Goal: Task Accomplishment & Management: Manage account settings

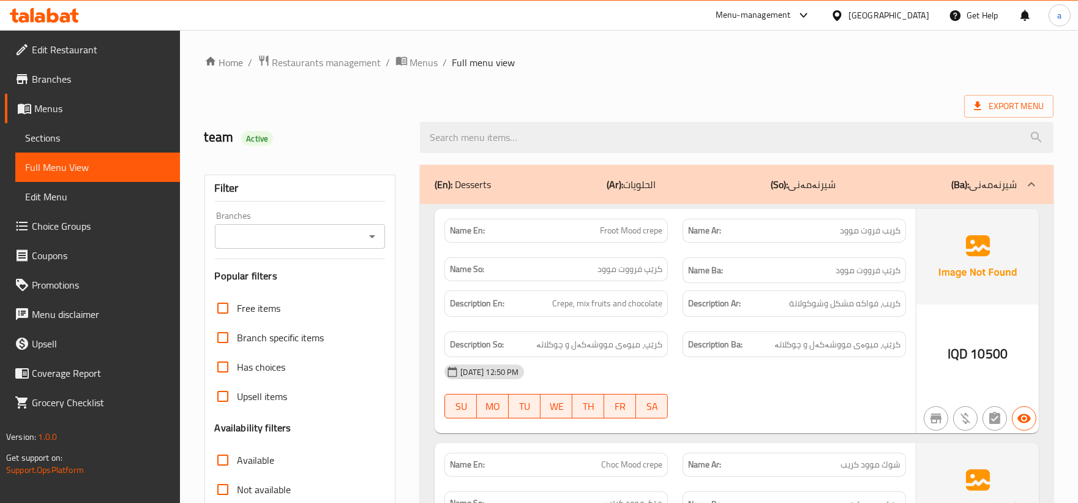
click at [335, 59] on span "Restaurants management" at bounding box center [326, 62] width 109 height 15
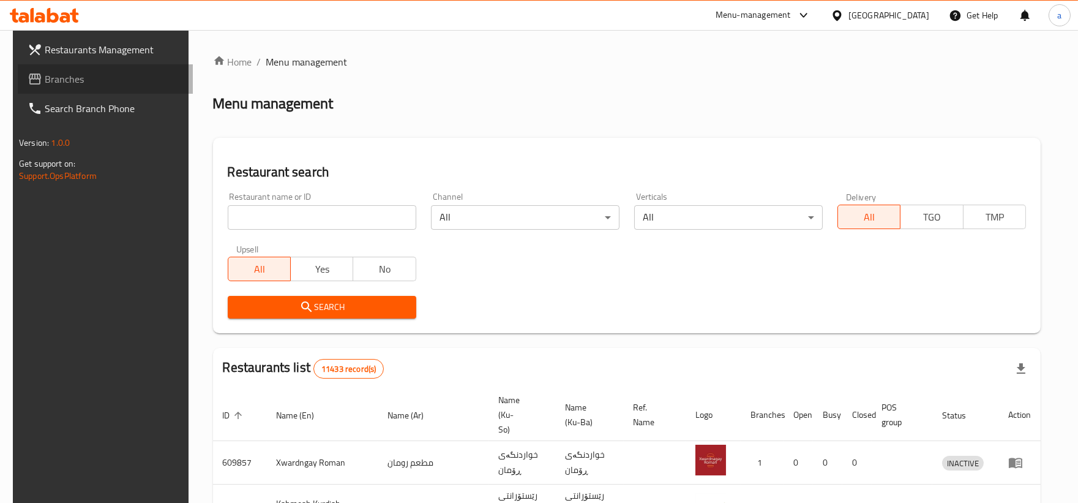
click at [66, 72] on span "Branches" at bounding box center [114, 79] width 138 height 15
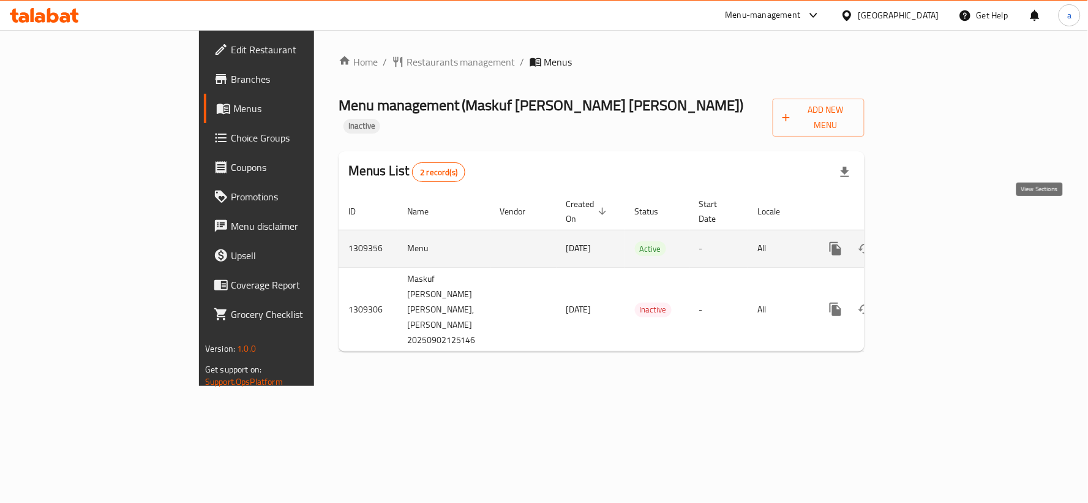
click at [931, 241] on icon "enhanced table" at bounding box center [923, 248] width 15 height 15
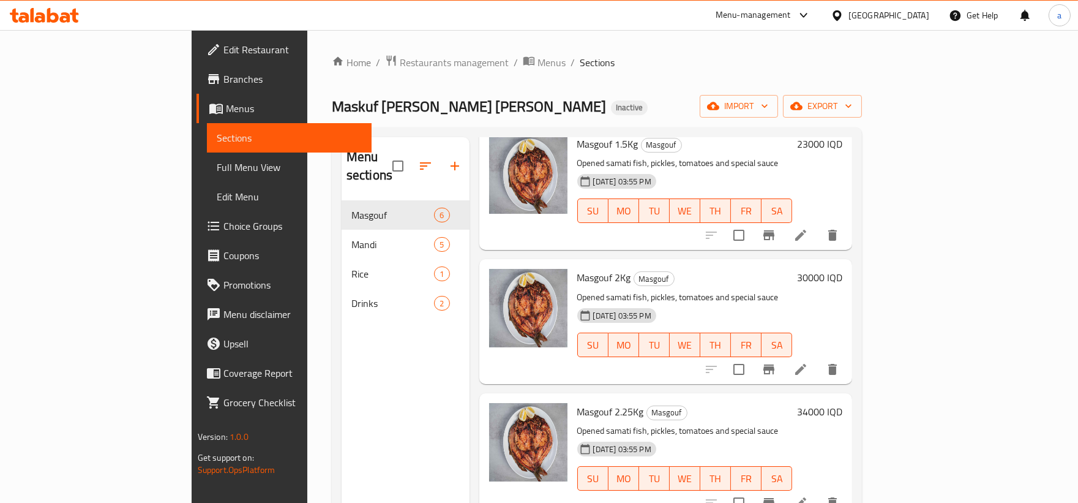
scroll to position [113, 0]
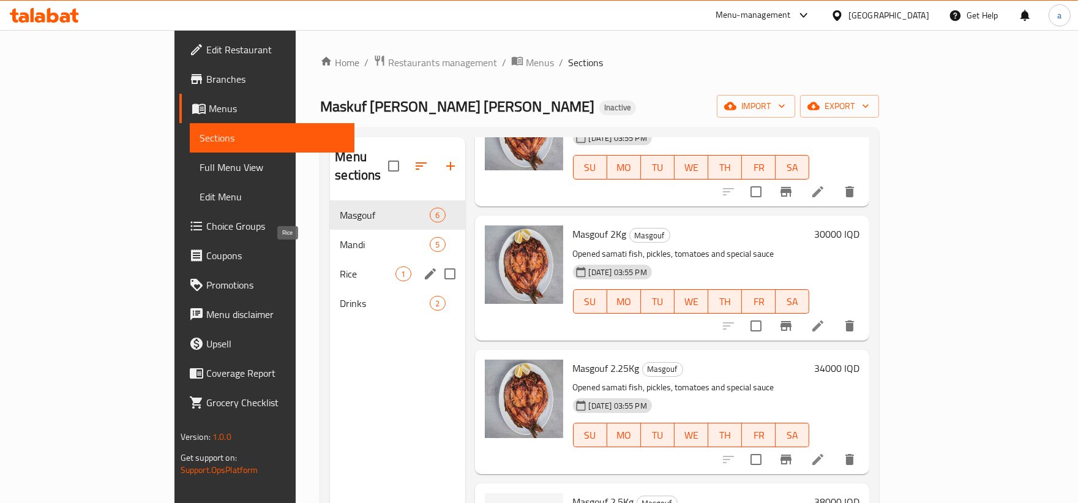
click at [340, 266] on span "Rice" at bounding box center [368, 273] width 56 height 15
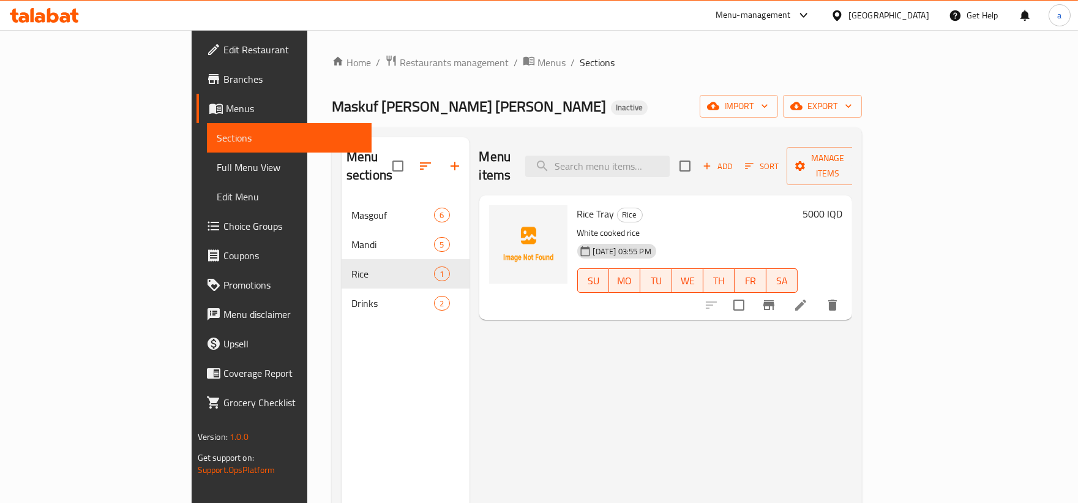
click at [479, 301] on div "Rice Tray Rice White cooked rice 02-09-2025 03:55 PM SU MO TU WE TH FR SA 5000 …" at bounding box center [665, 257] width 373 height 124
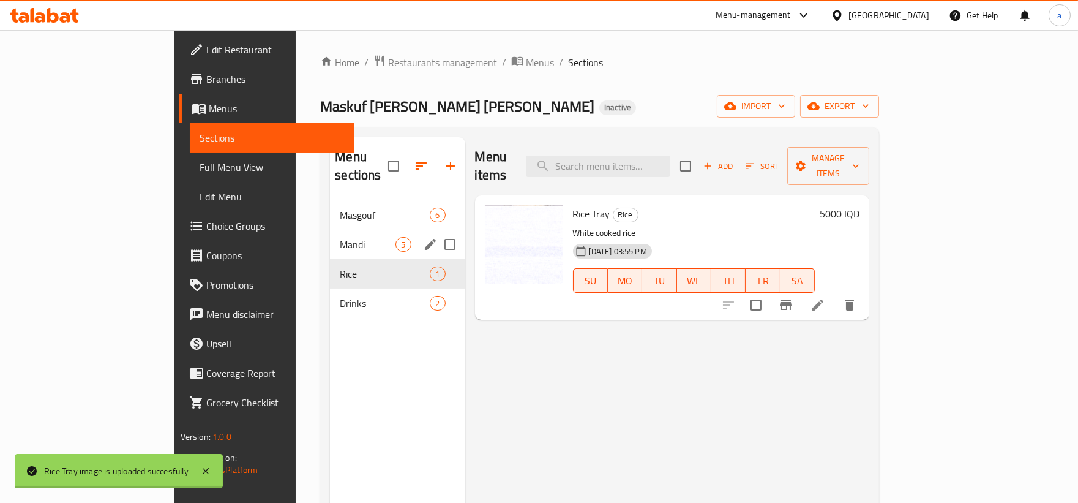
click at [330, 230] on div "Mandi 5" at bounding box center [397, 244] width 135 height 29
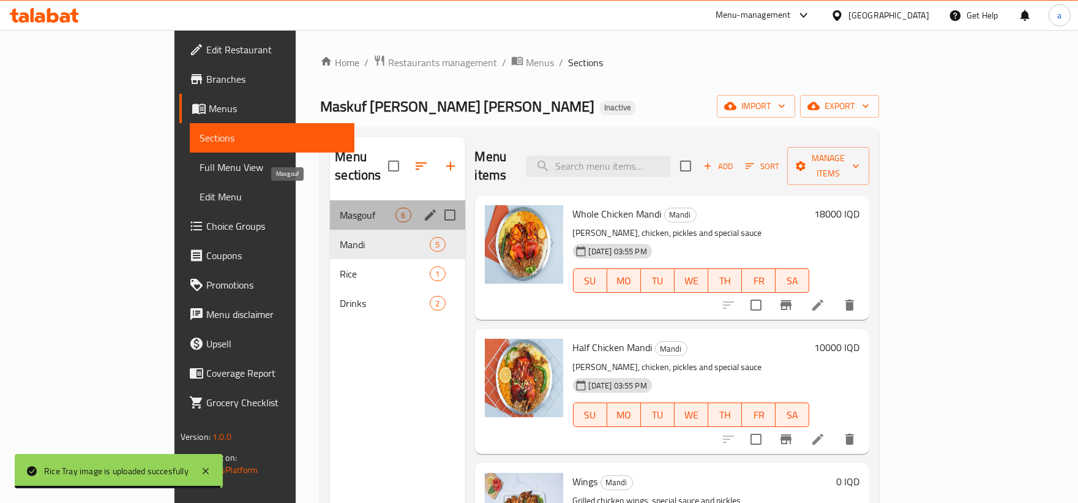
click at [340, 208] on span "Masgouf" at bounding box center [368, 215] width 56 height 15
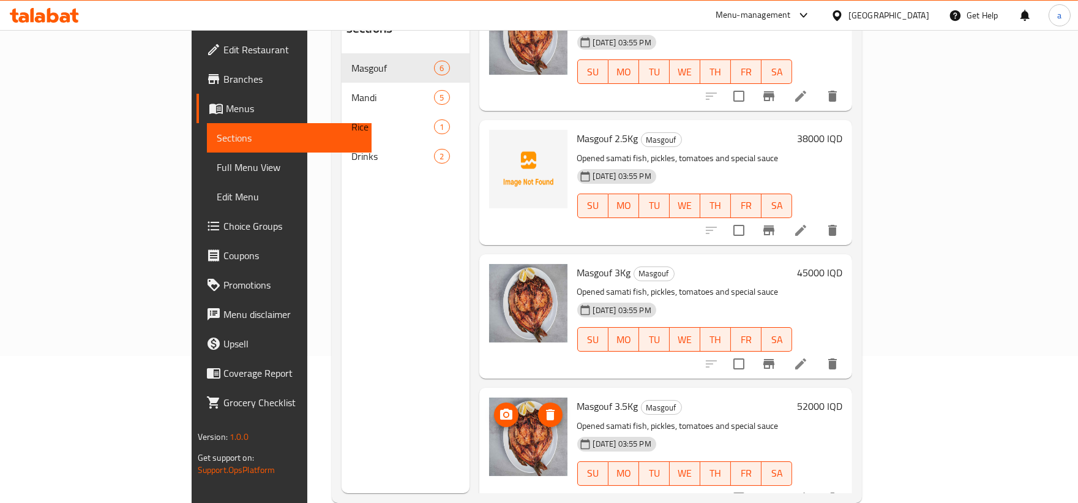
scroll to position [171, 0]
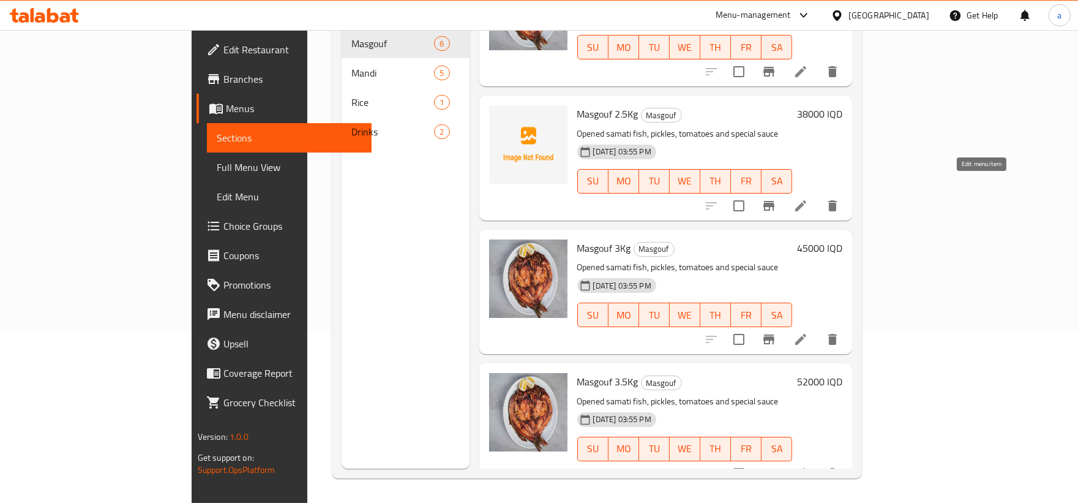
click at [806, 200] on icon at bounding box center [800, 205] width 11 height 11
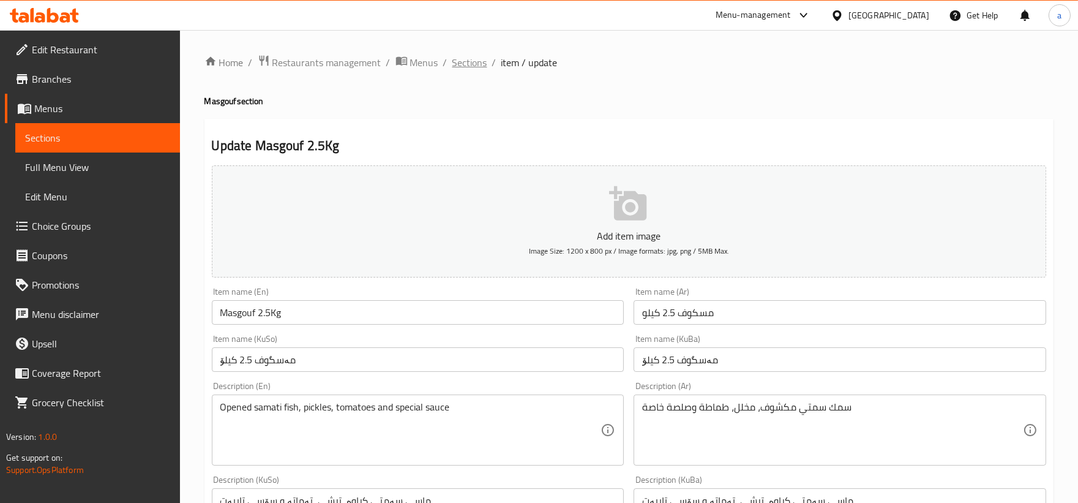
click at [480, 59] on span "Sections" at bounding box center [469, 62] width 35 height 15
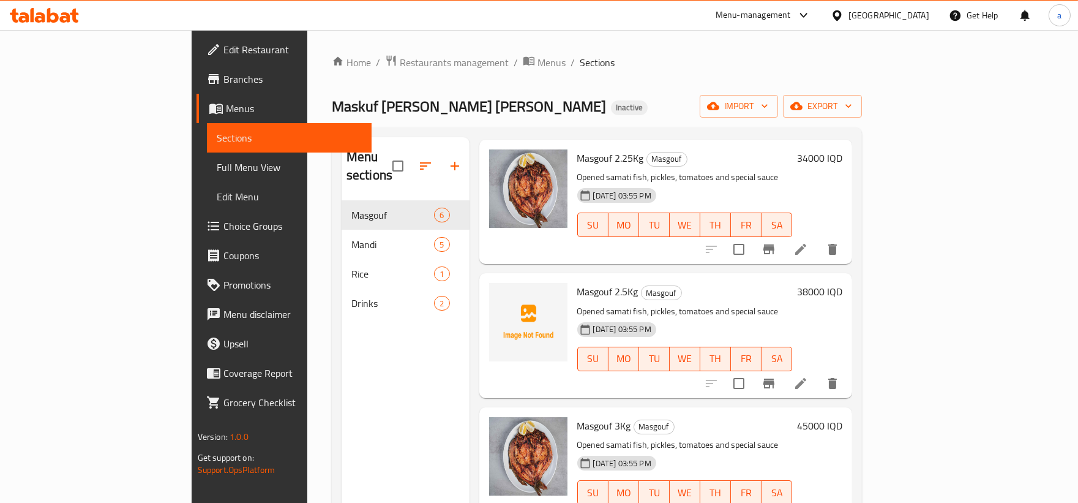
scroll to position [329, 0]
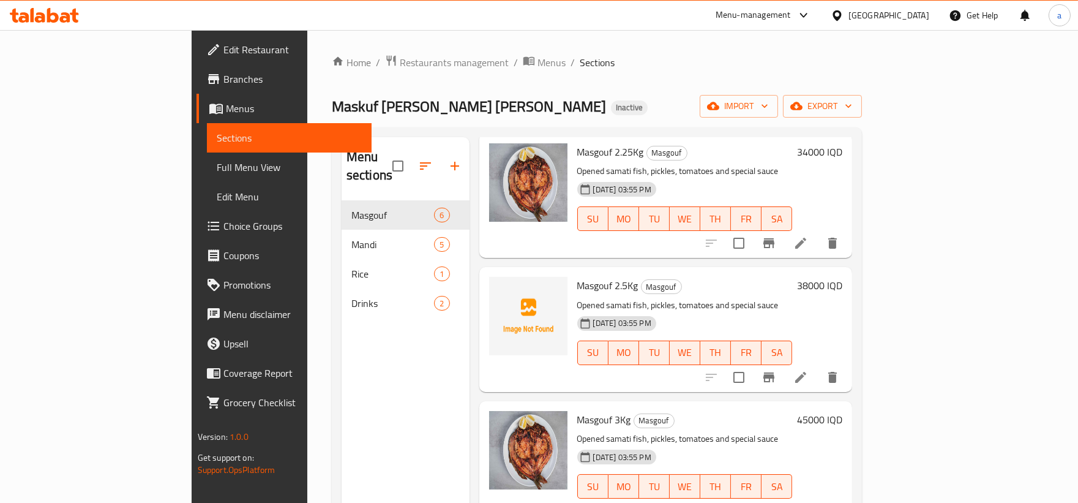
click at [444, 102] on div "Maskuf Barakat Al Zahra Inactive import export" at bounding box center [597, 106] width 530 height 23
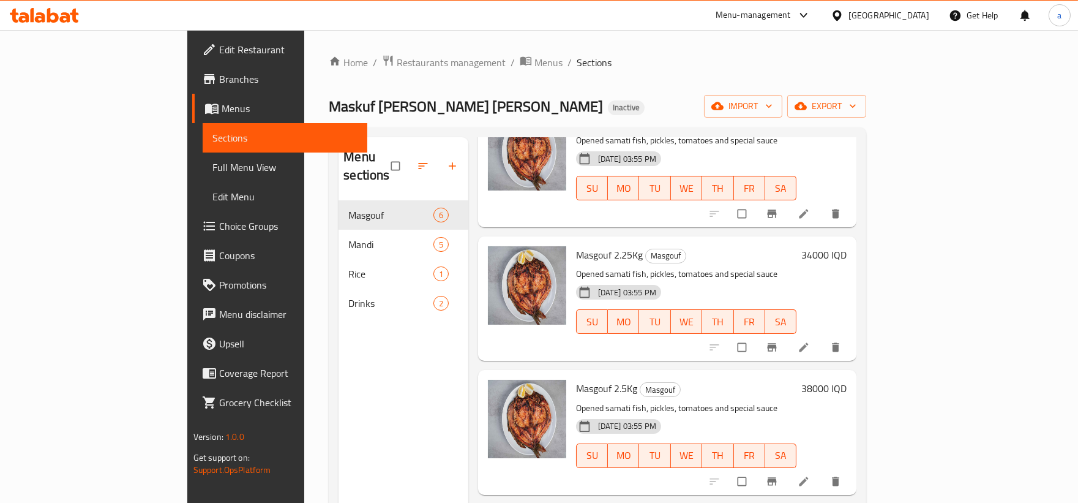
scroll to position [329, 0]
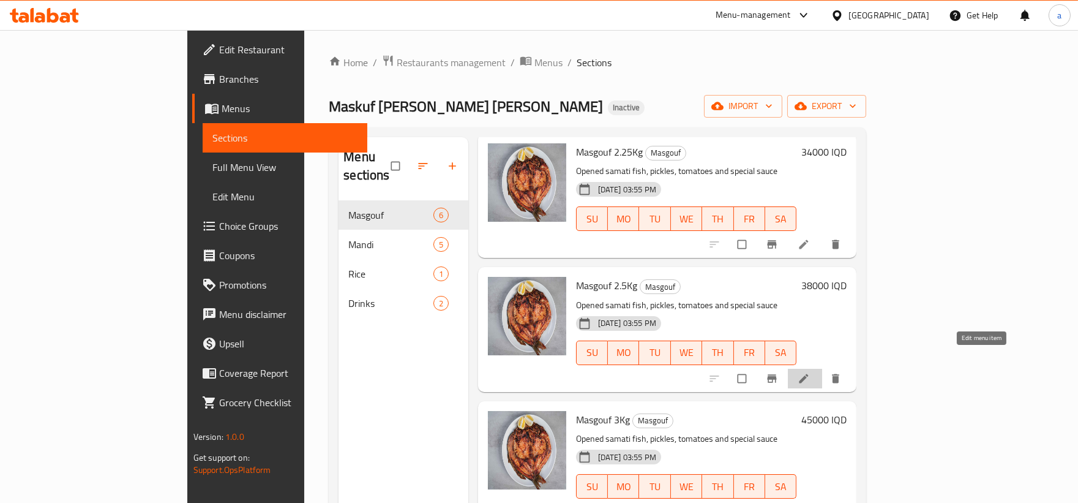
click at [810, 372] on icon at bounding box center [804, 378] width 12 height 12
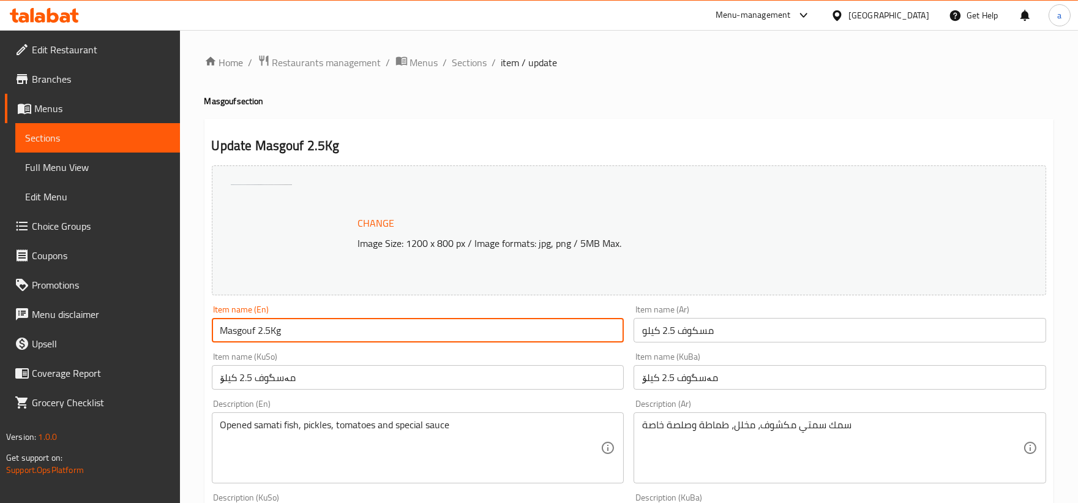
drag, startPoint x: 363, startPoint y: 325, endPoint x: 141, endPoint y: 326, distance: 221.6
click at [783, 329] on input "مسكوف 2.5 كيلو" at bounding box center [840, 330] width 413 height 24
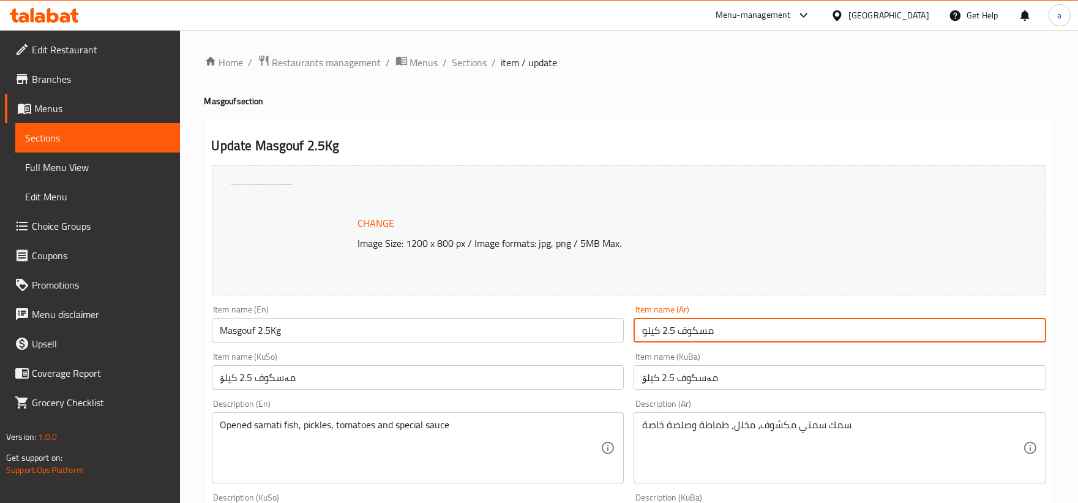
click at [364, 386] on input "مەسگوف 2.5 کیلۆ" at bounding box center [418, 377] width 413 height 24
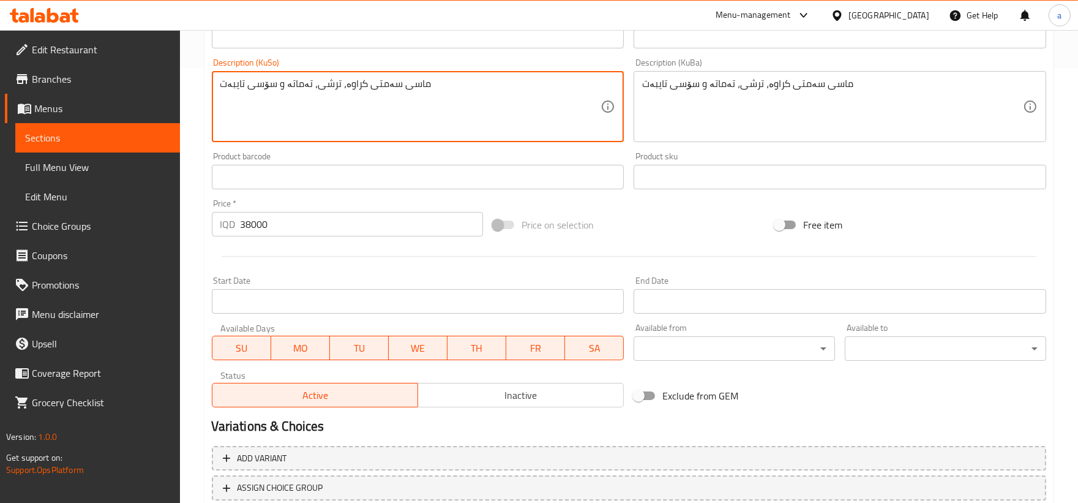
scroll to position [454, 0]
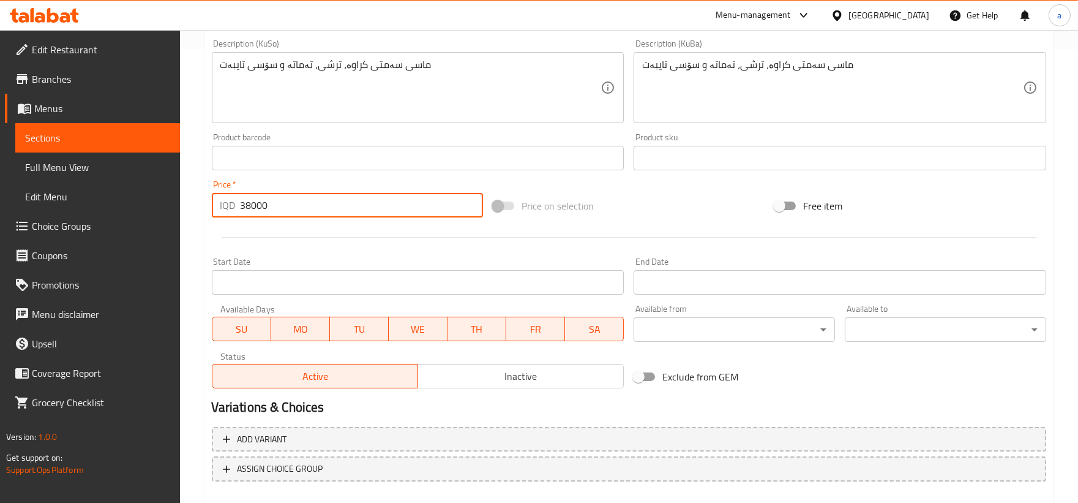
drag, startPoint x: 301, startPoint y: 209, endPoint x: 118, endPoint y: 206, distance: 183.1
click at [118, 206] on div "Edit Restaurant Branches Menus Sections Full Menu View Edit Menu Choice Groups …" at bounding box center [539, 72] width 1078 height 993
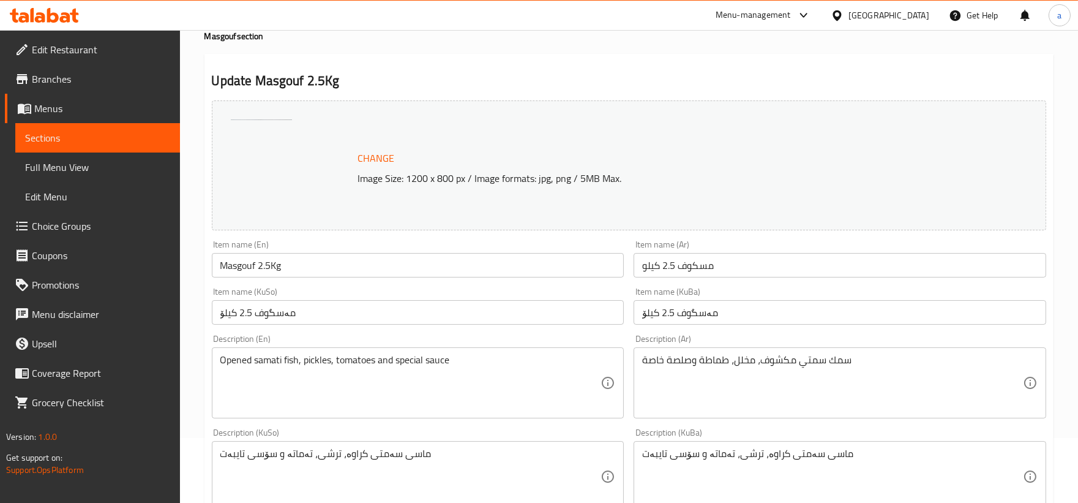
scroll to position [0, 0]
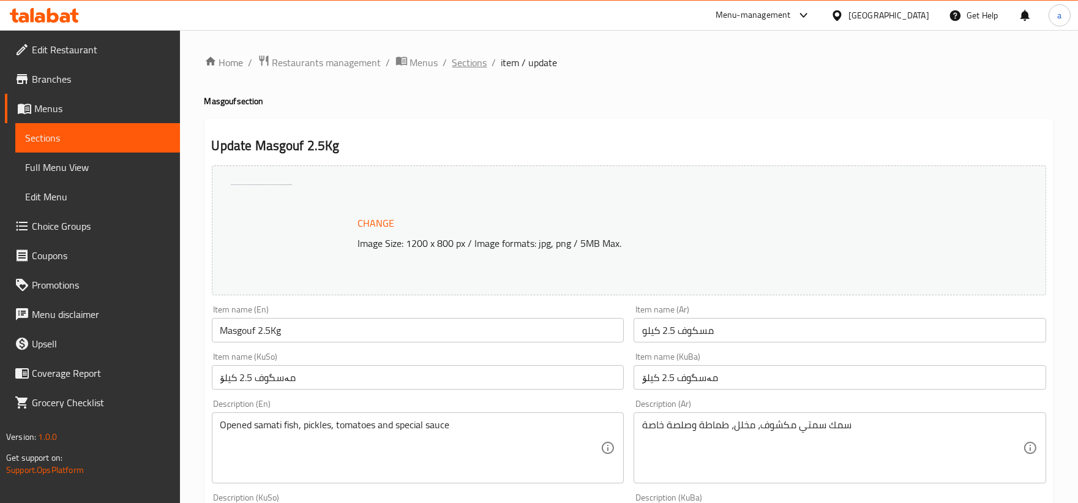
click at [470, 60] on span "Sections" at bounding box center [469, 62] width 35 height 15
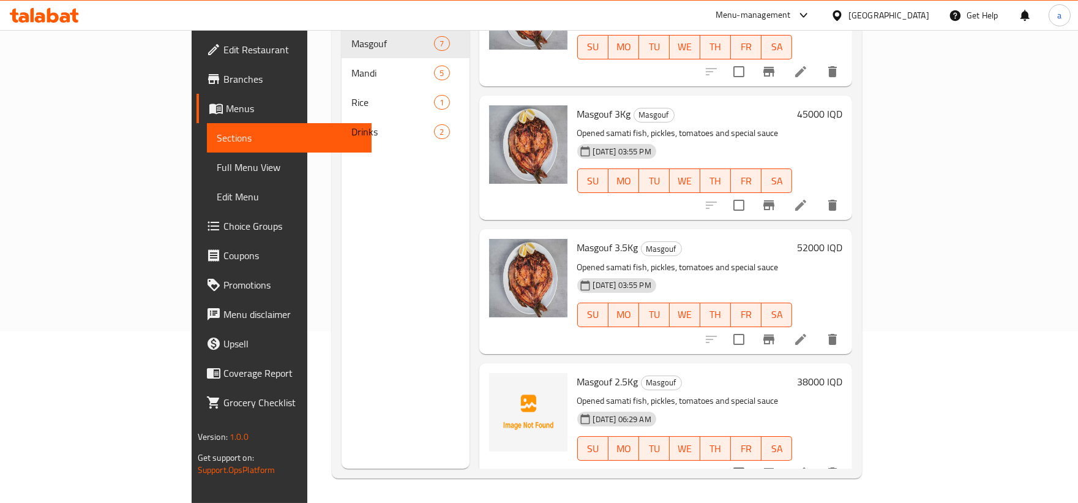
scroll to position [350, 0]
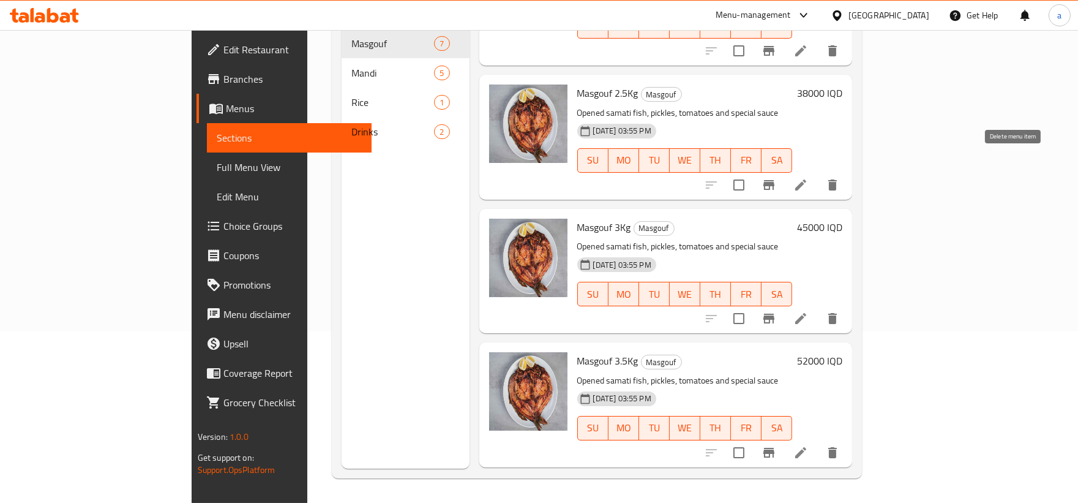
click at [840, 178] on icon "delete" at bounding box center [832, 185] width 15 height 15
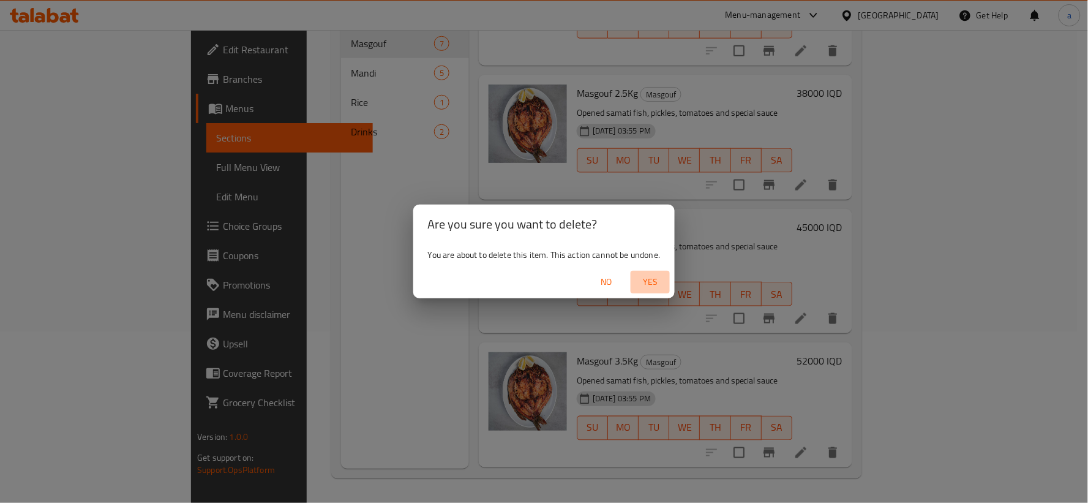
click at [655, 280] on span "Yes" at bounding box center [649, 281] width 29 height 15
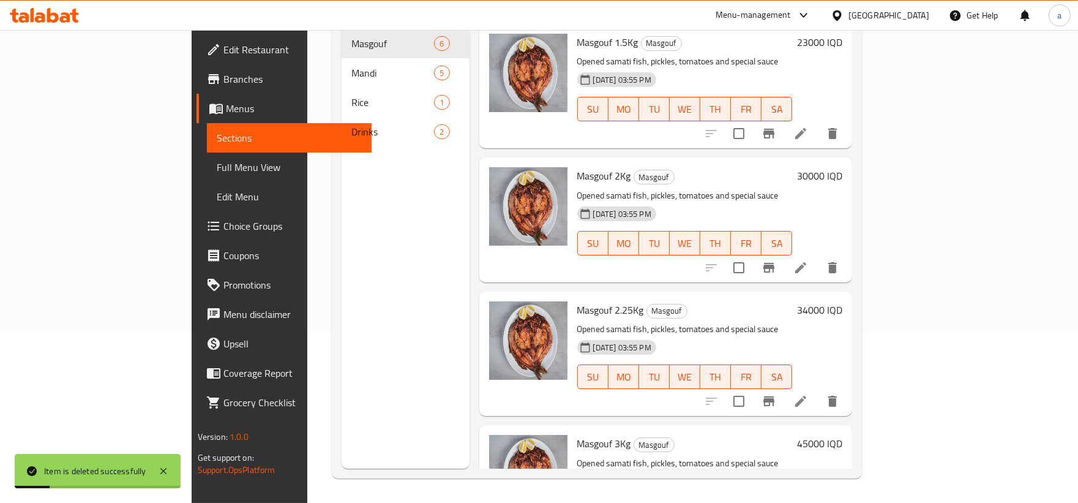
scroll to position [0, 0]
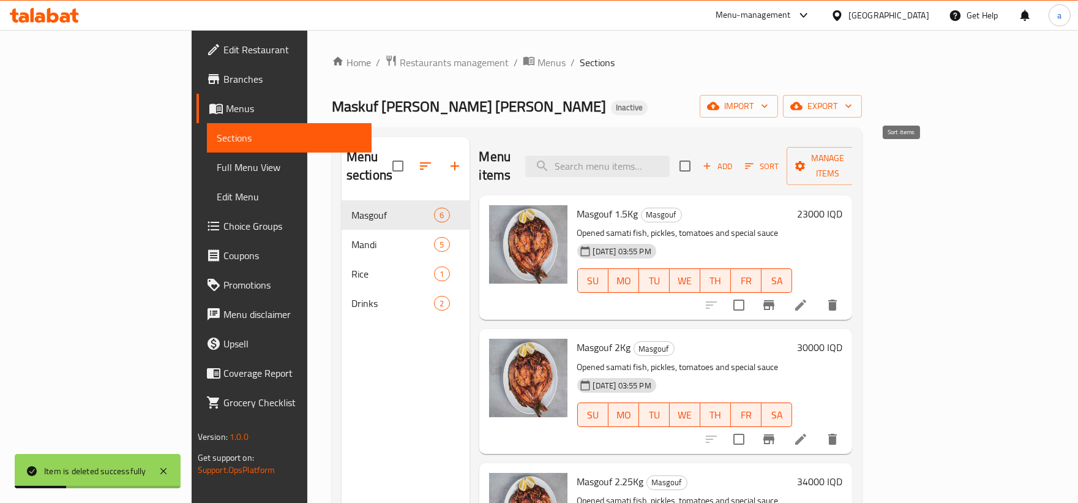
click at [754, 163] on icon "button" at bounding box center [750, 166] width 9 height 6
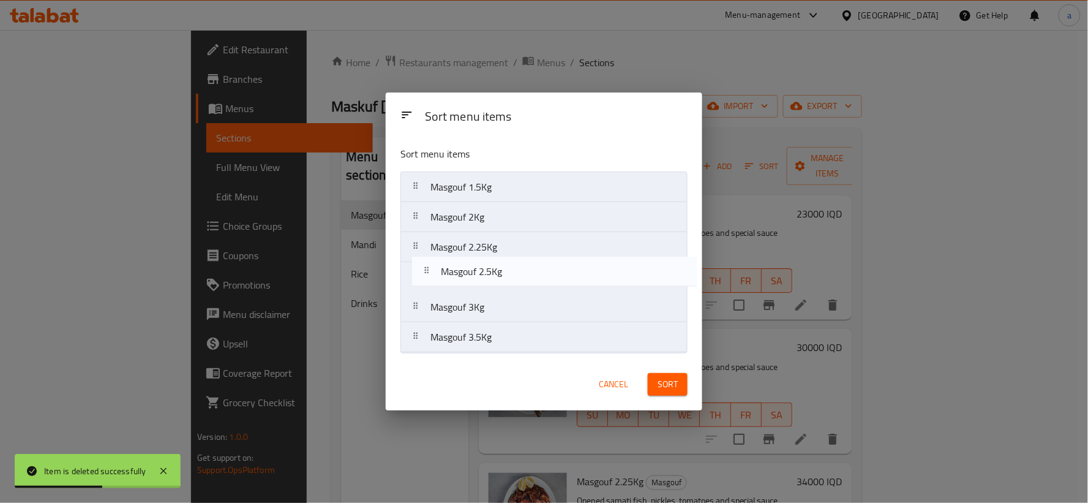
drag, startPoint x: 465, startPoint y: 345, endPoint x: 473, endPoint y: 283, distance: 62.9
click at [473, 272] on nav "Masgouf 1.5Kg Masgouf 2Kg Masgouf 2.25Kg Masgouf 3Kg Masgouf 3.5Kg Masgouf 2.5Kg" at bounding box center [543, 261] width 287 height 181
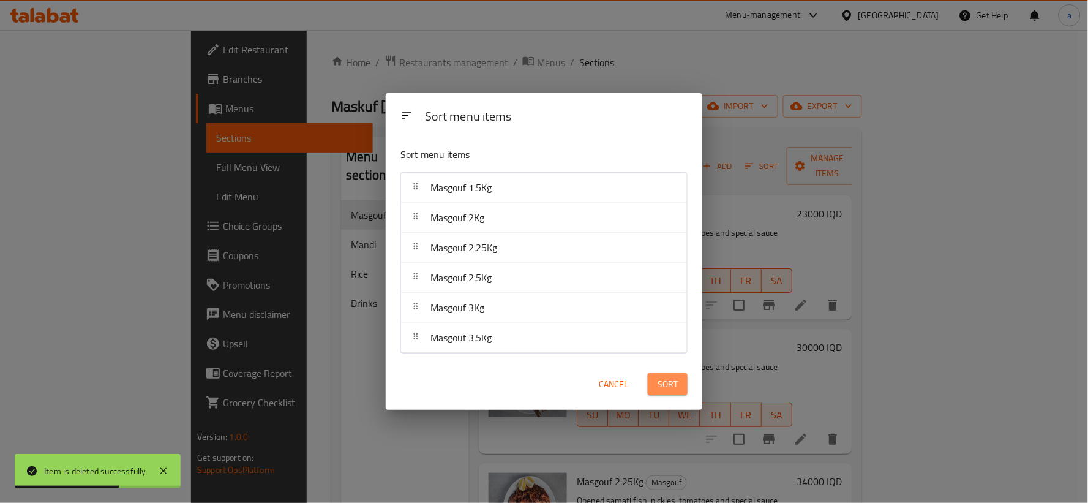
click at [658, 383] on span "Sort" at bounding box center [667, 383] width 20 height 15
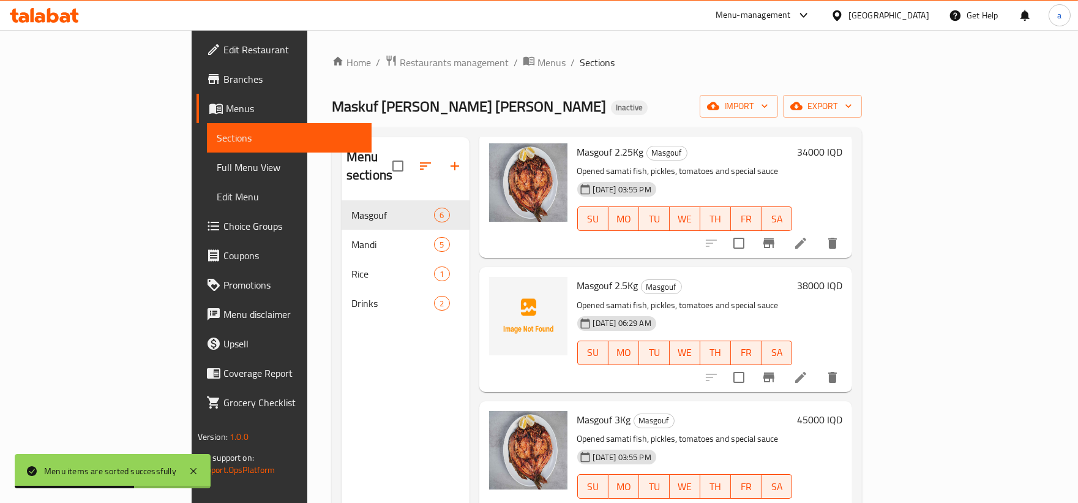
click at [217, 160] on span "Full Menu View" at bounding box center [289, 167] width 145 height 15
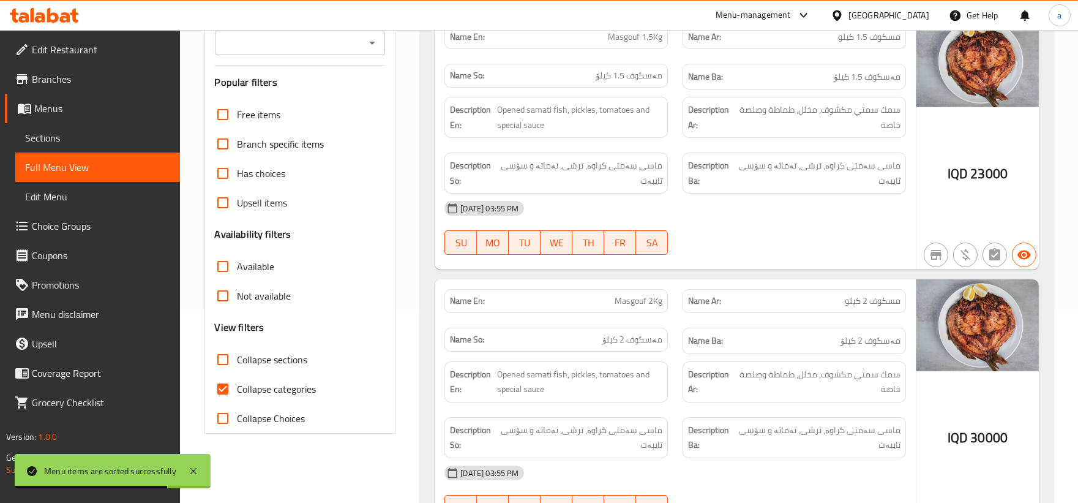
scroll to position [226, 0]
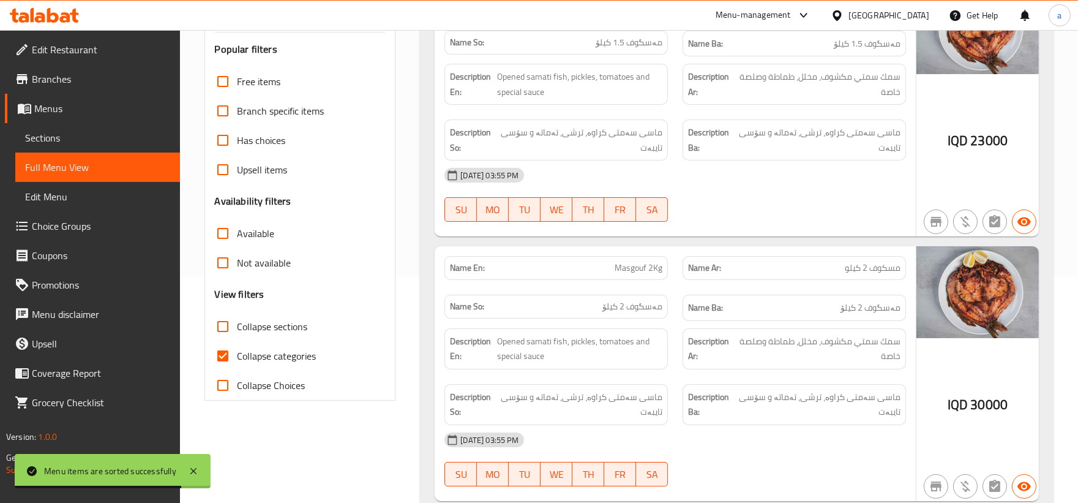
click at [223, 351] on input "Collapse categories" at bounding box center [222, 355] width 29 height 29
checkbox input "false"
click at [221, 324] on input "Collapse sections" at bounding box center [222, 326] width 29 height 29
checkbox input "true"
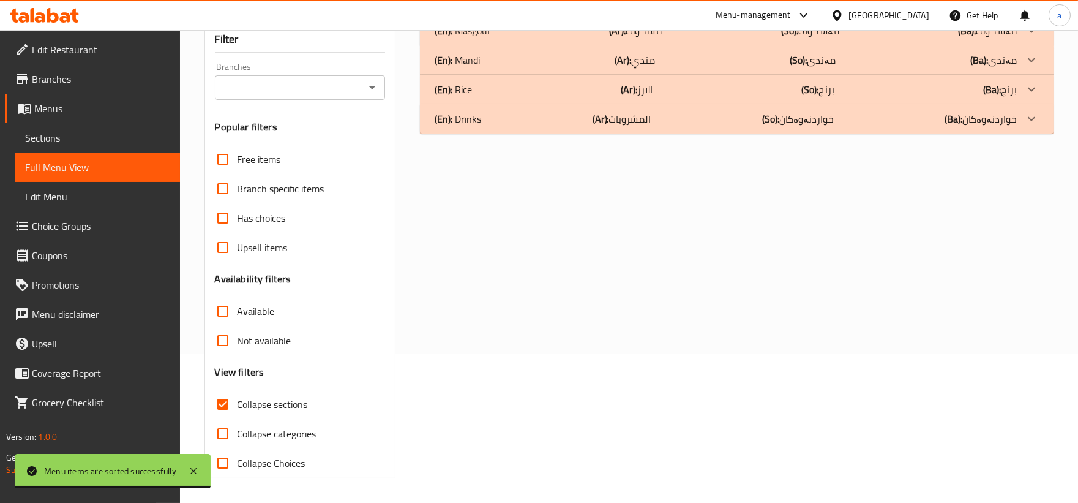
scroll to position [149, 0]
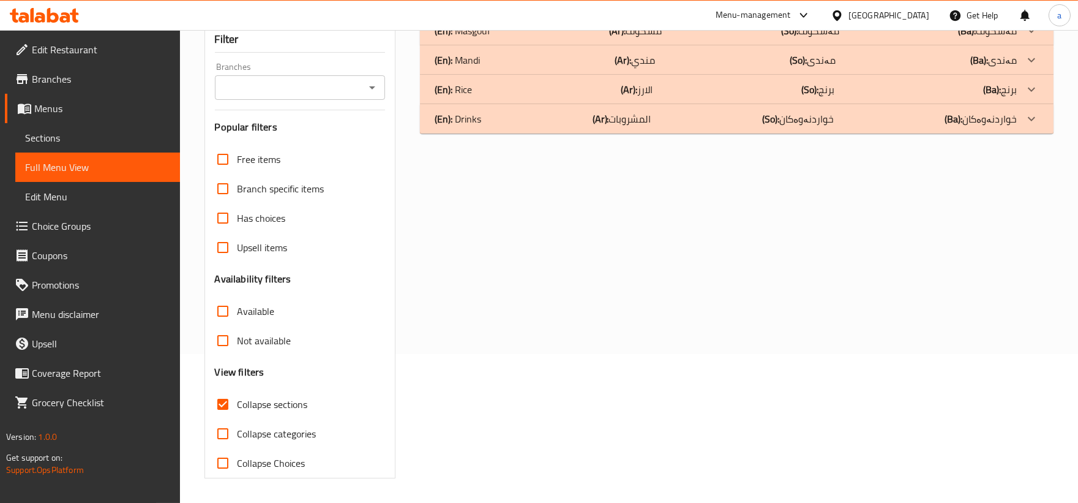
click at [473, 45] on div "(En): Rice (Ar): الارز (So): برنج (Ba): برنج" at bounding box center [737, 30] width 634 height 29
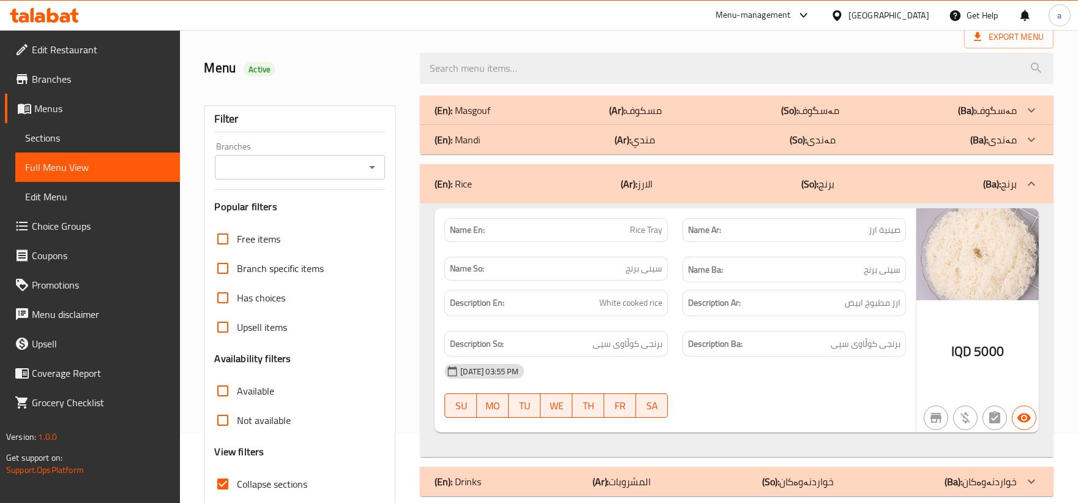
scroll to position [0, 0]
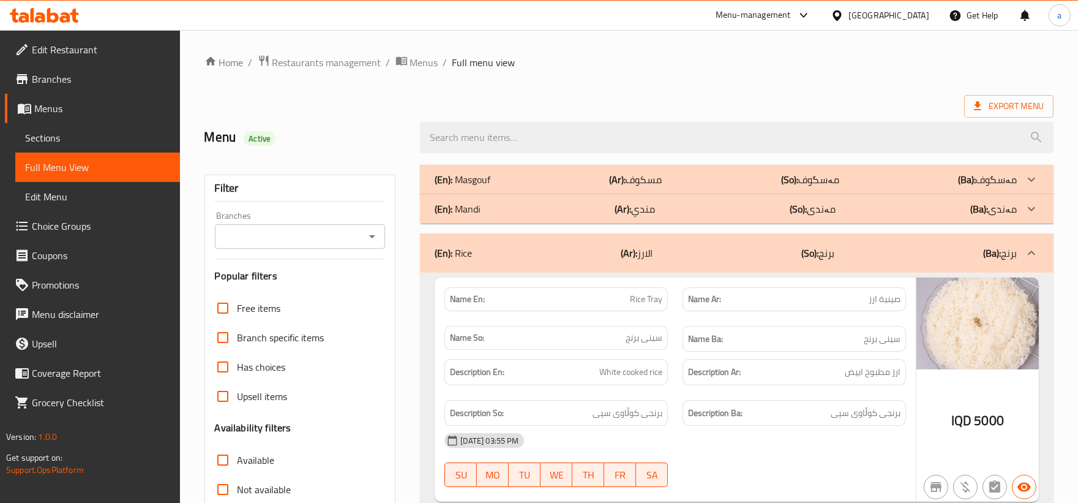
click at [528, 179] on div "(En): Masgouf (Ar): مسكوف (So): مەسگوف (Ba): مەسگوف" at bounding box center [726, 179] width 582 height 15
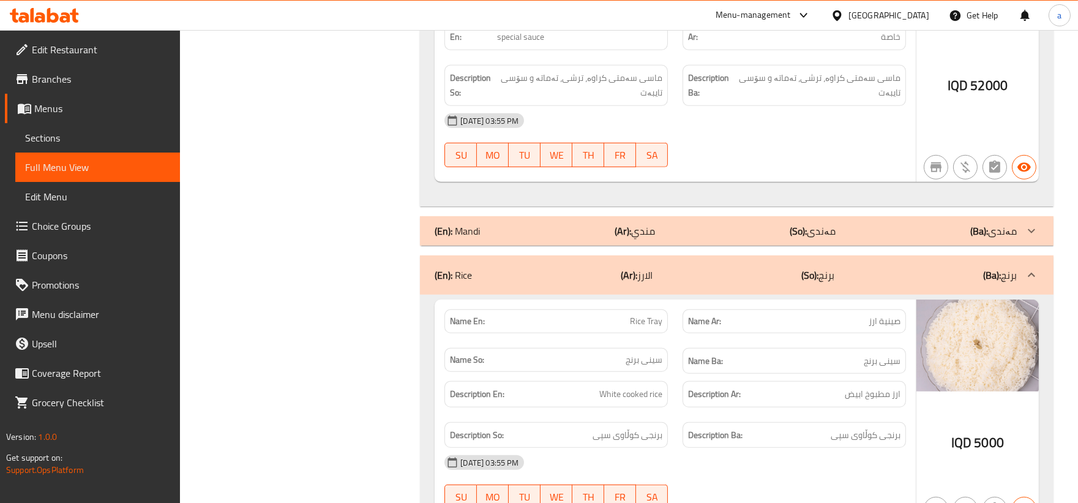
scroll to position [1700, 0]
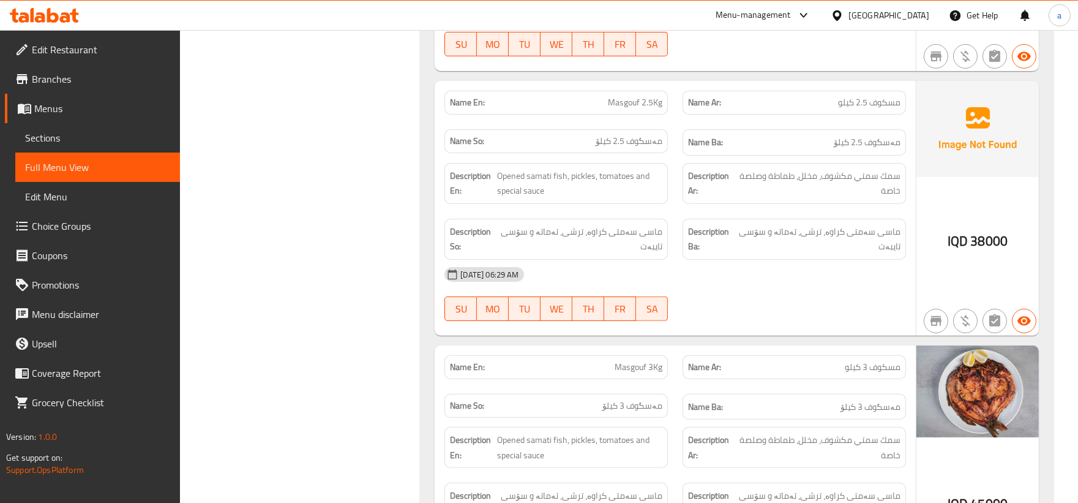
scroll to position [807, 0]
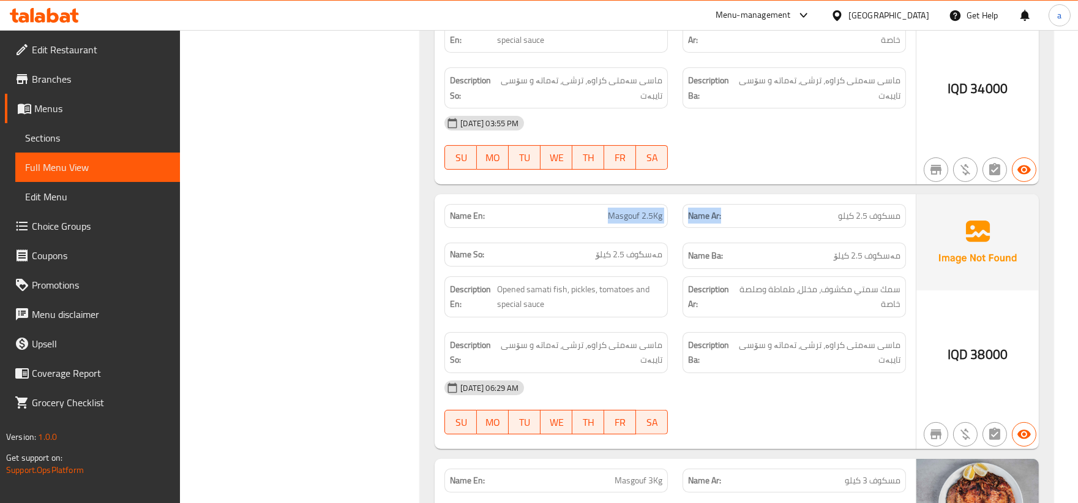
drag, startPoint x: 599, startPoint y: 215, endPoint x: 735, endPoint y: 234, distance: 137.3
click at [735, 234] on div "Name En: Masgouf 2.5Kg Name Ar: مسكوف 2.5 كيلو Name So: مەسگوف 2.5 کیلۆ Name Ba…" at bounding box center [675, 236] width 476 height 80
click at [654, 220] on span "Masgouf 2.5Kg" at bounding box center [635, 215] width 54 height 13
drag, startPoint x: 593, startPoint y: 214, endPoint x: 665, endPoint y: 217, distance: 72.9
click at [665, 217] on div "Name En: Masgouf 2.5Kg" at bounding box center [555, 216] width 223 height 24
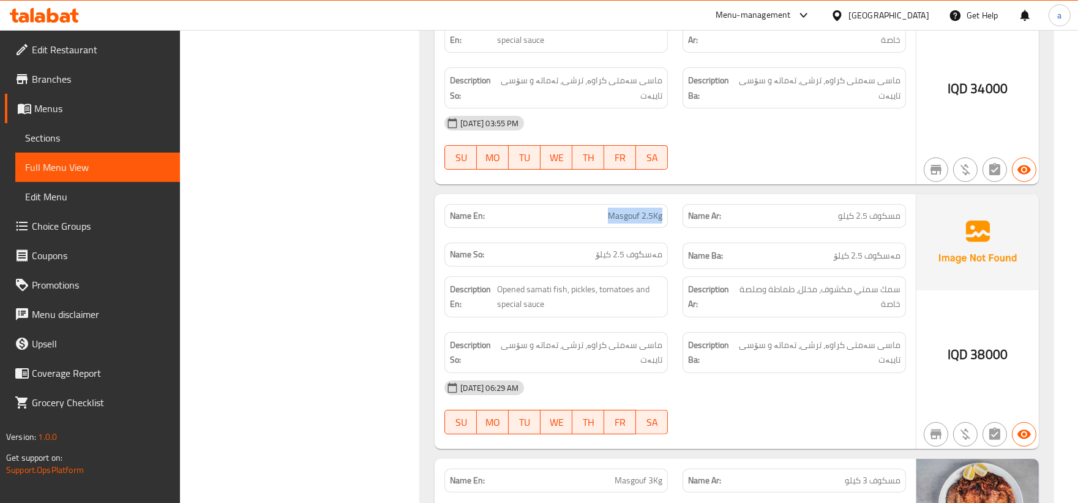
copy span "Masgouf 2.5Kg"
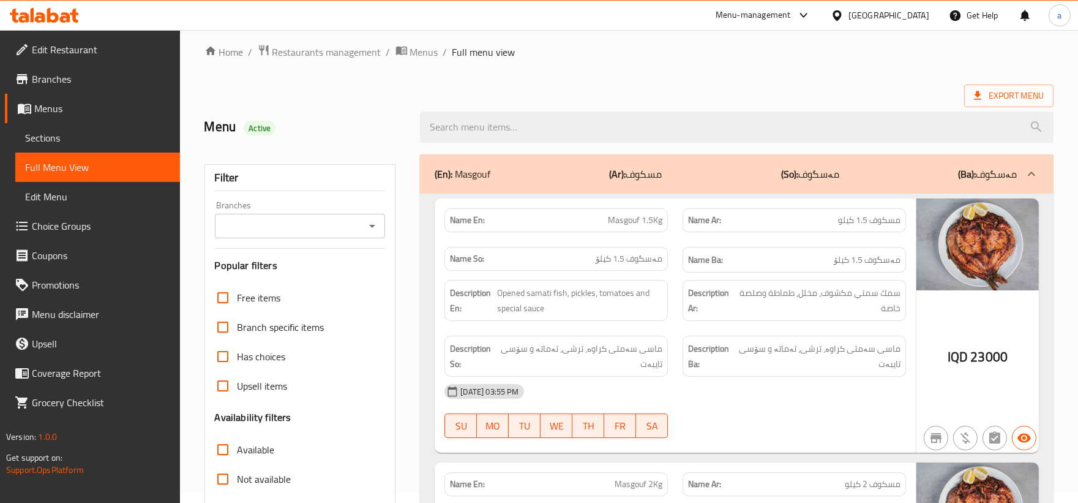
scroll to position [0, 0]
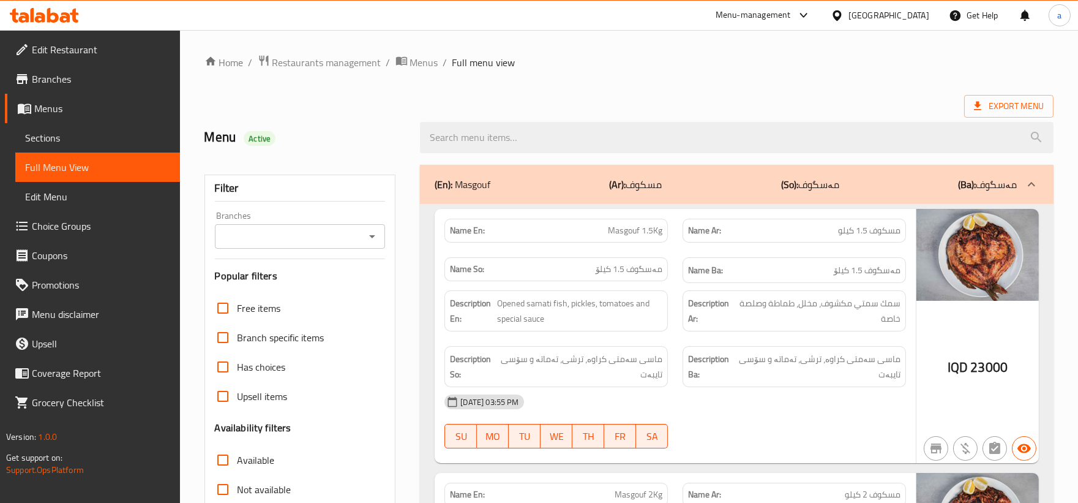
click at [379, 239] on icon "Open" at bounding box center [372, 236] width 15 height 15
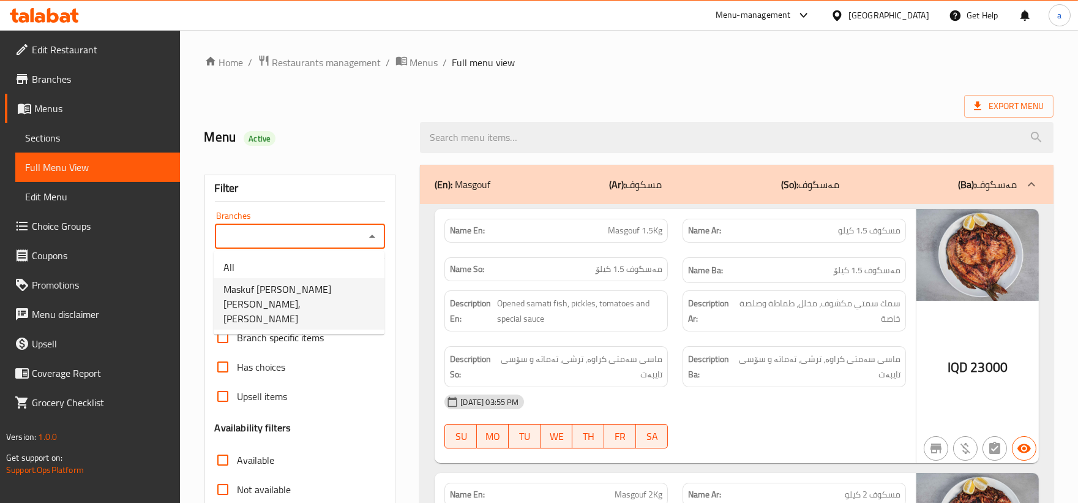
click at [345, 285] on span "Maskuf Barakat Al Zahra, Al Ashar" at bounding box center [298, 304] width 151 height 44
type input "Maskuf Barakat Al Zahra, Al Ashar"
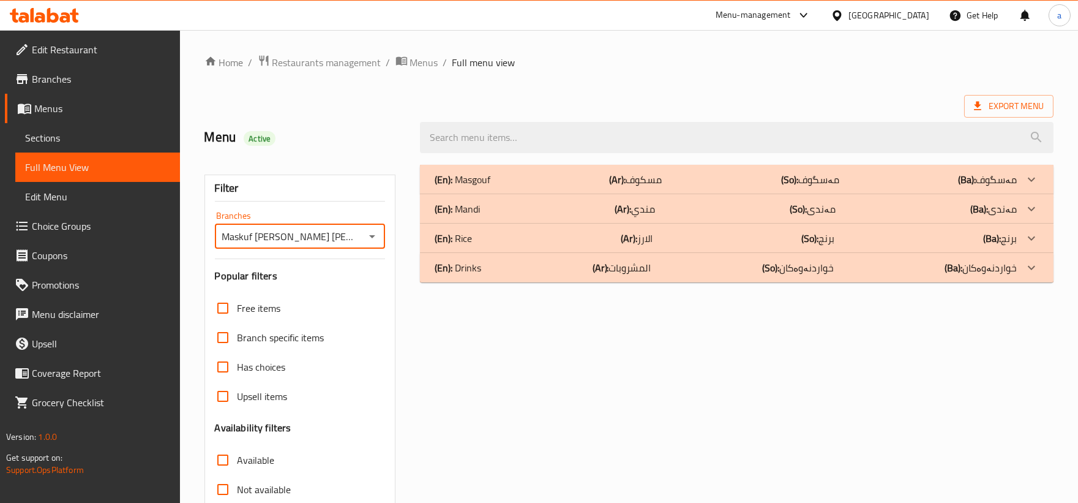
click at [465, 187] on p "(En): Rice" at bounding box center [463, 179] width 56 height 15
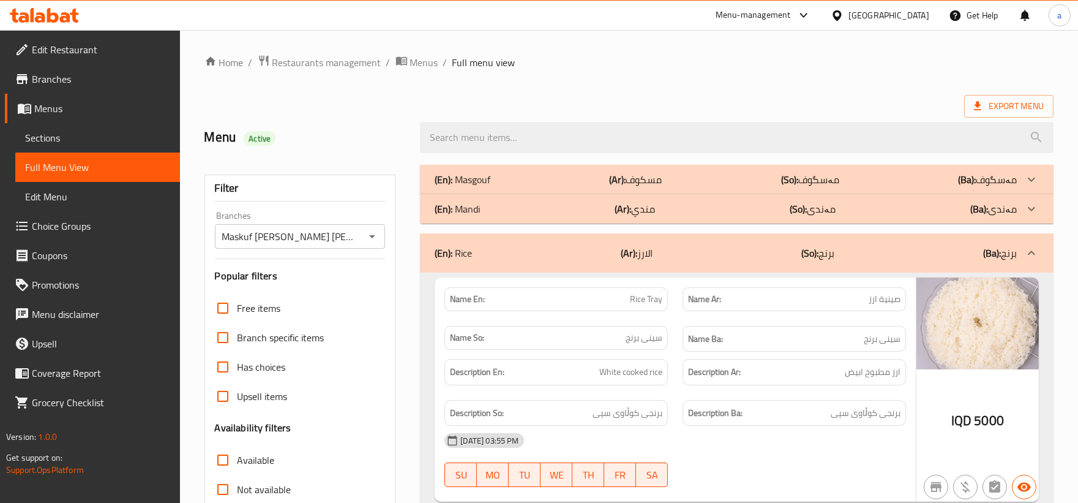
click at [615, 181] on b "(Ar):" at bounding box center [618, 179] width 17 height 18
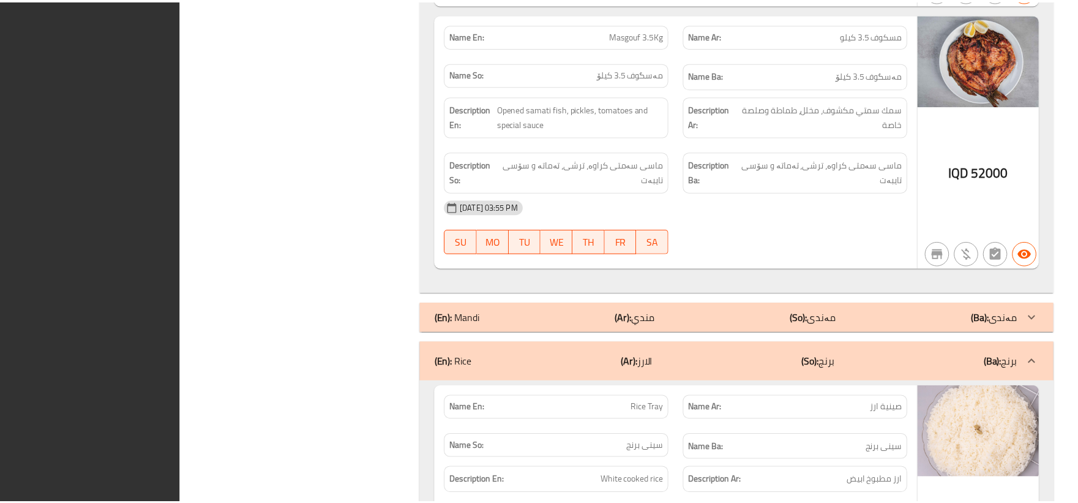
scroll to position [1714, 0]
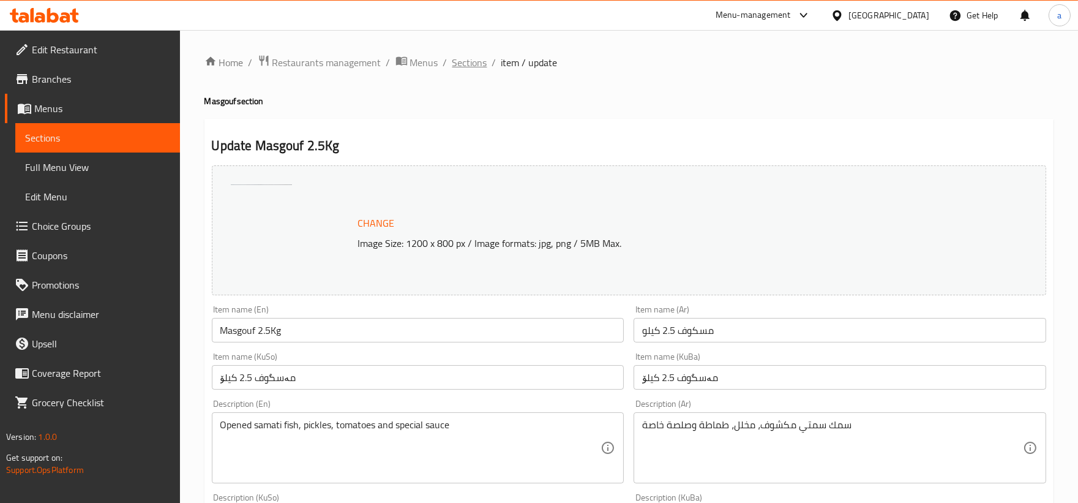
click at [479, 62] on span "Sections" at bounding box center [469, 62] width 35 height 15
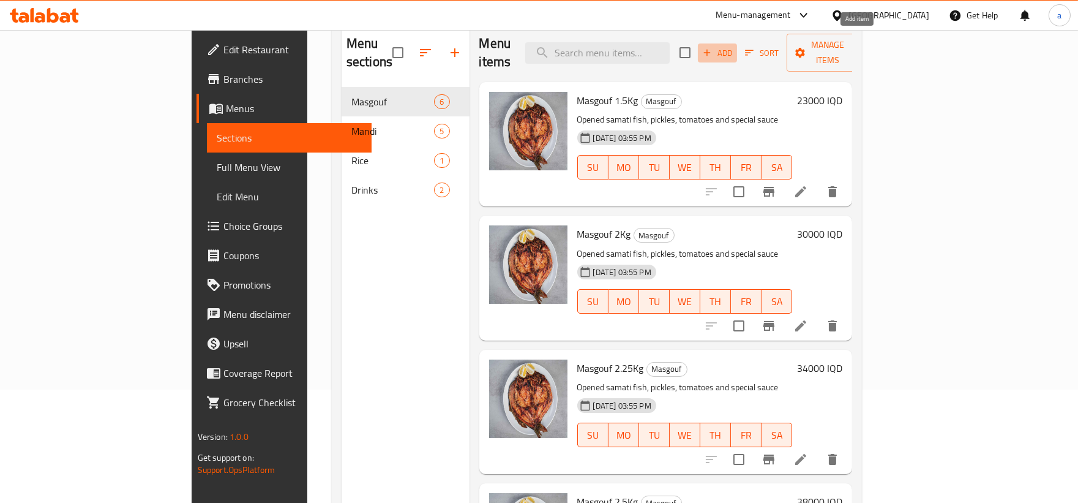
click at [734, 46] on span "Add" at bounding box center [717, 53] width 33 height 14
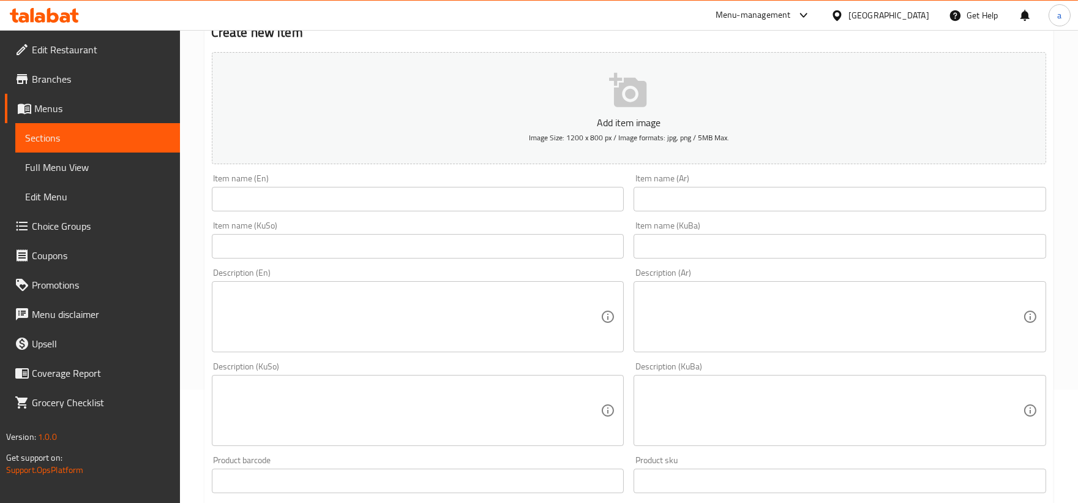
click at [439, 197] on input "text" at bounding box center [418, 199] width 413 height 24
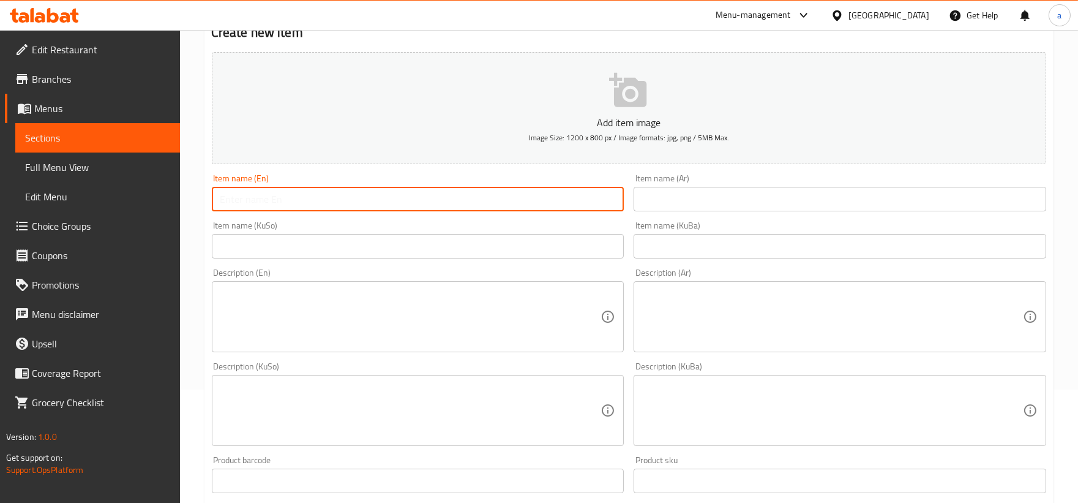
paste input "Masgouf 2.5Kg"
type input "Masgouf 2.5Kg"
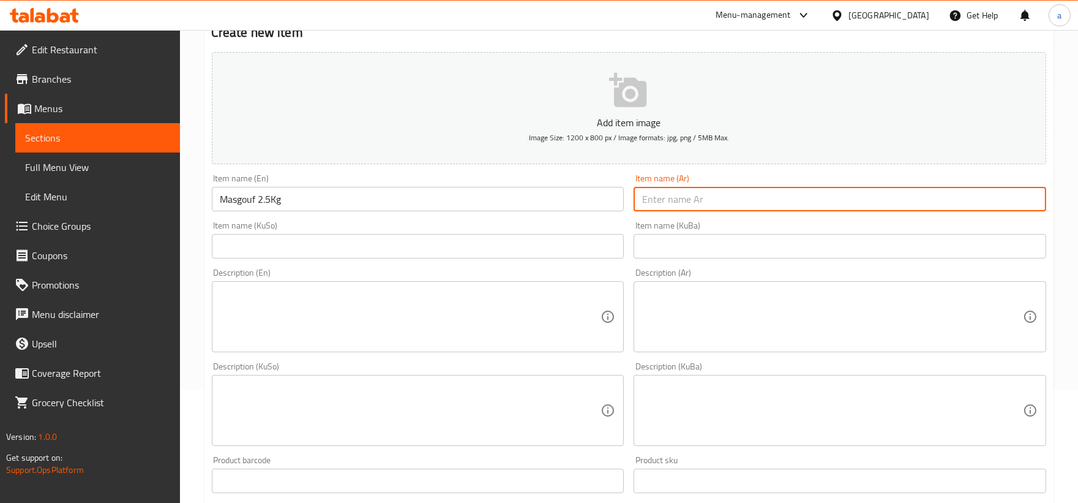
click at [703, 196] on input "text" at bounding box center [840, 199] width 413 height 24
paste input "مسكوف 2.5 كيلو"
type input "مسكوف 2.5 كيلو"
click at [402, 230] on div "Item name (KuSo) Item name (KuSo)" at bounding box center [418, 239] width 413 height 37
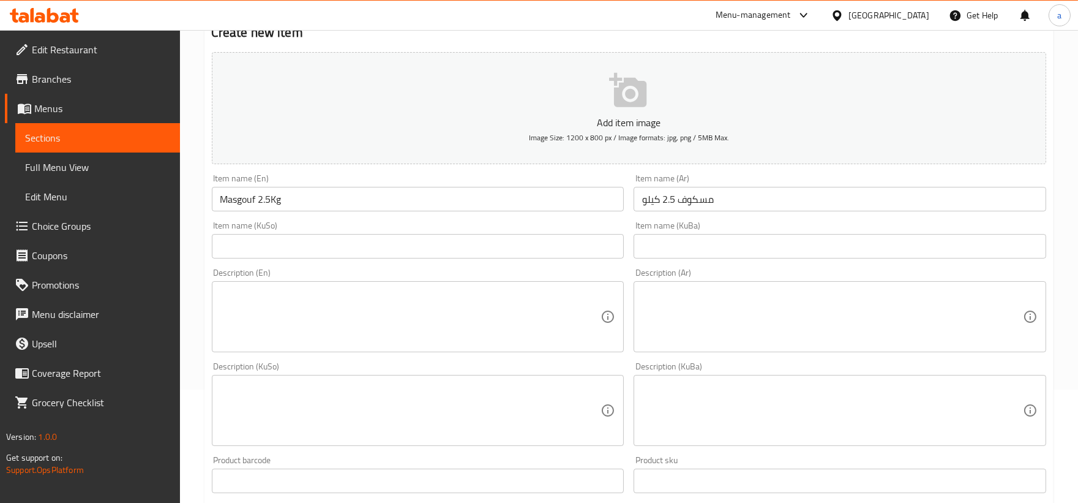
click at [403, 243] on input "text" at bounding box center [418, 246] width 413 height 24
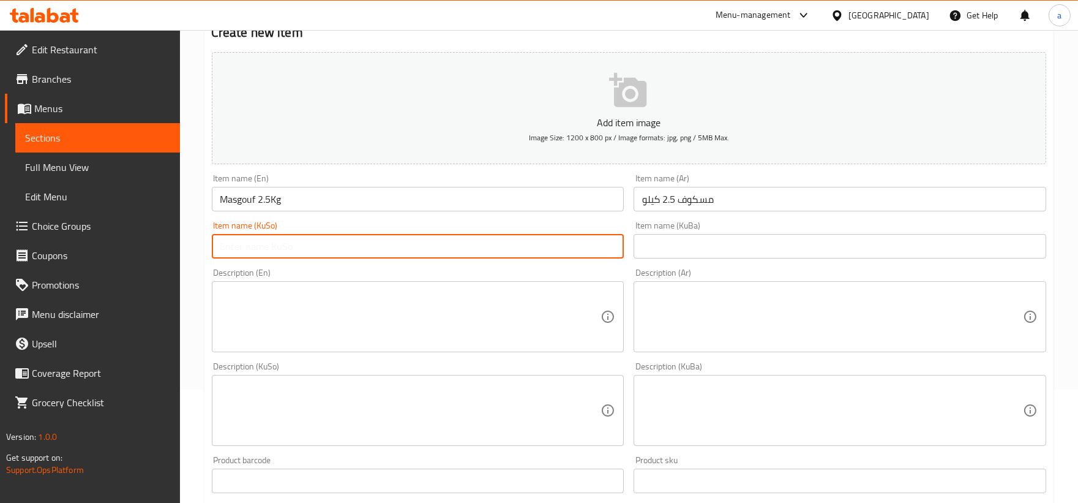
paste input "مەسگوف 2.5 کیلۆ"
type input "مەسگوف 2.5 کیلۆ"
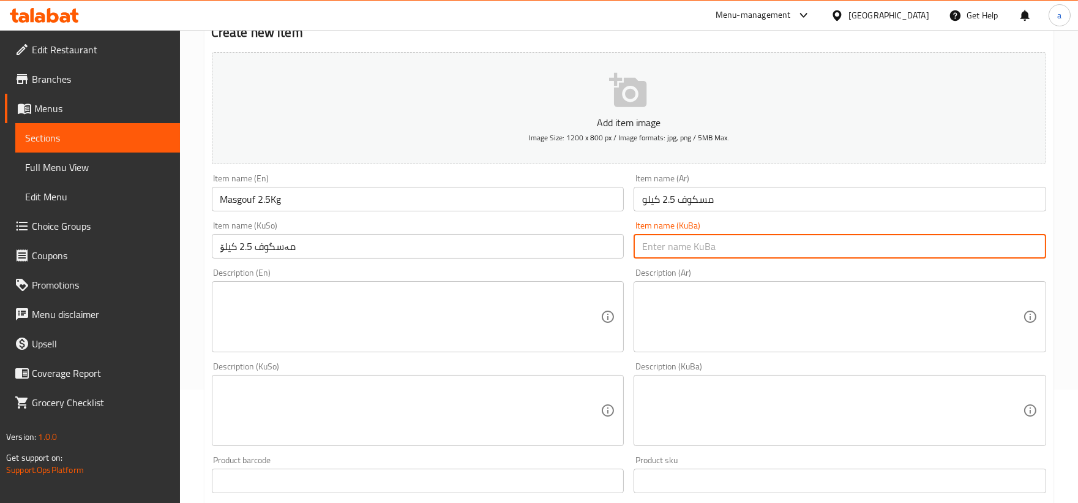
click at [689, 239] on input "text" at bounding box center [840, 246] width 413 height 24
paste input "مەسگوف 2.5 کیلۆ"
type input "مەسگوف 2.5 کیلۆ"
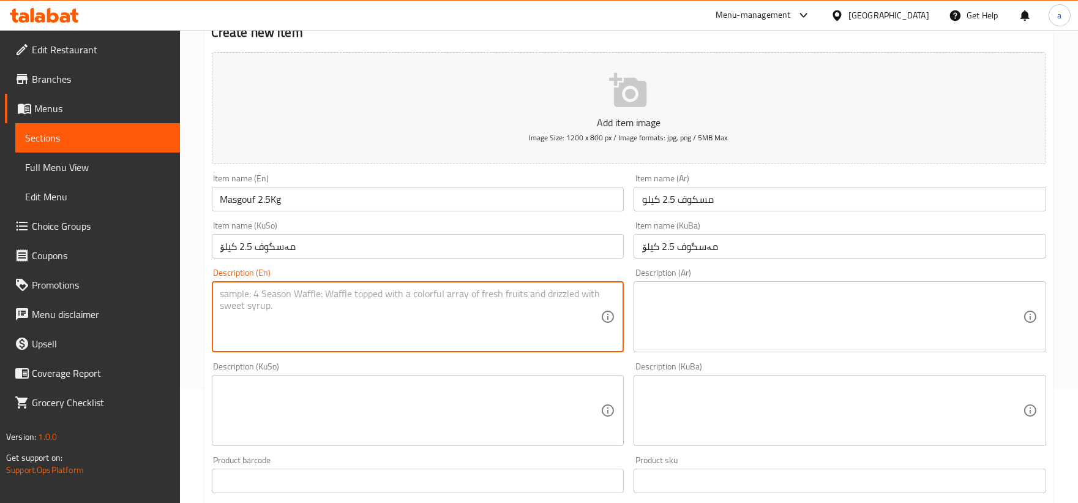
click at [353, 310] on textarea at bounding box center [410, 317] width 381 height 58
paste textarea "Opened samati fish, pickles, tomatoes and special sauce"
type textarea "Opened samati fish, pickles, tomatoes and special sauce"
click at [689, 329] on textarea at bounding box center [832, 317] width 381 height 58
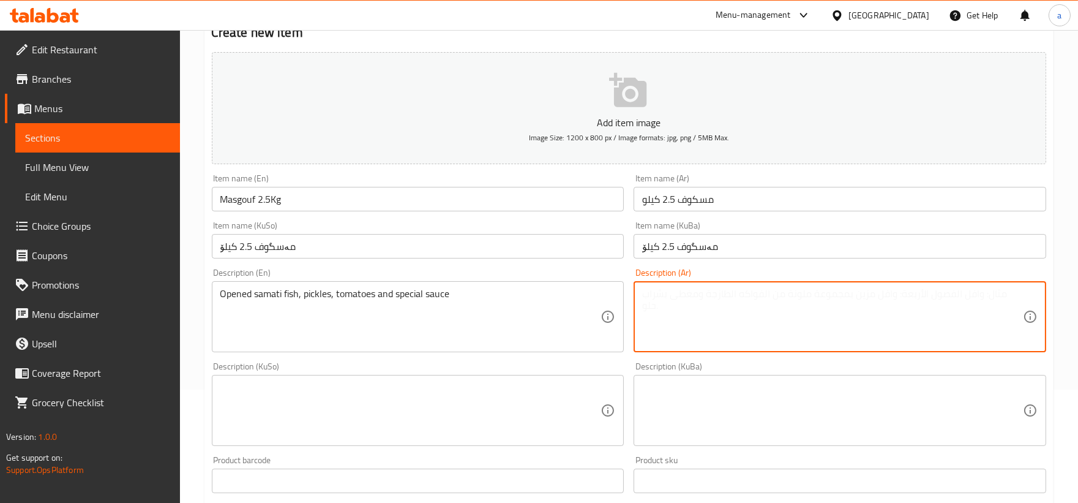
paste textarea "سمك سمتي مكشوف، مخلل، طماطة وصلصة خاصة"
type textarea "سمك سمتي مكشوف، مخلل، طماطة وصلصة خاصة"
click at [455, 417] on textarea at bounding box center [410, 410] width 381 height 58
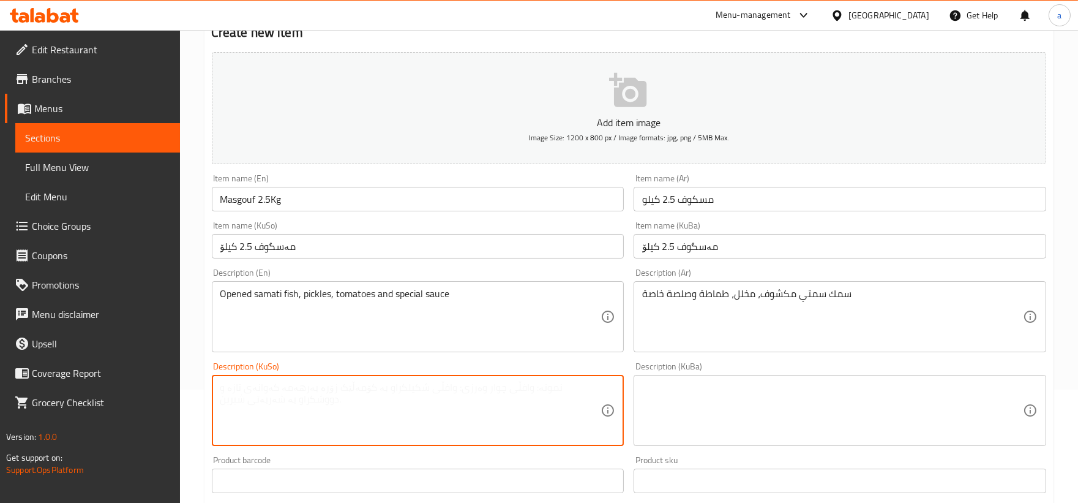
paste textarea "ماسی سەمتی کراوە، ترشی، تەماتە و سۆسی تایبەت"
type textarea "ماسی سەمتی کراوە، ترشی، تەماتە و سۆسی تایبەت"
click at [712, 415] on textarea at bounding box center [832, 410] width 381 height 58
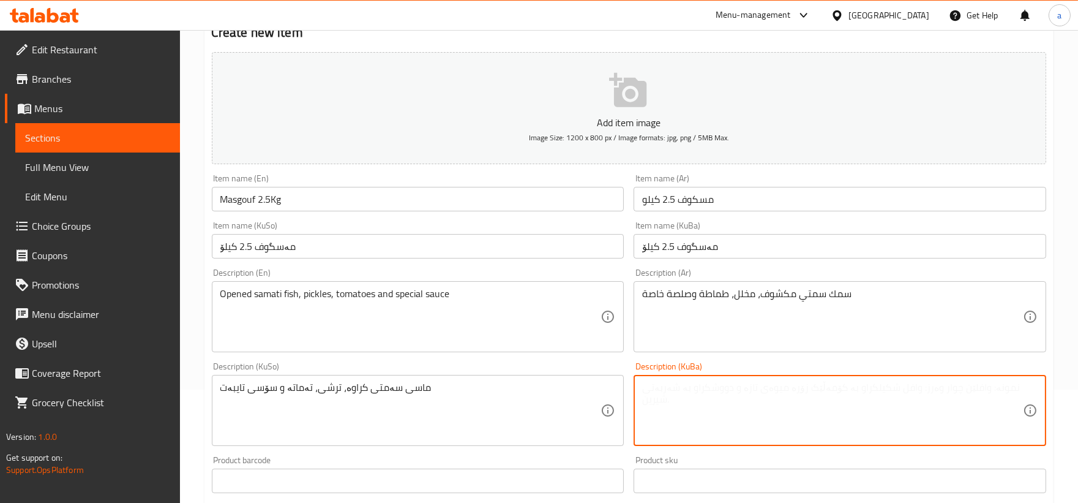
paste textarea "ماسی سەمتی کراوە، ترشی، تەماتە و سۆسی تایبەت"
type textarea "ماسی سەمتی کراوە، ترشی، تەماتە و سۆسی تایبەت"
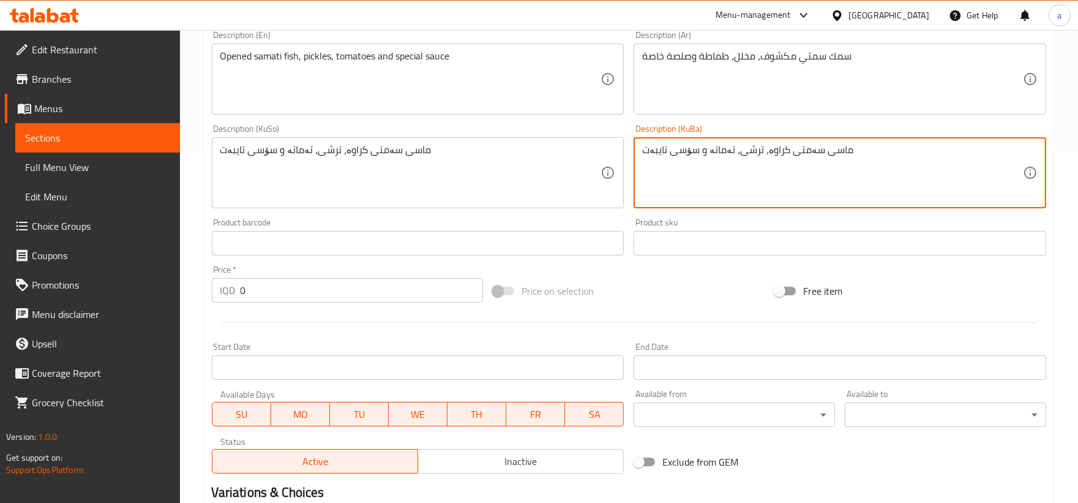
scroll to position [454, 0]
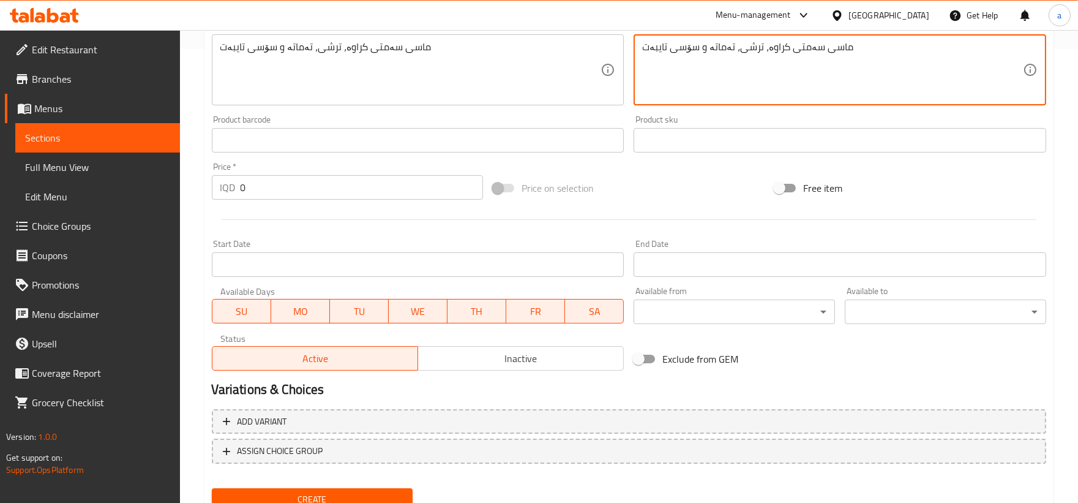
click at [303, 204] on div at bounding box center [629, 219] width 844 height 30
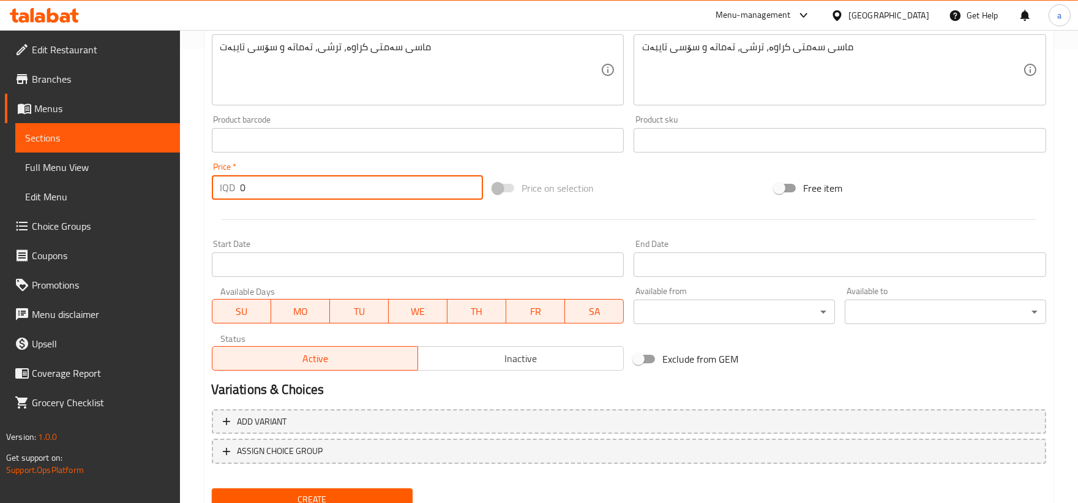
drag, startPoint x: 304, startPoint y: 196, endPoint x: 227, endPoint y: 212, distance: 78.0
click at [227, 212] on div "Add item image Image Size: 1200 x 800 px / Image formats: jpg, png / 5MB Max. I…" at bounding box center [629, 41] width 844 height 668
paste input "3800"
type input "38000"
click at [333, 498] on span "Create" at bounding box center [313, 499] width 182 height 15
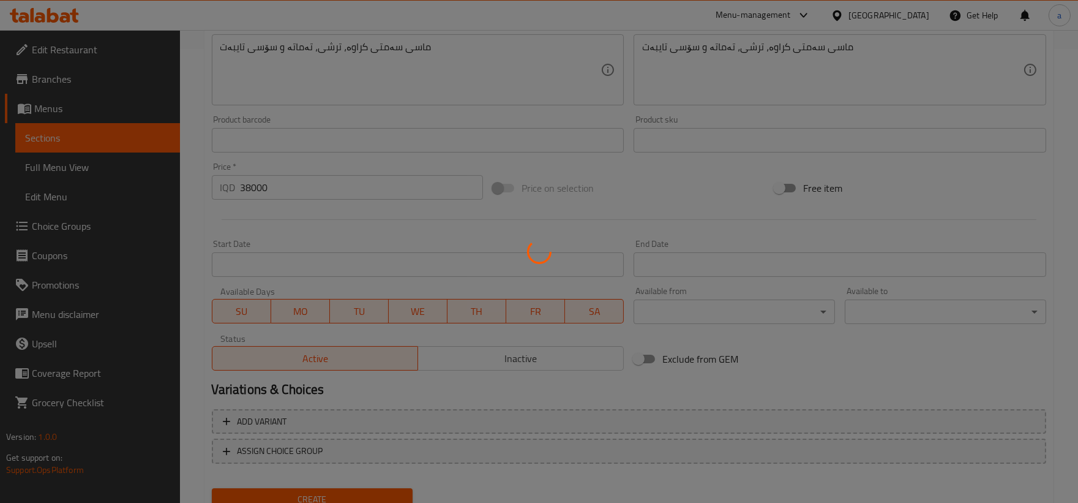
type input "0"
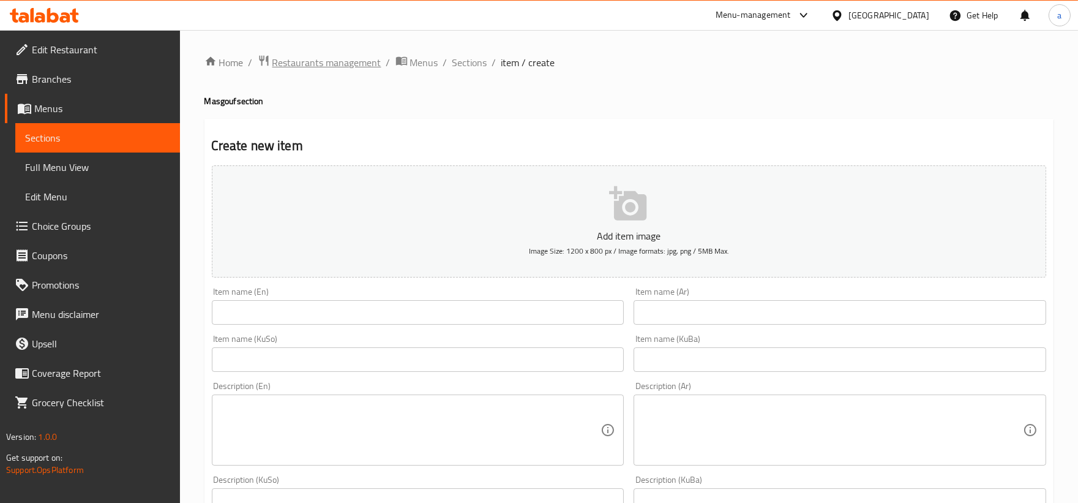
click at [338, 60] on span "Restaurants management" at bounding box center [326, 62] width 109 height 15
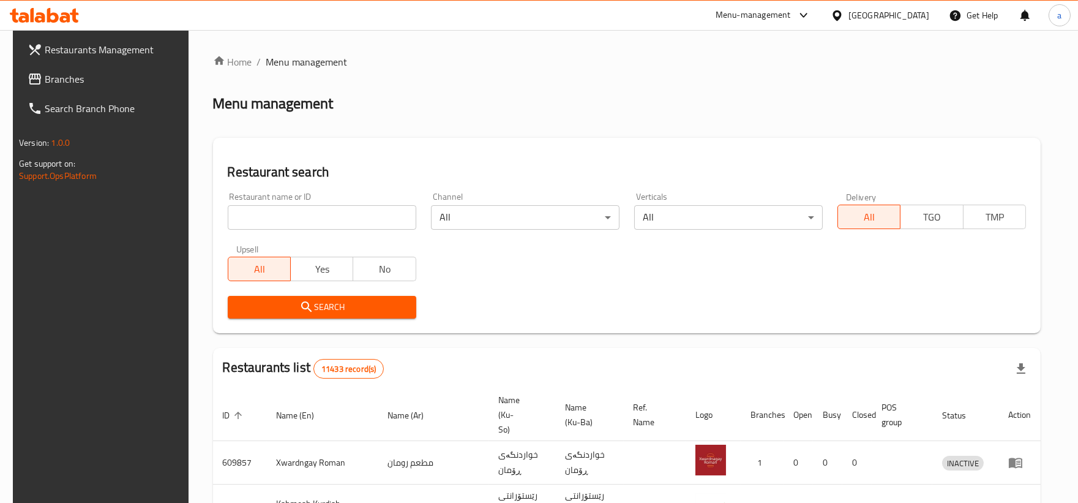
click at [321, 212] on input "search" at bounding box center [322, 217] width 189 height 24
paste input "752905"
type input "752905"
click button "Search" at bounding box center [322, 307] width 189 height 23
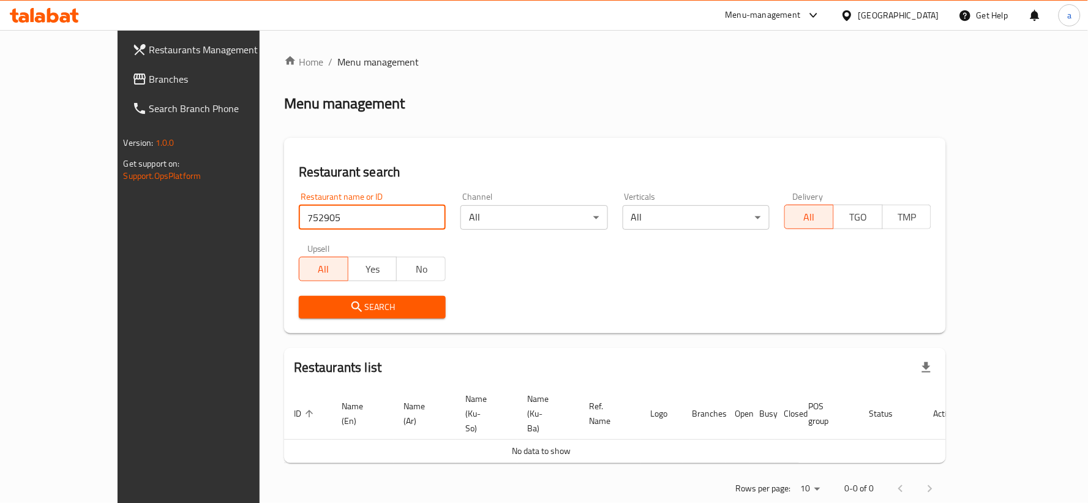
click at [122, 88] on link "Branches" at bounding box center [210, 78] width 177 height 29
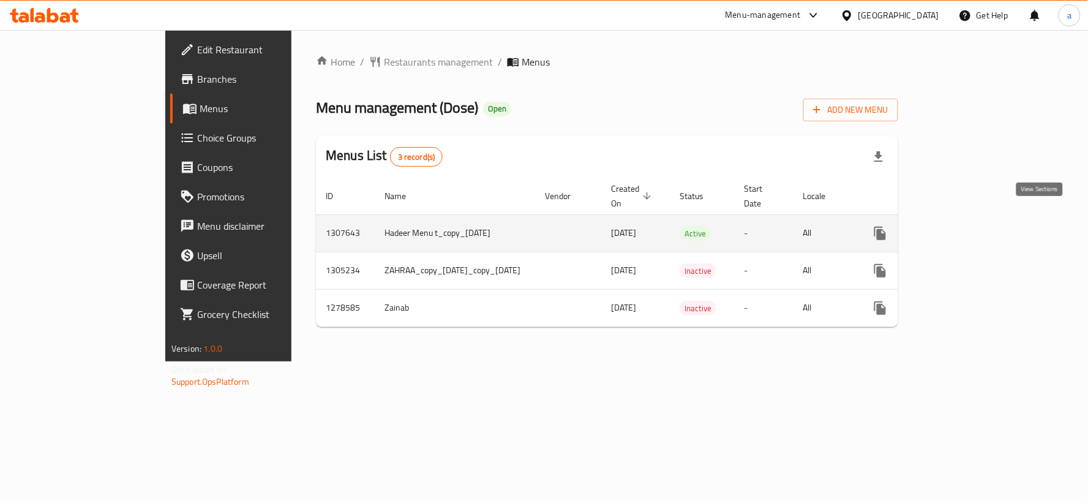
click at [976, 226] on icon "enhanced table" at bounding box center [968, 233] width 15 height 15
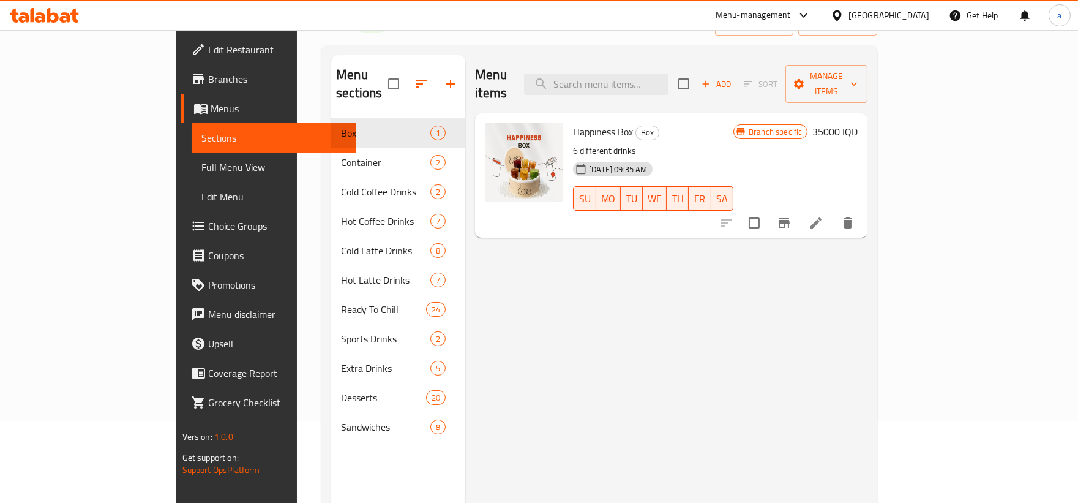
scroll to position [113, 0]
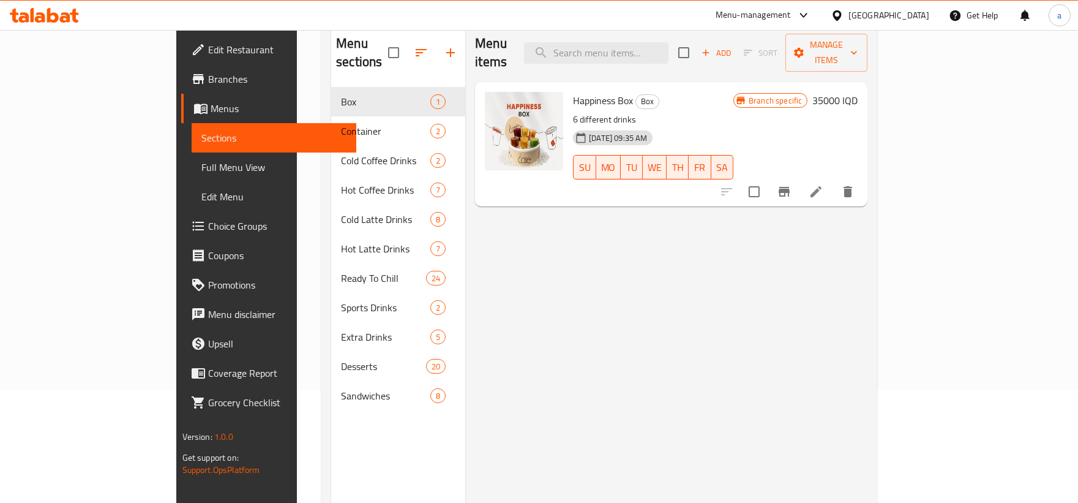
drag, startPoint x: 726, startPoint y: 251, endPoint x: 701, endPoint y: 235, distance: 29.7
click at [726, 251] on div "Menu items Add Sort Manage items Happiness Box Box 6 different drinks [DATE] 09…" at bounding box center [666, 275] width 402 height 503
click at [653, 45] on input "search" at bounding box center [596, 52] width 144 height 21
paste input "جار كلكسي"
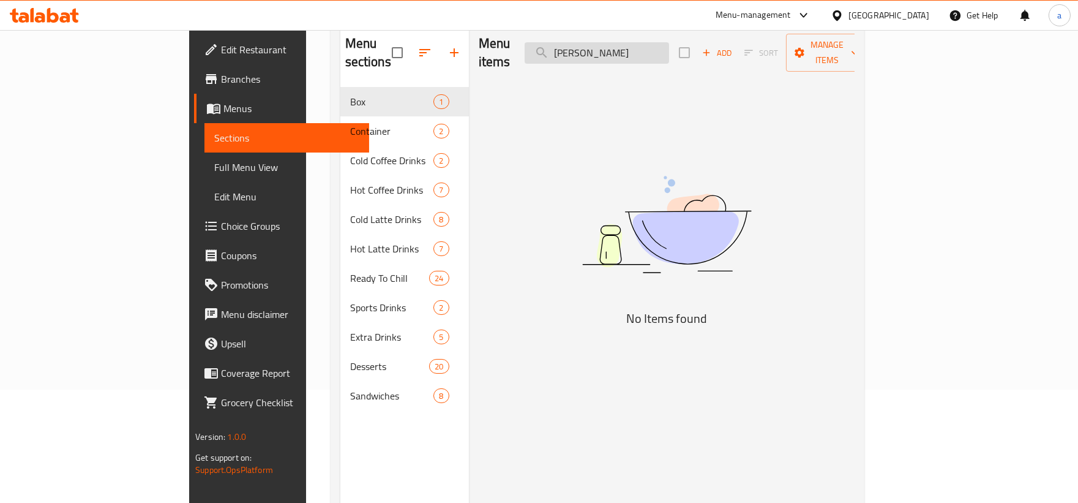
click at [660, 45] on input "جار كلكسي" at bounding box center [597, 52] width 144 height 21
click at [627, 47] on input "كلكسي" at bounding box center [597, 52] width 144 height 21
click at [669, 48] on input "كلكس" at bounding box center [597, 52] width 144 height 21
type input "كلكس"
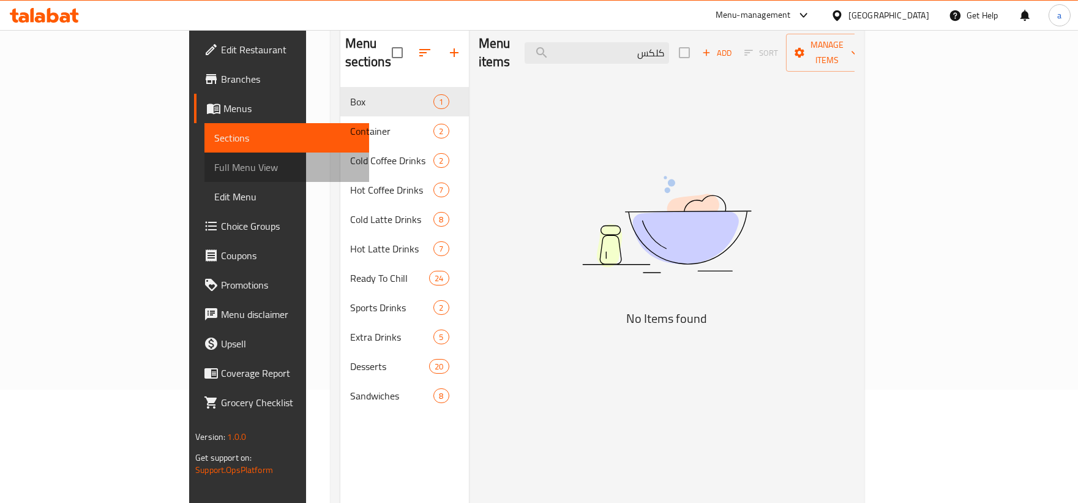
click at [214, 174] on span "Full Menu View" at bounding box center [286, 167] width 145 height 15
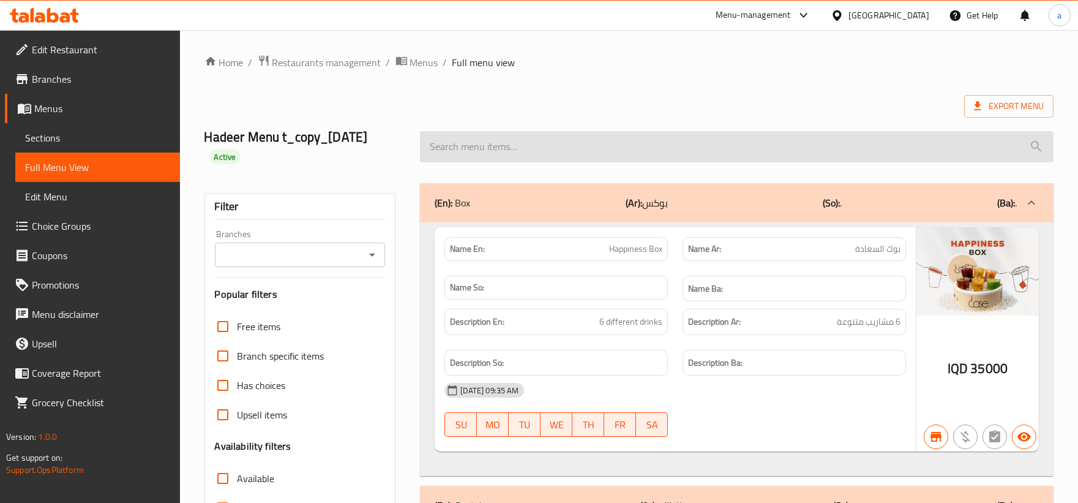
click at [733, 142] on input "search" at bounding box center [737, 146] width 634 height 31
paste input "جار كلكسي"
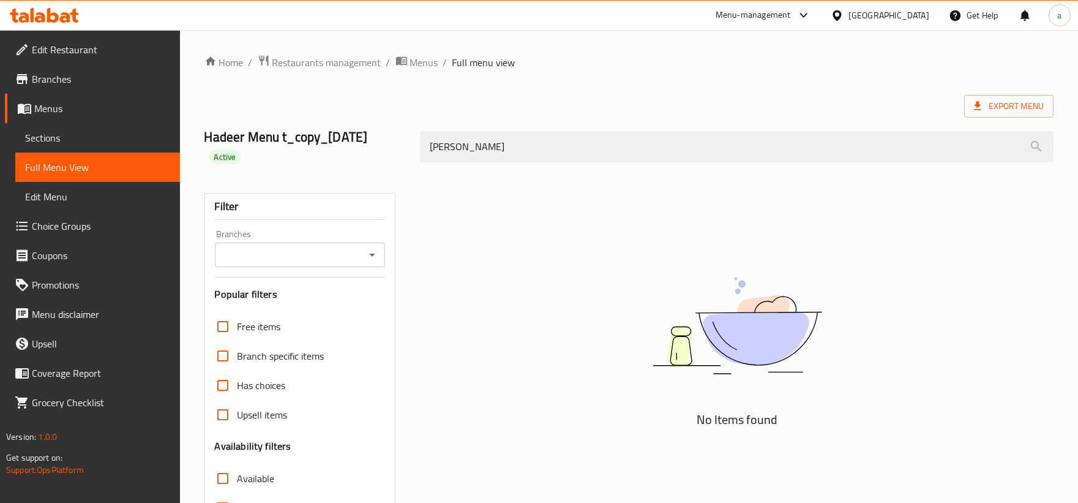
type input "جار كلكسي"
click at [92, 165] on span "Full Menu View" at bounding box center [97, 167] width 145 height 15
click at [76, 138] on span "Sections" at bounding box center [97, 137] width 145 height 15
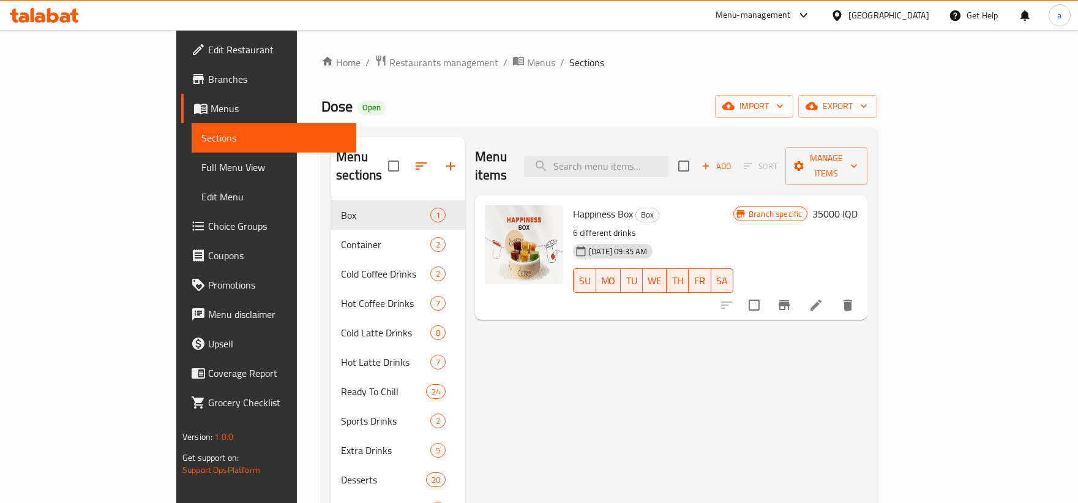
scroll to position [113, 0]
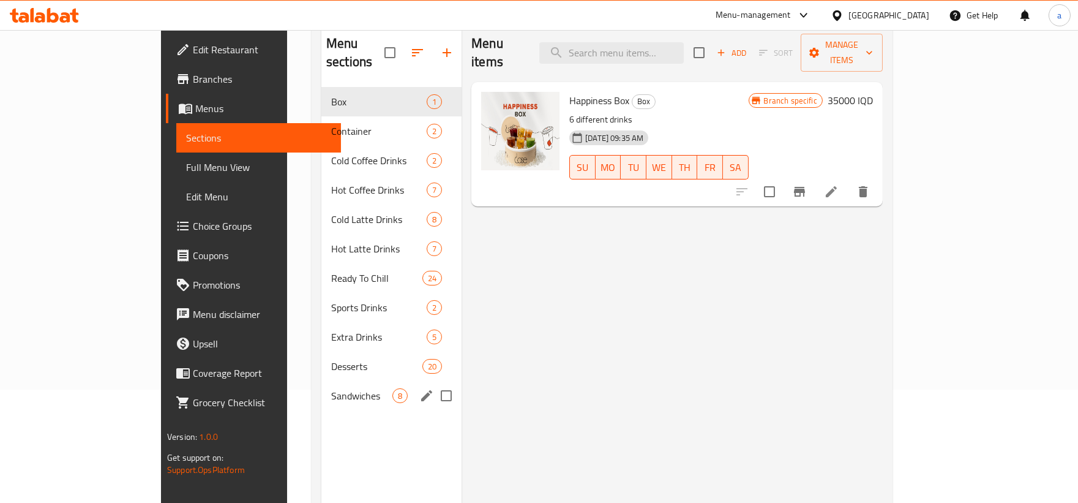
click at [331, 388] on span "Sandwiches" at bounding box center [361, 395] width 61 height 15
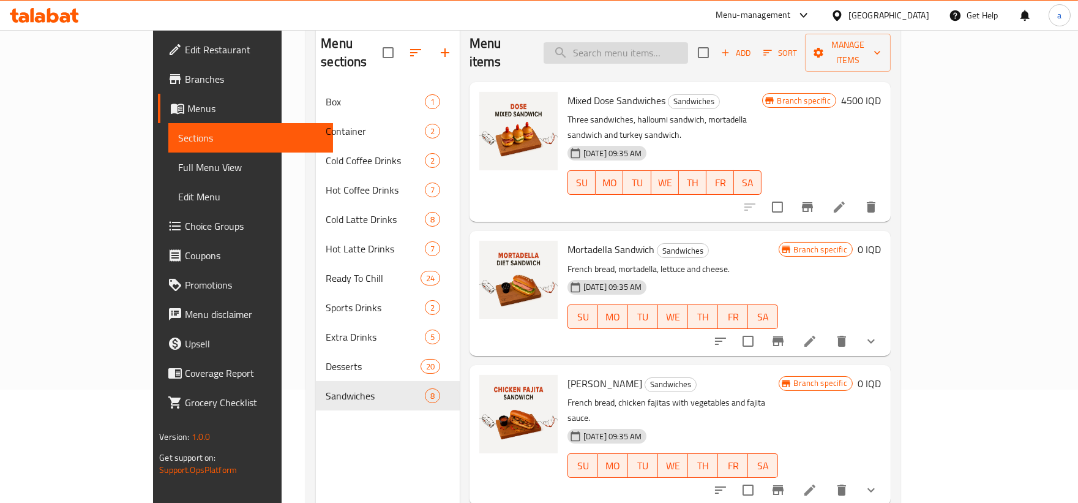
click at [658, 45] on input "search" at bounding box center [616, 52] width 144 height 21
paste input "شوكليت"
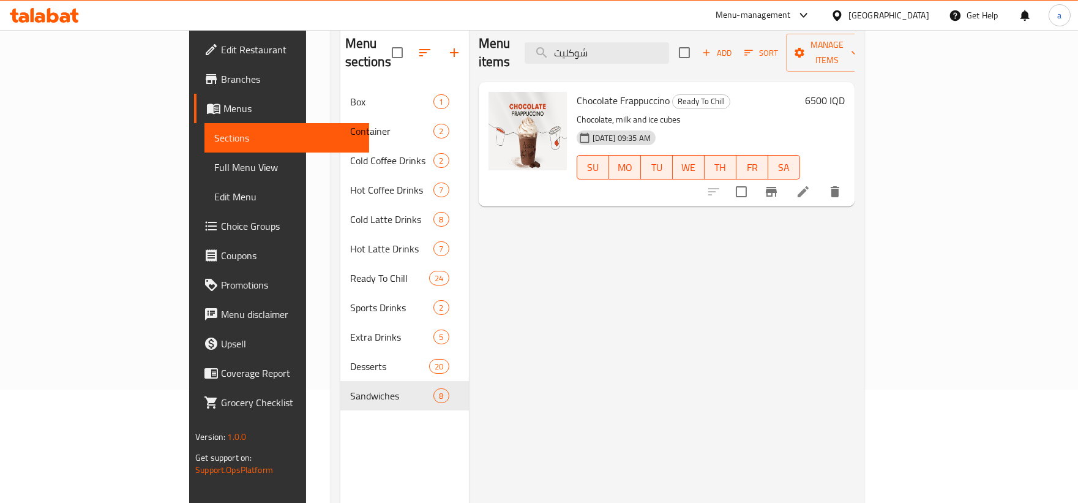
type input "شوكليت"
click at [810, 184] on icon at bounding box center [803, 191] width 15 height 15
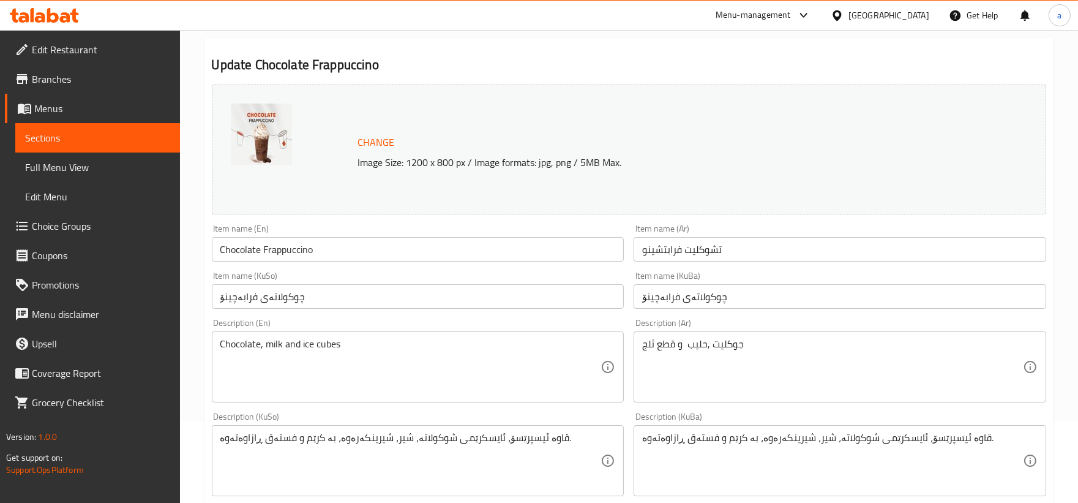
scroll to position [113, 0]
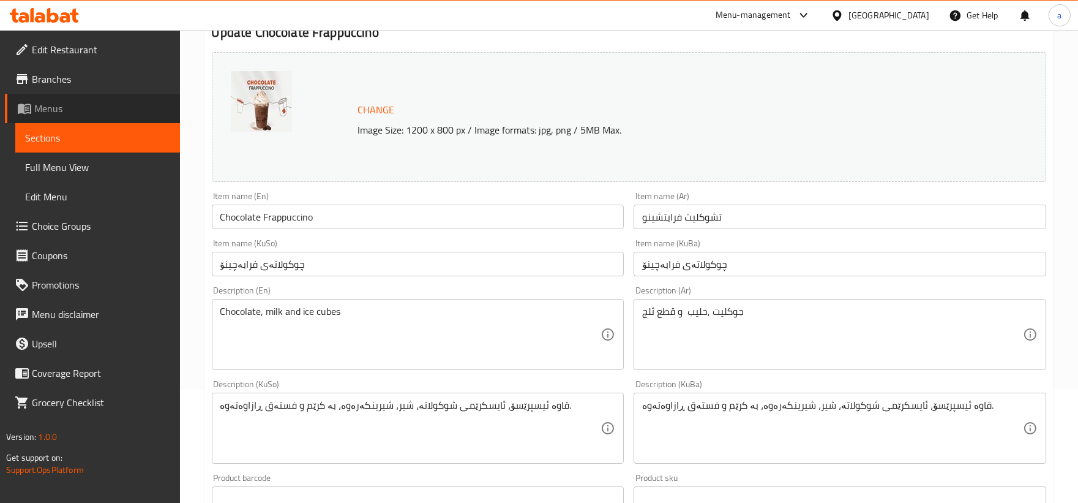
click at [93, 97] on link "Menus" at bounding box center [92, 108] width 175 height 29
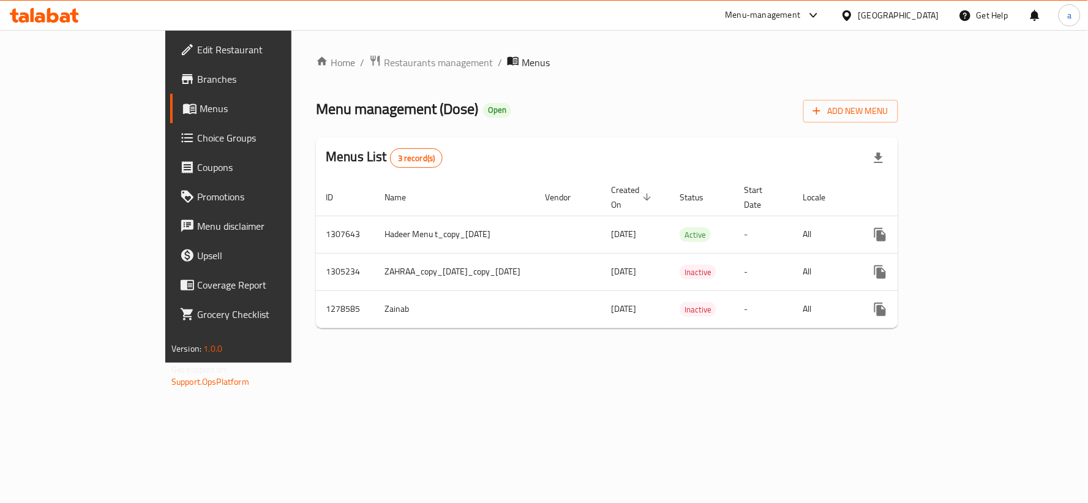
click at [197, 51] on span "Edit Restaurant" at bounding box center [267, 49] width 140 height 15
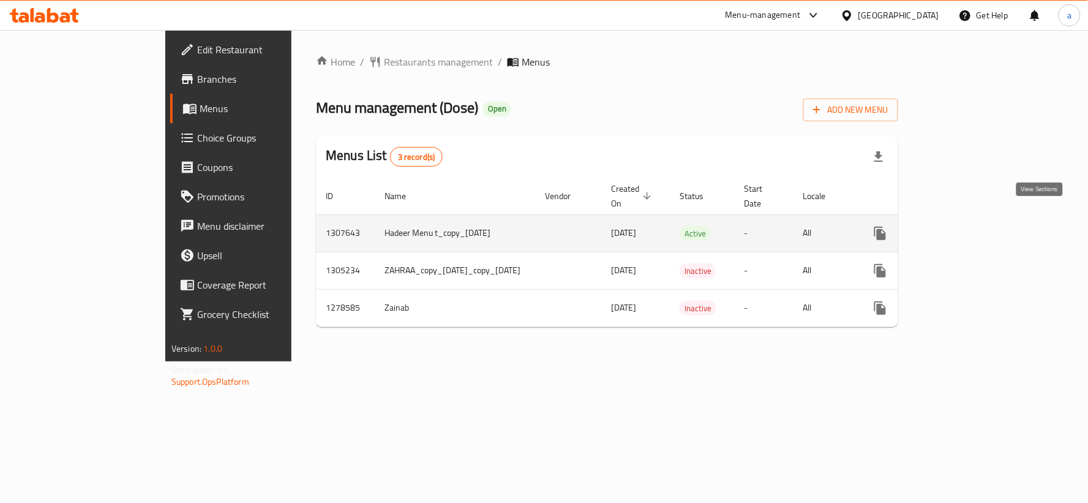
click at [974, 228] on icon "enhanced table" at bounding box center [968, 233] width 11 height 11
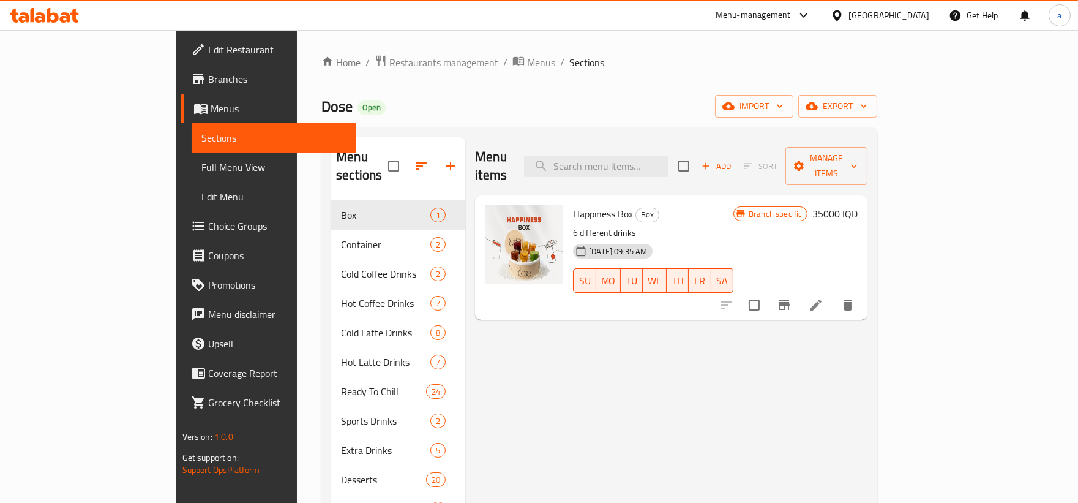
scroll to position [113, 0]
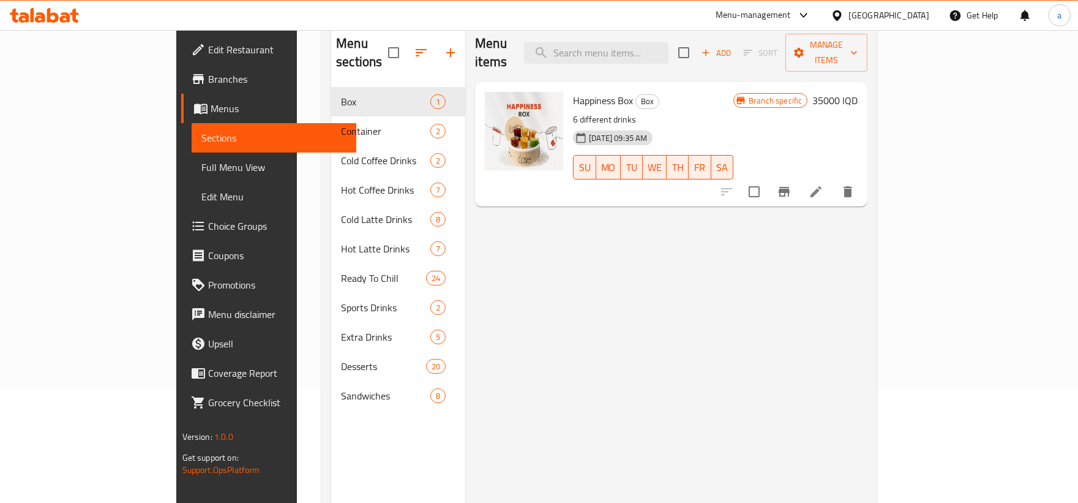
click at [548, 315] on div "Menu items Add Sort Manage items Happiness Box Box 6 different drinks [DATE] 09…" at bounding box center [666, 275] width 402 height 503
click at [630, 44] on input "search" at bounding box center [596, 52] width 144 height 21
paste input "ice latte"
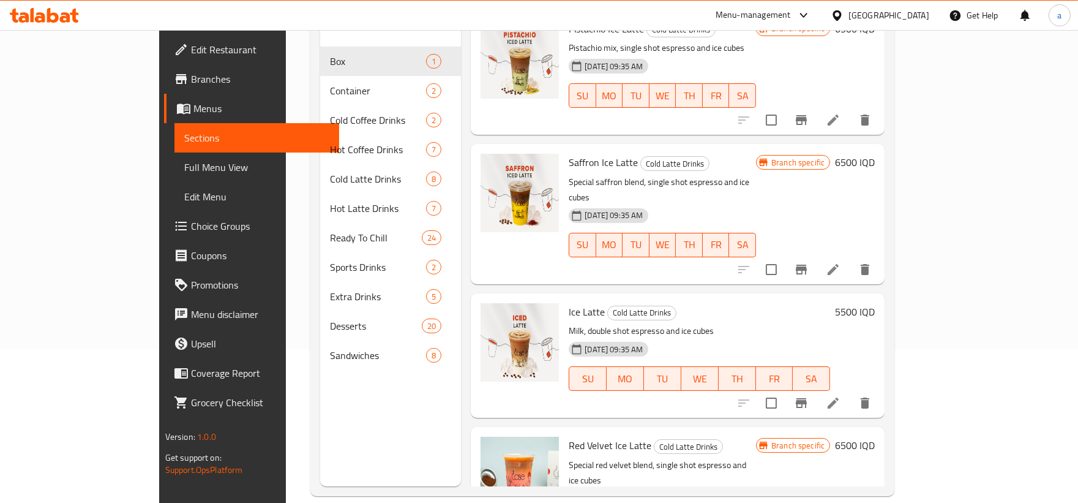
scroll to position [171, 0]
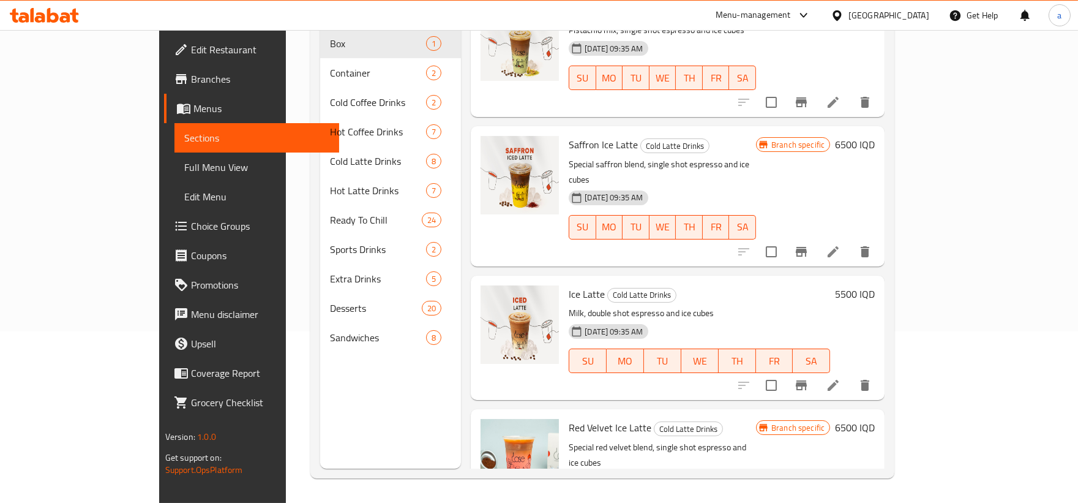
type input "ice latte"
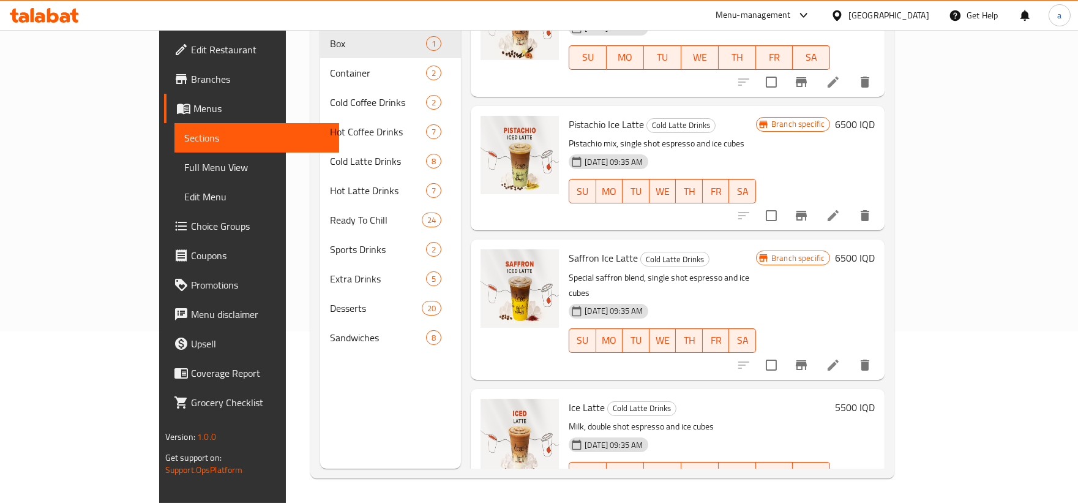
scroll to position [597, 0]
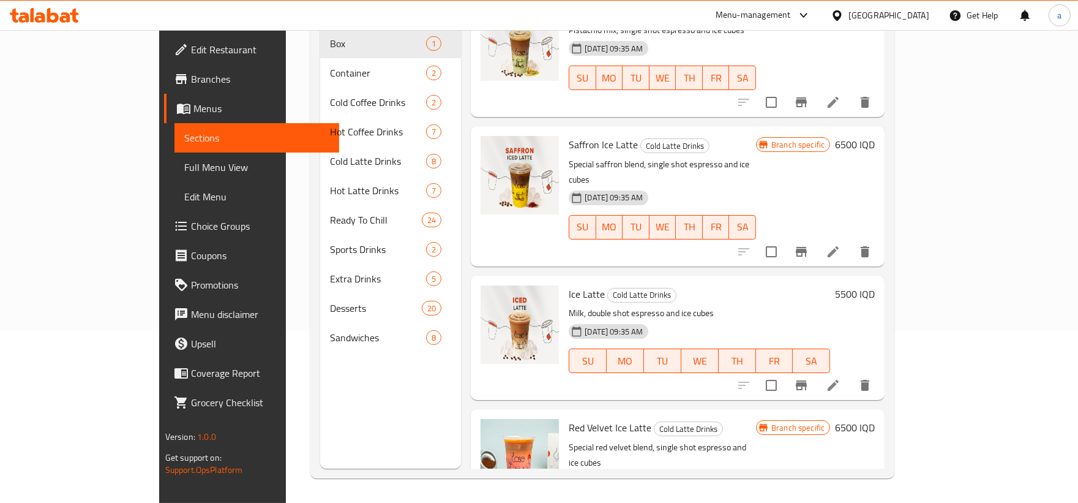
click at [569, 305] on p "Milk, double shot espresso and ice cubes" at bounding box center [699, 312] width 261 height 15
click at [564, 343] on div "SU MO TU WE TH FR SA" at bounding box center [699, 360] width 271 height 34
click at [191, 230] on span "Choice Groups" at bounding box center [260, 226] width 138 height 15
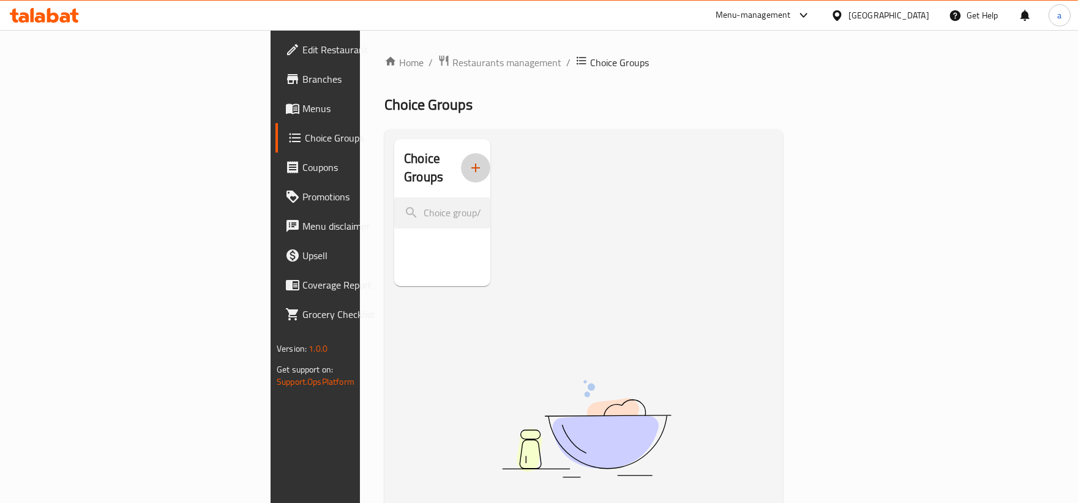
click at [461, 158] on button "button" at bounding box center [475, 167] width 29 height 29
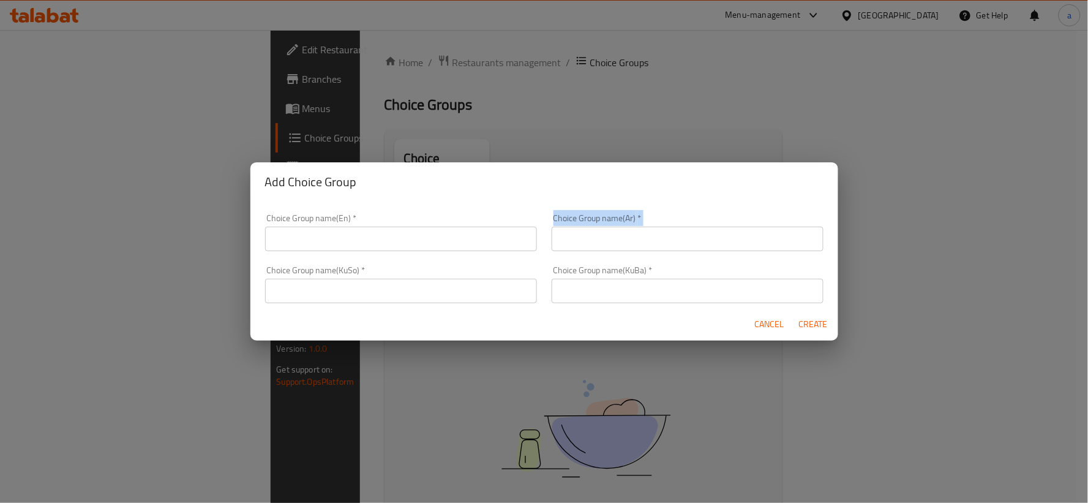
click at [323, 260] on div "Choice Group name(En)   * Choice Group name(En) * Choice Group name(Ar)   * Cho…" at bounding box center [544, 258] width 573 height 104
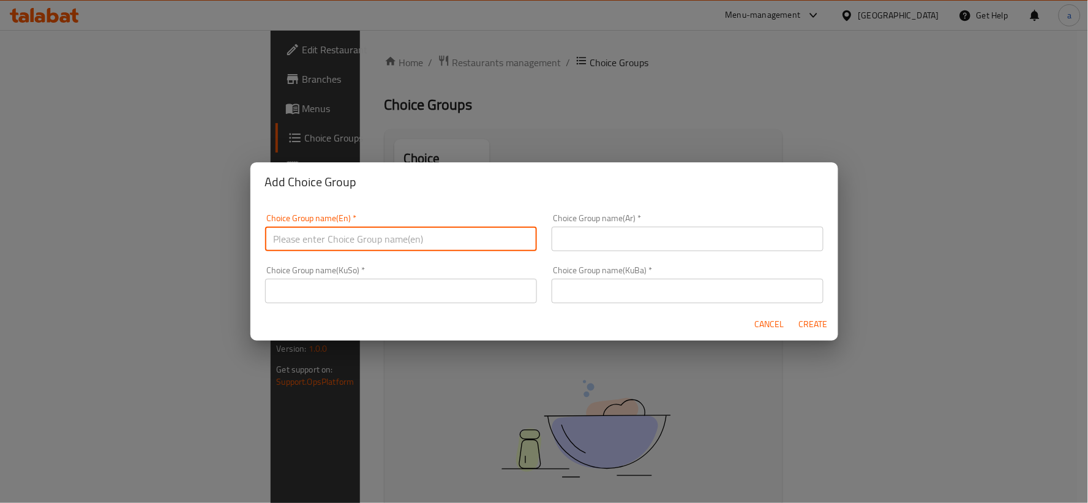
click at [326, 249] on input "text" at bounding box center [401, 238] width 272 height 24
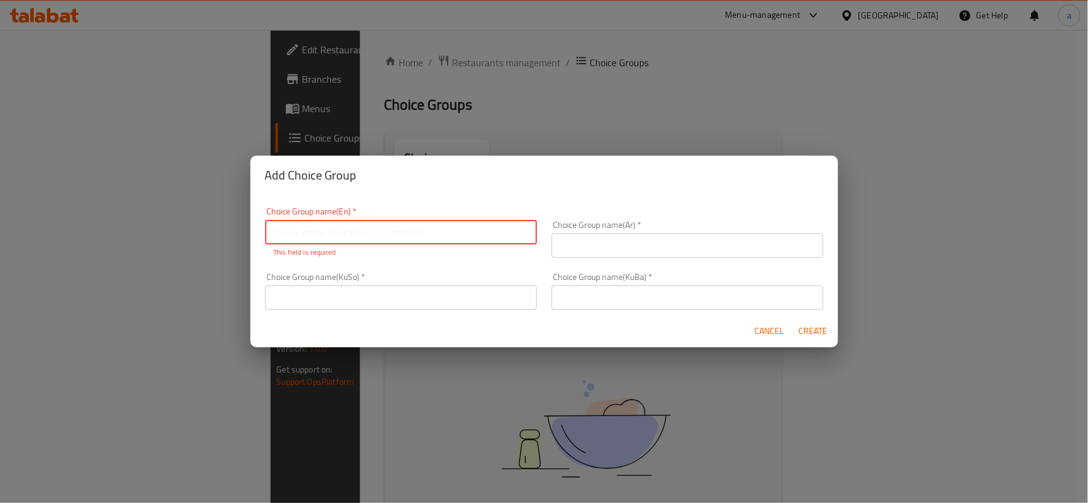
paste input "Add On's:"
type input "Add On's:"
click at [551, 242] on input "text" at bounding box center [687, 245] width 272 height 24
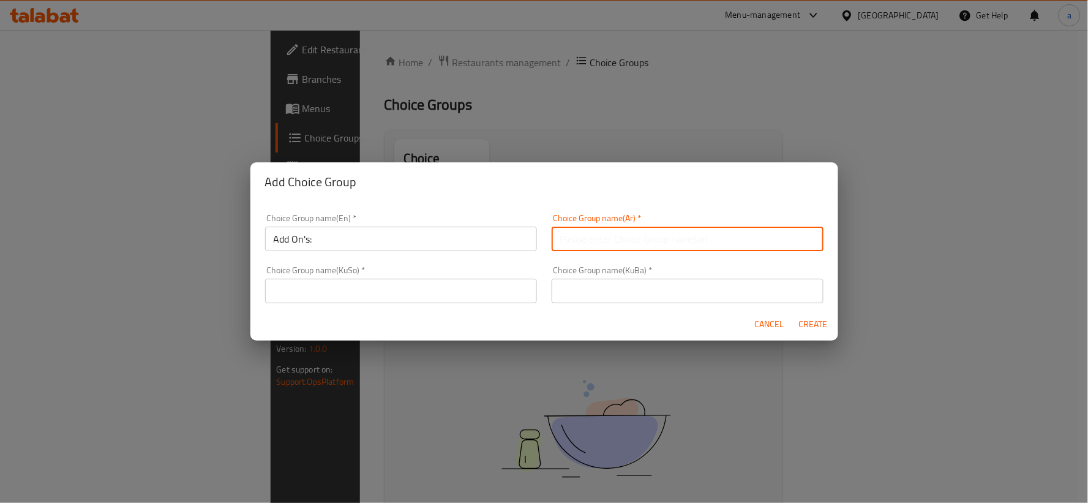
paste input "الإضافات:"
type input "الإضافات:"
click at [474, 297] on input "text" at bounding box center [401, 291] width 272 height 24
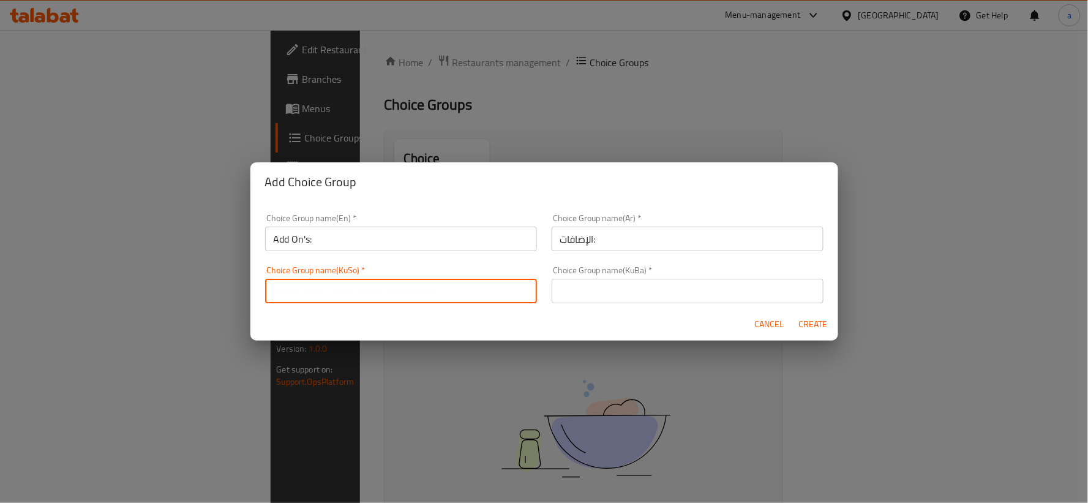
paste input "زیادە:"
type input "زیادە:"
click at [561, 285] on input "text" at bounding box center [687, 291] width 272 height 24
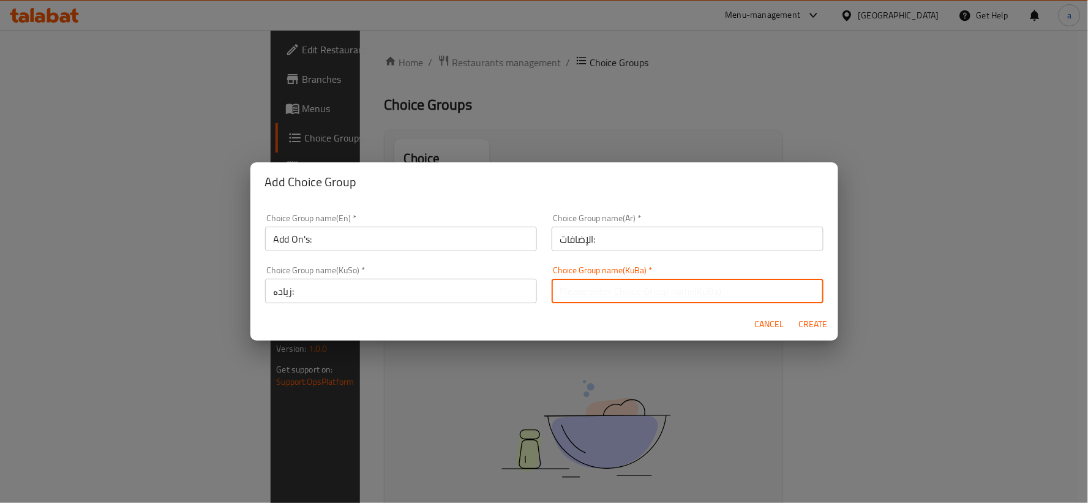
paste input "زیادە:"
type input "زیادە:"
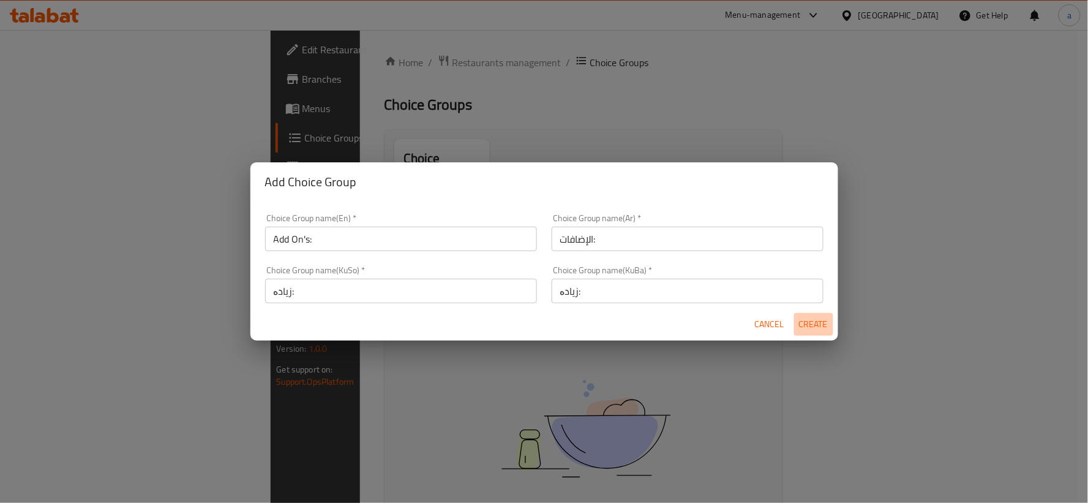
click at [798, 313] on button "Create" at bounding box center [813, 324] width 39 height 23
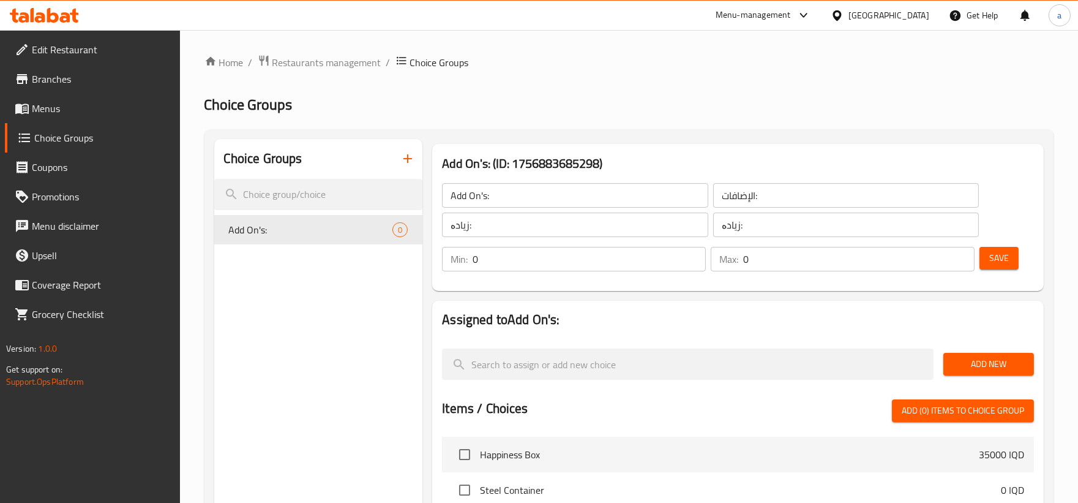
click at [970, 353] on button "Add New" at bounding box center [988, 364] width 91 height 23
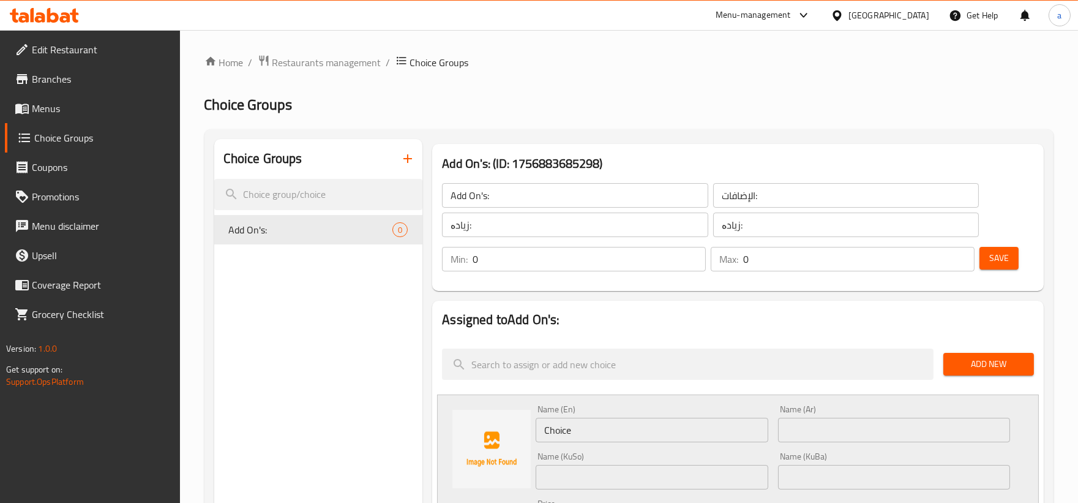
click at [996, 362] on span "Add New" at bounding box center [988, 363] width 71 height 15
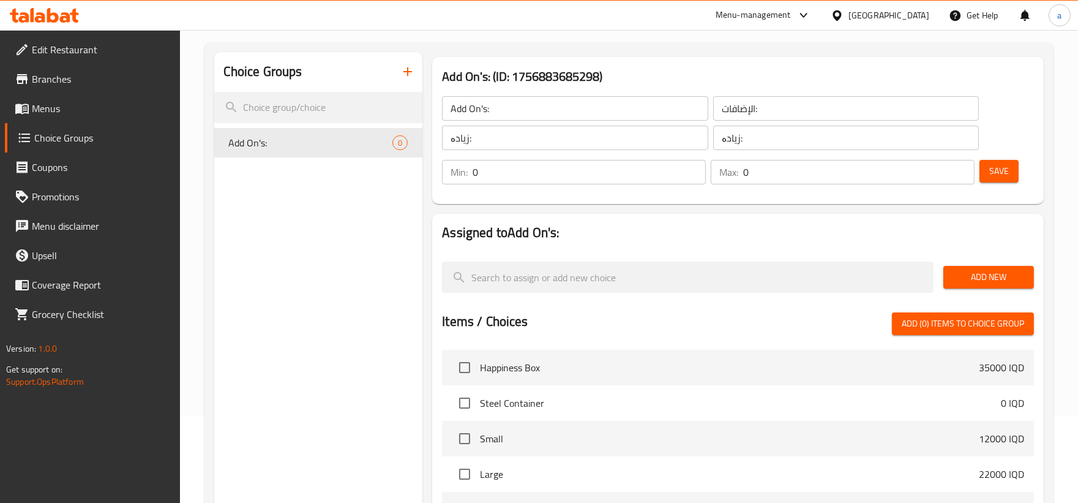
scroll to position [113, 0]
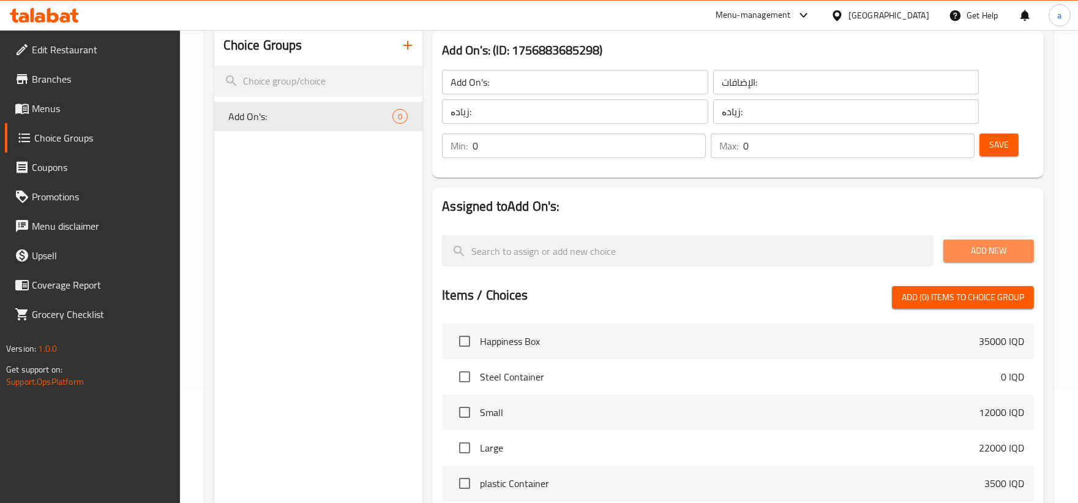
click at [967, 243] on span "Add New" at bounding box center [988, 250] width 71 height 15
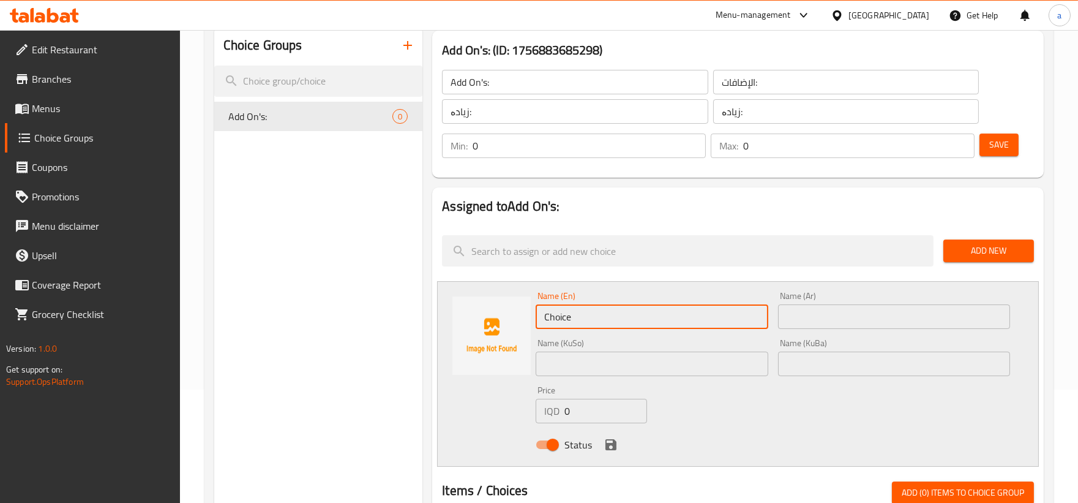
drag, startPoint x: 613, startPoint y: 319, endPoint x: 378, endPoint y: 326, distance: 235.2
click at [378, 326] on div "Choice Groups Add On's: 0 Add On's: (ID: 1756883685298) Add On's: ​ الإضافات: ​…" at bounding box center [631, 471] width 834 height 890
paste input "aramel"
type input "Caramel"
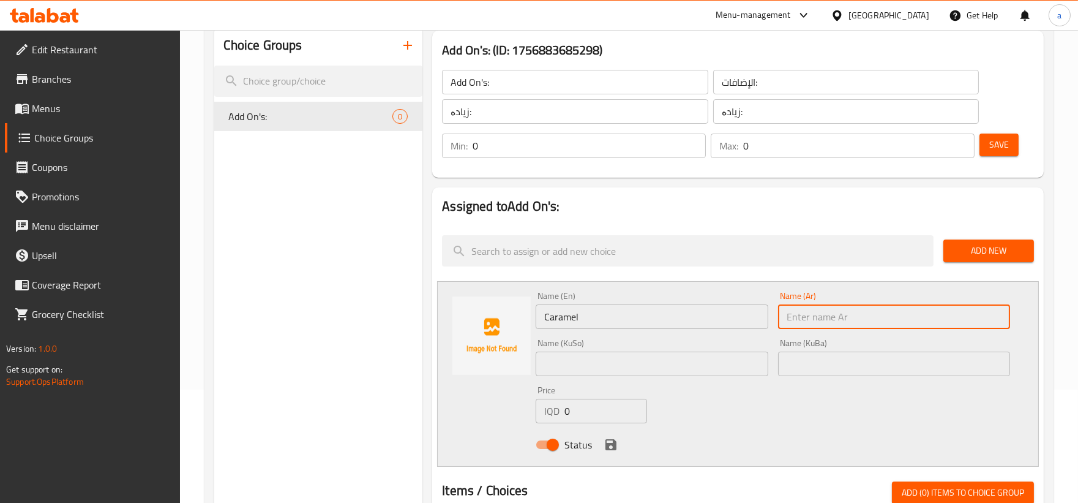
click at [845, 313] on input "text" at bounding box center [894, 316] width 232 height 24
paste input "كراميل"
type input "كراميل"
click at [640, 378] on div "Name (KuSo) Name ([PERSON_NAME])" at bounding box center [652, 357] width 242 height 47
click at [643, 366] on input "text" at bounding box center [652, 363] width 232 height 24
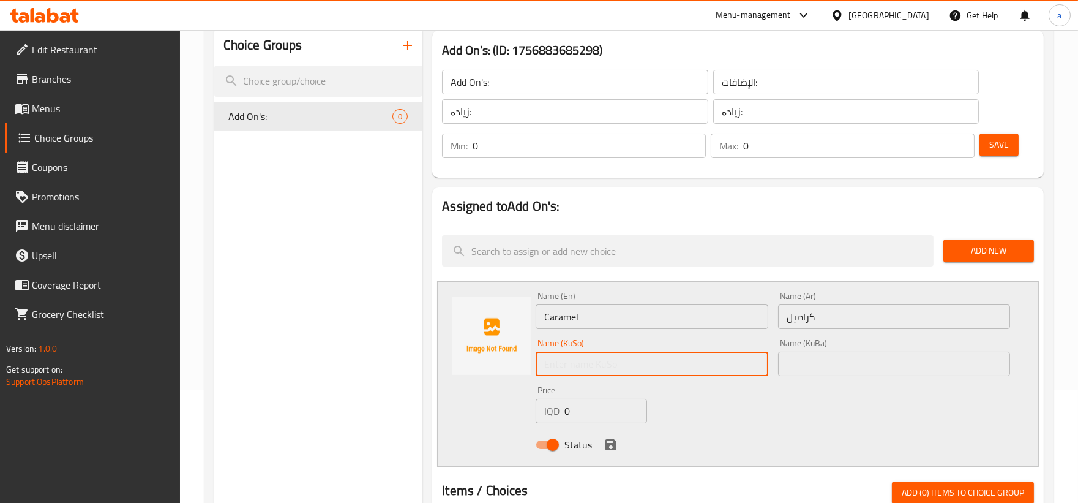
paste input "کەرامێڵ"
type input "کەرامێڵ"
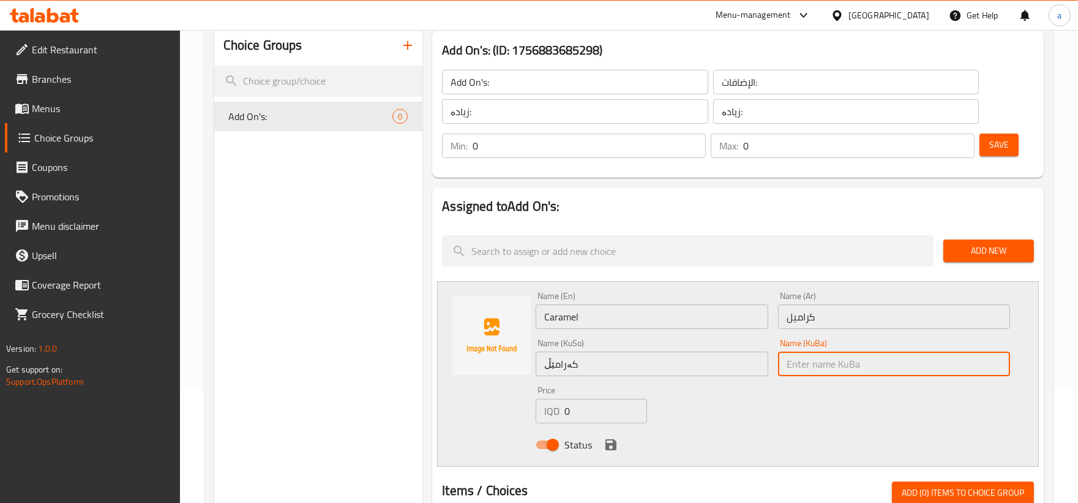
click at [841, 367] on input "text" at bounding box center [894, 363] width 232 height 24
paste input "کەرامێڵ"
type input "کەرامێڵ"
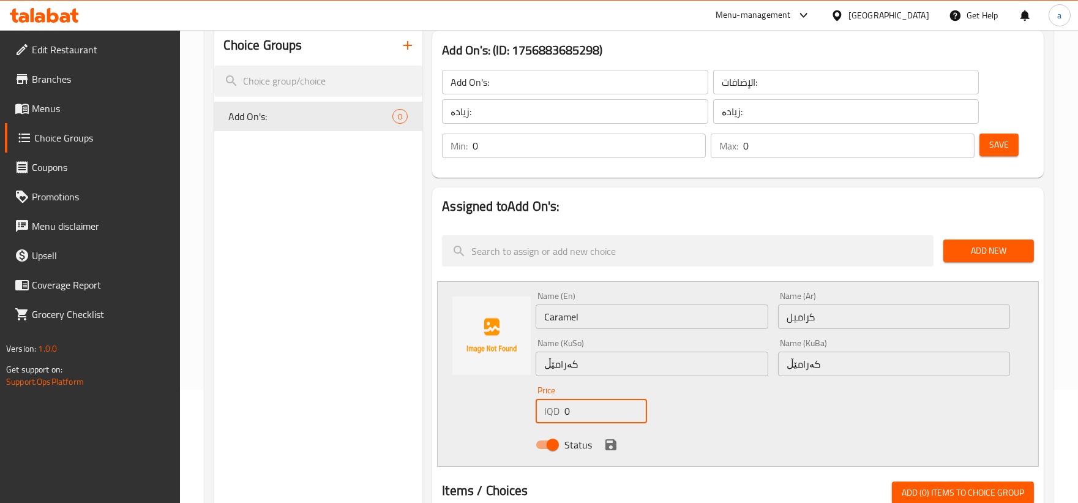
drag, startPoint x: 588, startPoint y: 406, endPoint x: 506, endPoint y: 419, distance: 82.9
click at [506, 419] on div "Name (En) Caramel Name (En) Name (Ar) كراميل Name (Ar) Name (KuSo) کەرامێڵ Name…" at bounding box center [738, 373] width 602 height 185
paste input "100"
type input "1000"
click at [614, 438] on icon "save" at bounding box center [611, 444] width 15 height 15
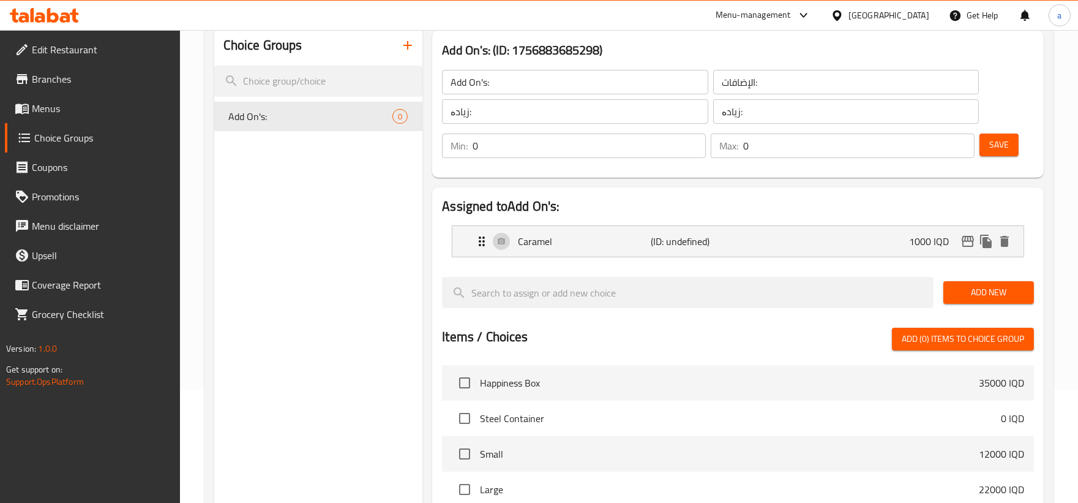
click at [1011, 286] on span "Add New" at bounding box center [988, 292] width 71 height 15
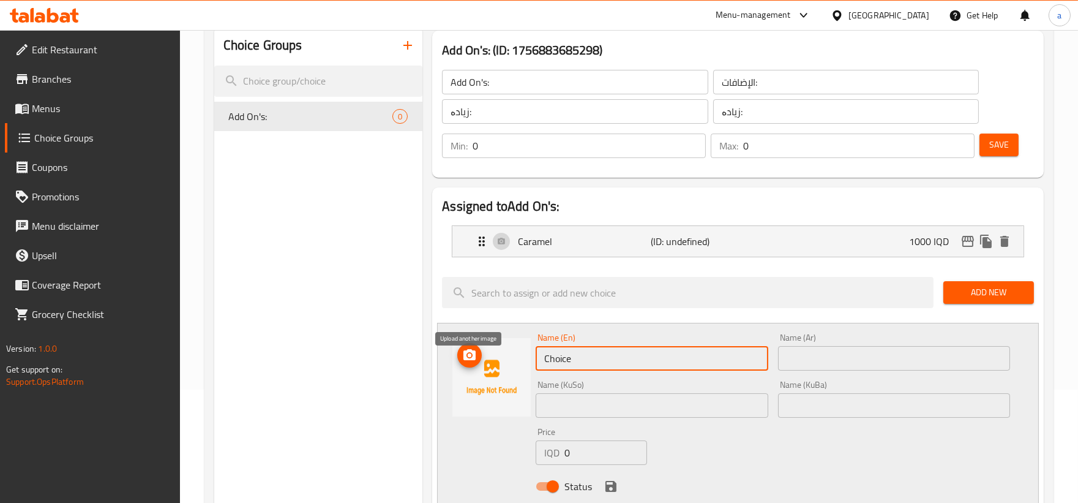
drag, startPoint x: 626, startPoint y: 358, endPoint x: 457, endPoint y: 353, distance: 169.0
click at [457, 353] on div "Name (En) Choice Name (En) Name (Ar) Name (Ar) Name (KuSo) Name (KuSo) Name (Ku…" at bounding box center [738, 415] width 602 height 185
paste input "Hazelnut"
type input "Hazelnut"
click at [839, 356] on input "text" at bounding box center [894, 358] width 232 height 24
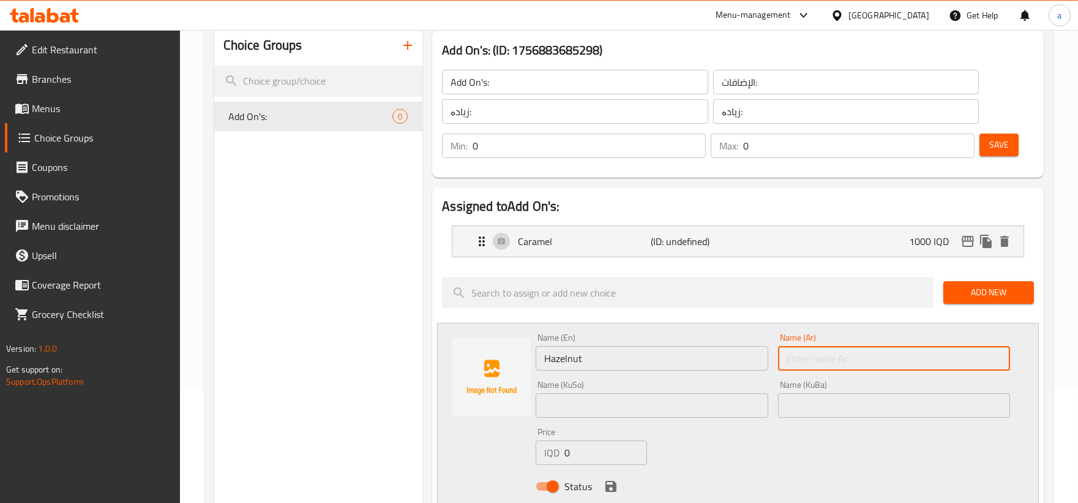
paste input "بندق"
type input "بندق"
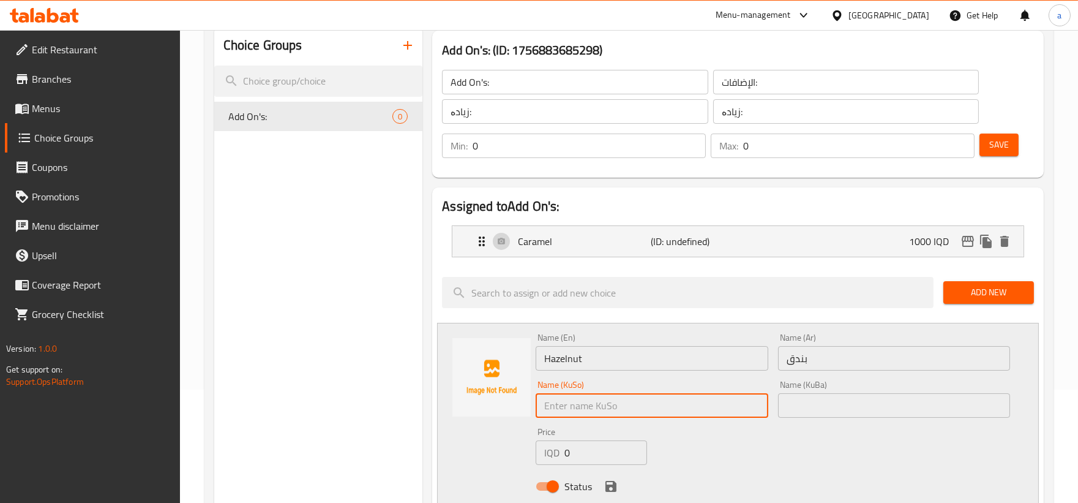
click at [602, 415] on input "text" at bounding box center [652, 405] width 232 height 24
paste input "بوندق"
type input "بوندق"
click at [794, 397] on input "text" at bounding box center [894, 405] width 232 height 24
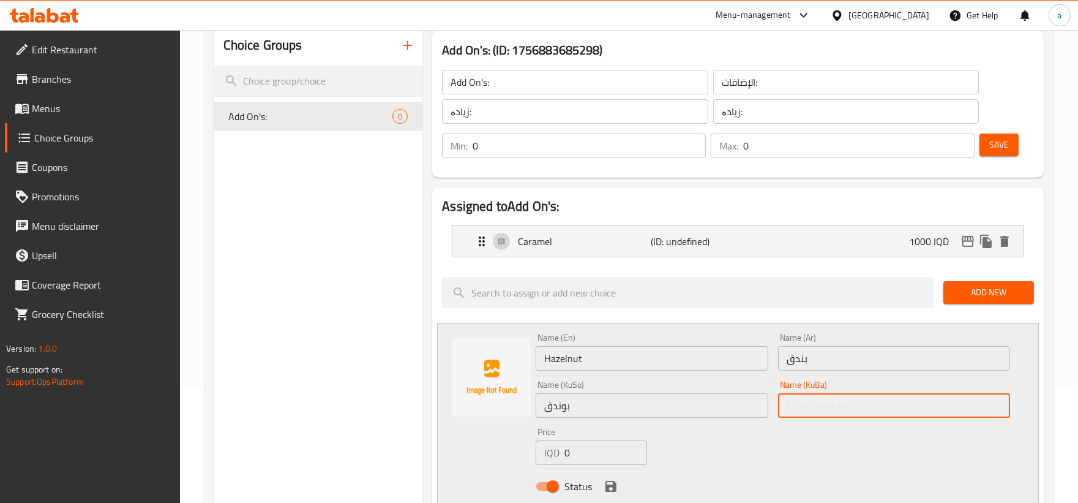
paste input "بوندق"
type input "بوندق"
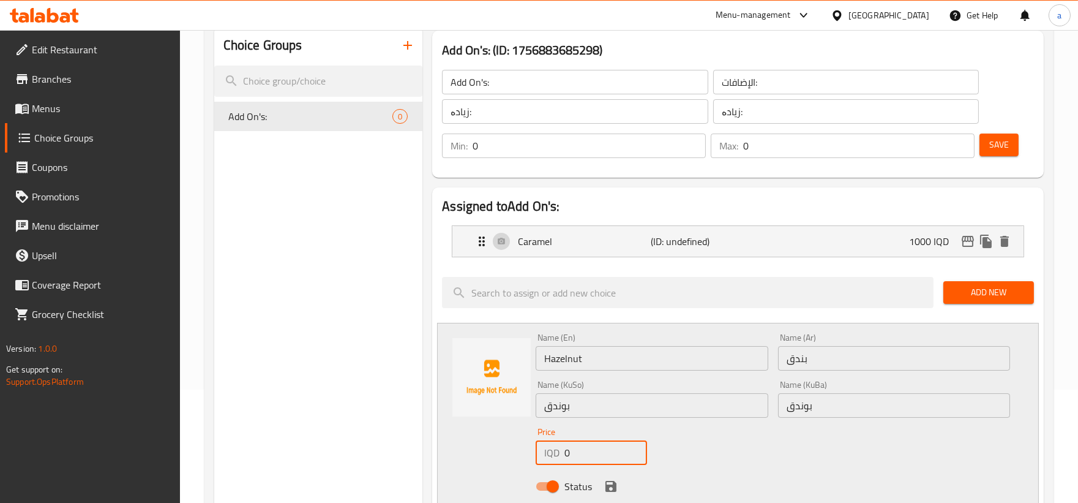
drag, startPoint x: 602, startPoint y: 448, endPoint x: 522, endPoint y: 459, distance: 80.3
click at [522, 459] on div "Name (En) Hazelnut Name (En) Name (Ar) بندق Name (Ar) Name (KuSo) بوندق Name (K…" at bounding box center [738, 415] width 602 height 185
paste input "100"
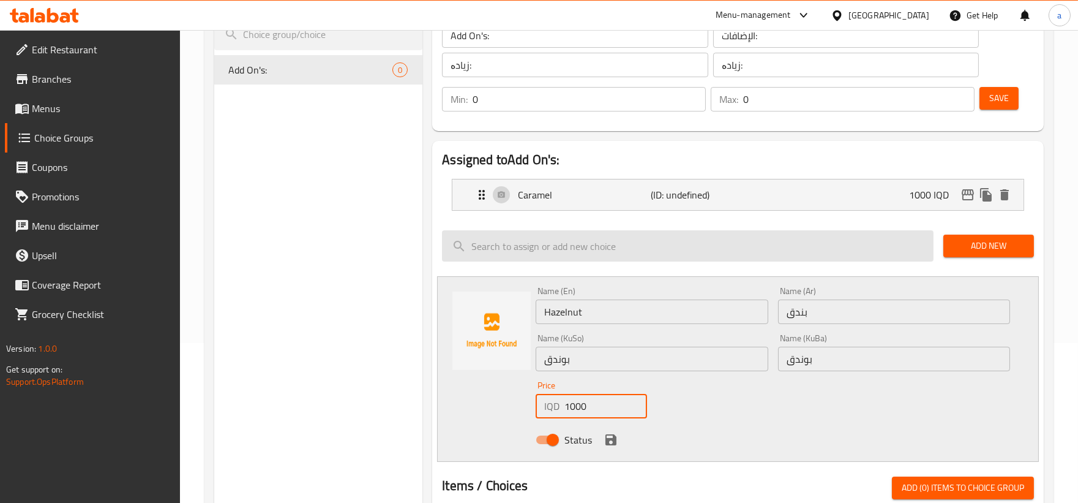
scroll to position [226, 0]
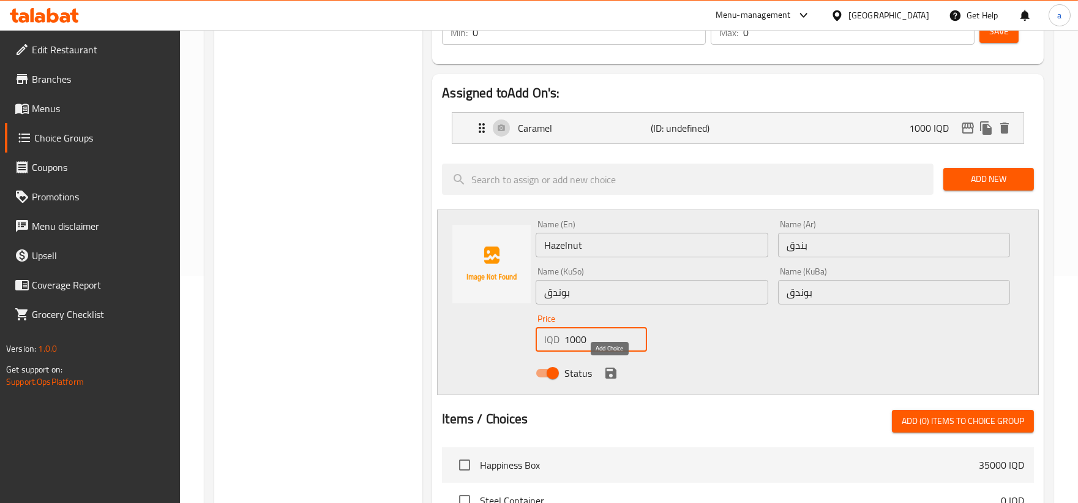
type input "1000"
click at [616, 374] on icon "save" at bounding box center [611, 372] width 15 height 15
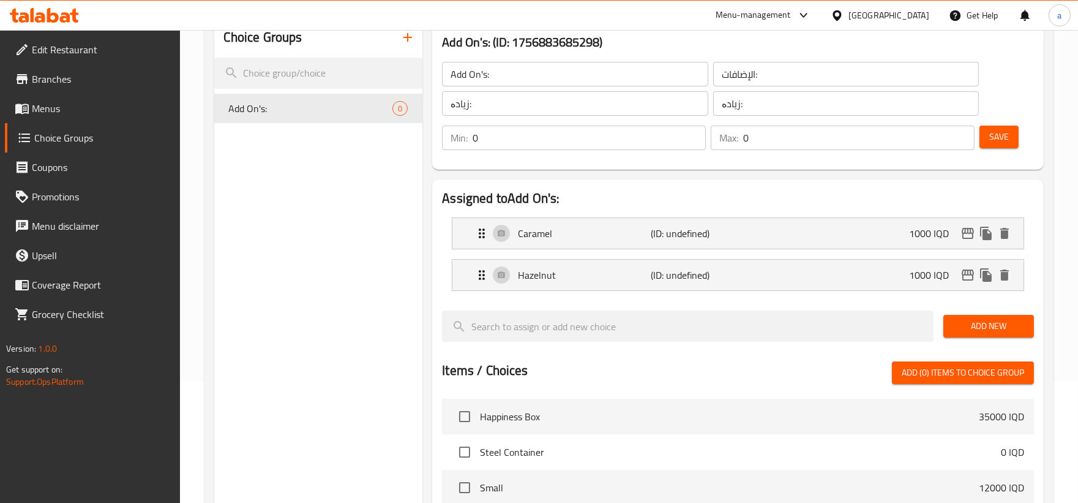
scroll to position [0, 0]
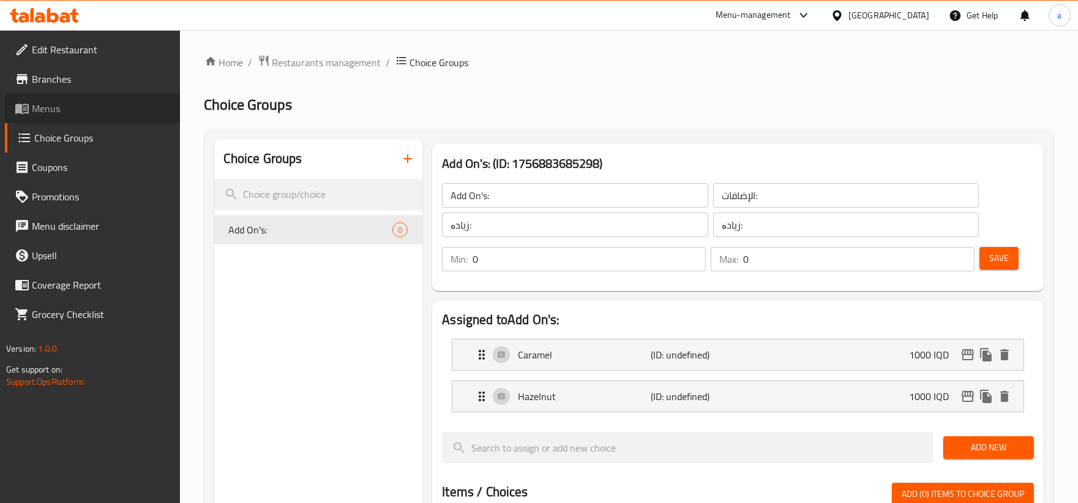
click at [49, 114] on span "Menus" at bounding box center [101, 108] width 138 height 15
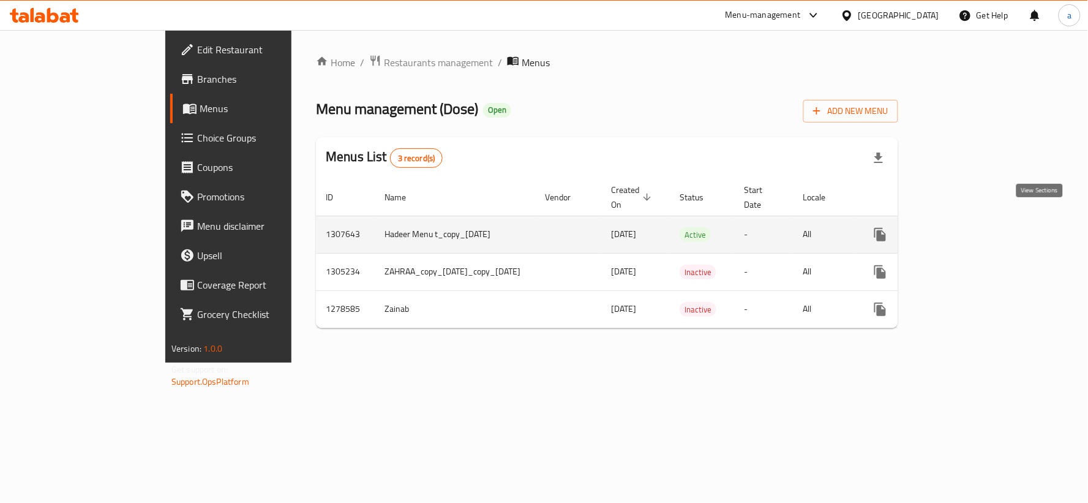
click at [976, 227] on icon "enhanced table" at bounding box center [968, 234] width 15 height 15
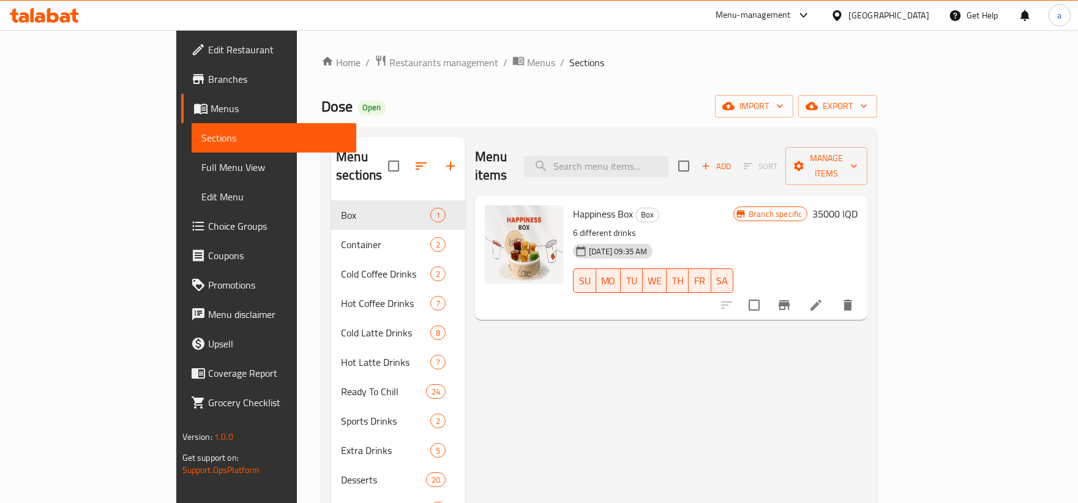
scroll to position [113, 0]
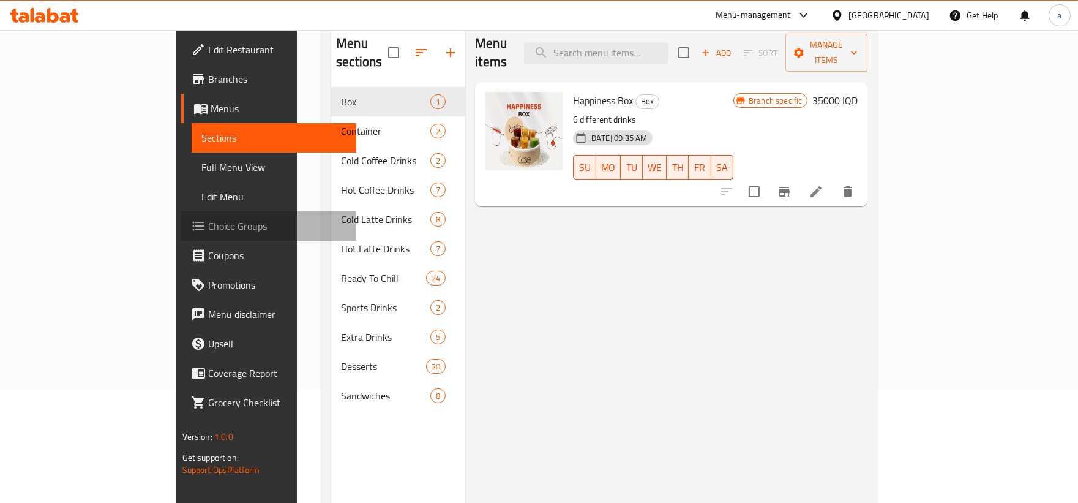
click at [208, 233] on span "Choice Groups" at bounding box center [277, 226] width 138 height 15
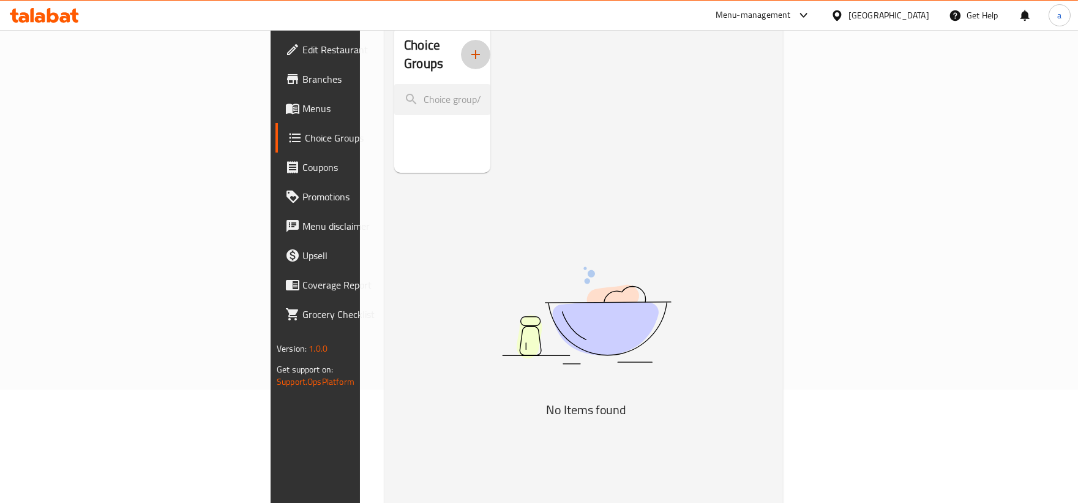
click at [461, 42] on button "button" at bounding box center [475, 54] width 29 height 29
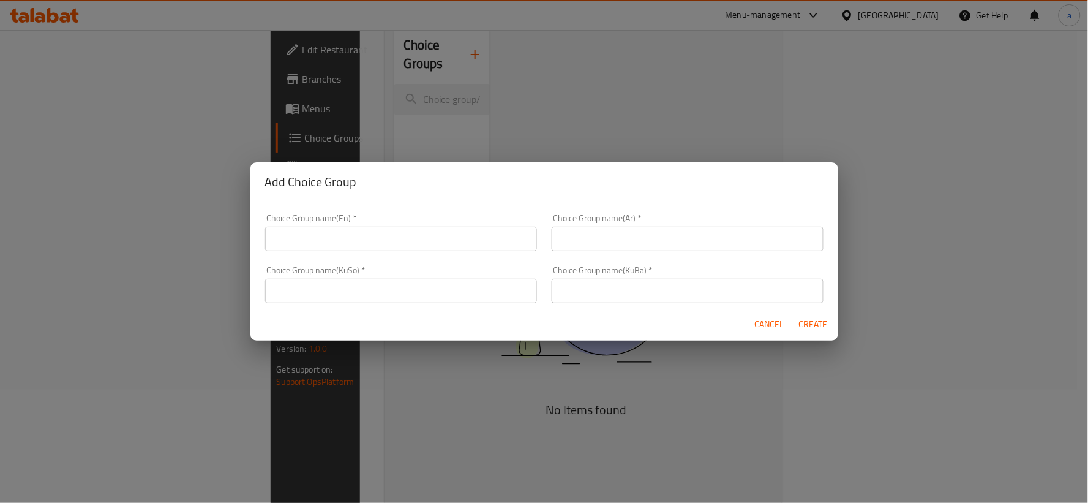
click at [406, 234] on input "text" at bounding box center [401, 238] width 272 height 24
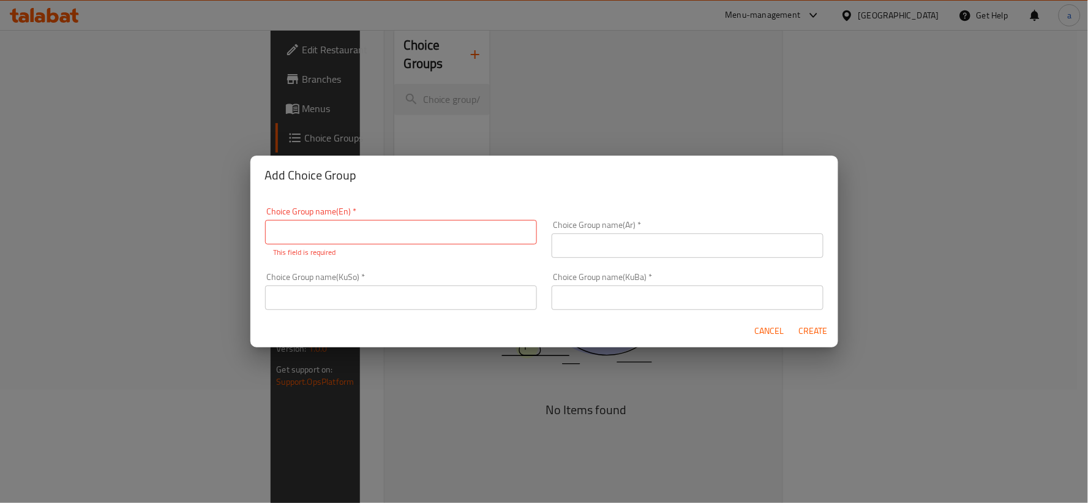
click at [66, 114] on div "Add Choice Group Choice Group name(En)   * Choice Group name(En) * This field i…" at bounding box center [544, 251] width 1088 height 503
click at [66, 105] on div "Add Choice Group Choice Group name(En)   * Choice Group name(En) * This field i…" at bounding box center [544, 251] width 1088 height 503
click at [766, 333] on span "Cancel" at bounding box center [769, 330] width 29 height 15
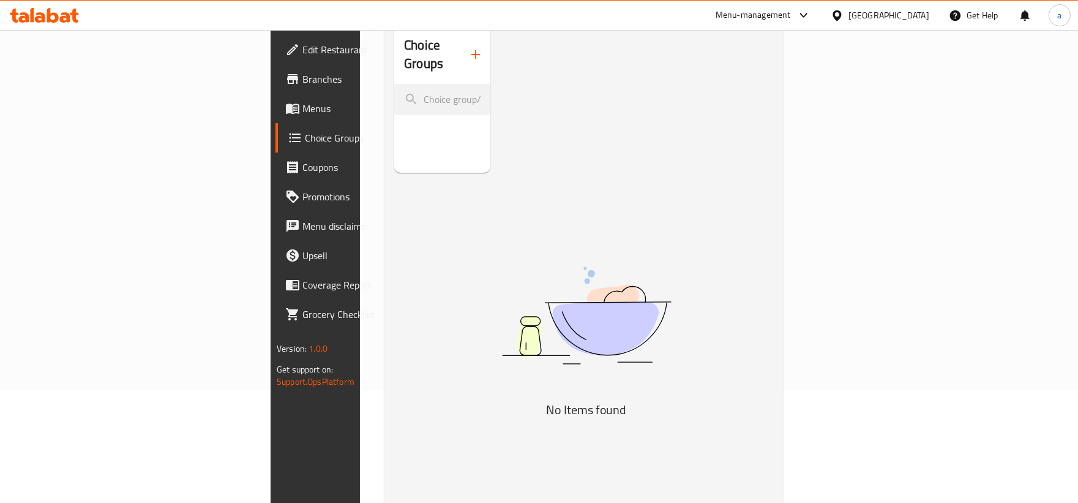
click at [275, 121] on link "Menus" at bounding box center [362, 108] width 175 height 29
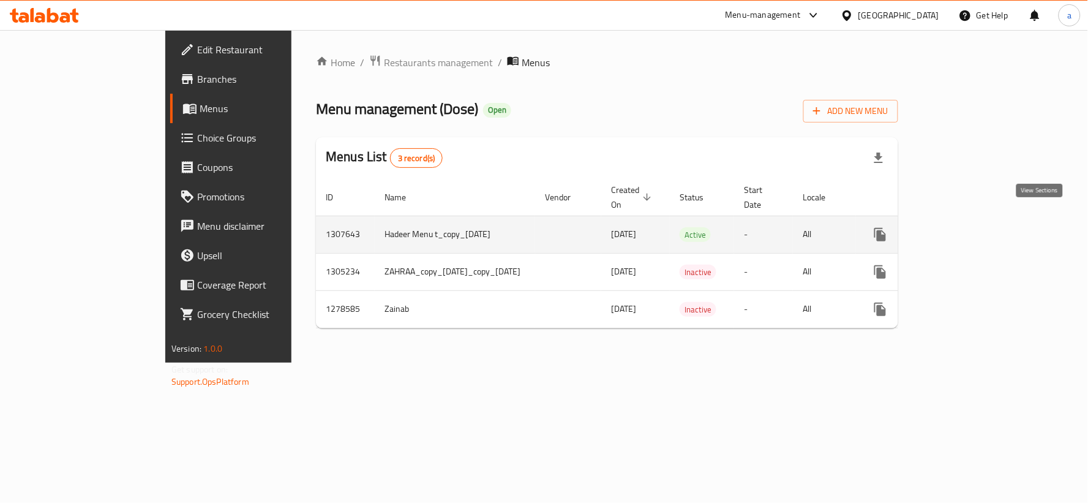
click at [976, 227] on icon "enhanced table" at bounding box center [968, 234] width 15 height 15
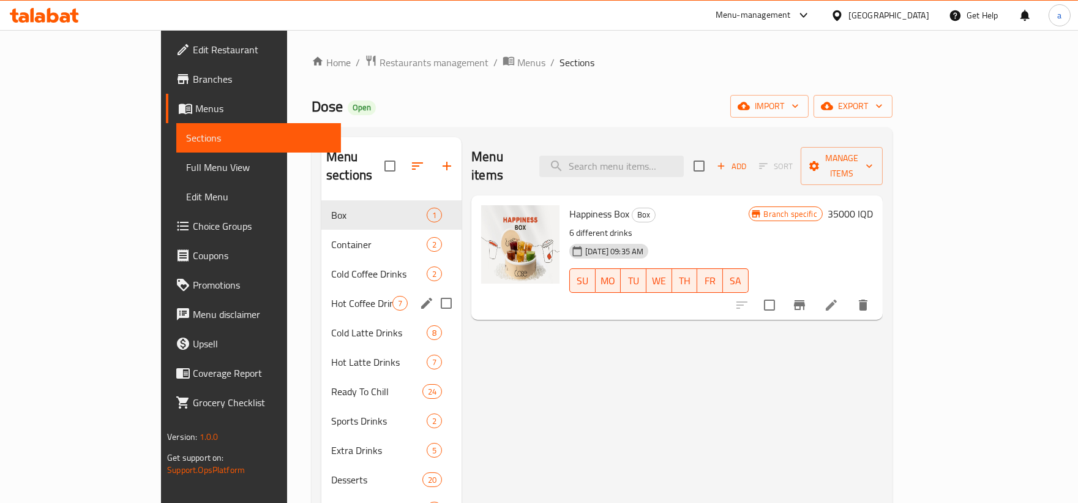
click at [331, 296] on span "Hot Coffee Drinks" at bounding box center [361, 303] width 61 height 15
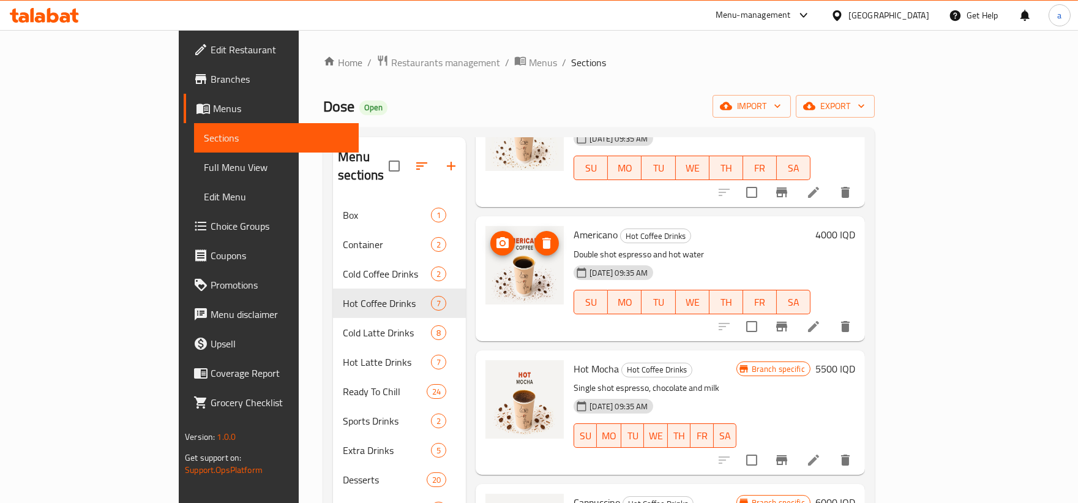
scroll to position [113, 0]
click at [211, 225] on span "Choice Groups" at bounding box center [280, 226] width 138 height 15
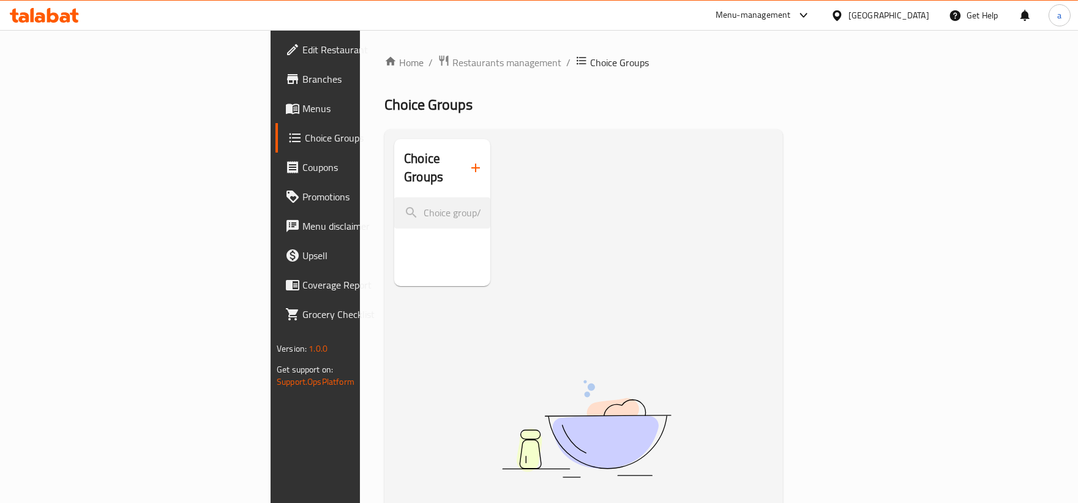
click at [468, 160] on icon "button" at bounding box center [475, 167] width 15 height 15
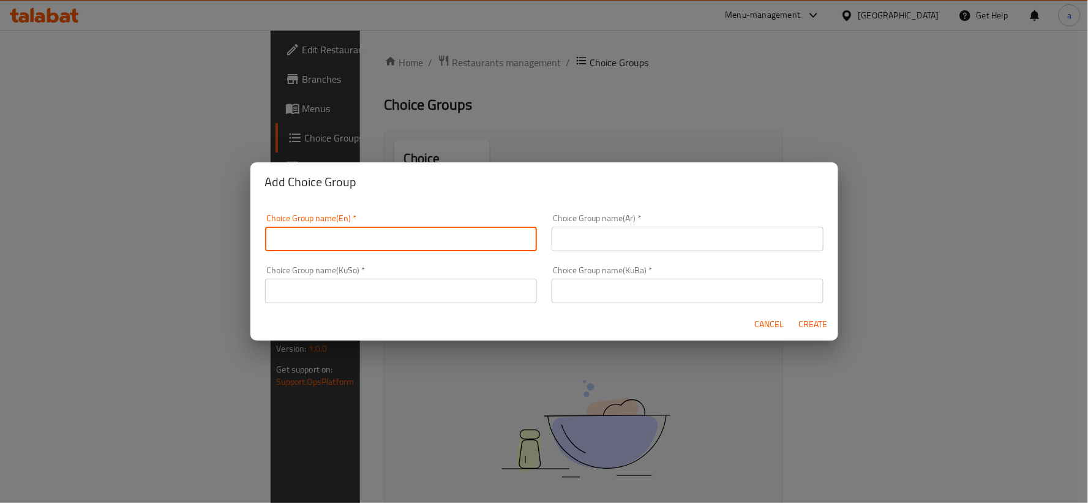
click at [495, 234] on input "text" at bounding box center [401, 238] width 272 height 24
paste input "Add On's:"
type input "Add On's:"
click at [590, 249] on input "text" at bounding box center [687, 238] width 272 height 24
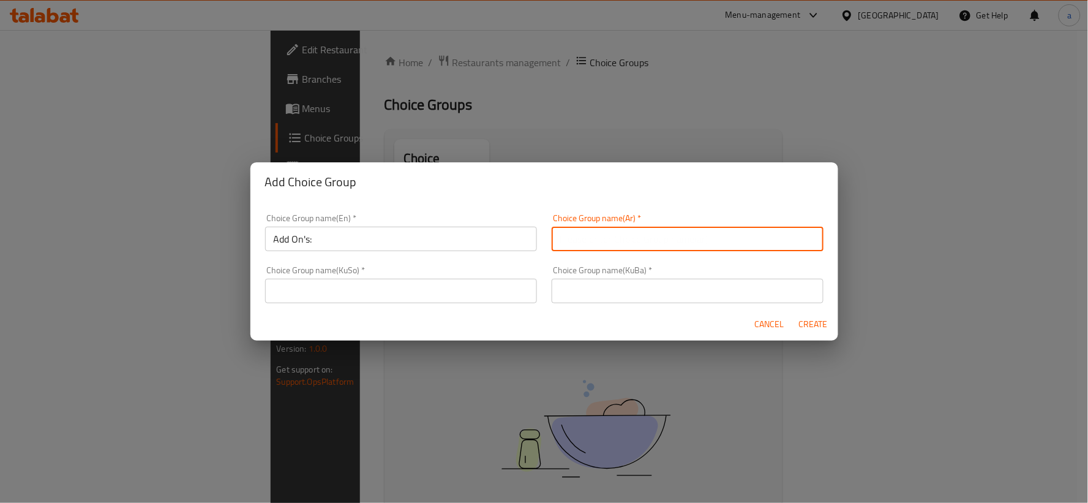
paste input "الإضافات:"
type input "الإضافات:"
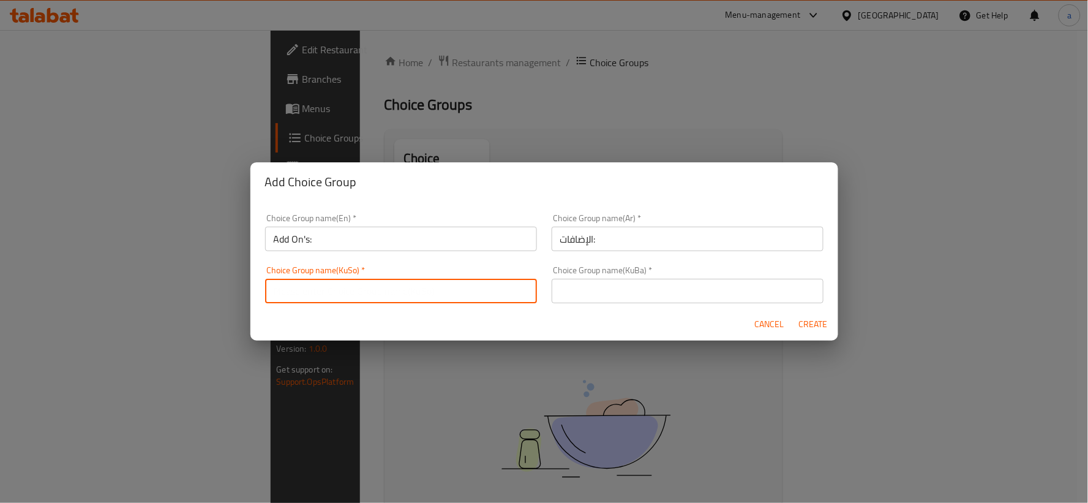
click at [482, 296] on input "text" at bounding box center [401, 291] width 272 height 24
paste input "زیادە:"
type input "زیادە:"
click at [654, 283] on input "text" at bounding box center [687, 291] width 272 height 24
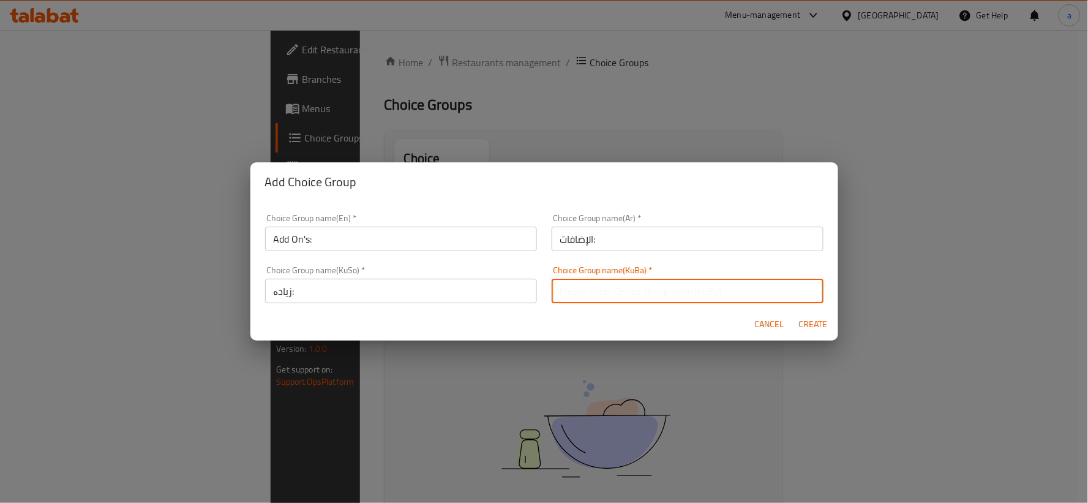
paste input "زیادە:"
type input "زیادە:"
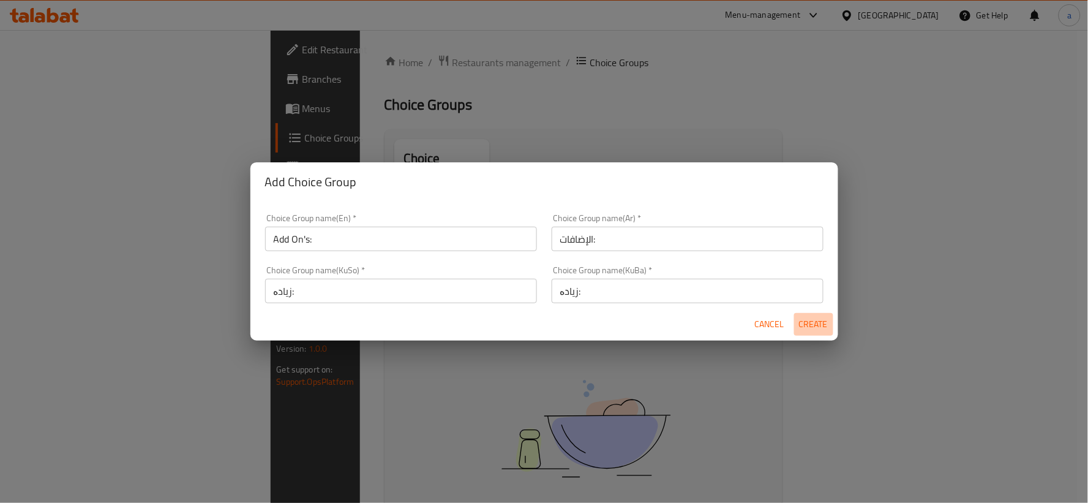
click at [810, 313] on button "Create" at bounding box center [813, 324] width 39 height 23
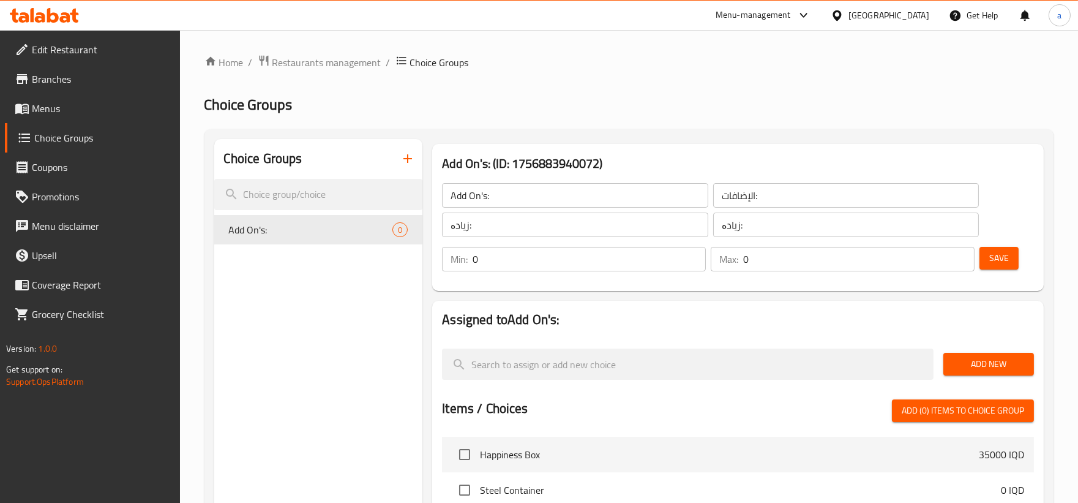
click at [975, 362] on span "Add New" at bounding box center [988, 363] width 71 height 15
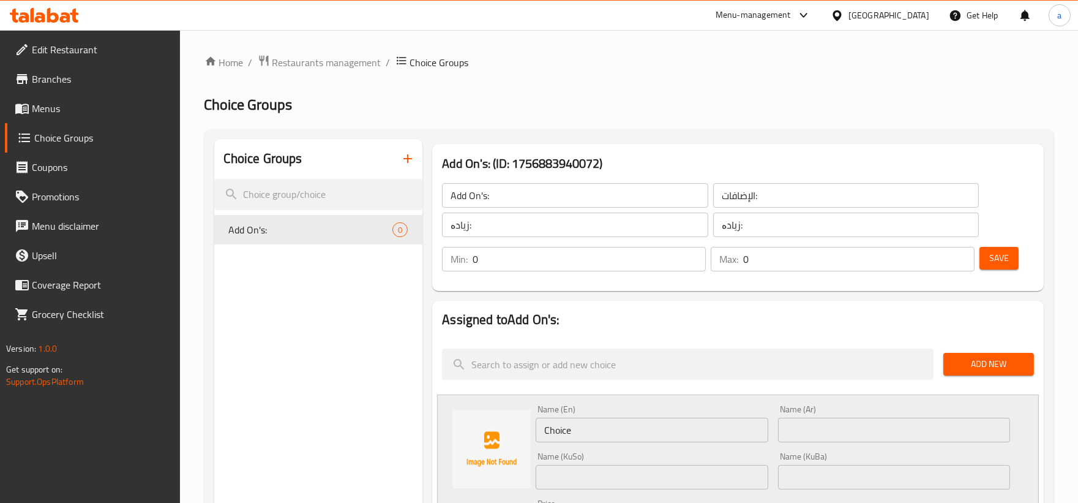
click at [591, 445] on div "Name (En) Choice Name (En)" at bounding box center [652, 423] width 242 height 47
drag, startPoint x: 595, startPoint y: 432, endPoint x: 351, endPoint y: 444, distance: 243.9
paste input "aramel"
type input "Caramel"
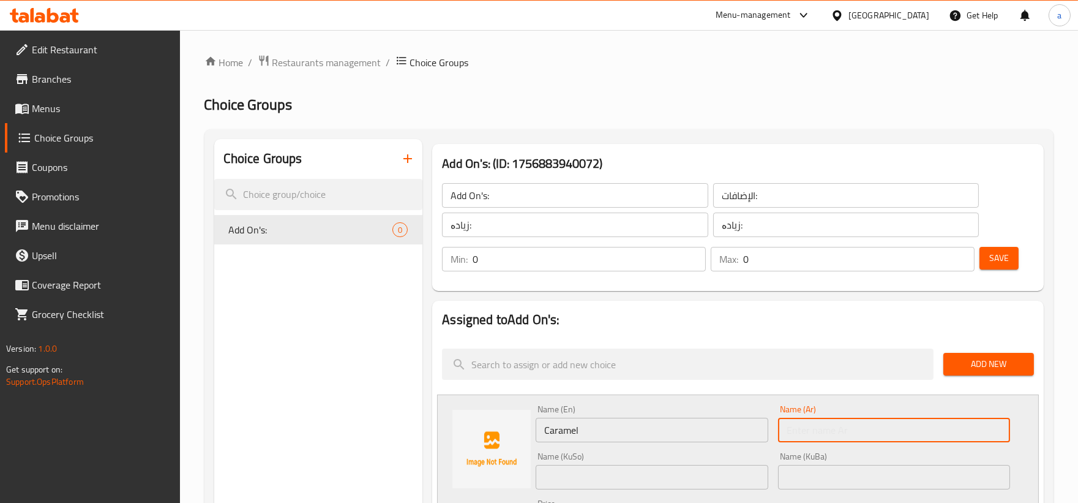
click at [801, 419] on input "text" at bounding box center [894, 429] width 232 height 24
paste input "كراميل"
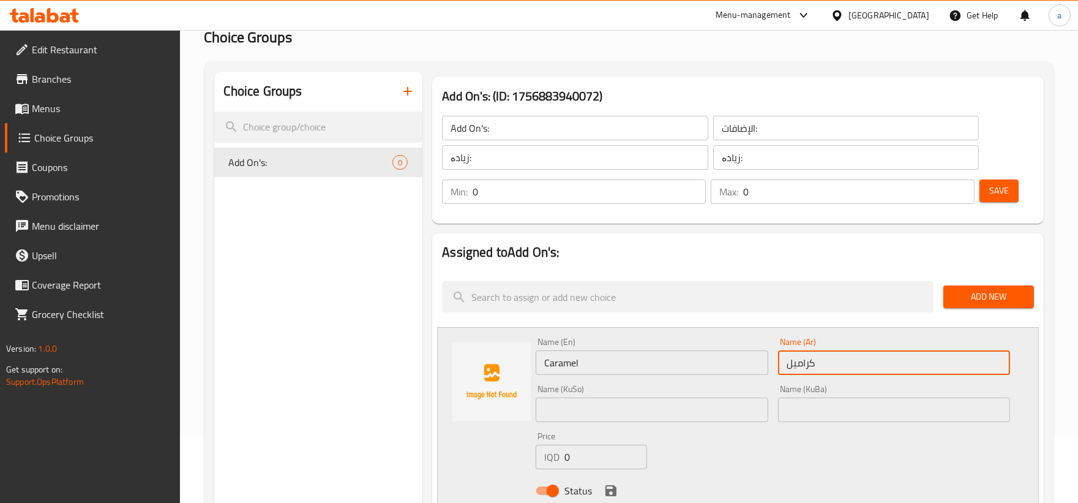
scroll to position [113, 0]
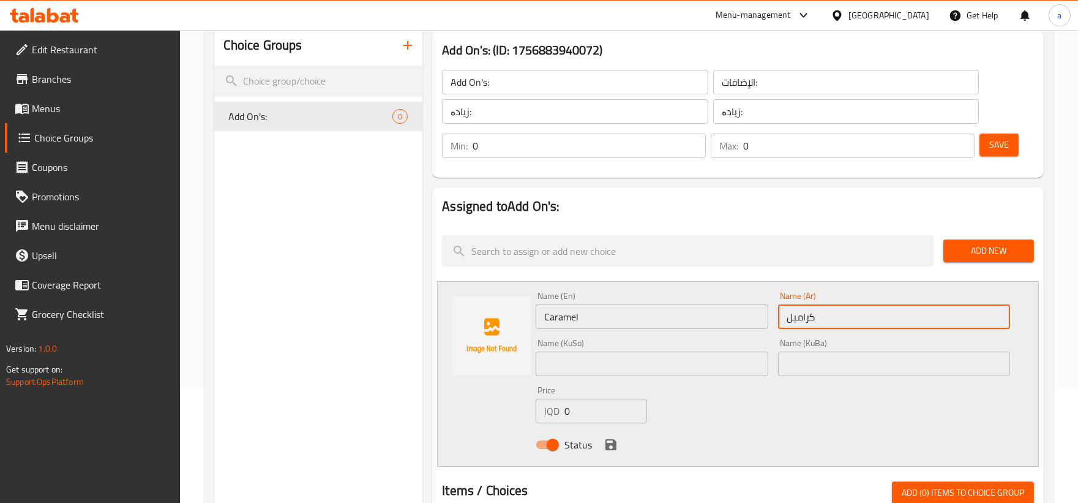
type input "كراميل"
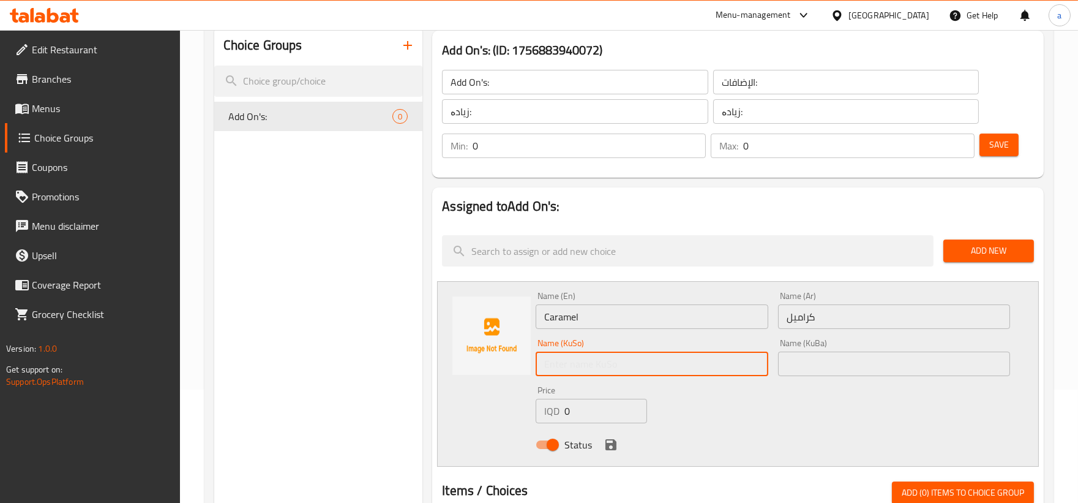
click at [650, 364] on input "text" at bounding box center [652, 363] width 232 height 24
paste input "کەرامێڵ"
type input "کەرامێڵ"
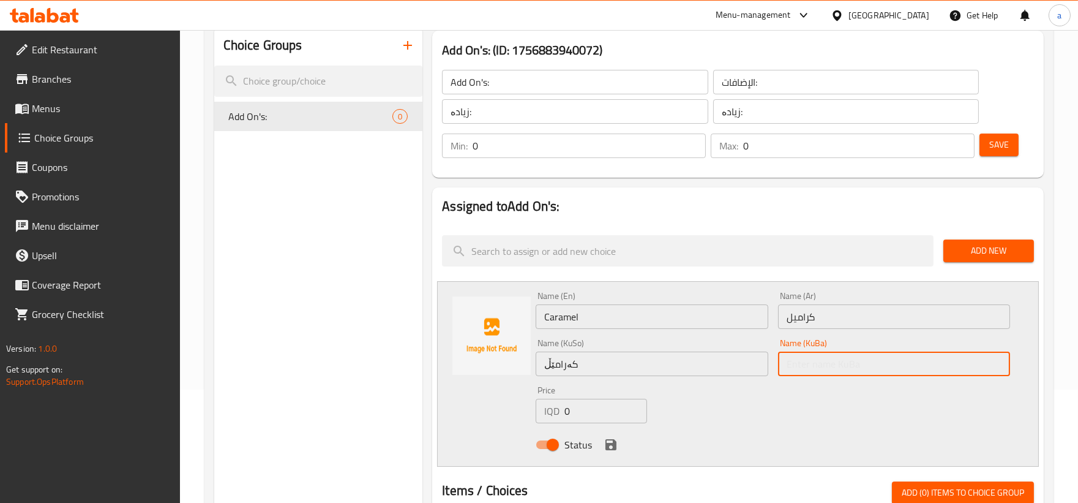
click at [815, 363] on input "text" at bounding box center [894, 363] width 232 height 24
paste input "کەرامێڵ"
type input "کەرامێڵ"
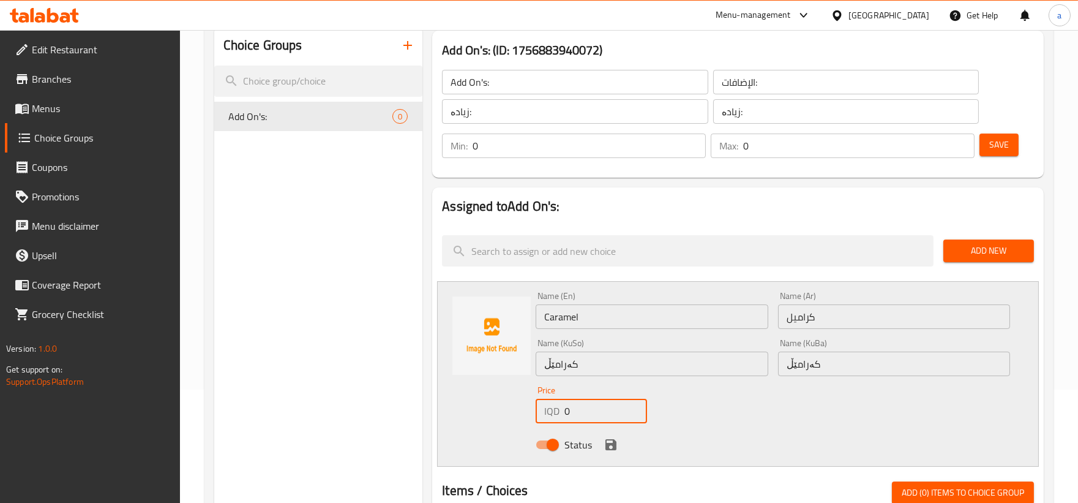
drag, startPoint x: 578, startPoint y: 408, endPoint x: 542, endPoint y: 414, distance: 36.5
click at [542, 414] on div "IQD 0 Price" at bounding box center [591, 410] width 111 height 24
paste input "100"
type input "1000"
click at [604, 447] on icon "save" at bounding box center [611, 444] width 15 height 15
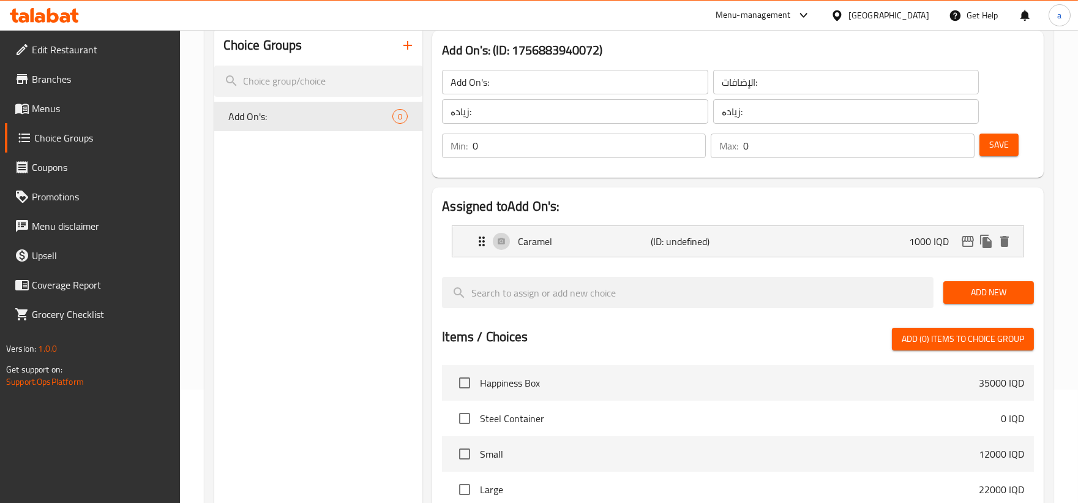
click at [958, 286] on span "Add New" at bounding box center [988, 292] width 71 height 15
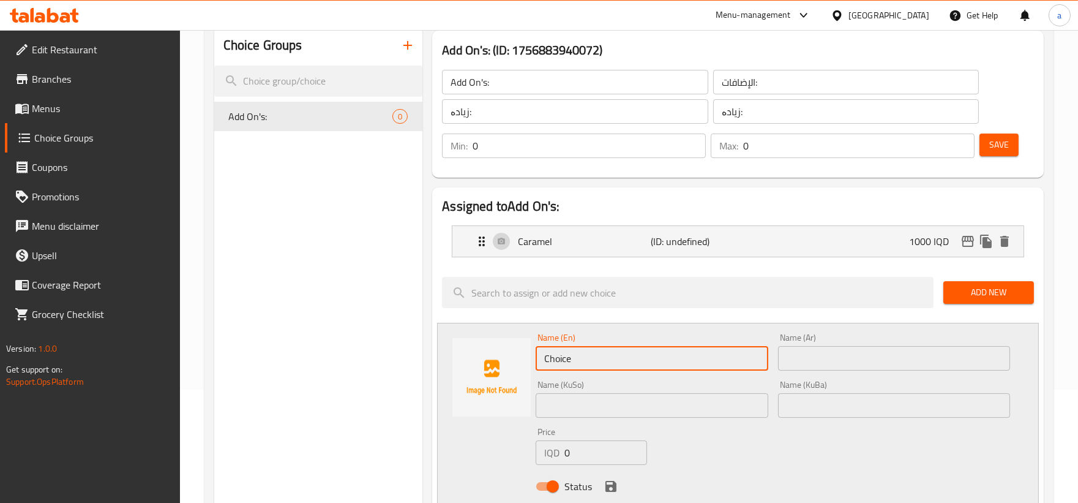
drag, startPoint x: 687, startPoint y: 357, endPoint x: 384, endPoint y: 366, distance: 303.1
click at [384, 366] on div "Choice Groups Add On's: 0 Add On's: (ID: 1756883940072) Add On's: ​ الإضافات: ​…" at bounding box center [631, 492] width 834 height 932
paste input "Hazelnut"
drag, startPoint x: 603, startPoint y: 356, endPoint x: 490, endPoint y: 372, distance: 114.3
click at [490, 372] on div "Name (En) Hazelnut Name (En) Name (Ar) Name (Ar) Name (KuSo) Name (KuSo) Name (…" at bounding box center [738, 415] width 602 height 185
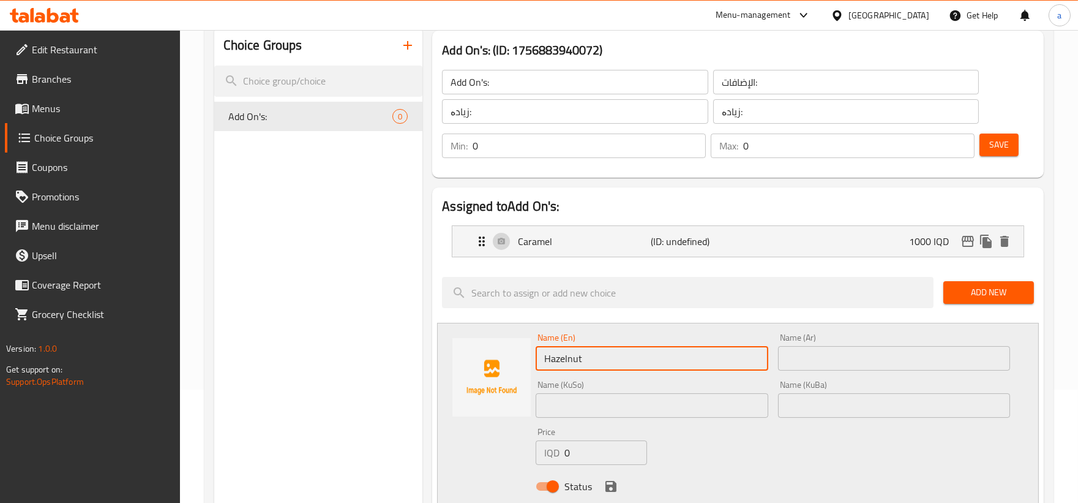
paste input "text"
type input "Hazelnut"
click at [837, 367] on input "text" at bounding box center [894, 358] width 232 height 24
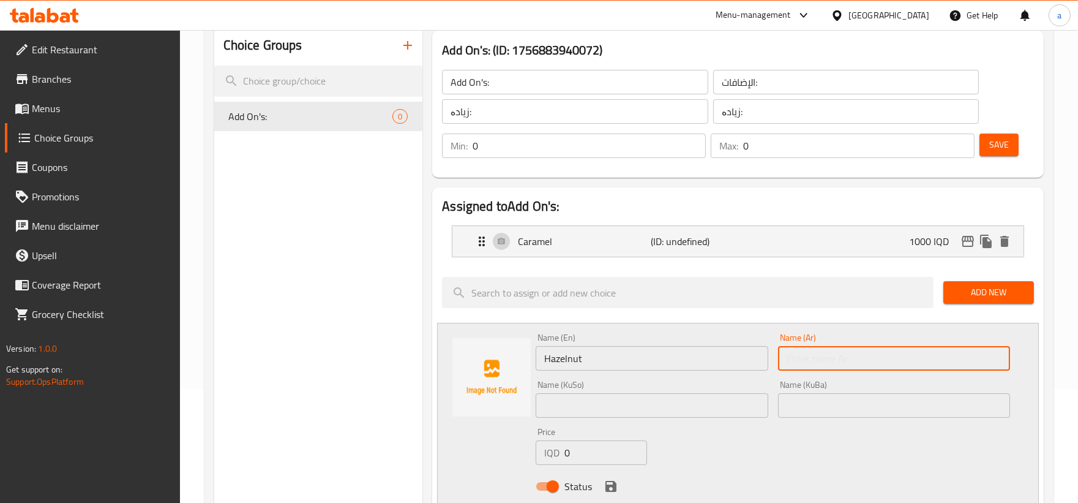
paste input "بندق"
type input "بندق"
click at [659, 394] on input "text" at bounding box center [652, 405] width 232 height 24
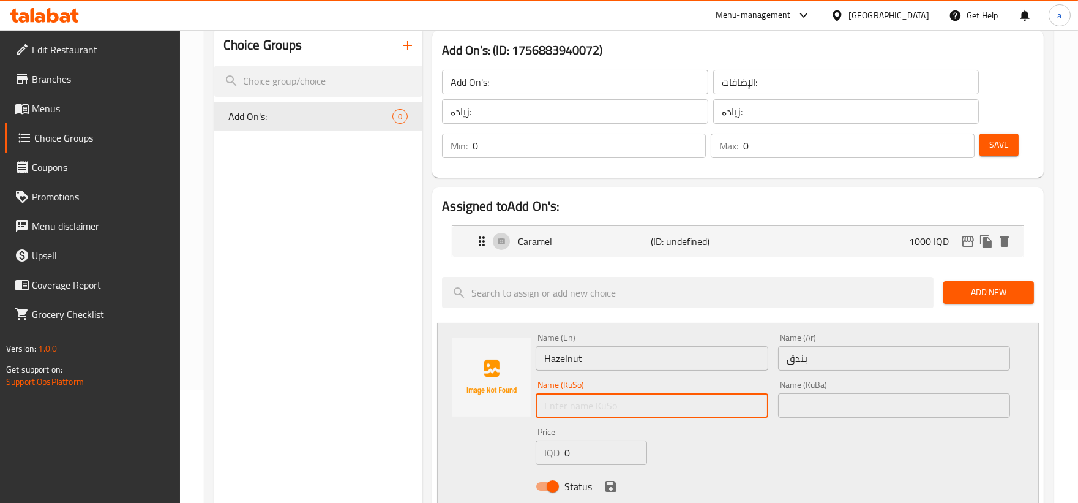
paste input "بوندق"
type input "بوندق"
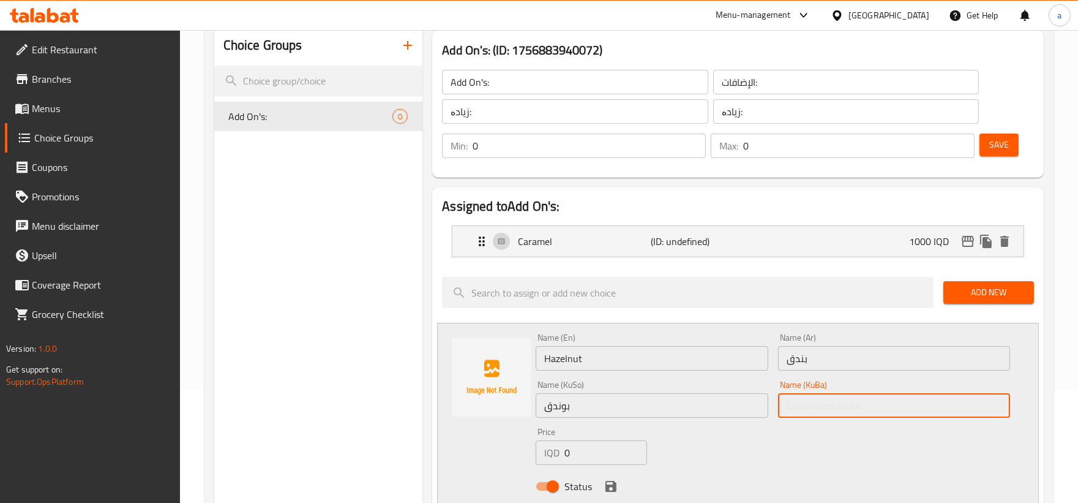
click at [892, 403] on input "text" at bounding box center [894, 405] width 232 height 24
paste input "بوندق"
type input "بوندق"
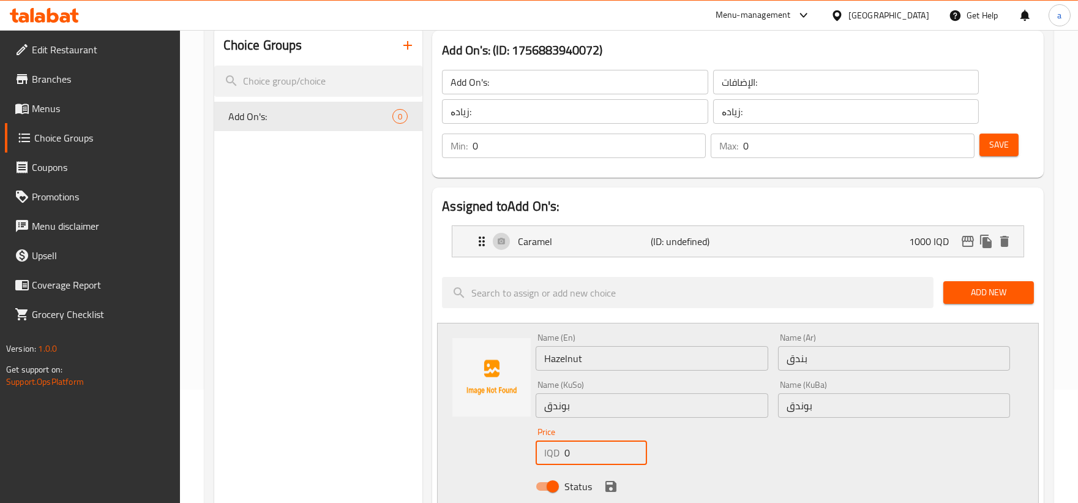
drag, startPoint x: 578, startPoint y: 462, endPoint x: 542, endPoint y: 464, distance: 36.2
click at [542, 464] on div "Price IQD 0 Price" at bounding box center [591, 445] width 121 height 47
paste input "100"
type input "1000"
click at [602, 484] on button "save" at bounding box center [611, 486] width 18 height 18
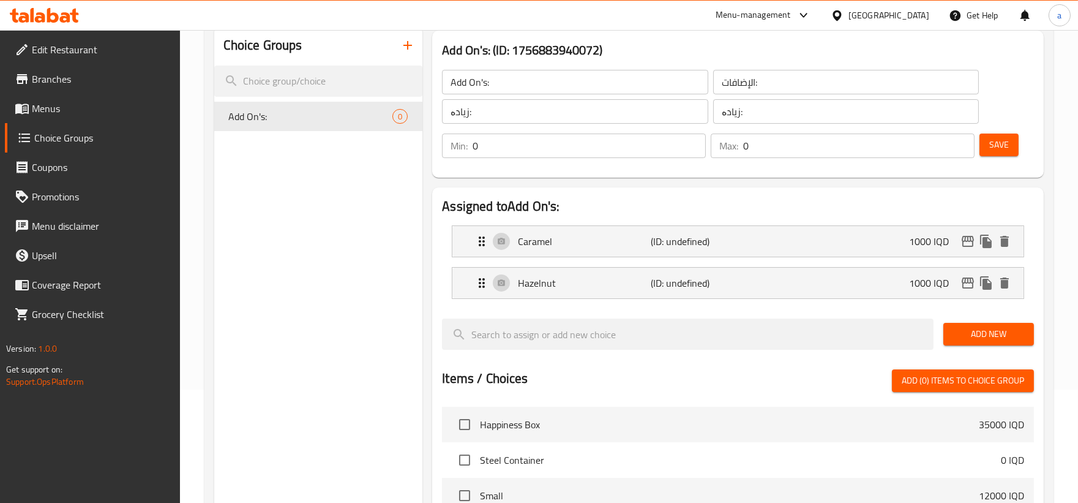
click at [953, 331] on span "Add New" at bounding box center [988, 333] width 71 height 15
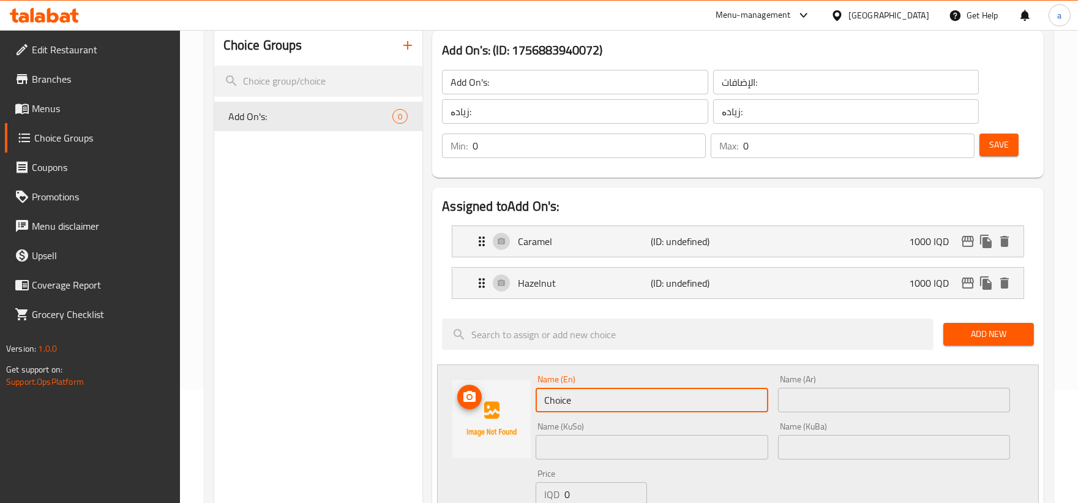
drag, startPoint x: 647, startPoint y: 405, endPoint x: 466, endPoint y: 414, distance: 181.4
click at [466, 414] on div "Name (En) Choice Name (En) Name (Ar) Name (Ar) Name (KuSo) Name (KuSo) Name (Ku…" at bounding box center [738, 456] width 602 height 185
paste input "Vanilla"
type input "Vanilla"
click at [795, 398] on input "text" at bounding box center [894, 399] width 232 height 24
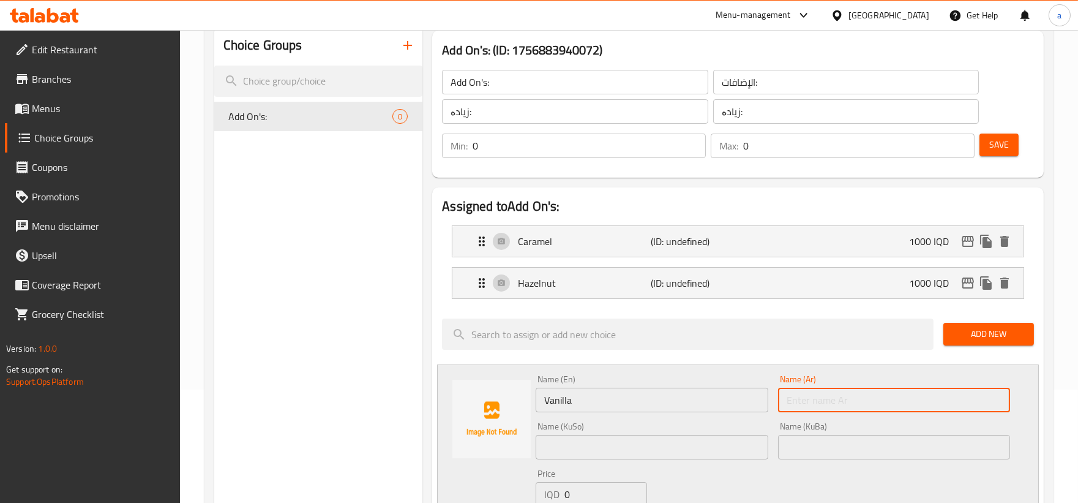
paste input "فانيليا"
type input "فانيليا"
click at [634, 446] on input "text" at bounding box center [652, 447] width 232 height 24
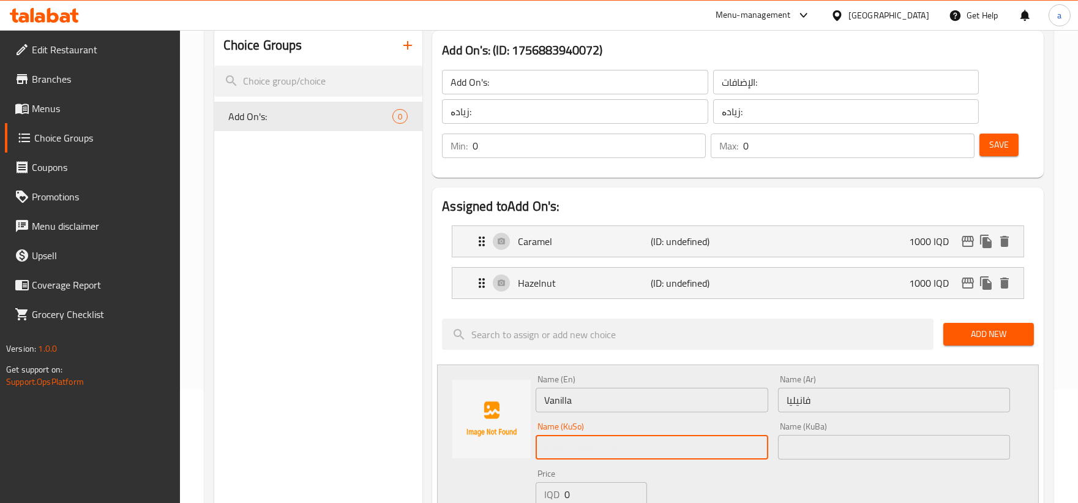
paste input "ڤانیلیا"
type input "ڤانیلیا"
click at [821, 443] on input "text" at bounding box center [894, 447] width 232 height 24
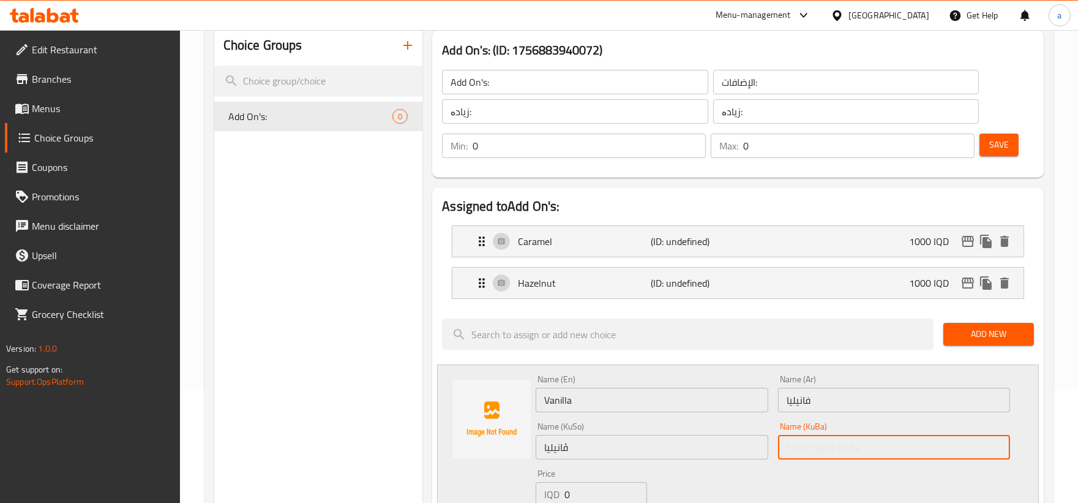
paste input "ڤانیلیا"
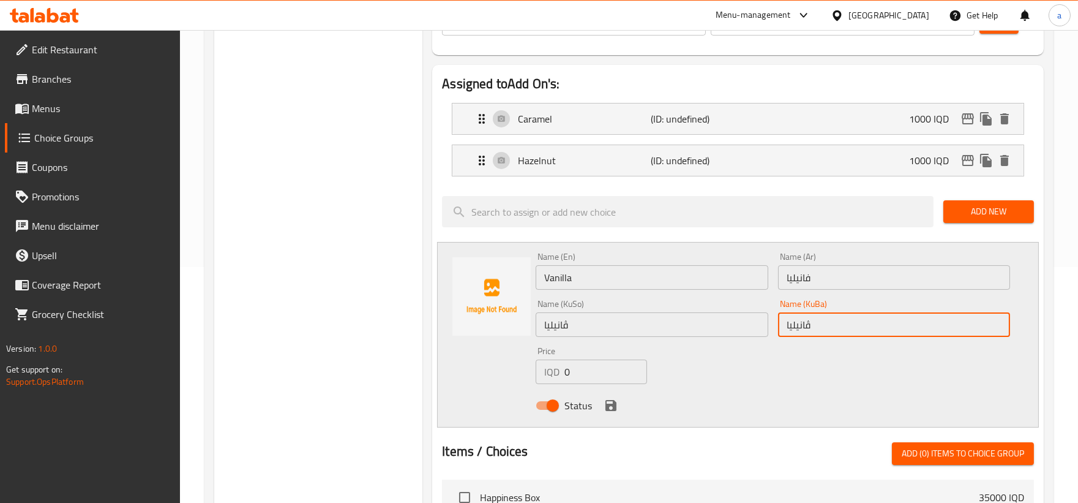
scroll to position [340, 0]
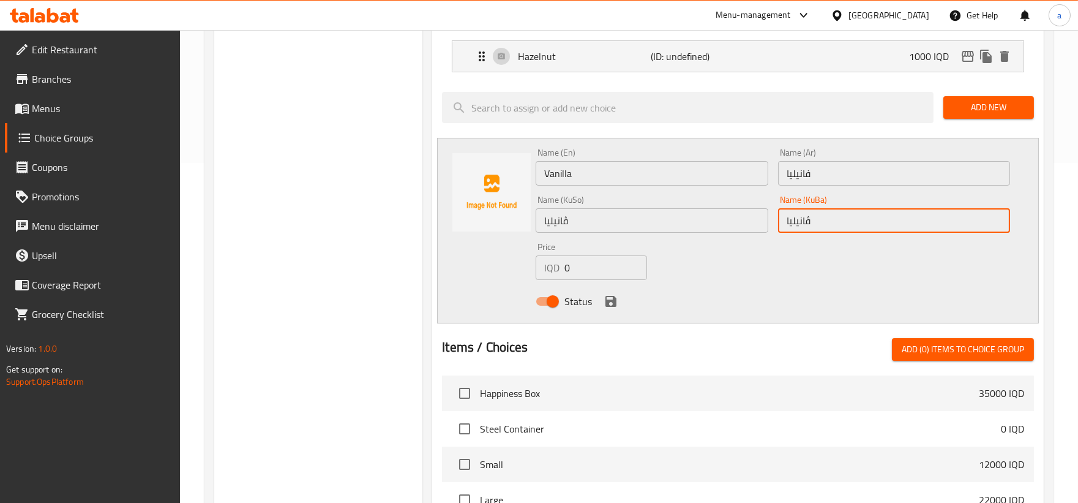
type input "ڤانیلیا"
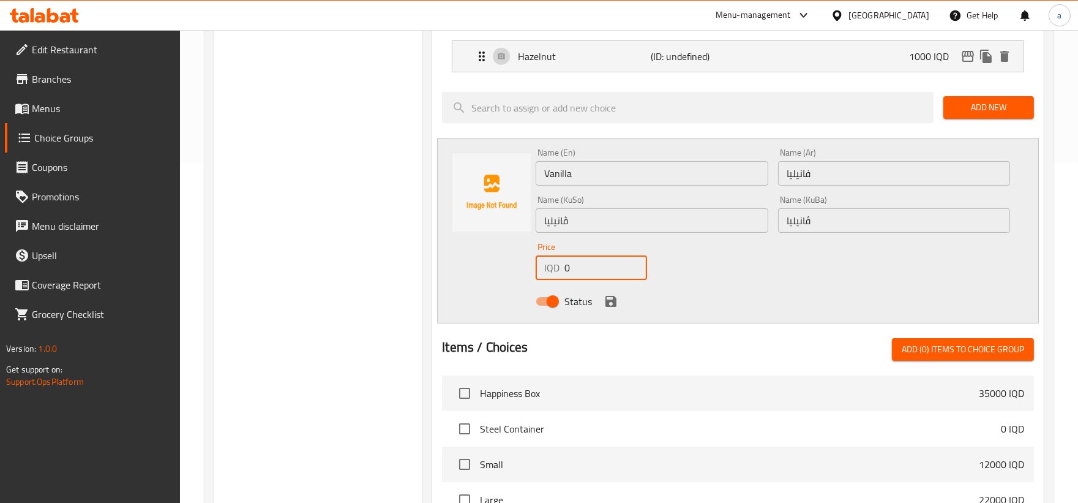
drag, startPoint x: 589, startPoint y: 266, endPoint x: 528, endPoint y: 276, distance: 62.7
click at [528, 276] on div "Name (En) Vanilla Name (En) Name (Ar) فانيليا Name (Ar) Name (KuSo) ڤانیلیا Nam…" at bounding box center [738, 230] width 602 height 185
paste input "100"
type input "1000"
click at [608, 297] on icon "save" at bounding box center [611, 301] width 15 height 15
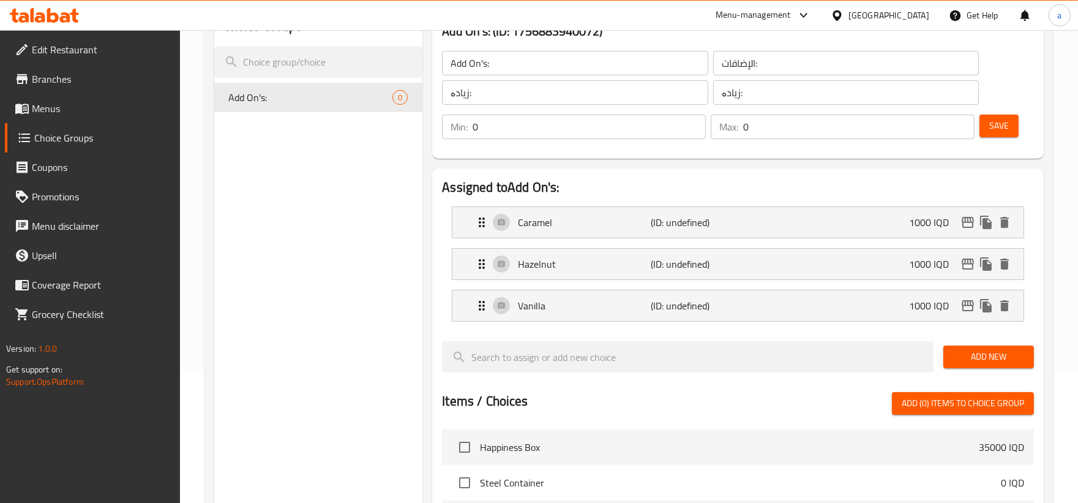
scroll to position [113, 0]
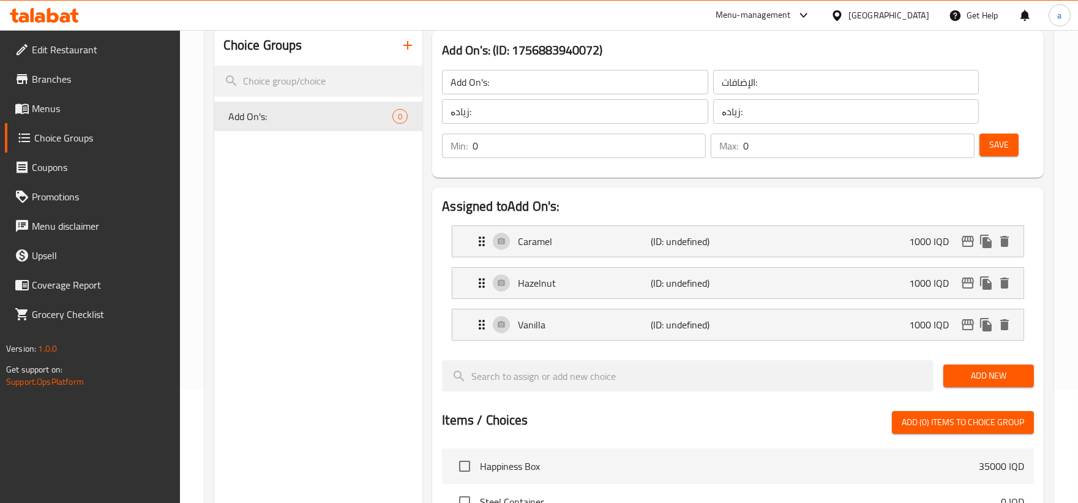
click at [1010, 149] on button "Save" at bounding box center [998, 144] width 39 height 23
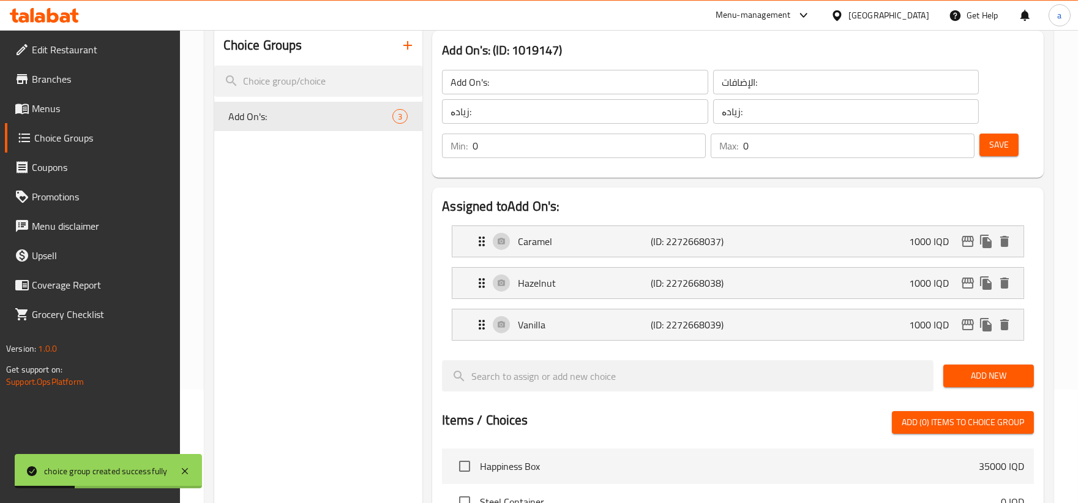
click at [84, 100] on link "Menus" at bounding box center [92, 108] width 175 height 29
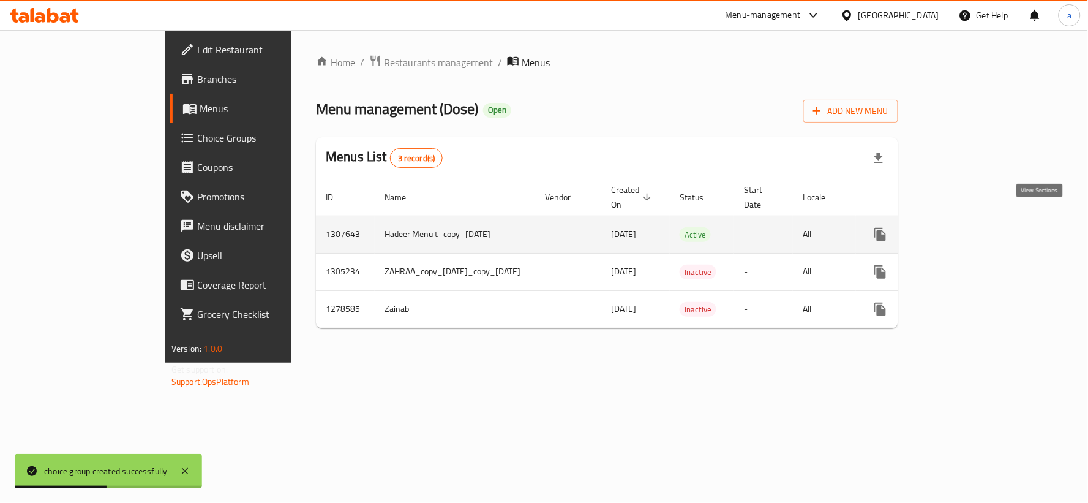
click at [976, 227] on icon "enhanced table" at bounding box center [968, 234] width 15 height 15
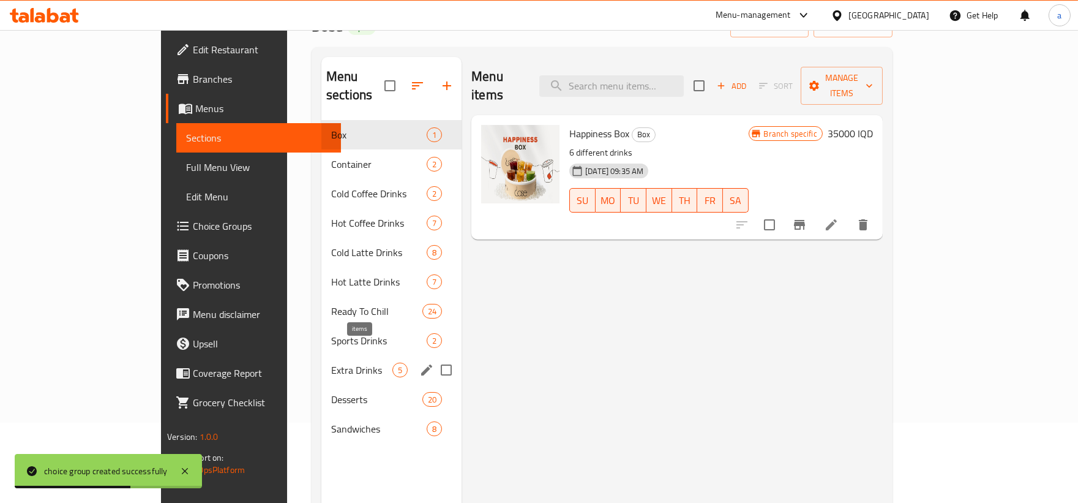
scroll to position [113, 0]
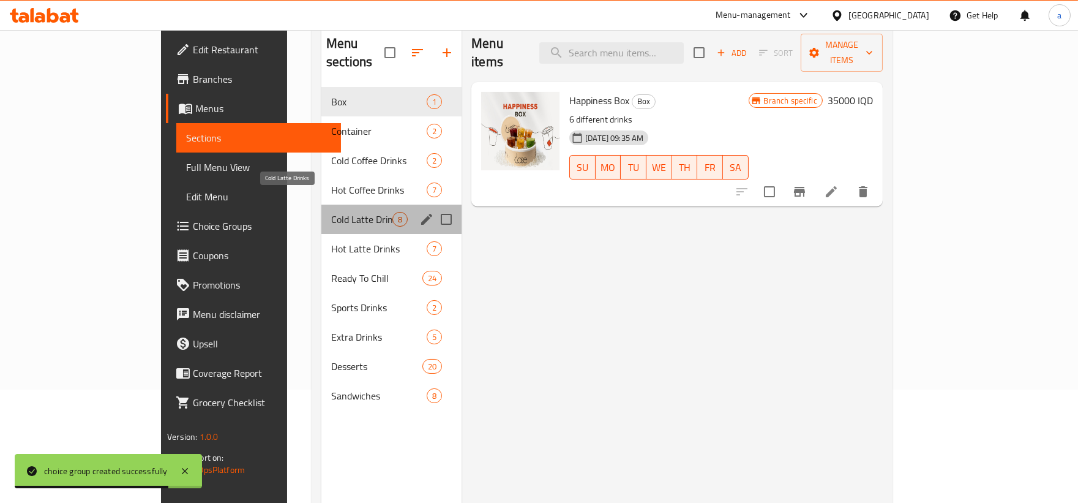
click at [331, 212] on span "Cold Latte Drinks" at bounding box center [361, 219] width 61 height 15
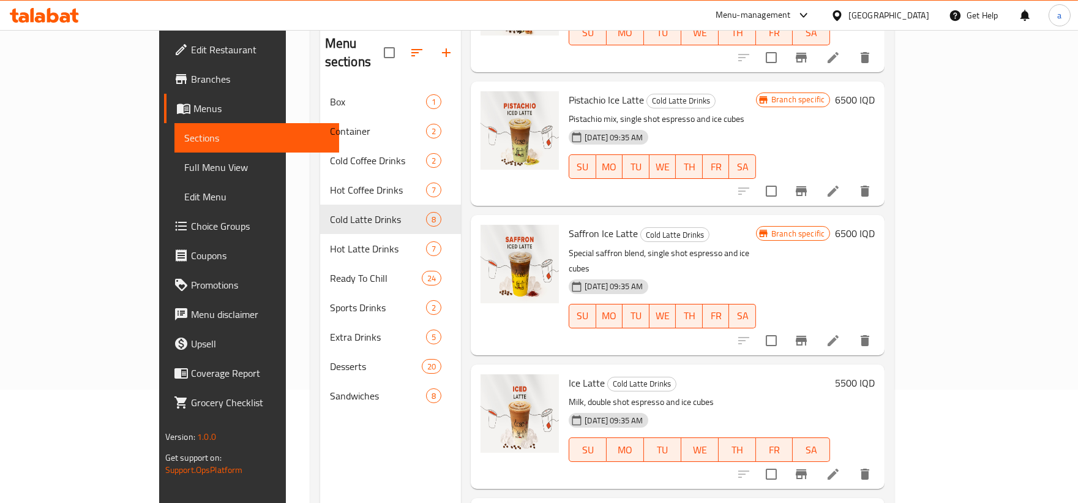
scroll to position [597, 0]
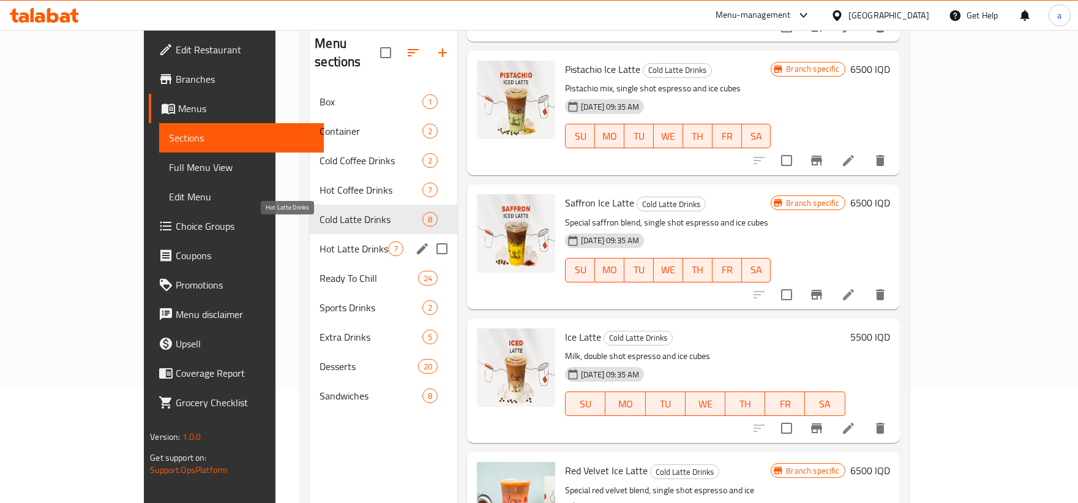
click at [320, 241] on span "Hot Latte Drinks" at bounding box center [354, 248] width 69 height 15
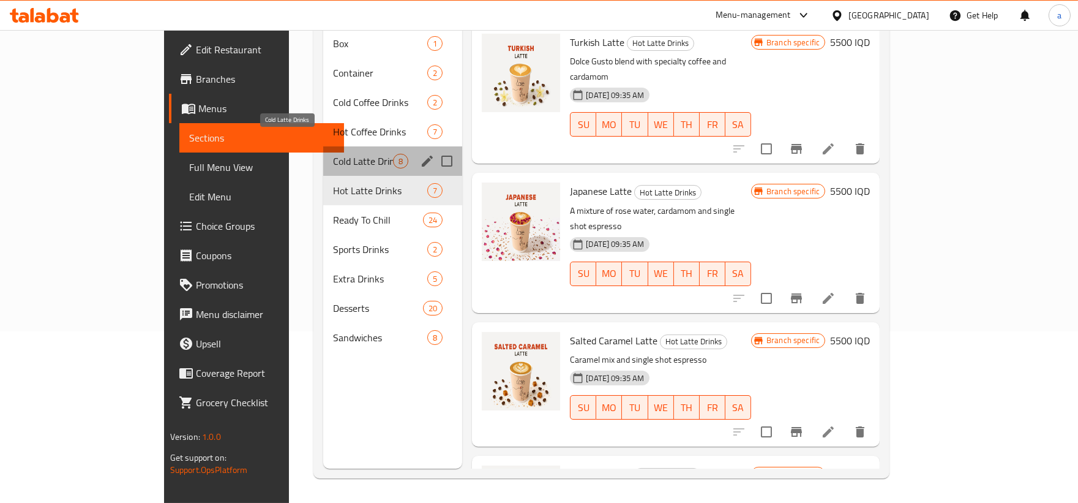
click at [333, 154] on span "Cold Latte Drinks" at bounding box center [363, 161] width 60 height 15
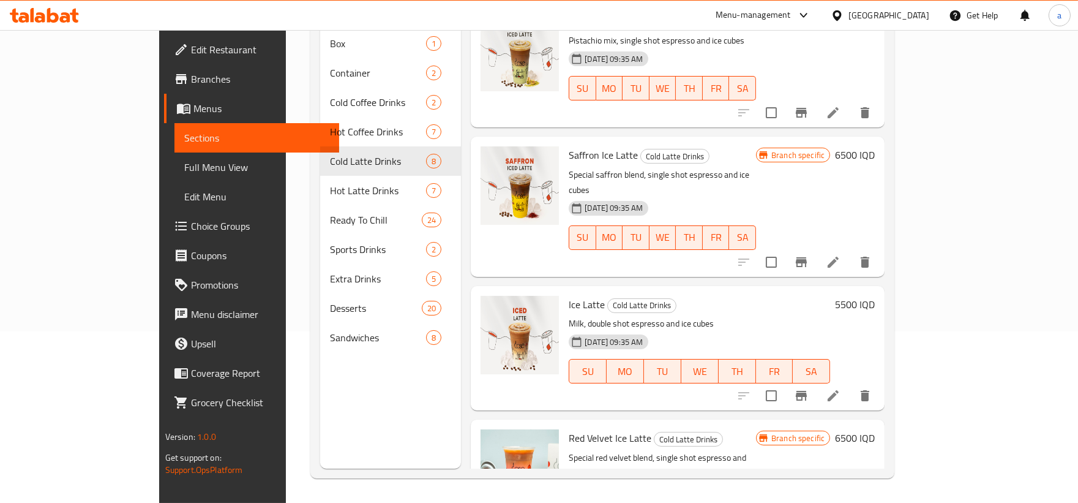
scroll to position [597, 0]
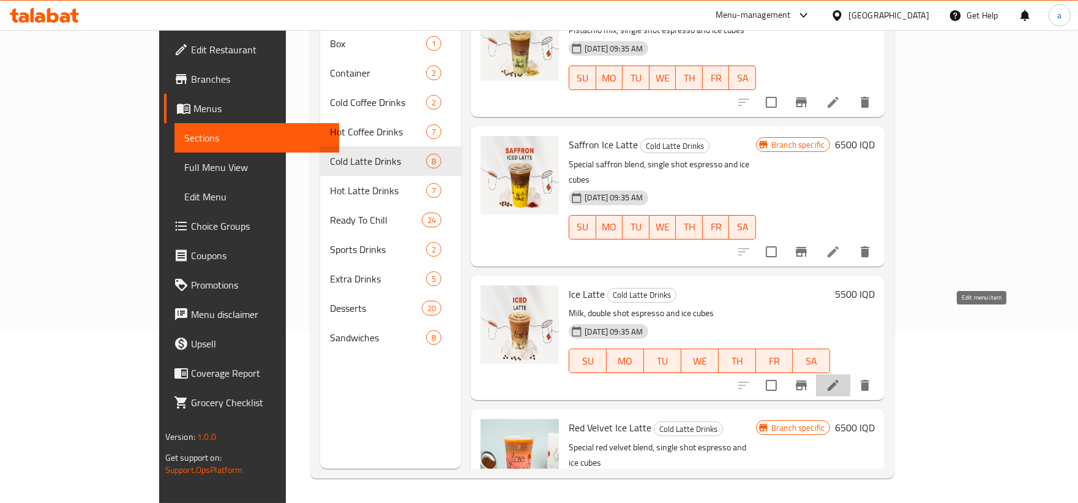
click at [840, 378] on icon at bounding box center [833, 385] width 15 height 15
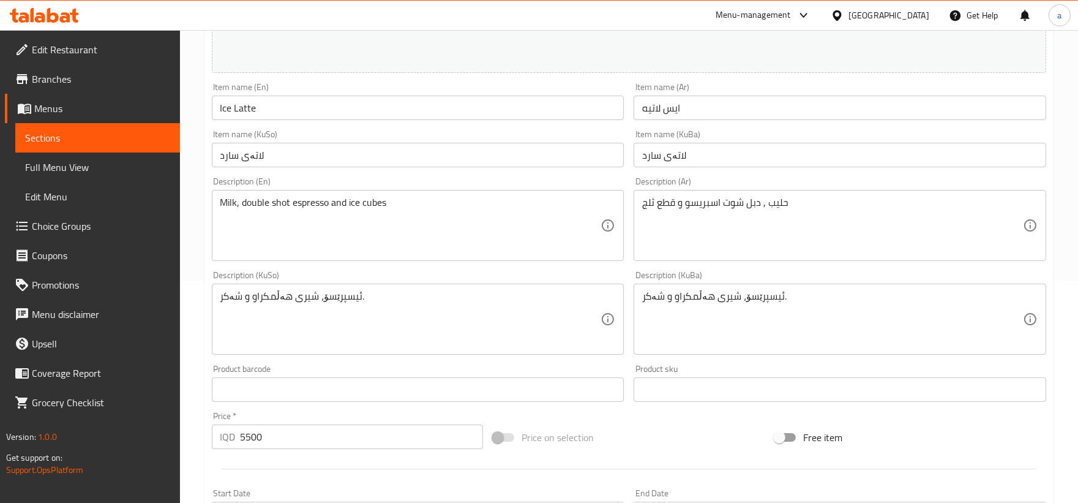
scroll to position [454, 0]
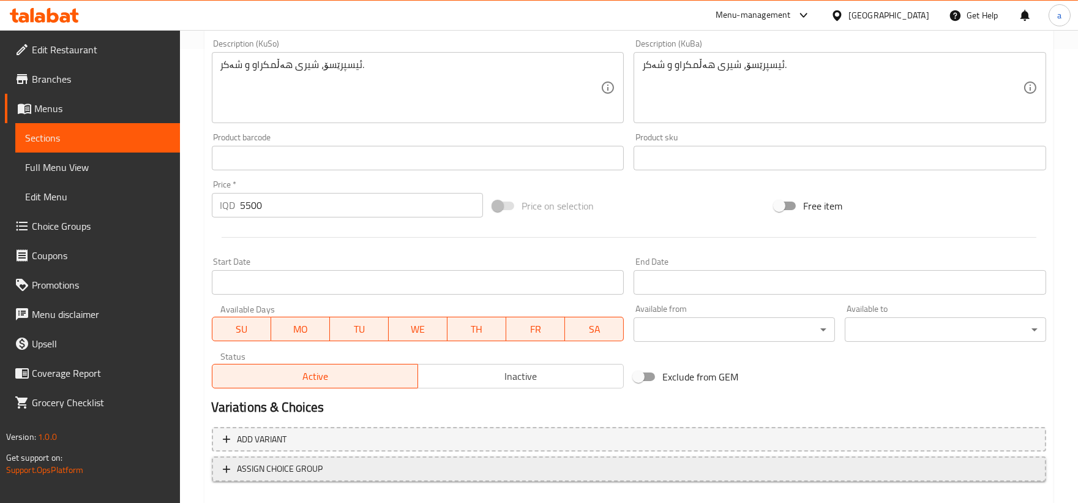
click at [233, 463] on span "ASSIGN CHOICE GROUP" at bounding box center [629, 468] width 812 height 15
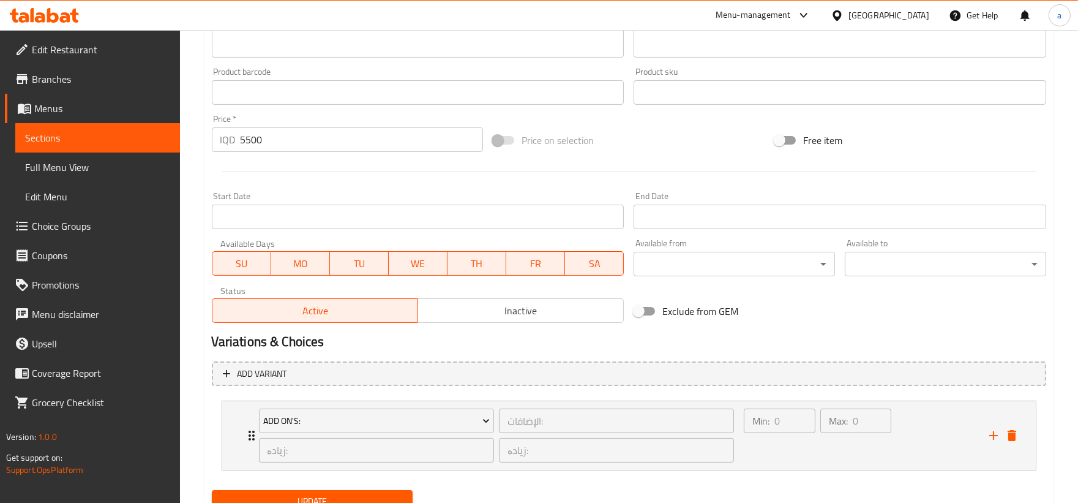
scroll to position [569, 0]
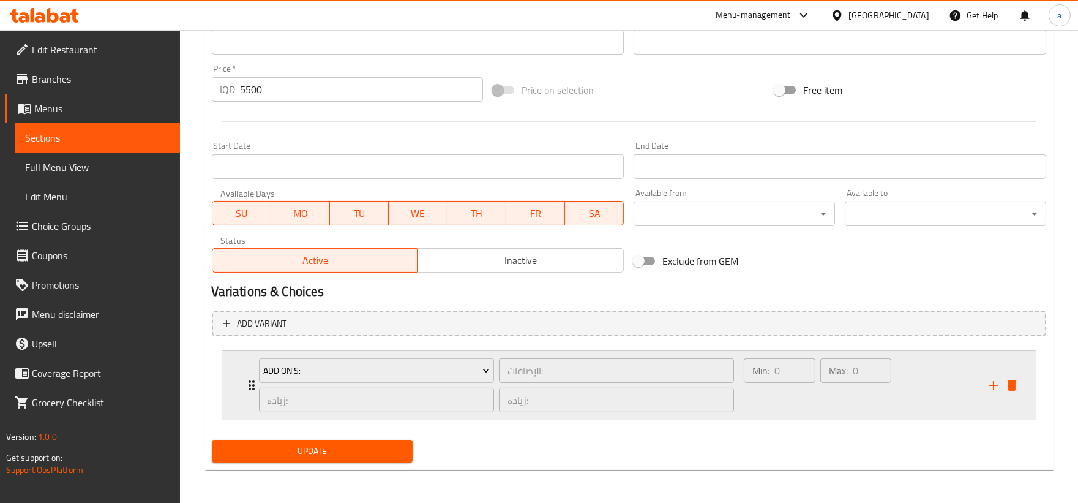
click at [253, 384] on div "Add On's: الإضافات: ​ زیادە: ​ زیادە: ​" at bounding box center [497, 385] width 490 height 69
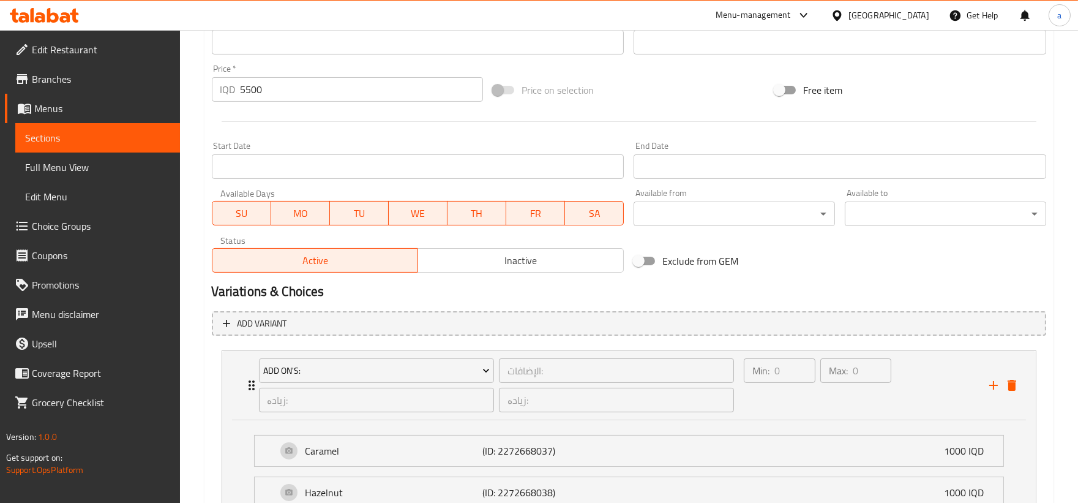
scroll to position [719, 0]
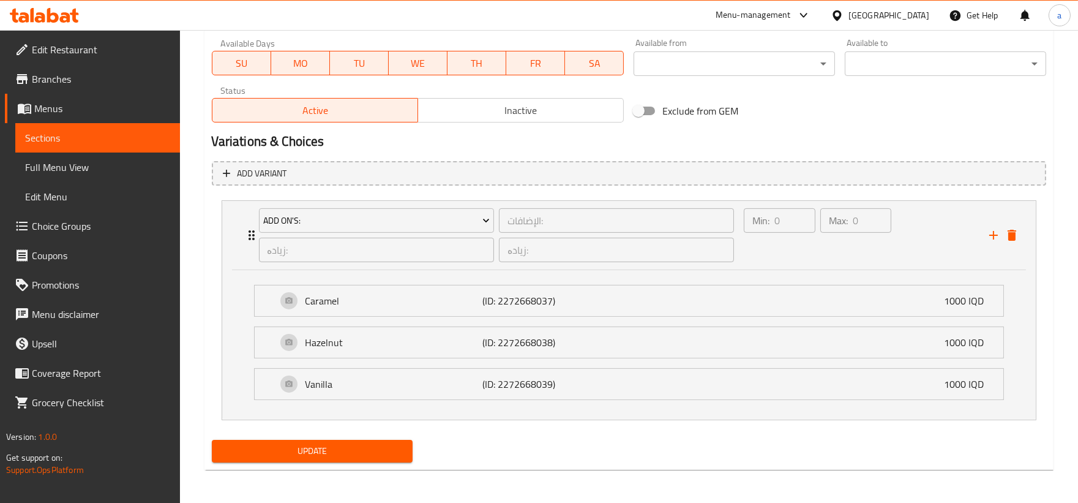
click at [364, 449] on span "Update" at bounding box center [313, 450] width 182 height 15
click at [615, 345] on div "Hazelnut (ID: 2272668038) 1000 IQD" at bounding box center [633, 342] width 712 height 31
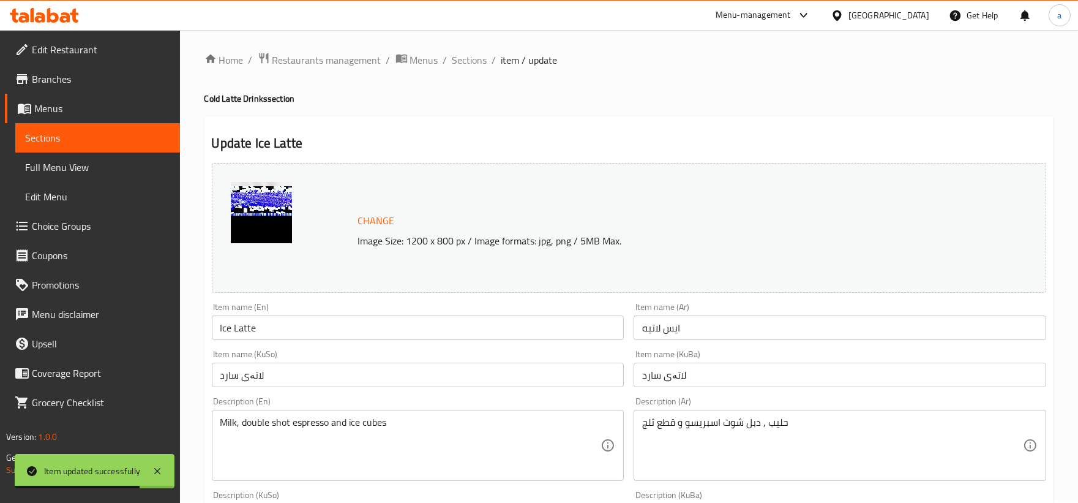
scroll to position [0, 0]
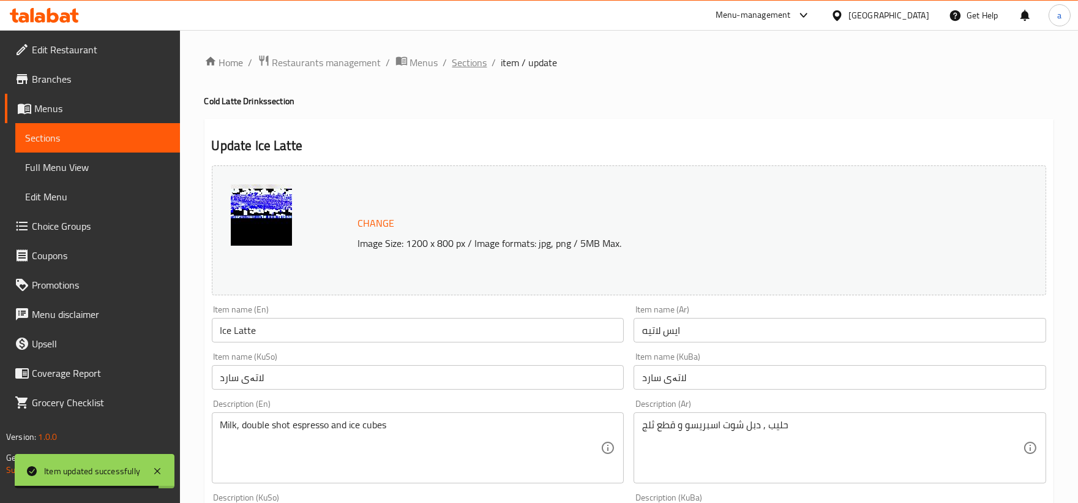
click at [460, 64] on span "Sections" at bounding box center [469, 62] width 35 height 15
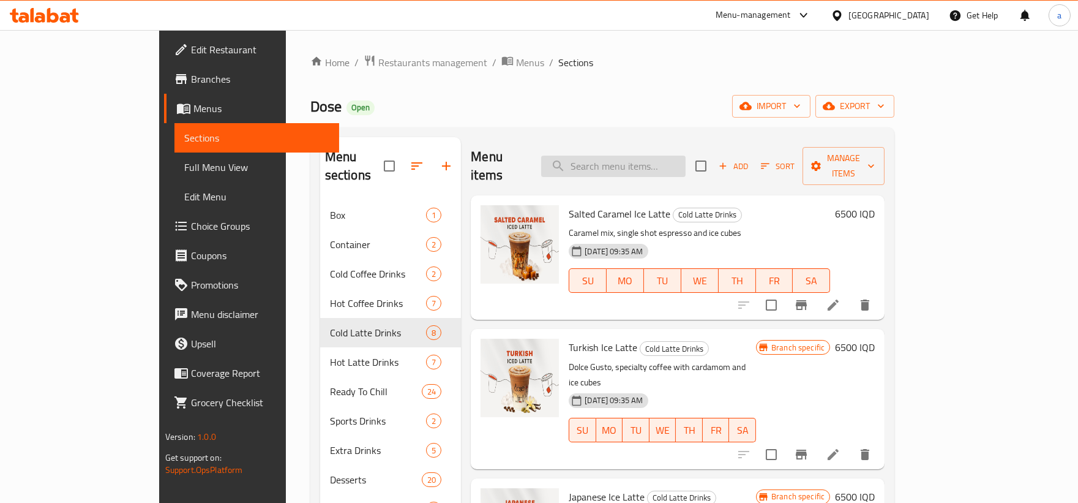
click at [641, 155] on input "search" at bounding box center [613, 165] width 144 height 21
paste input "مكسرات"
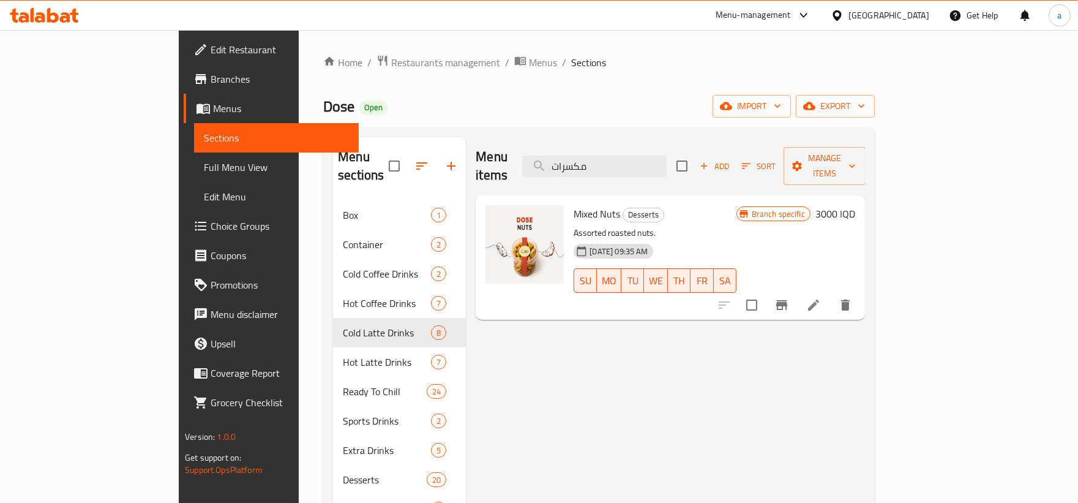
type input "مكسرات"
click at [787, 300] on icon "Branch-specific-item" at bounding box center [781, 305] width 11 height 10
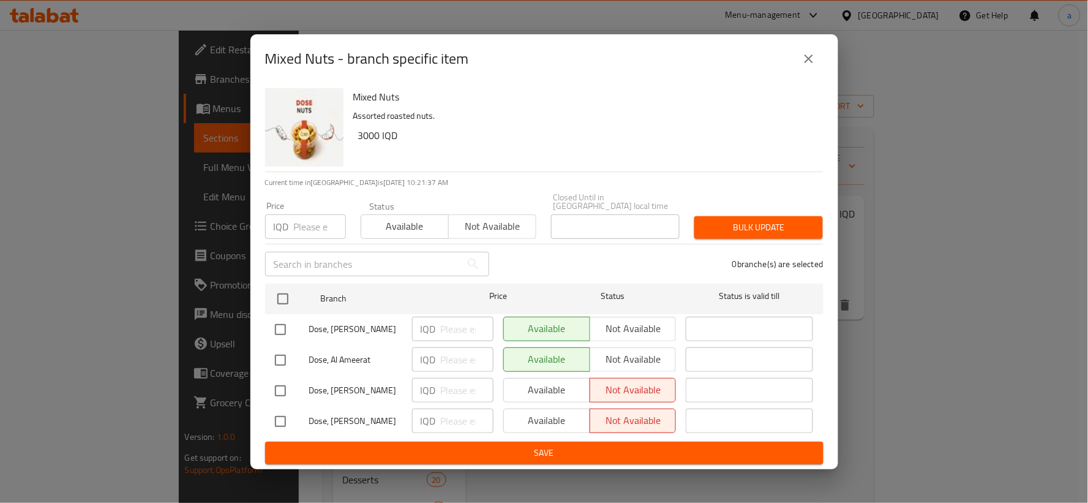
click at [280, 359] on input "checkbox" at bounding box center [280, 360] width 26 height 26
checkbox input "true"
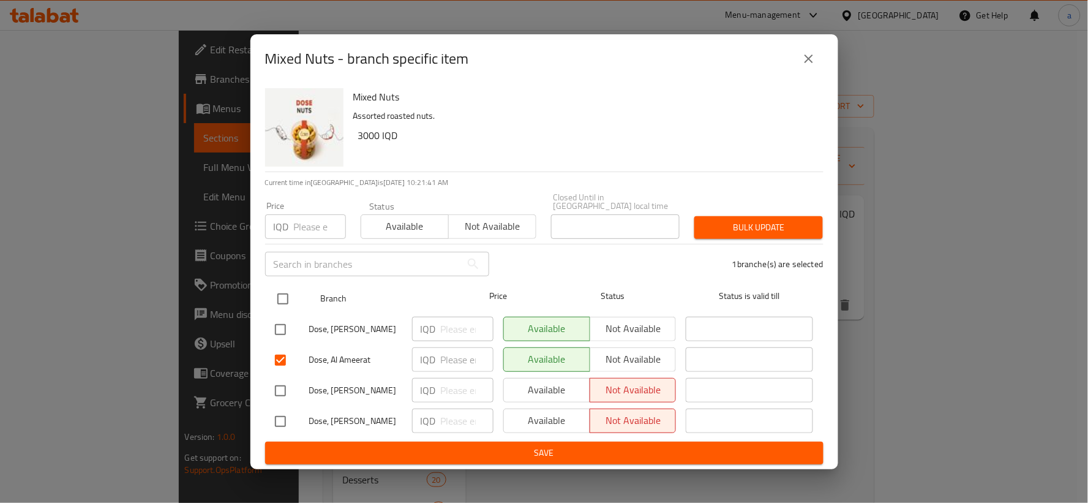
click at [498, 298] on span "Price" at bounding box center [497, 295] width 81 height 15
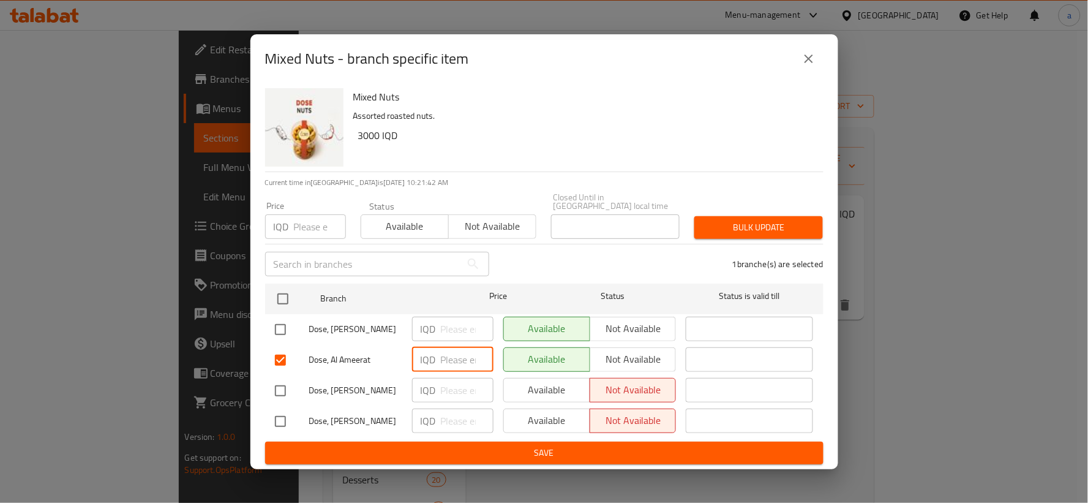
click at [454, 347] on input "number" at bounding box center [467, 359] width 53 height 24
paste input "4000"
type input "4000"
click at [513, 445] on span "Save" at bounding box center [544, 452] width 539 height 15
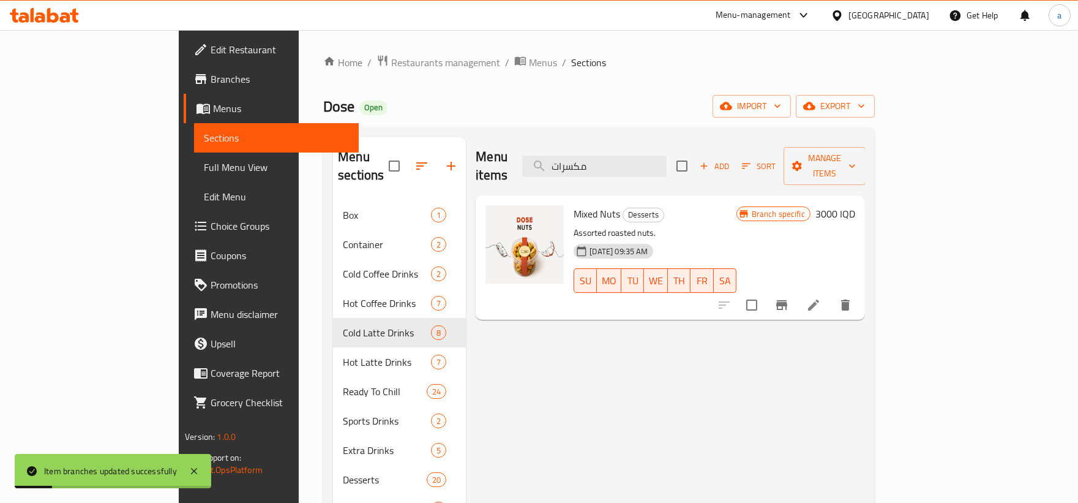
click at [787, 300] on icon "Branch-specific-item" at bounding box center [781, 305] width 11 height 10
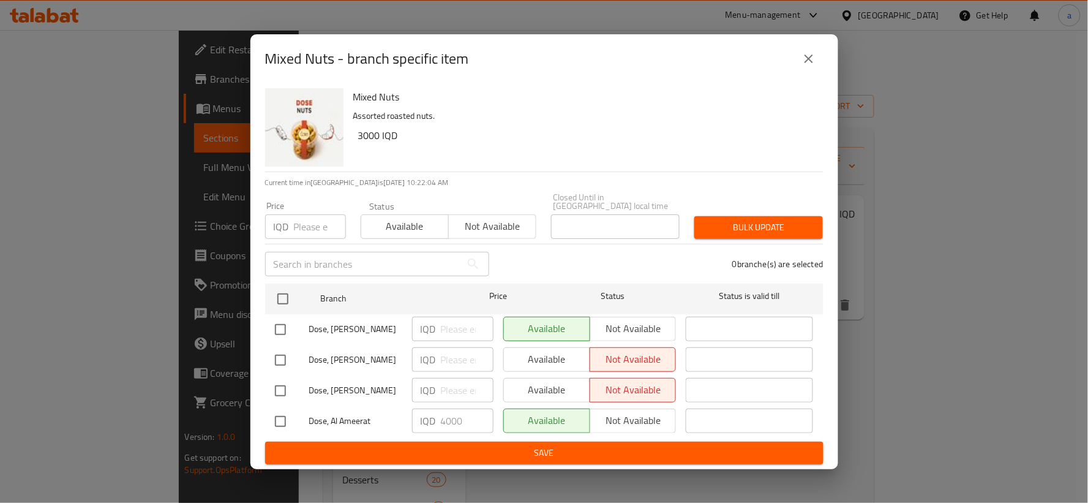
click at [798, 67] on button "close" at bounding box center [808, 58] width 29 height 29
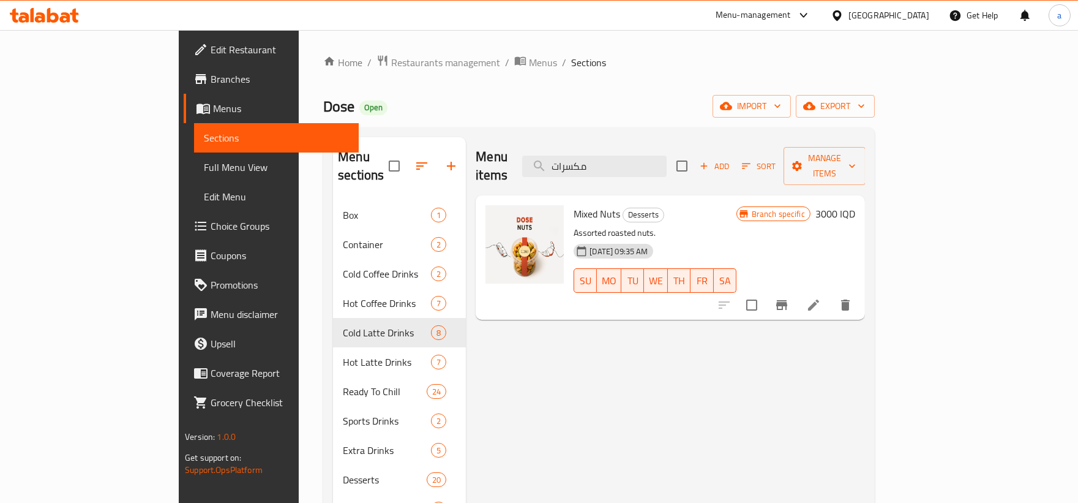
drag, startPoint x: 682, startPoint y: 162, endPoint x: 593, endPoint y: 172, distance: 90.0
click at [593, 172] on div "Menu items مكسرات Add Sort Manage items" at bounding box center [670, 166] width 389 height 58
paste input "وكي"
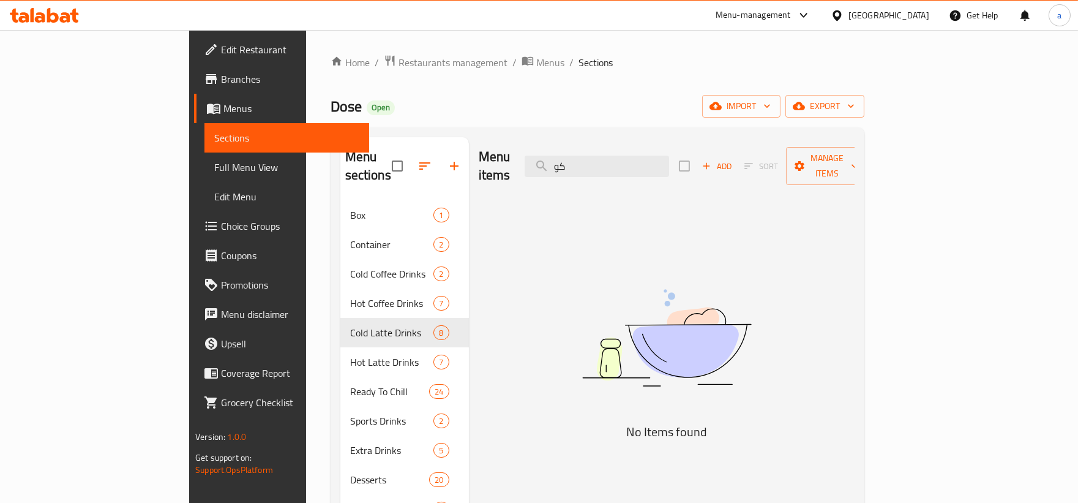
type input "ك"
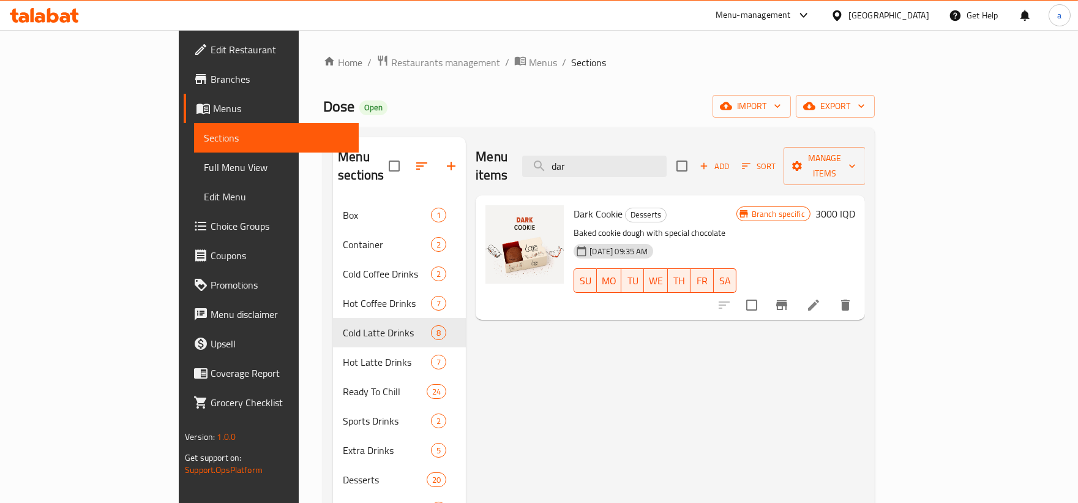
type input "dar"
click at [787, 300] on icon "Branch-specific-item" at bounding box center [781, 305] width 11 height 10
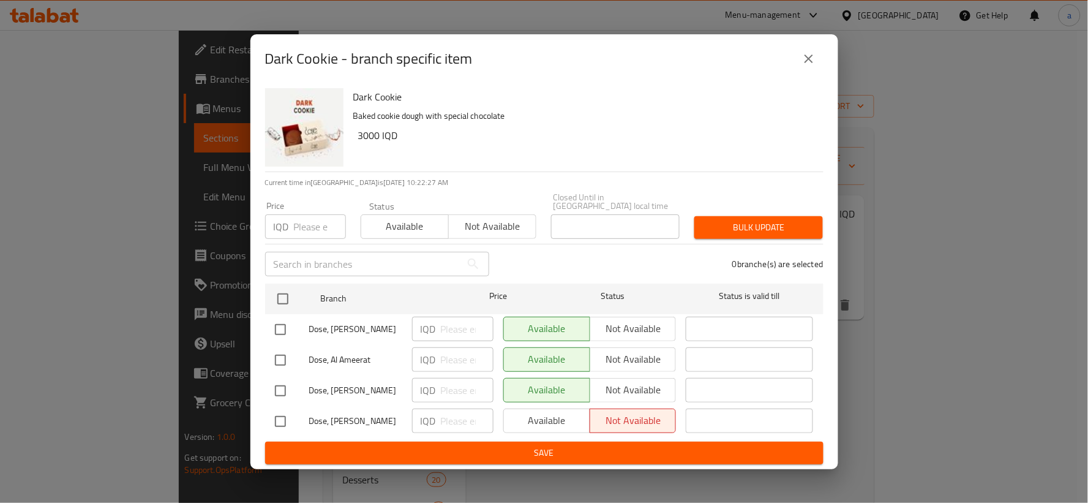
click at [283, 355] on input "checkbox" at bounding box center [280, 360] width 26 height 26
checkbox input "true"
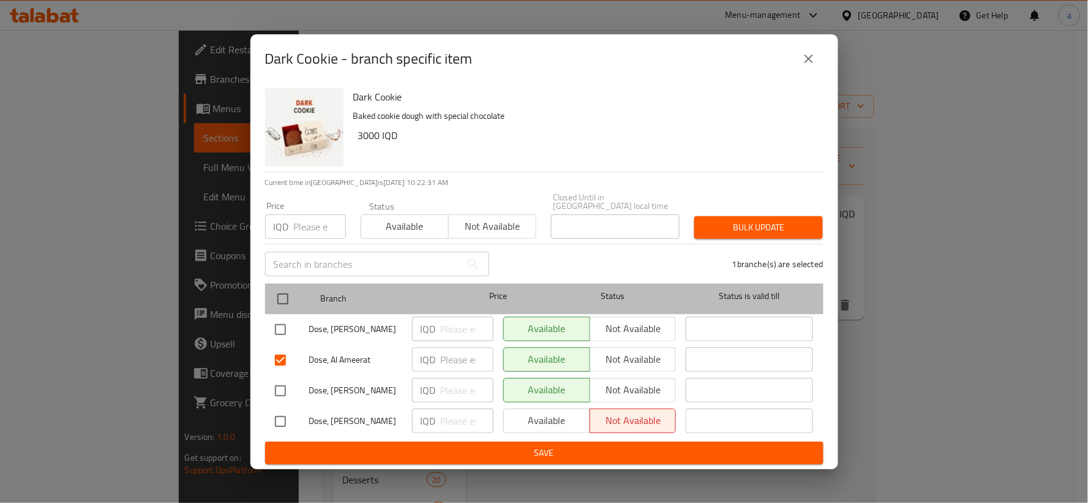
click at [533, 296] on span "Price" at bounding box center [497, 295] width 81 height 15
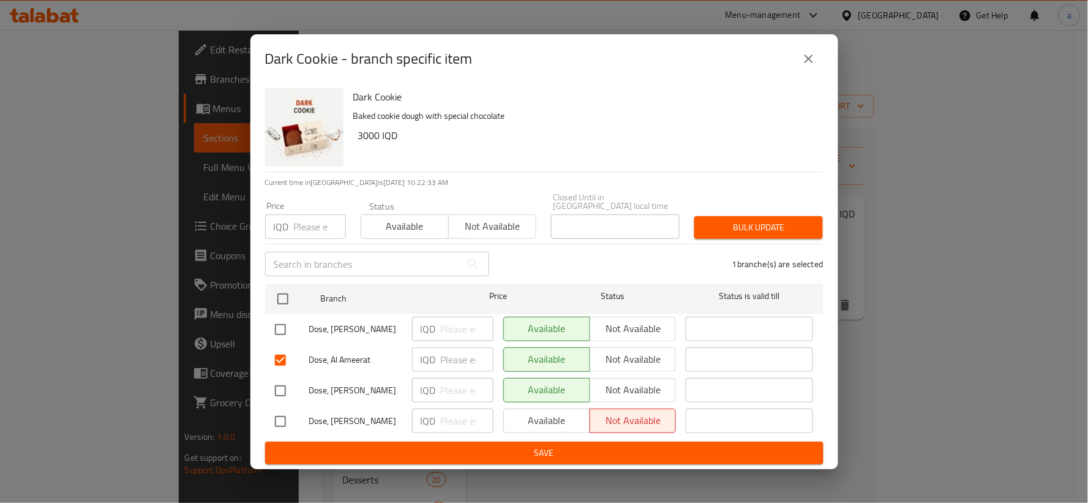
click at [455, 356] on input "number" at bounding box center [467, 359] width 53 height 24
paste input "3500"
type input "3500"
click at [468, 441] on button "Save" at bounding box center [544, 452] width 558 height 23
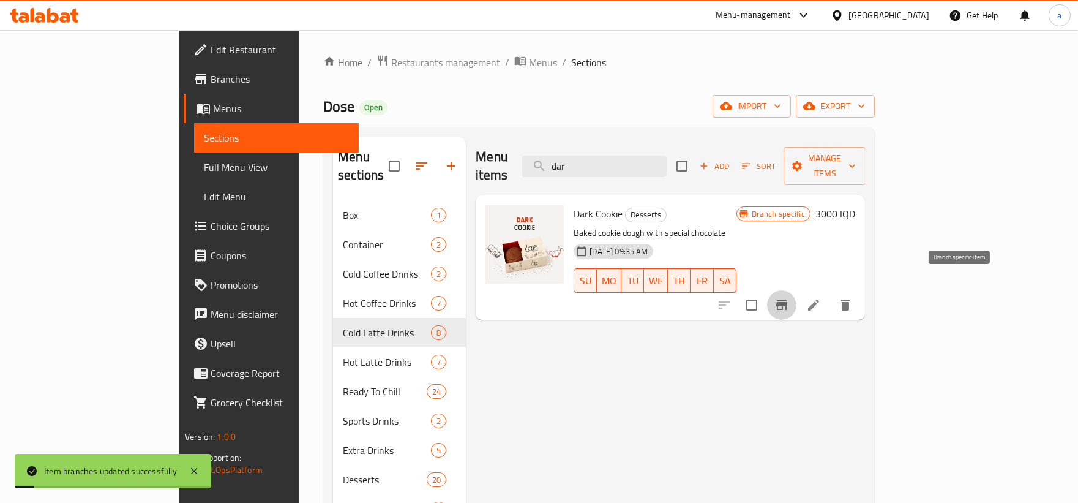
click at [787, 300] on icon "Branch-specific-item" at bounding box center [781, 305] width 11 height 10
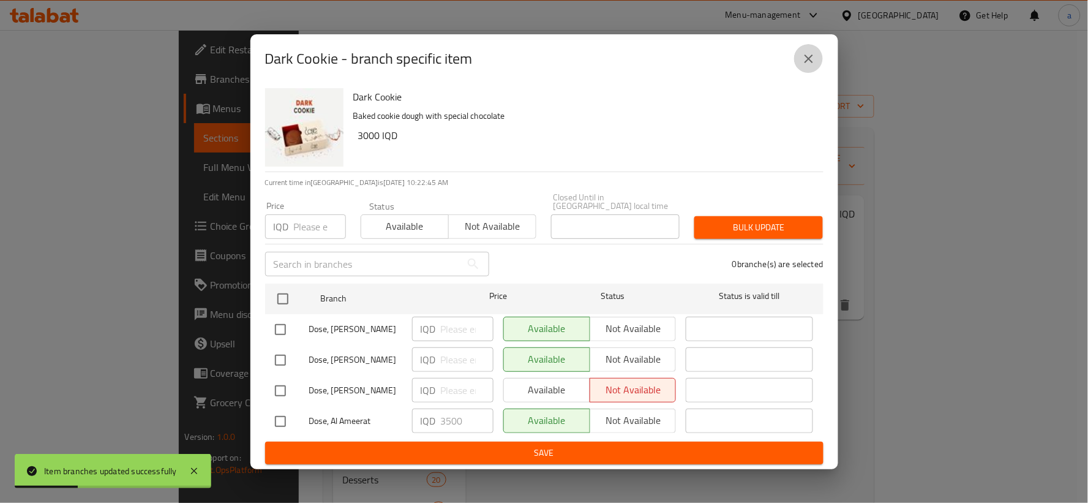
click at [813, 66] on icon "close" at bounding box center [808, 58] width 15 height 15
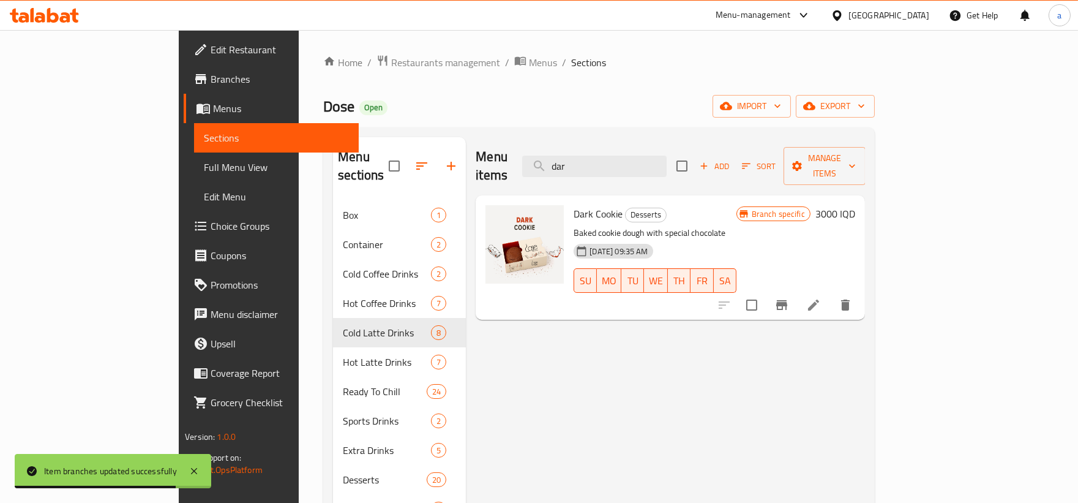
click at [574, 204] on span "Dark Cookie" at bounding box center [598, 213] width 49 height 18
copy h6 "Cookie"
drag, startPoint x: 681, startPoint y: 153, endPoint x: 570, endPoint y: 161, distance: 111.1
click at [570, 161] on div "Menu items dar Add Sort Manage items" at bounding box center [670, 166] width 389 height 58
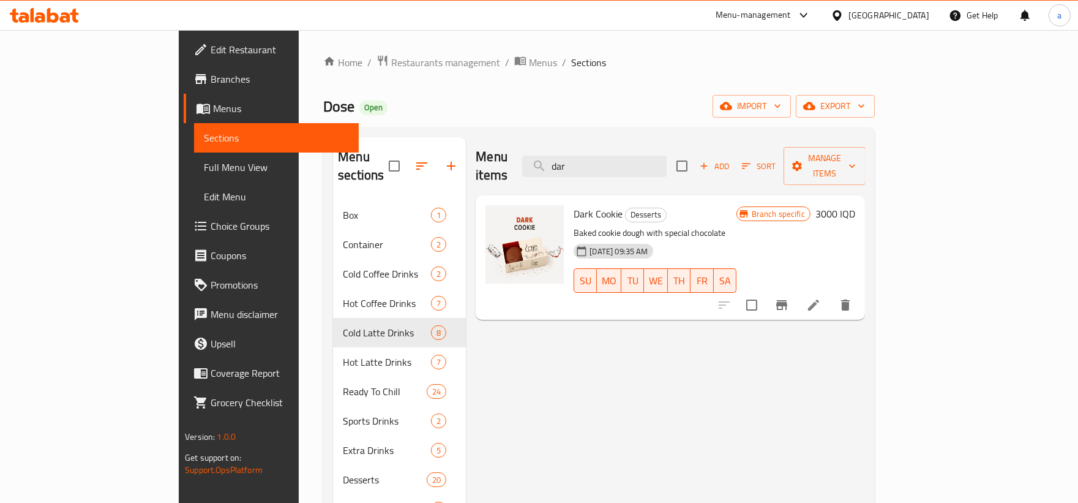
paste input "Cookie"
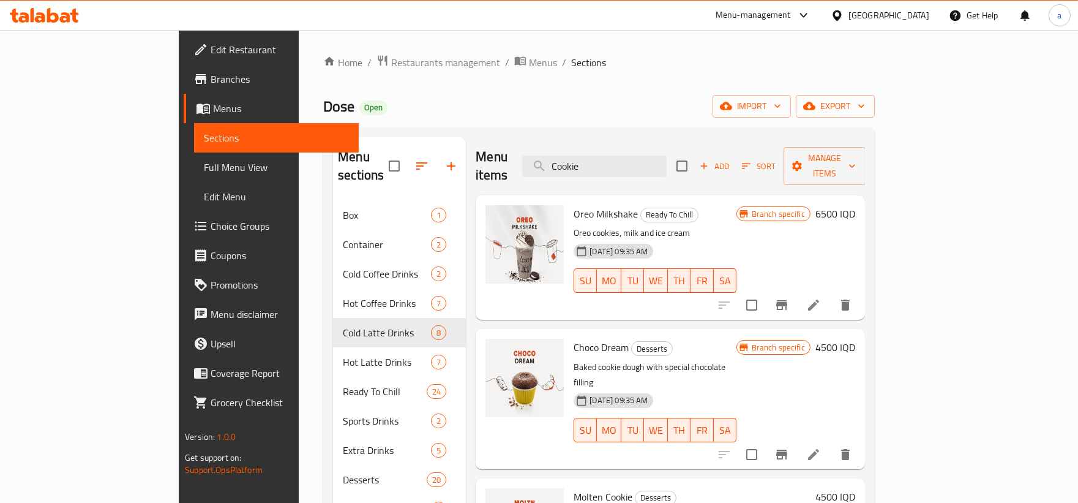
type input "Cookie"
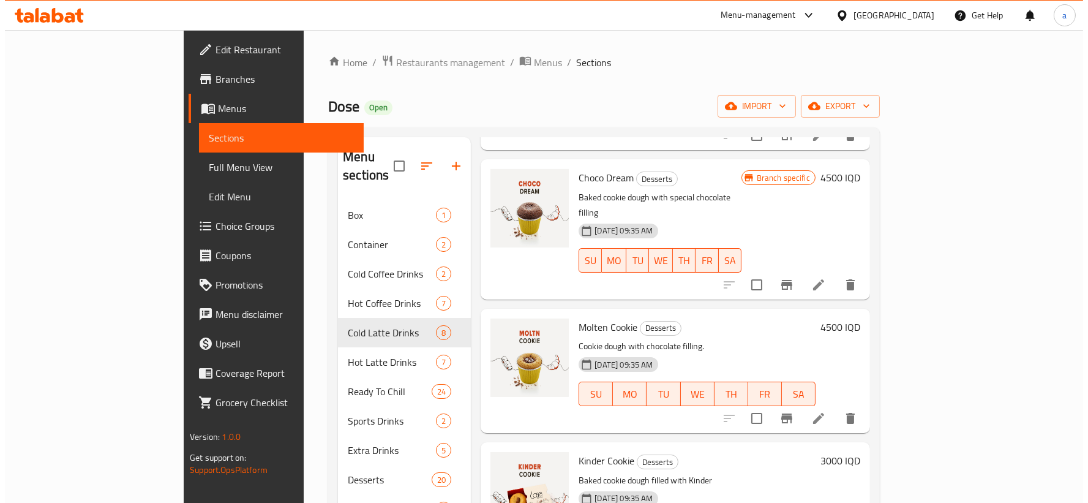
scroll to position [196, 0]
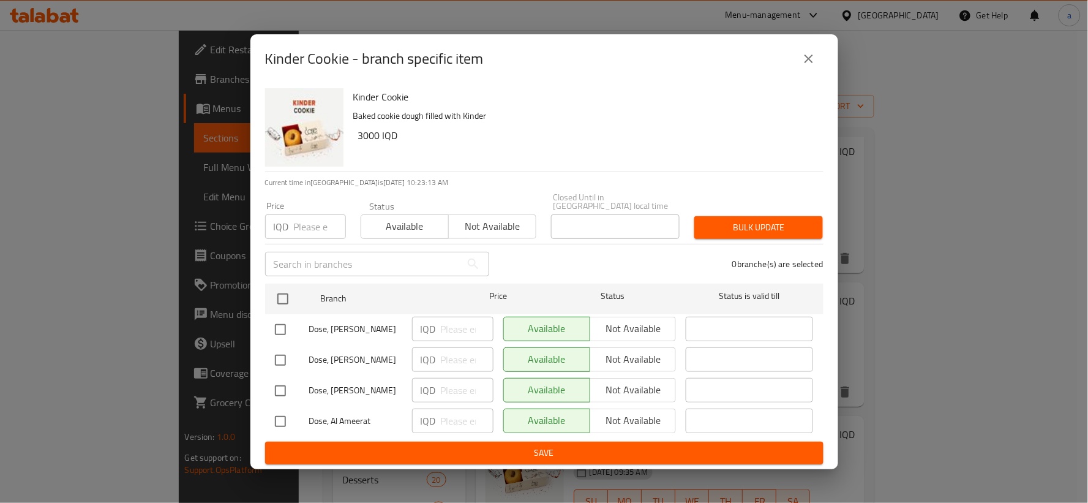
click at [276, 413] on input "checkbox" at bounding box center [280, 421] width 26 height 26
checkbox input "true"
click at [461, 419] on input "number" at bounding box center [467, 420] width 53 height 24
paste input "3500"
type input "3500"
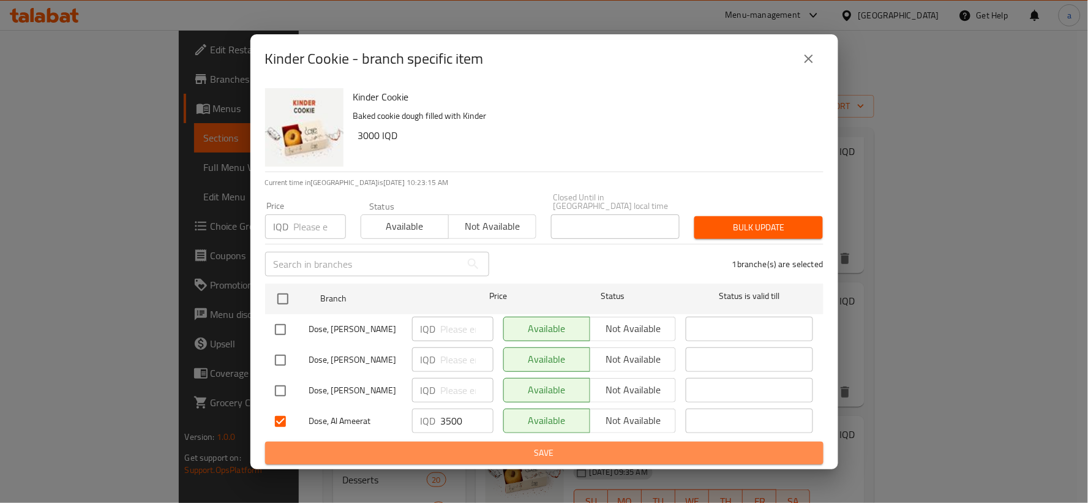
click at [518, 451] on span "Save" at bounding box center [544, 452] width 539 height 15
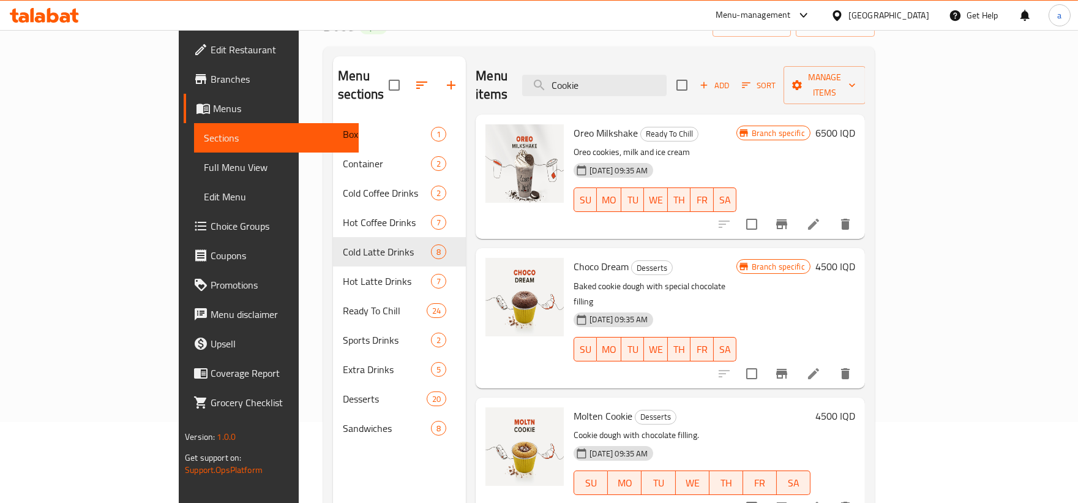
scroll to position [0, 0]
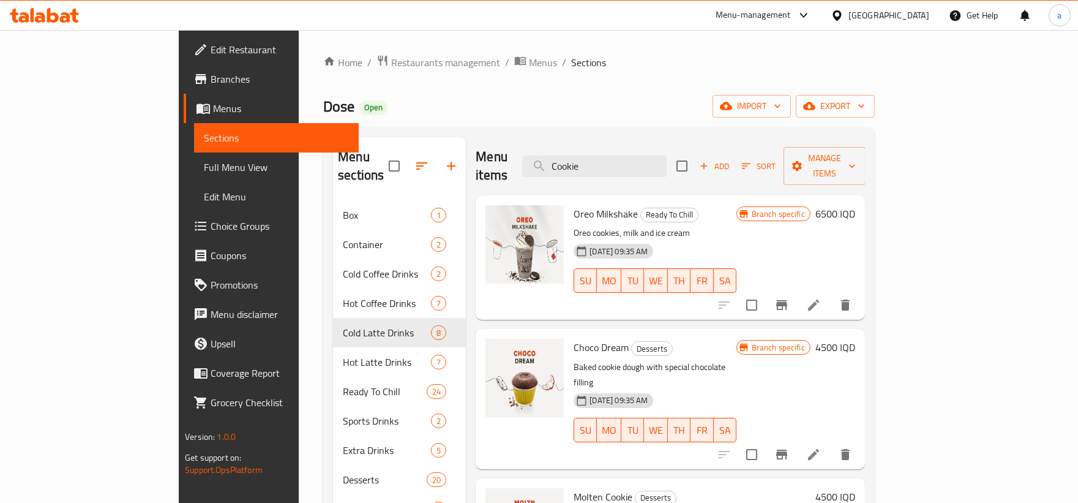
drag, startPoint x: 667, startPoint y: 154, endPoint x: 557, endPoint y: 179, distance: 113.0
click at [557, 179] on div "Menu items Cookie Add Sort Manage items Oreo Milkshake Ready To Chill Oreo cook…" at bounding box center [665, 388] width 399 height 503
paste input "سان سباستيان"
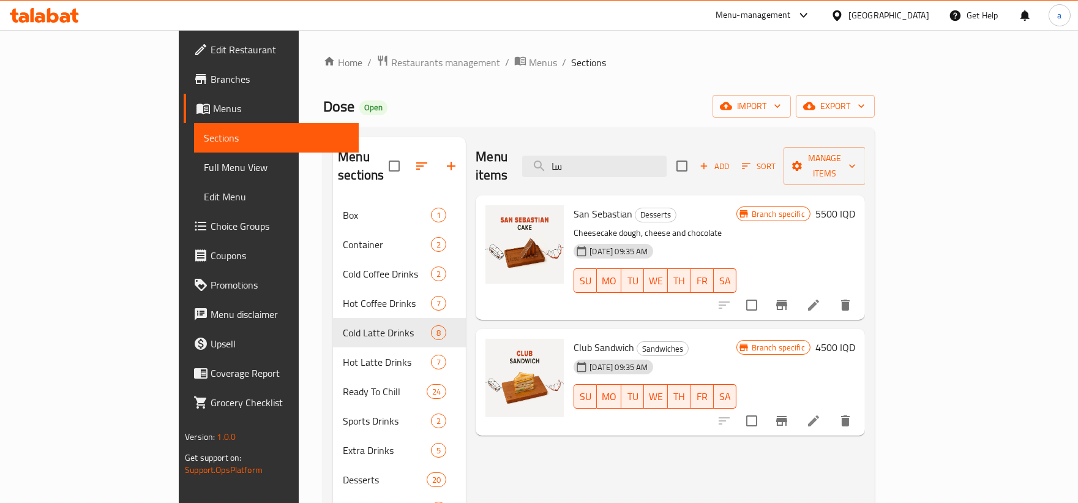
type input "سا"
click at [821, 297] on icon at bounding box center [813, 304] width 15 height 15
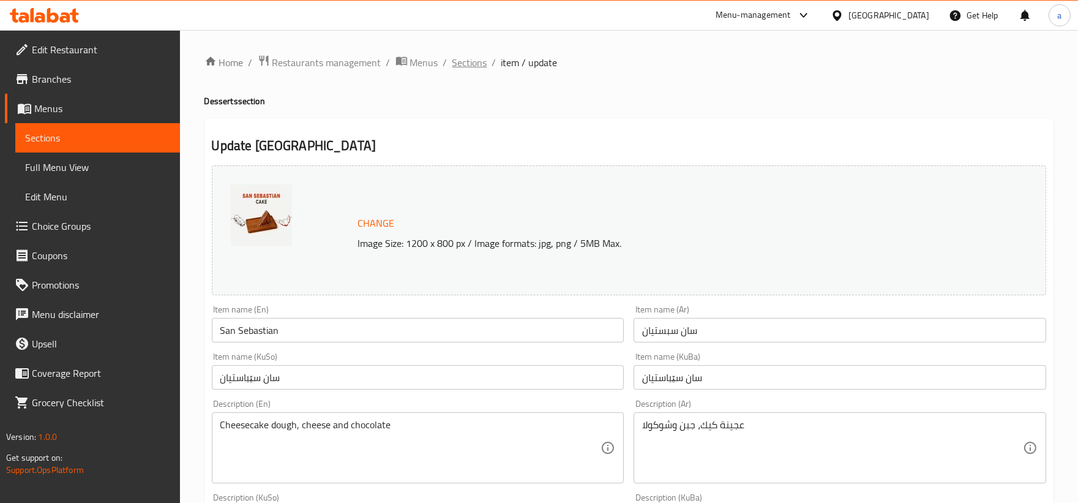
click at [468, 59] on span "Sections" at bounding box center [469, 62] width 35 height 15
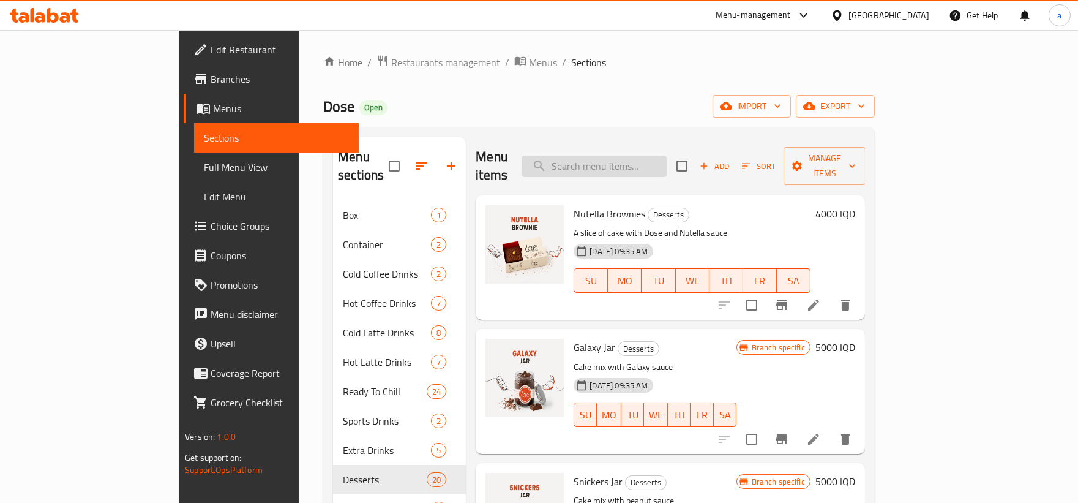
click at [625, 155] on input "search" at bounding box center [594, 165] width 144 height 21
paste input "سان سباستيان"
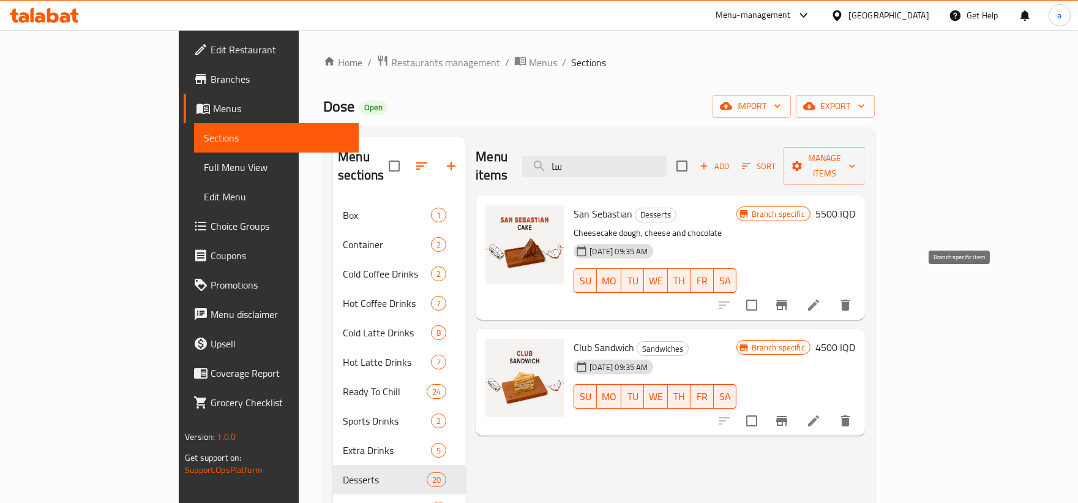
type input "سا"
click at [787, 300] on icon "Branch-specific-item" at bounding box center [781, 305] width 11 height 10
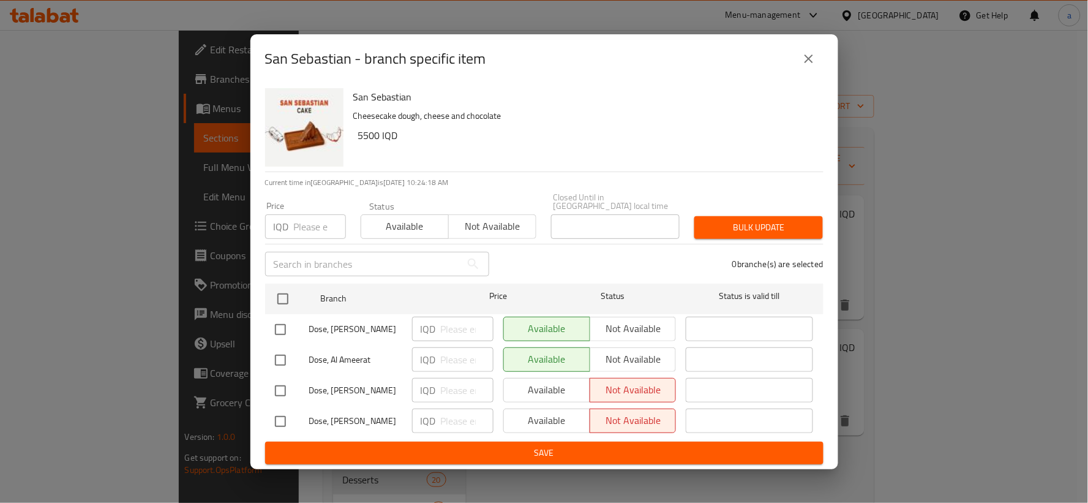
click at [495, 144] on h6 "5500 IQD" at bounding box center [585, 135] width 455 height 17
click at [282, 351] on input "checkbox" at bounding box center [280, 360] width 26 height 26
checkbox input "true"
click at [435, 359] on p "IQD" at bounding box center [428, 359] width 15 height 15
click at [456, 359] on input "number" at bounding box center [467, 359] width 53 height 24
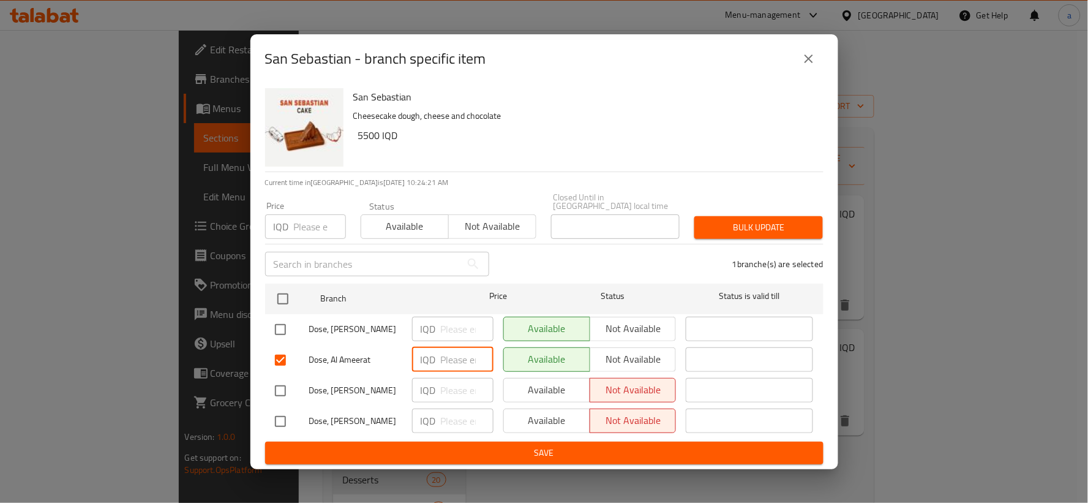
paste input "6500"
type input "6500"
click at [502, 448] on span "Save" at bounding box center [544, 452] width 539 height 15
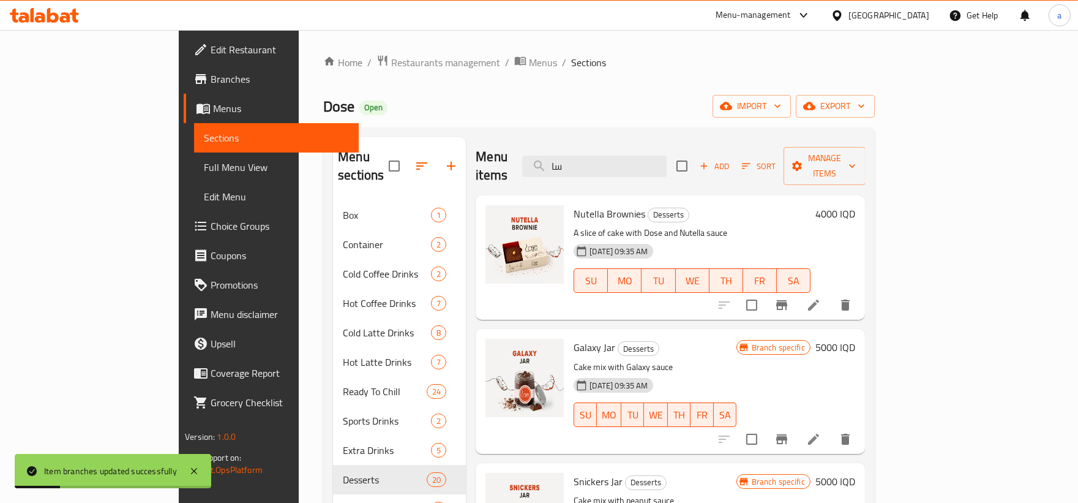
drag, startPoint x: 681, startPoint y: 156, endPoint x: 572, endPoint y: 159, distance: 109.0
click at [572, 159] on div "Menu items سا Add Sort Manage items" at bounding box center [670, 166] width 389 height 58
paste input "6500"
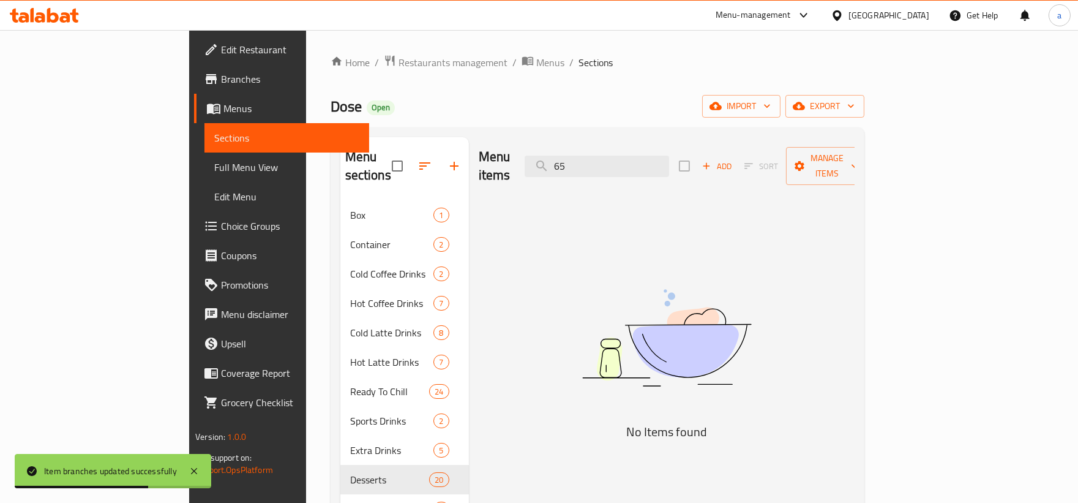
type input "6"
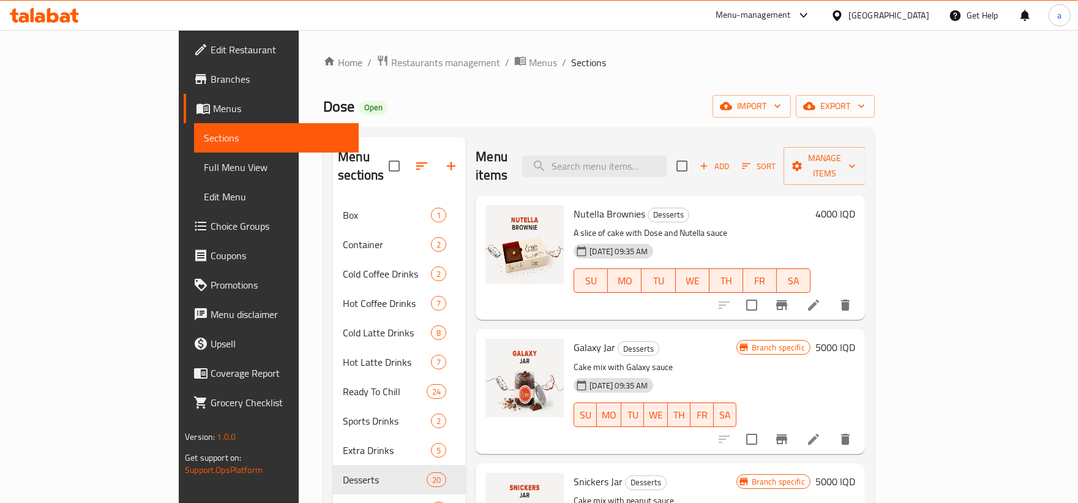
paste input "سان سباستيان"
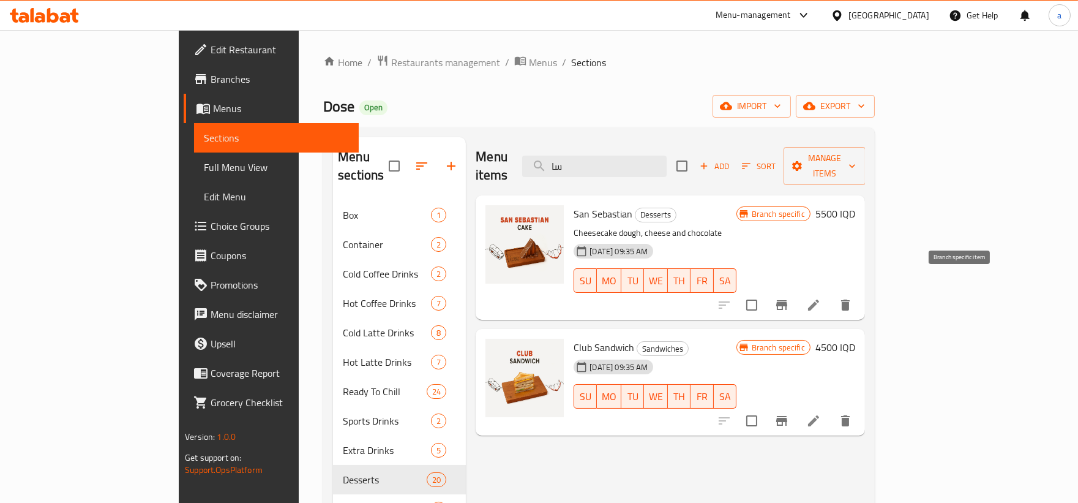
click at [796, 290] on button "Branch-specific-item" at bounding box center [781, 304] width 29 height 29
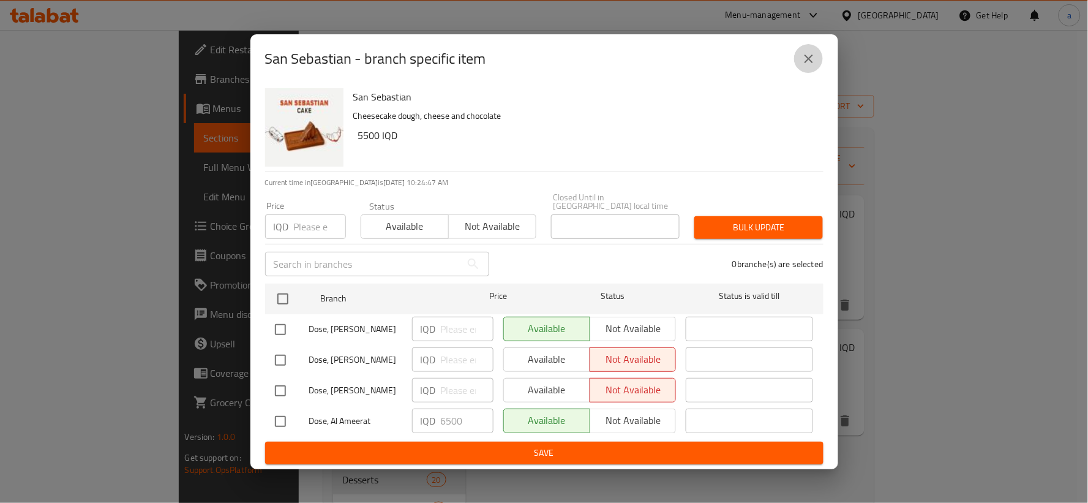
click at [809, 64] on icon "close" at bounding box center [808, 58] width 15 height 15
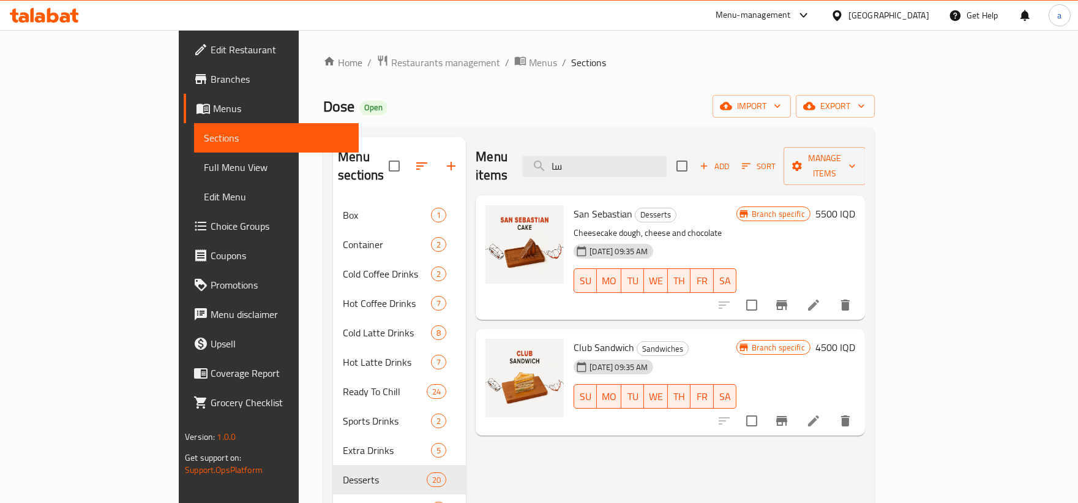
click at [643, 168] on div "Menu items سا Add Sort Manage items" at bounding box center [670, 166] width 389 height 58
drag, startPoint x: 643, startPoint y: 154, endPoint x: 596, endPoint y: 166, distance: 49.3
click at [596, 166] on input "سا" at bounding box center [594, 165] width 144 height 21
paste input "يز [PERSON_NAME]"
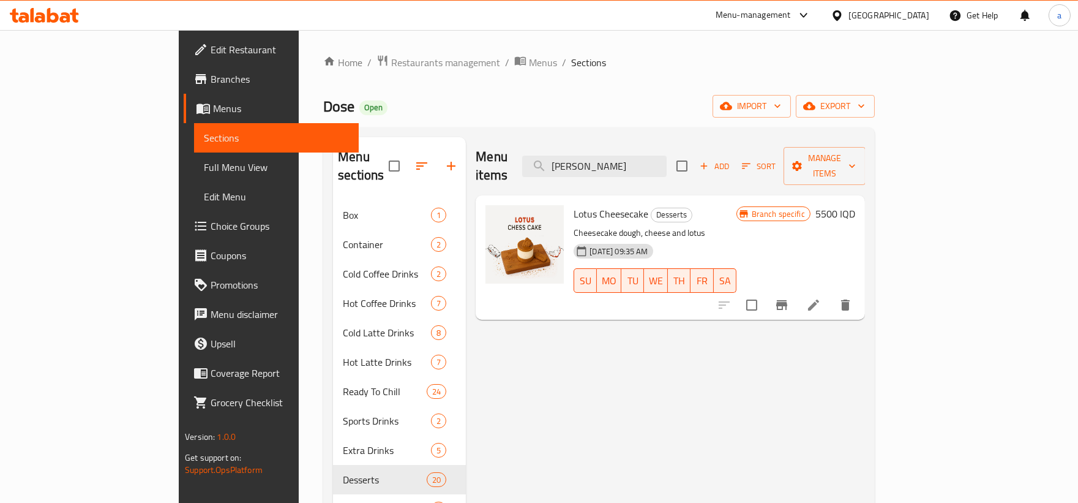
type input "[PERSON_NAME]"
click at [831, 294] on li at bounding box center [813, 305] width 34 height 22
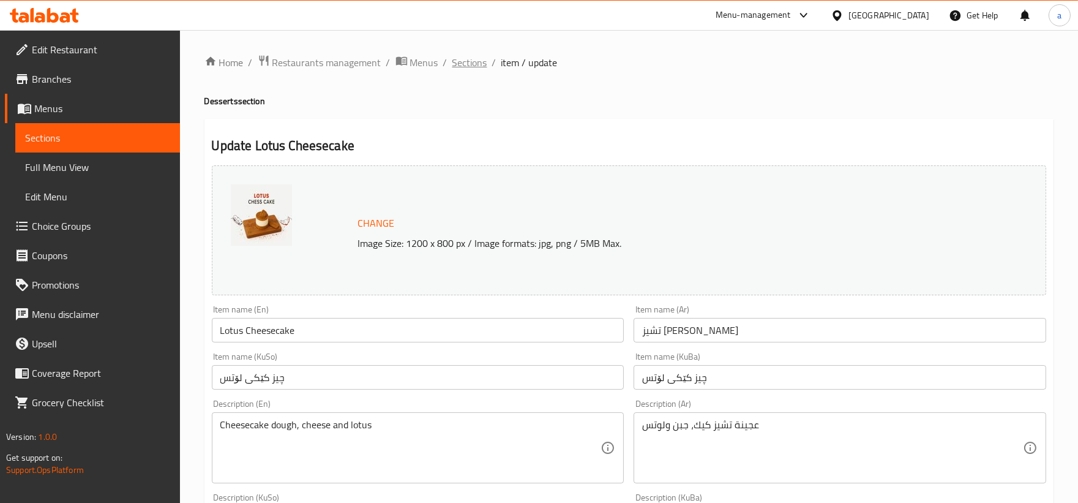
click at [477, 66] on span "Sections" at bounding box center [469, 62] width 35 height 15
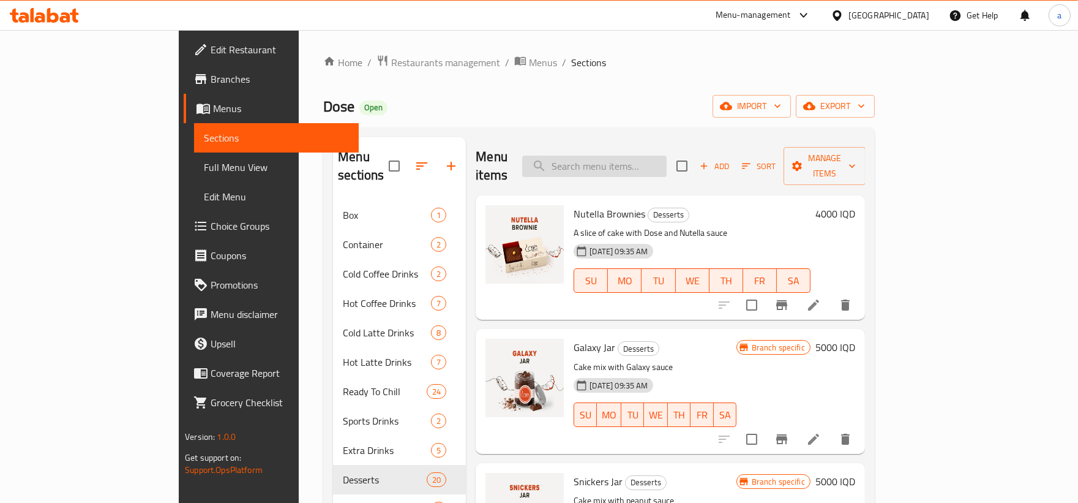
click at [664, 155] on input "search" at bounding box center [594, 165] width 144 height 21
paste input "[PERSON_NAME]"
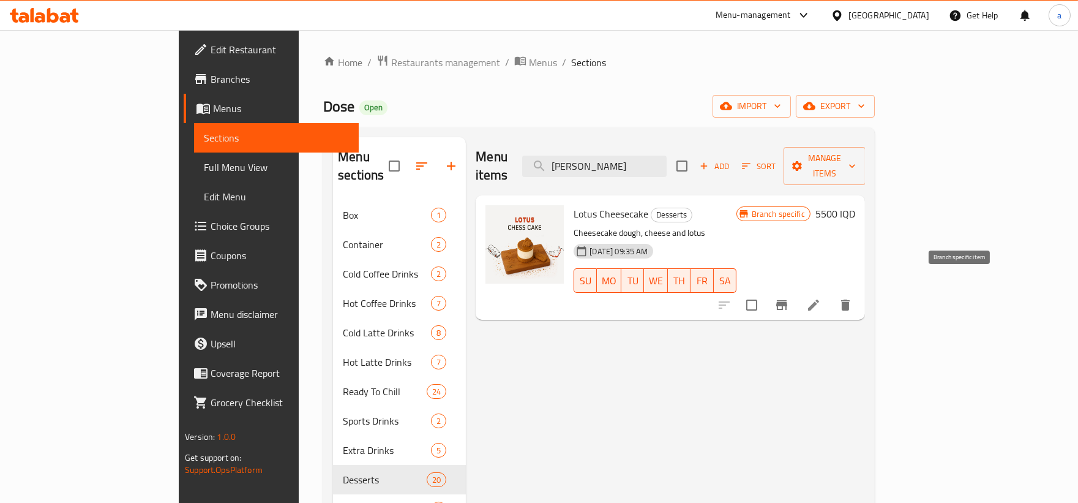
type input "[PERSON_NAME]"
click at [787, 300] on icon "Branch-specific-item" at bounding box center [781, 305] width 11 height 10
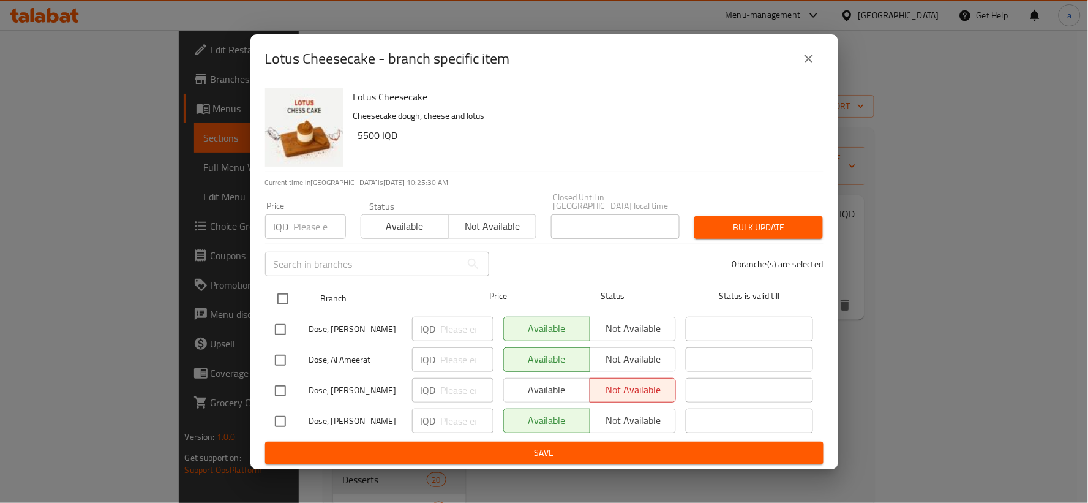
click at [544, 282] on div "Status" at bounding box center [612, 299] width 137 height 36
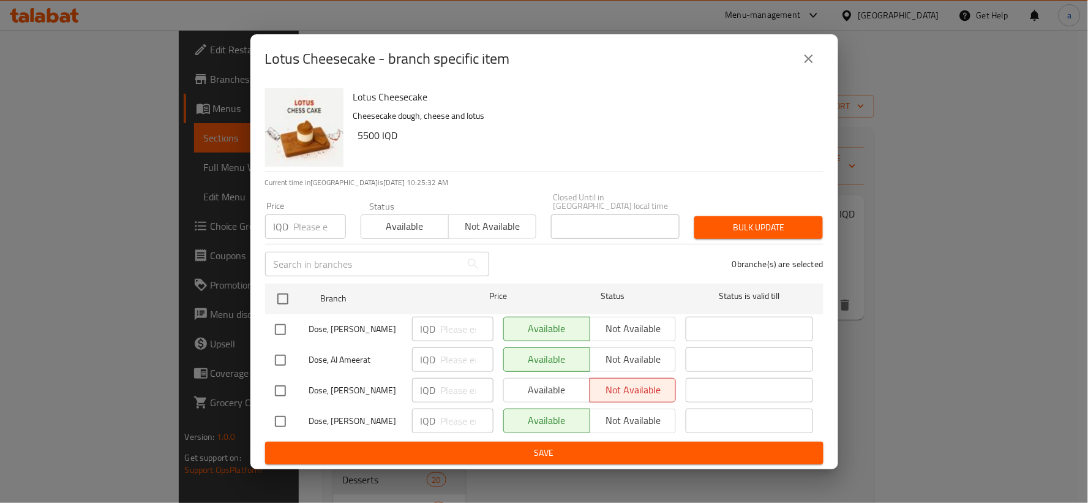
click at [282, 353] on input "checkbox" at bounding box center [280, 360] width 26 height 26
checkbox input "true"
click at [474, 349] on input "number" at bounding box center [467, 359] width 53 height 24
paste input "6500"
type input "6500"
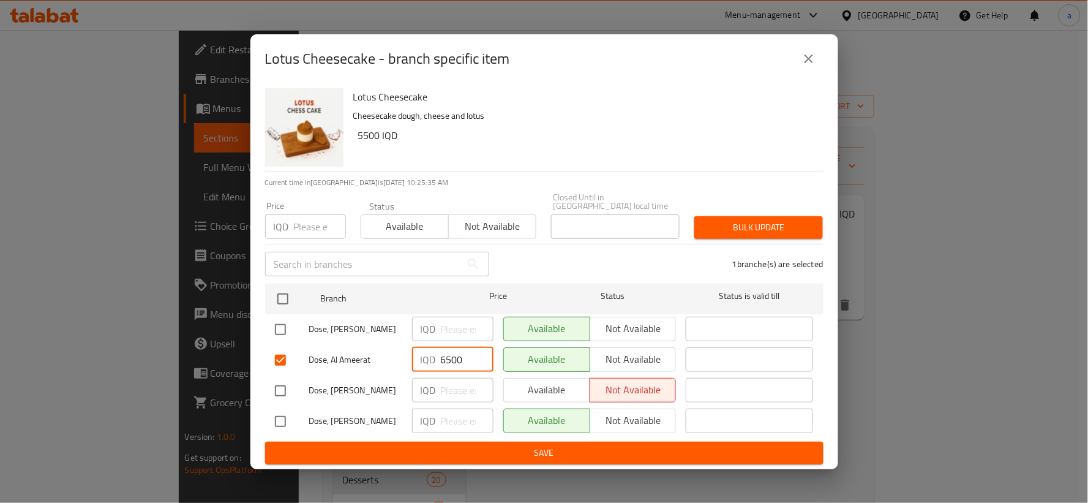
click at [467, 445] on span "Save" at bounding box center [544, 452] width 539 height 15
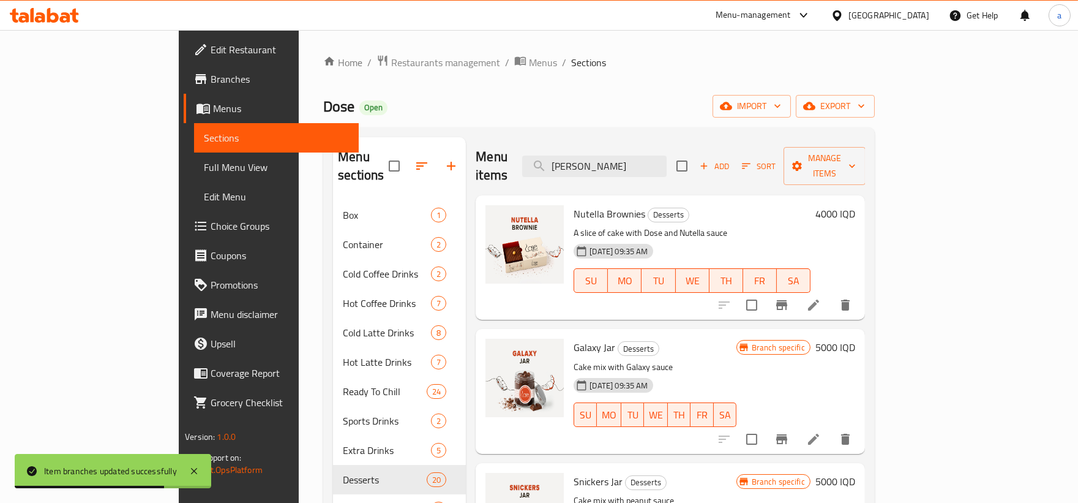
drag, startPoint x: 683, startPoint y: 155, endPoint x: 583, endPoint y: 162, distance: 100.0
click at [583, 162] on div "Menu items شيز كيك لوتس Add Sort Manage items" at bounding box center [670, 166] width 389 height 58
paste input "راوله"
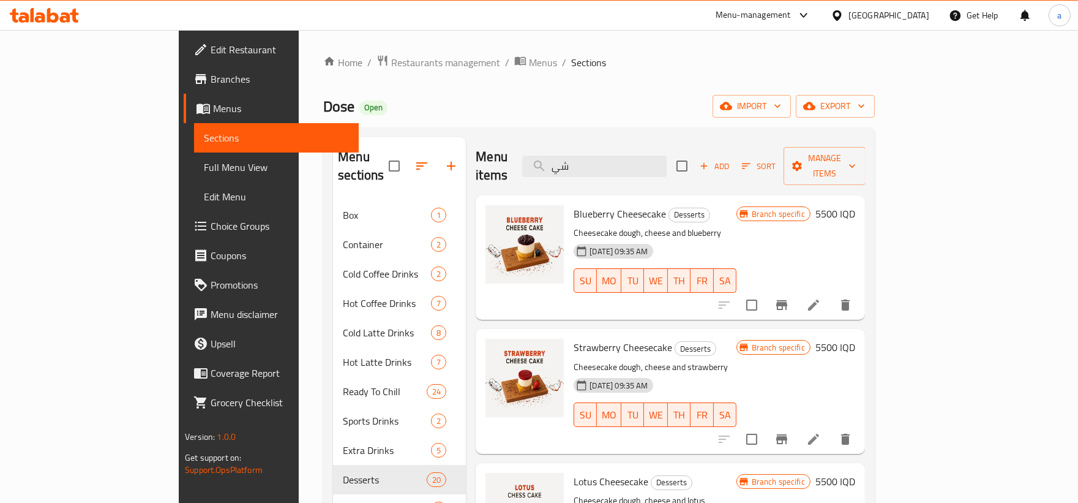
type input "ش"
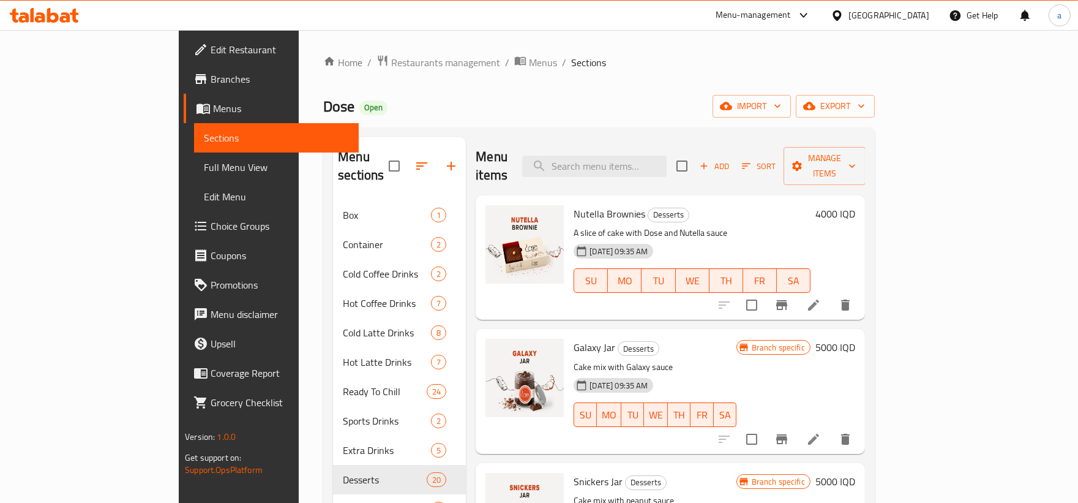
paste input "[PERSON_NAME]"
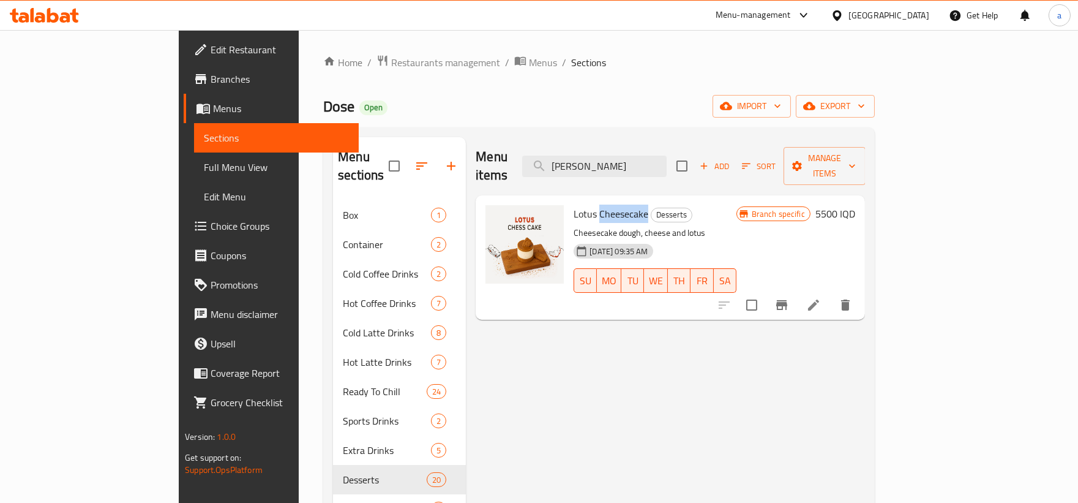
drag, startPoint x: 553, startPoint y: 197, endPoint x: 603, endPoint y: 200, distance: 49.6
click at [603, 205] on h6 "Lotus Cheesecake Desserts" at bounding box center [655, 213] width 162 height 17
copy span "Cheesecake"
click at [667, 157] on input "[PERSON_NAME]" at bounding box center [594, 165] width 144 height 21
drag, startPoint x: 697, startPoint y: 157, endPoint x: 600, endPoint y: 162, distance: 96.2
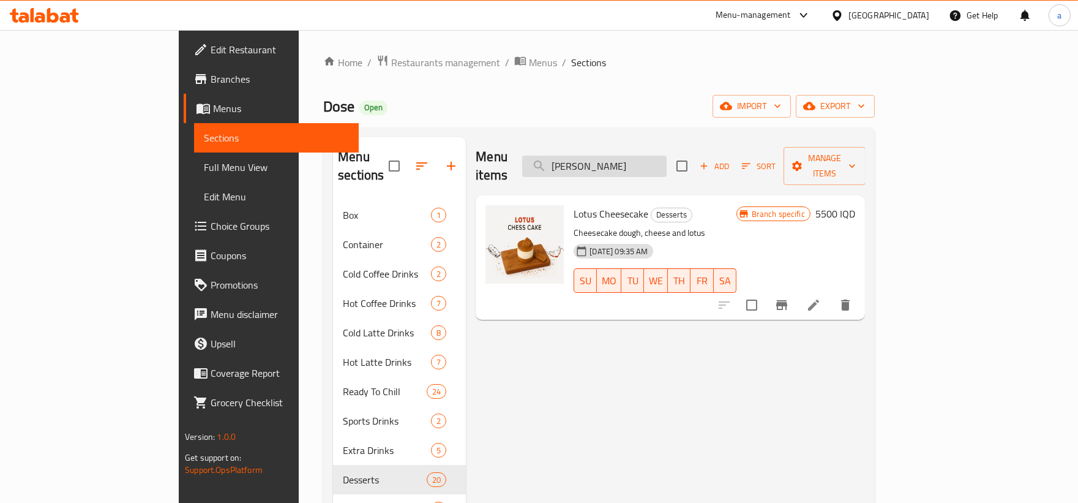
click at [600, 162] on input "[PERSON_NAME]" at bounding box center [594, 165] width 144 height 21
paste input "Cheesecake"
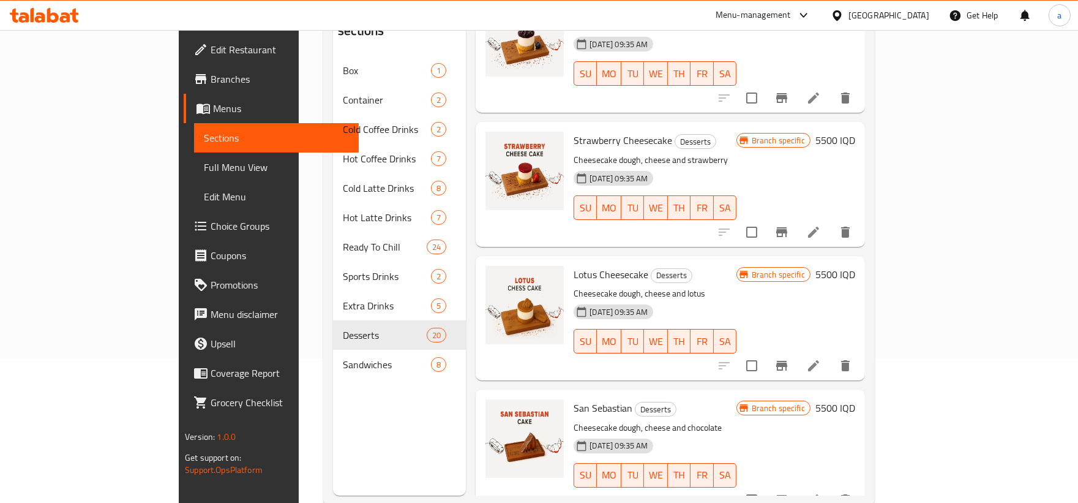
scroll to position [171, 0]
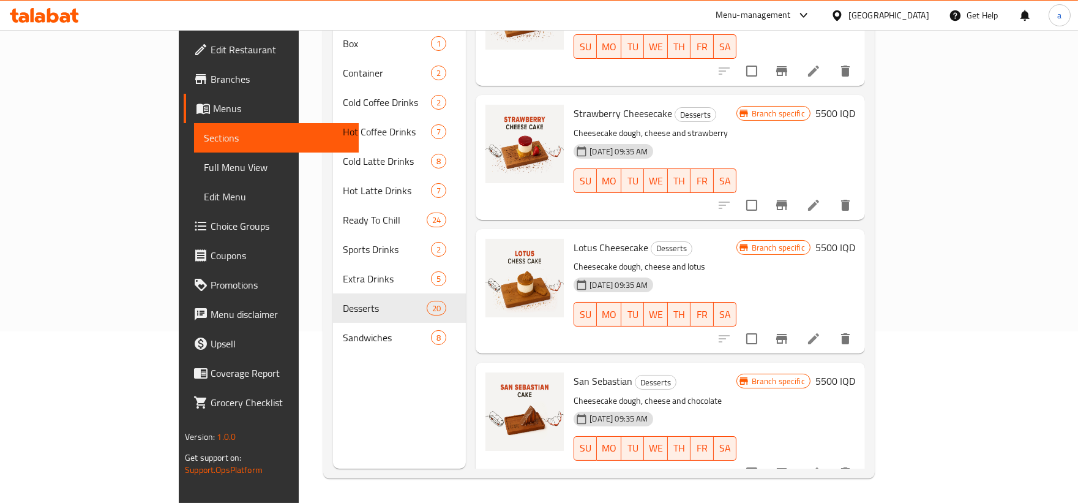
type input "Cheesecake"
click at [831, 327] on li at bounding box center [813, 338] width 34 height 22
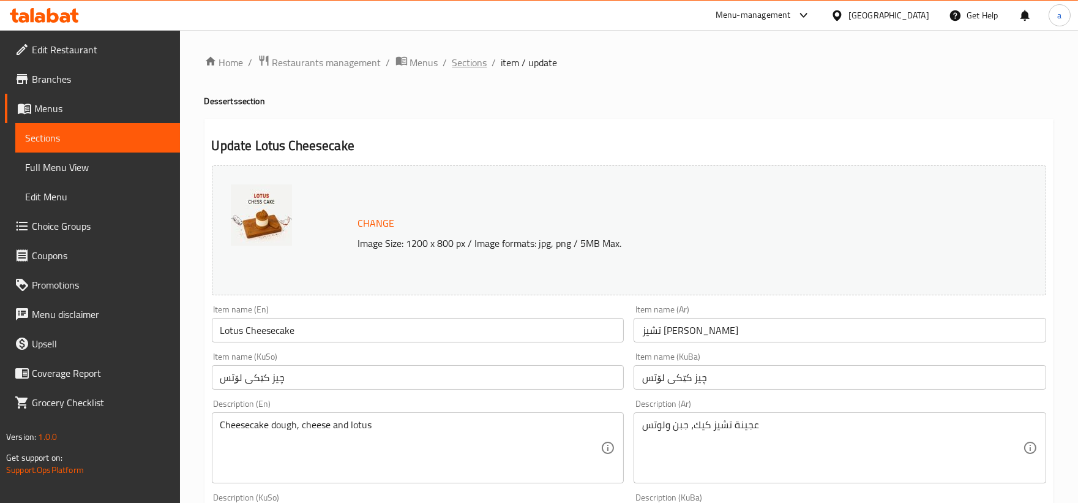
click at [476, 59] on span "Sections" at bounding box center [469, 62] width 35 height 15
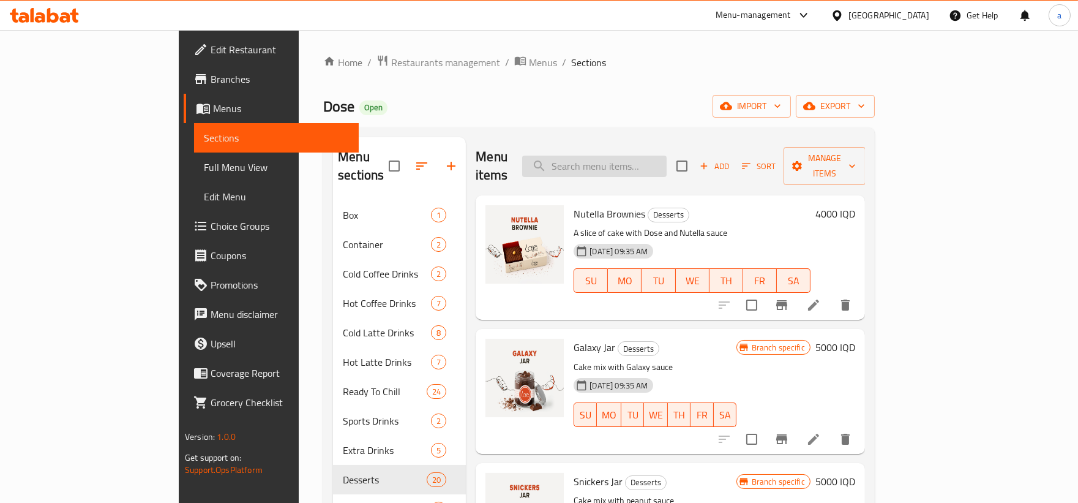
click at [622, 155] on input "search" at bounding box center [594, 165] width 144 height 21
paste input "[PERSON_NAME]"
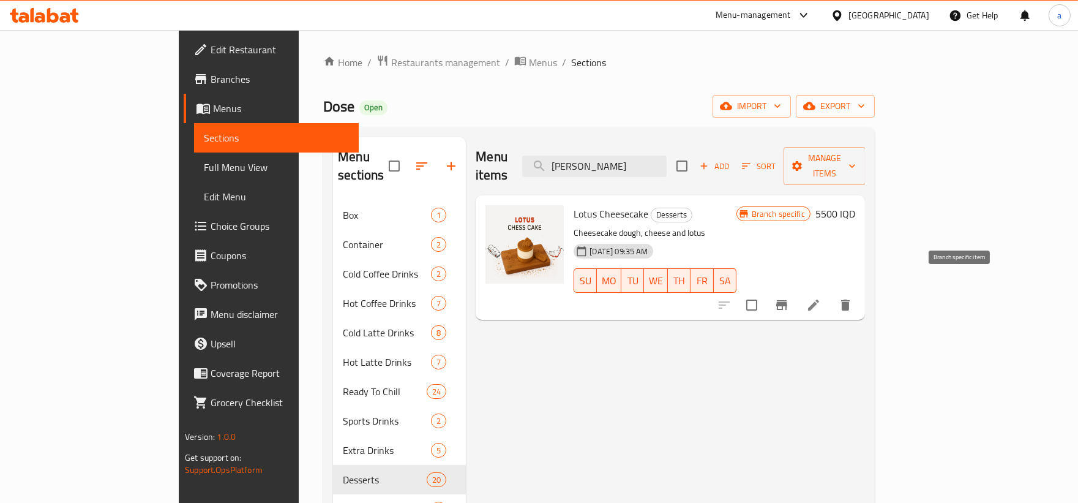
click at [789, 297] on icon "Branch-specific-item" at bounding box center [781, 304] width 15 height 15
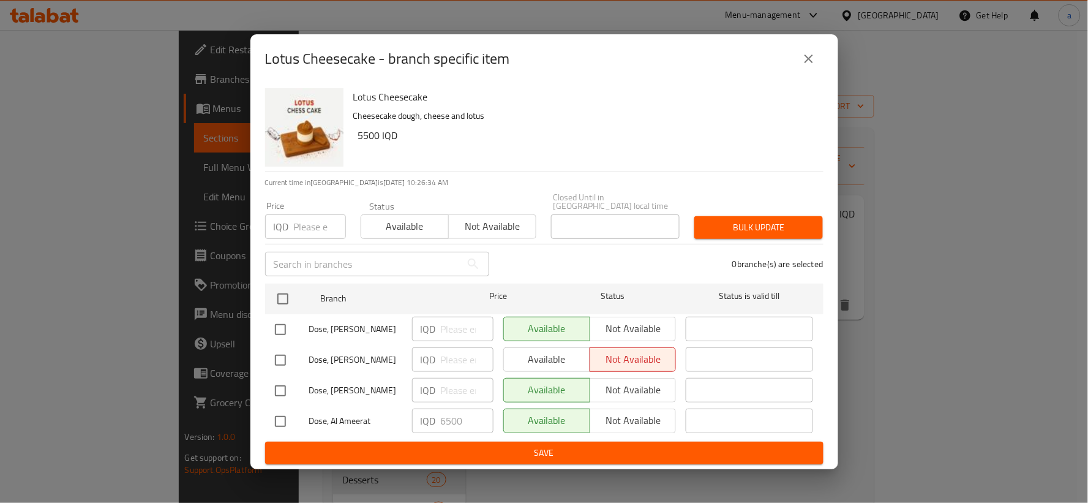
click at [820, 57] on button "close" at bounding box center [808, 58] width 29 height 29
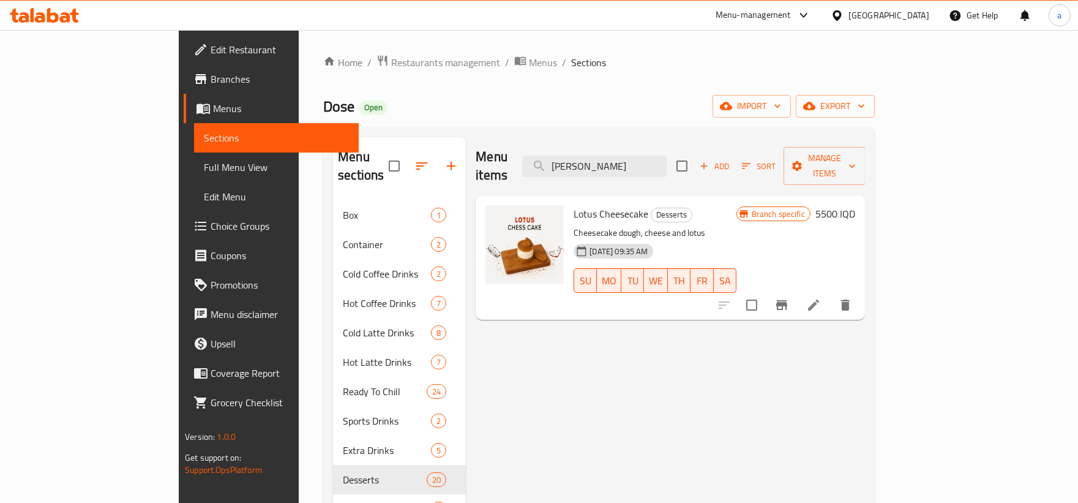
drag, startPoint x: 695, startPoint y: 159, endPoint x: 551, endPoint y: 165, distance: 144.0
click at [551, 165] on div "Menu items شيز كيك لوتس Add Sort Manage items" at bounding box center [670, 166] width 389 height 58
drag, startPoint x: 698, startPoint y: 157, endPoint x: 525, endPoint y: 175, distance: 174.2
click at [525, 175] on div "Menu items شيز كيك لوتس Add Sort Manage items" at bounding box center [670, 166] width 389 height 58
paste input "Cheesecake"
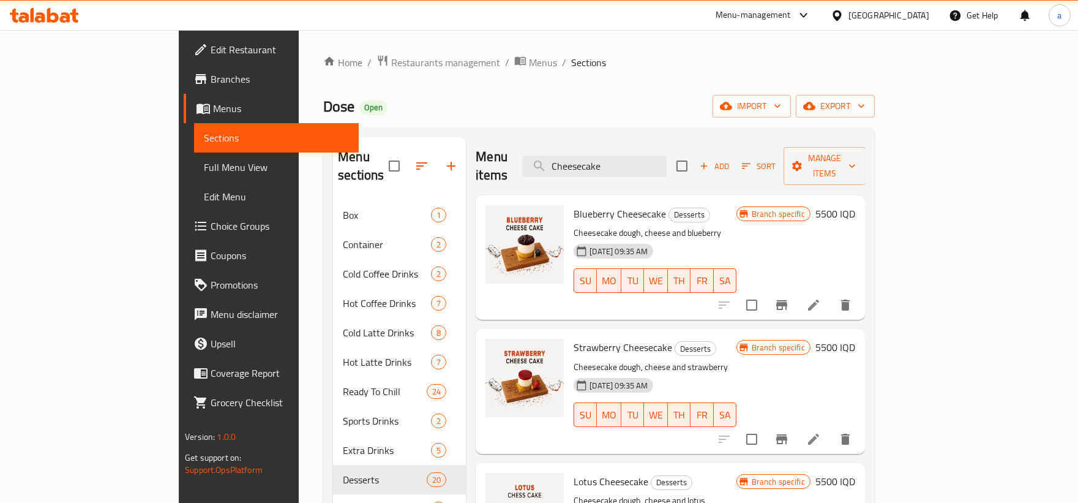
scroll to position [62, 0]
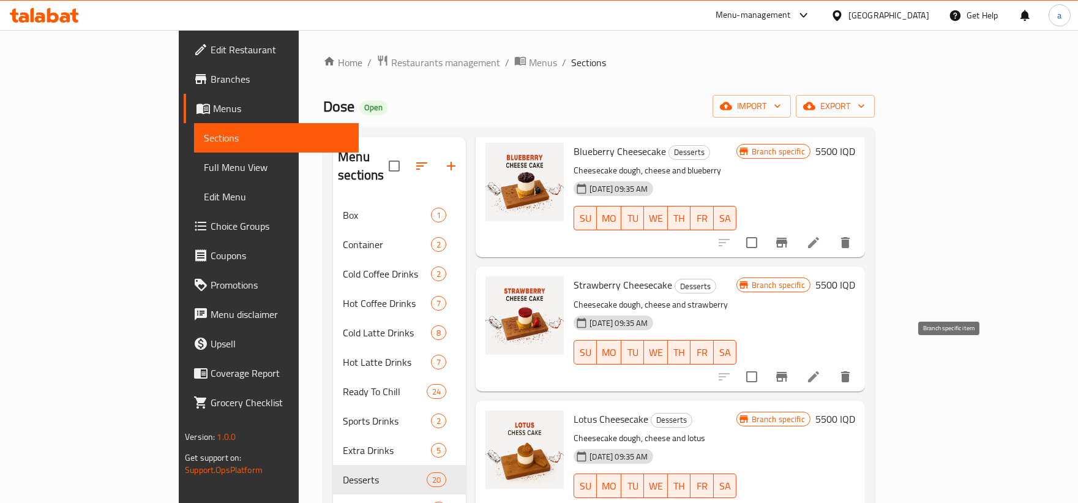
type input "Cheesecake"
click at [787, 372] on icon "Branch-specific-item" at bounding box center [781, 377] width 11 height 10
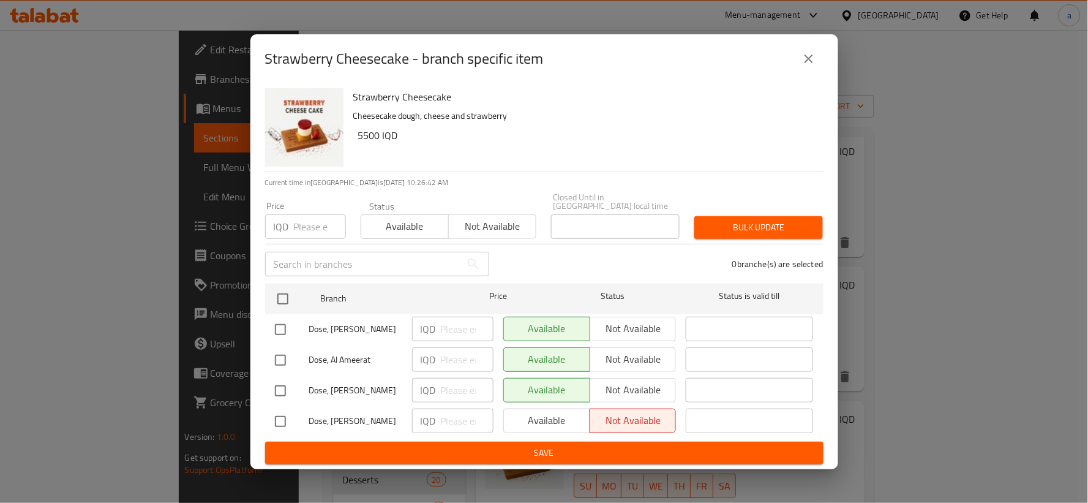
click at [285, 359] on input "checkbox" at bounding box center [280, 360] width 26 height 26
checkbox input "true"
click at [432, 356] on p "IQD" at bounding box center [428, 359] width 15 height 15
click at [450, 357] on input "number" at bounding box center [467, 359] width 53 height 24
paste input "6500"
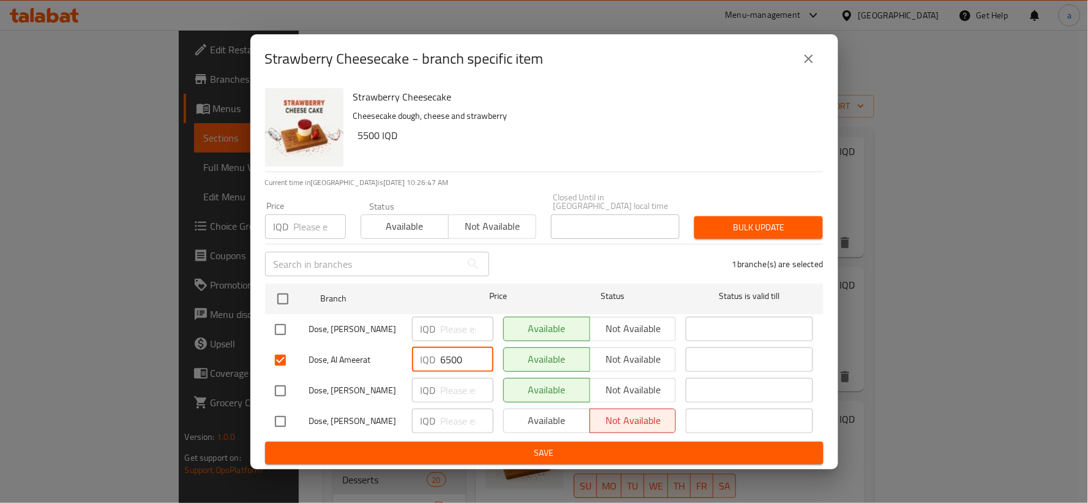
type input "6500"
click at [564, 447] on span "Save" at bounding box center [544, 452] width 539 height 15
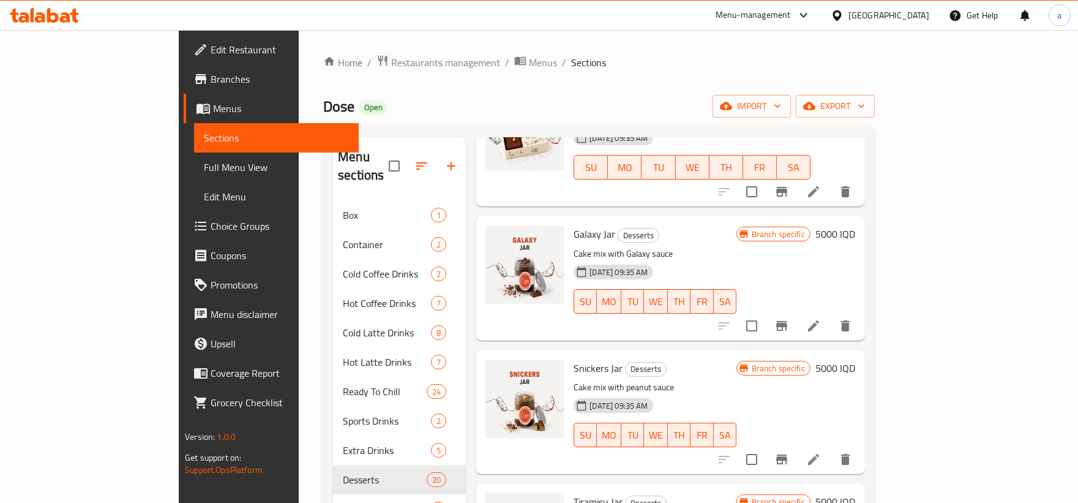
scroll to position [0, 0]
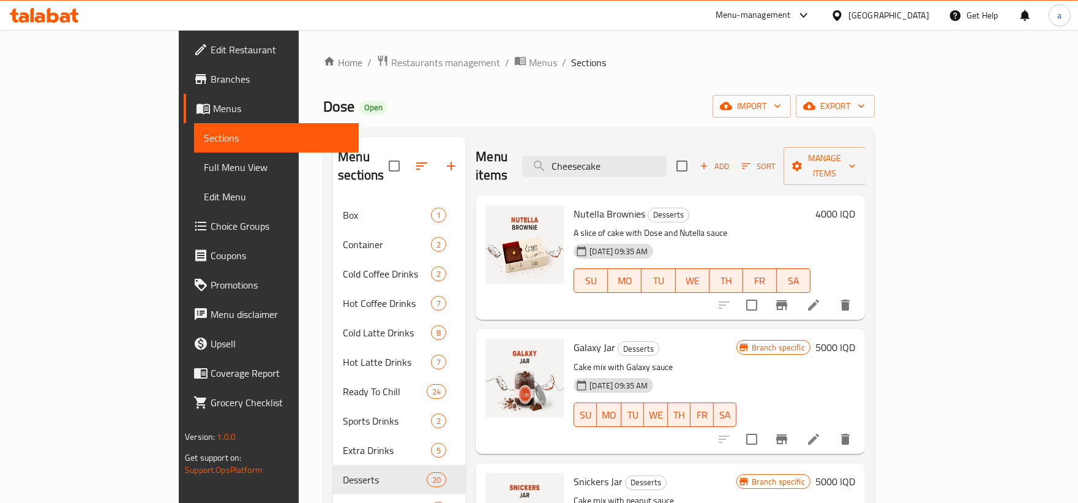
drag, startPoint x: 693, startPoint y: 161, endPoint x: 569, endPoint y: 163, distance: 123.7
click at [569, 163] on div "Menu items Cheesecake Add Sort Manage items" at bounding box center [670, 166] width 389 height 58
paste input "6500"
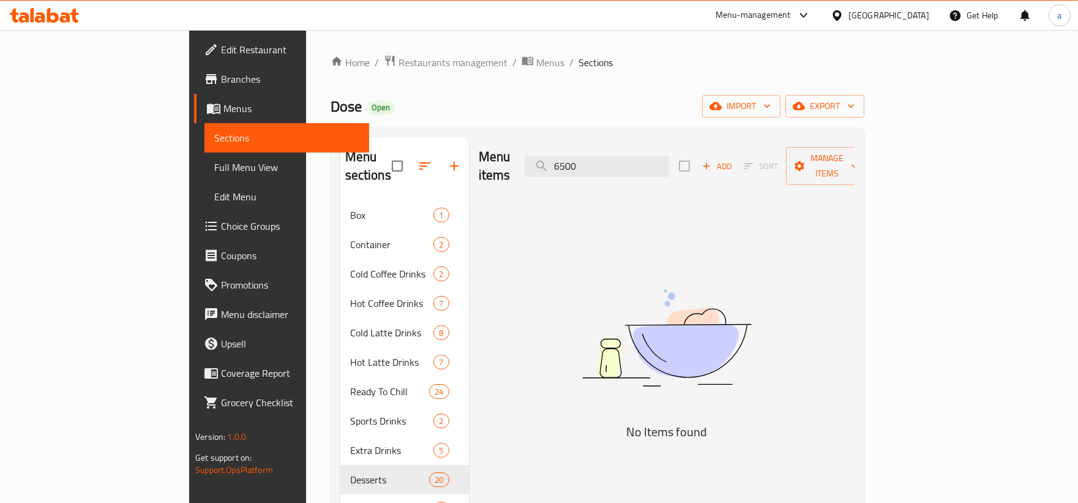
drag, startPoint x: 680, startPoint y: 166, endPoint x: 591, endPoint y: 172, distance: 89.0
click at [591, 172] on div "Menu items 6500 Add Sort Manage items" at bounding box center [667, 166] width 376 height 58
paste input "Cheesecake"
type input "Cheesecake"
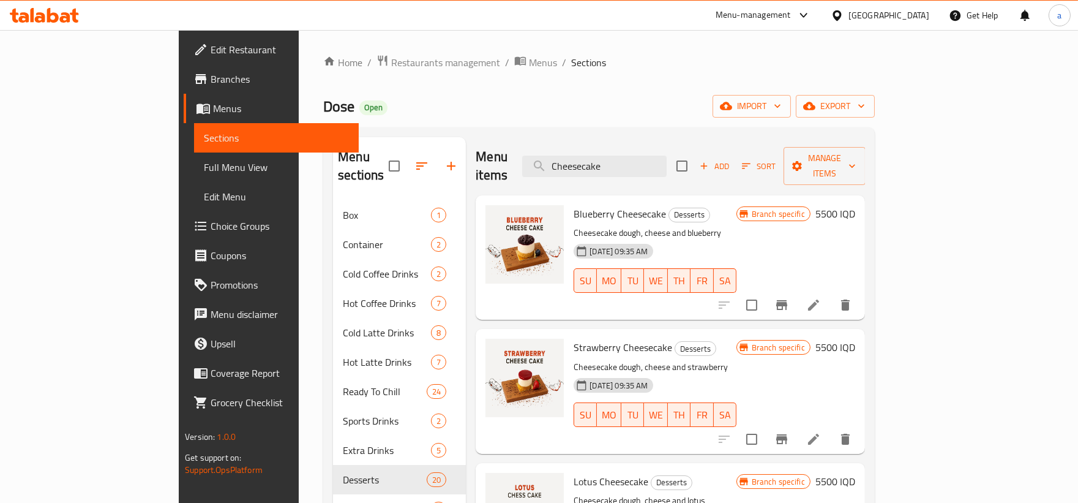
click at [787, 300] on icon "Branch-specific-item" at bounding box center [781, 305] width 11 height 10
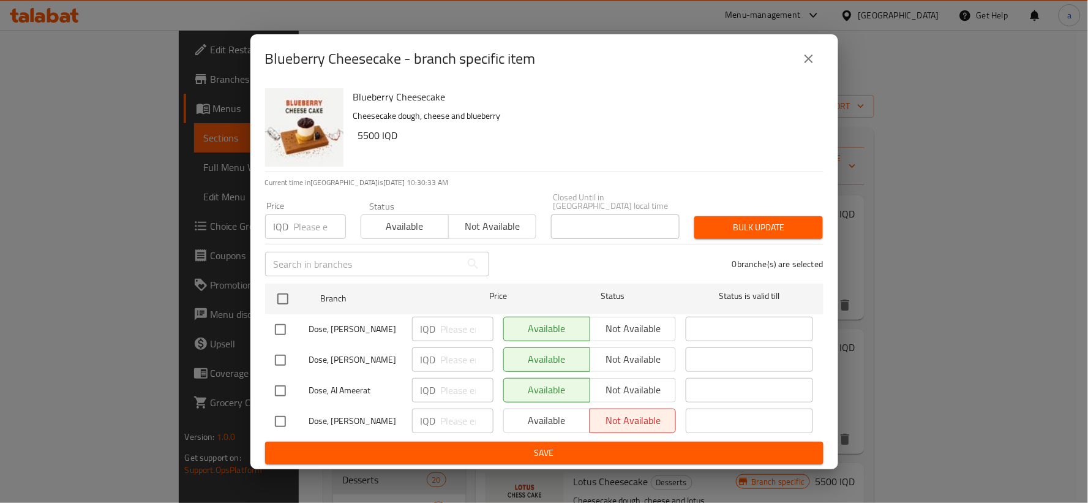
click at [279, 387] on input "checkbox" at bounding box center [280, 391] width 26 height 26
checkbox input "true"
click at [445, 394] on input "number" at bounding box center [467, 390] width 53 height 24
paste input "6500"
type input "6500"
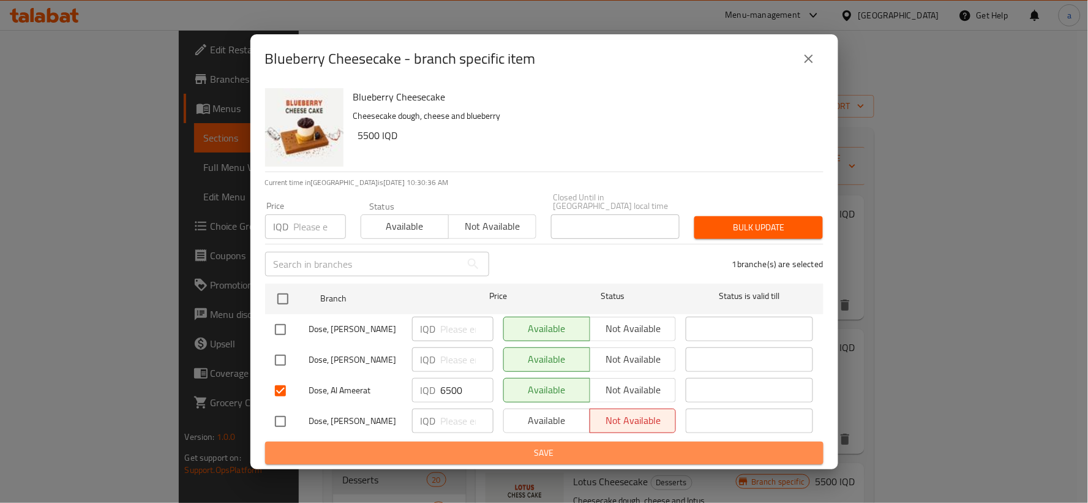
click at [480, 449] on span "Save" at bounding box center [544, 452] width 539 height 15
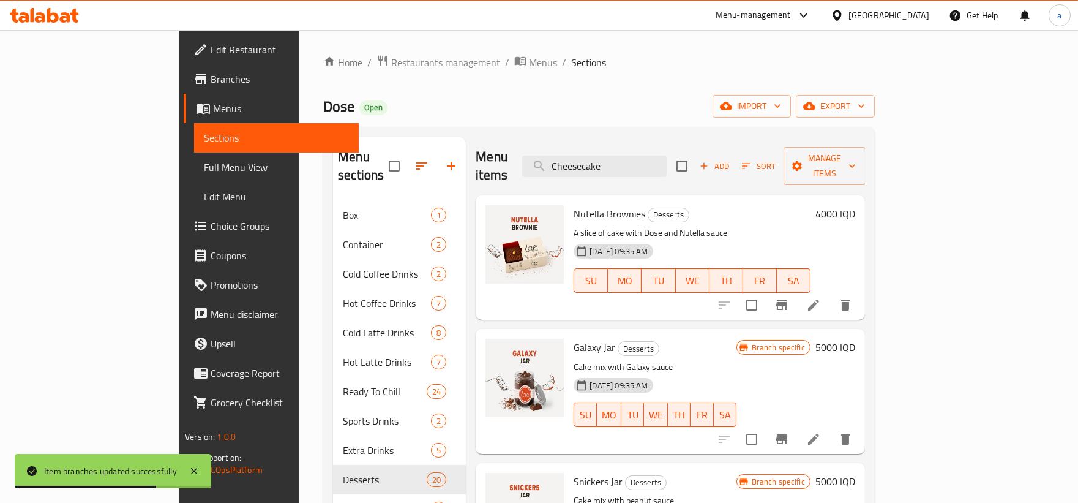
drag, startPoint x: 677, startPoint y: 157, endPoint x: 557, endPoint y: 173, distance: 121.1
click at [557, 173] on div "Menu items Cheesecake Add Sort Manage items" at bounding box center [670, 166] width 389 height 58
paste input "شوكليت"
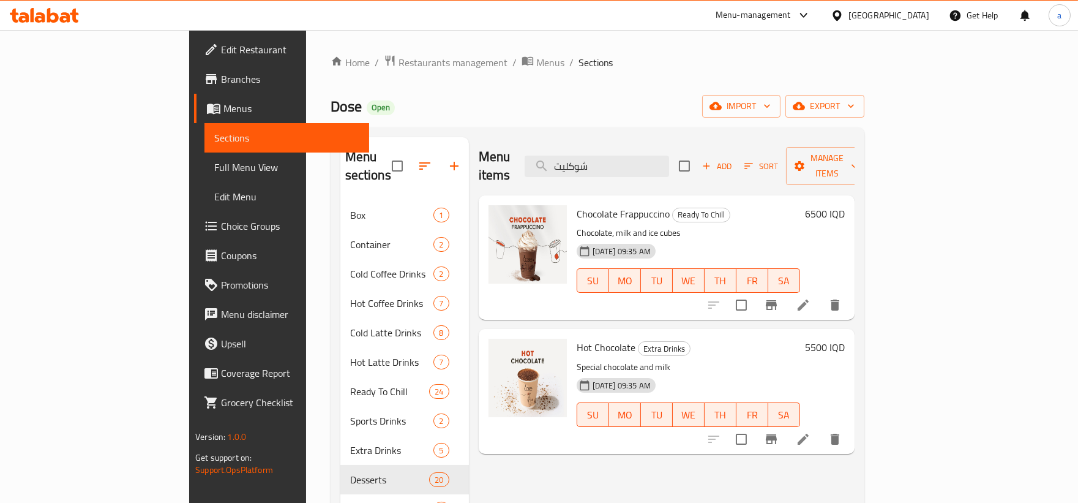
type input "شوكليت"
click at [810, 297] on icon at bounding box center [803, 304] width 15 height 15
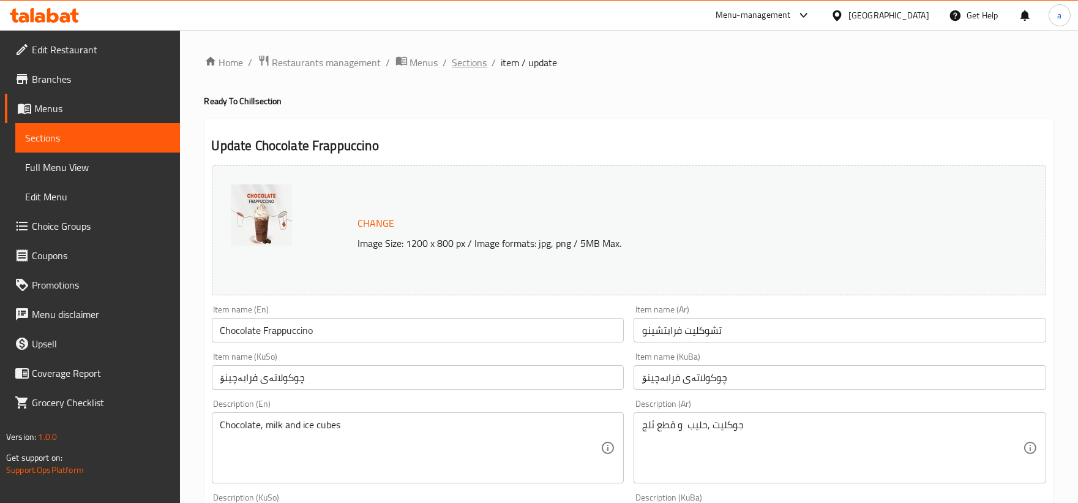
click at [474, 57] on span "Sections" at bounding box center [469, 62] width 35 height 15
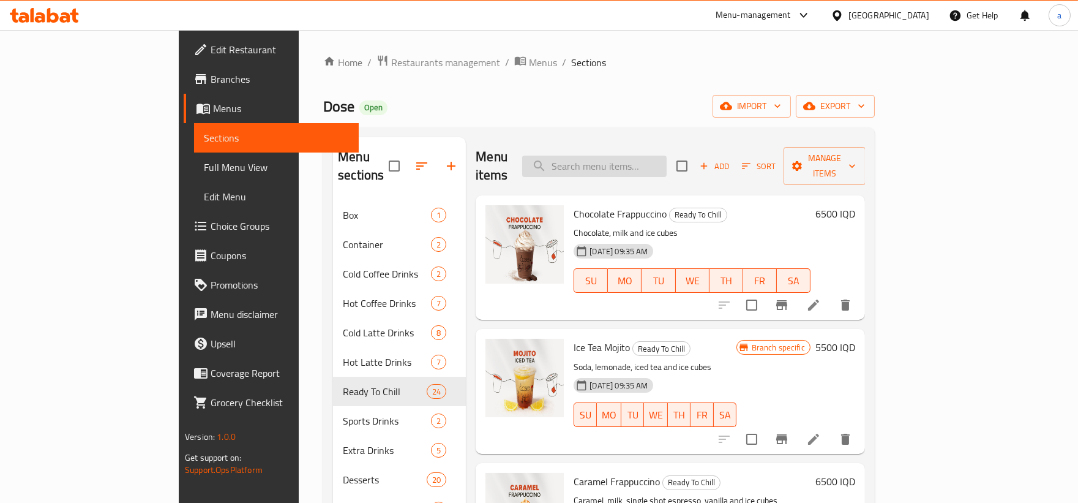
click at [649, 160] on input "search" at bounding box center [594, 165] width 144 height 21
paste input "تريبل"
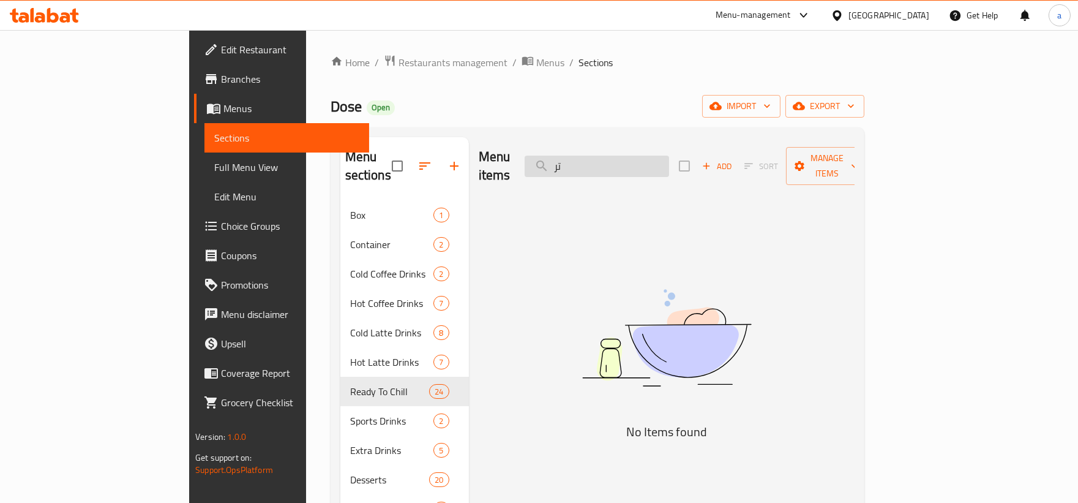
type input "ت"
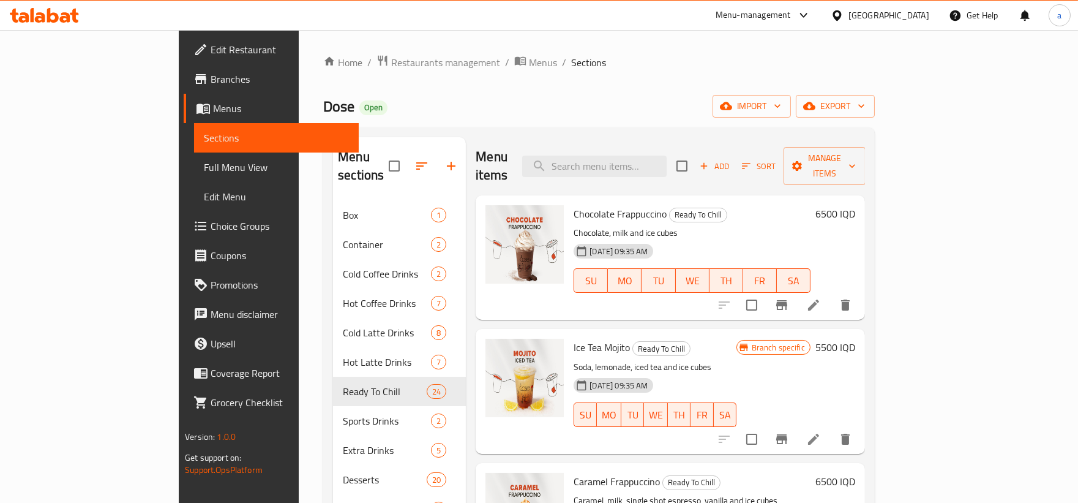
click at [333, 195] on nav "Box 1 Container 2 Cold Coffee Drinks 2 Hot Coffee Drinks 7 Cold Latte Drinks 8 …" at bounding box center [399, 361] width 133 height 333
click at [662, 155] on input "search" at bounding box center [594, 165] width 144 height 21
paste input "جار"
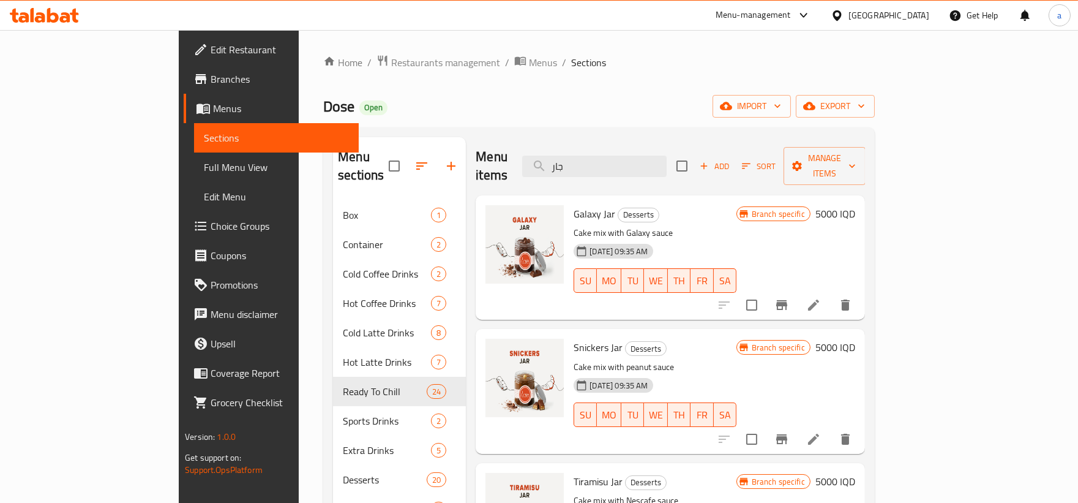
type input "جار"
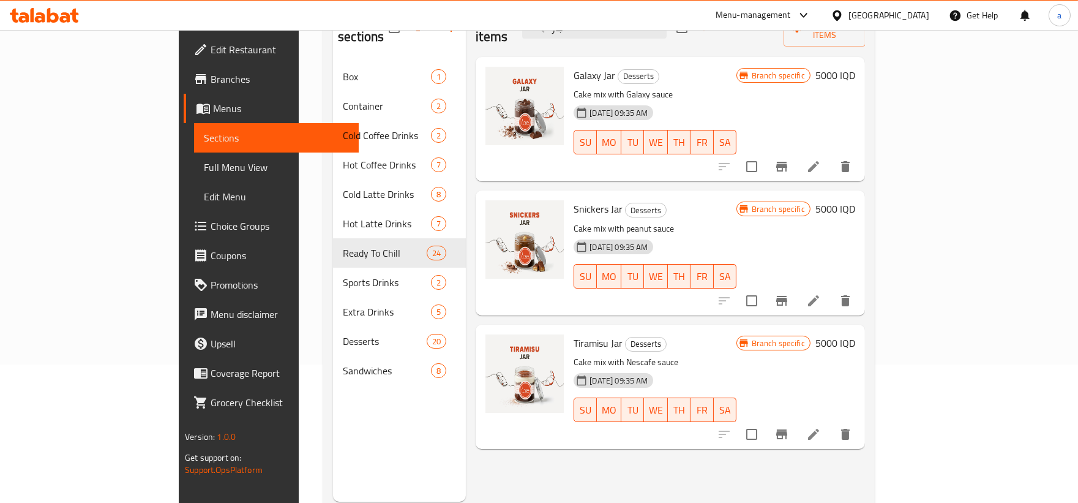
scroll to position [171, 0]
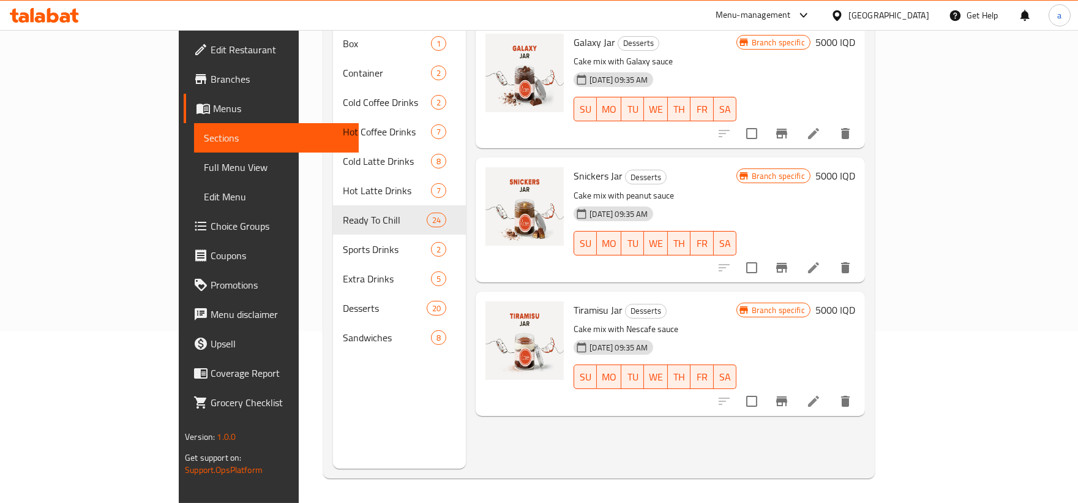
click at [574, 301] on span "Tiramisu Jar" at bounding box center [598, 310] width 49 height 18
copy h6 "Jar"
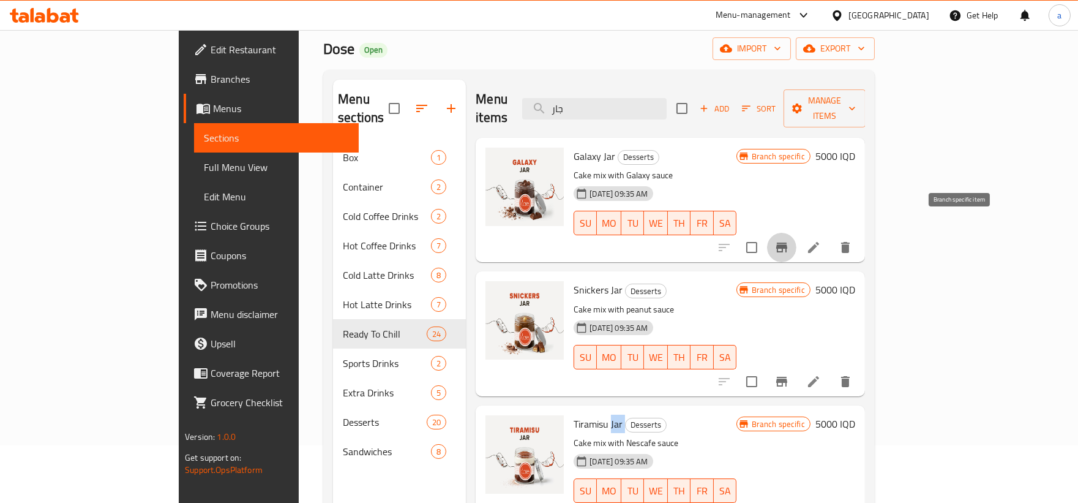
click at [787, 242] on icon "Branch-specific-item" at bounding box center [781, 247] width 11 height 10
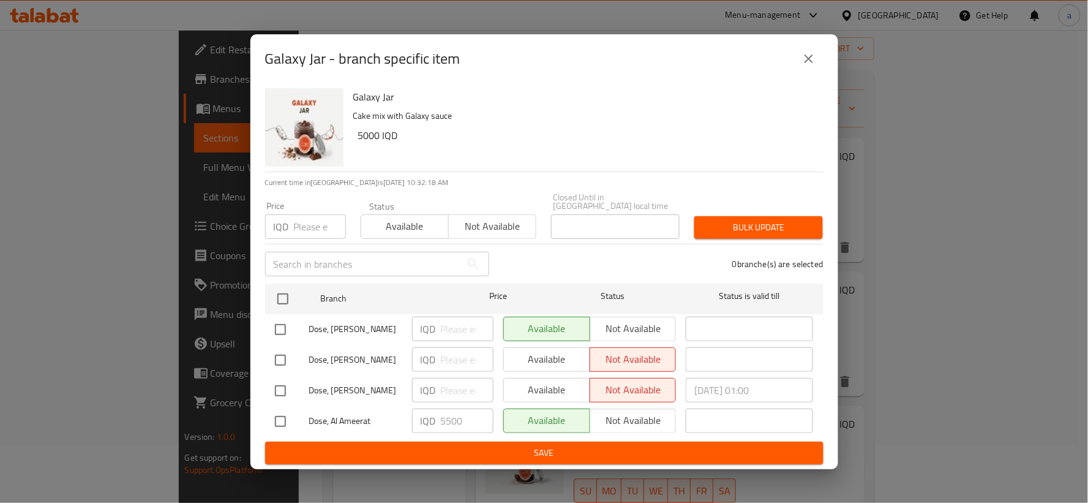
click at [276, 412] on input "checkbox" at bounding box center [280, 421] width 26 height 26
checkbox input "true"
drag, startPoint x: 465, startPoint y: 418, endPoint x: 400, endPoint y: 424, distance: 65.8
click at [400, 424] on div "Dose, Al Ameerat IQD 5500 ​ Available Not available ​" at bounding box center [544, 421] width 548 height 36
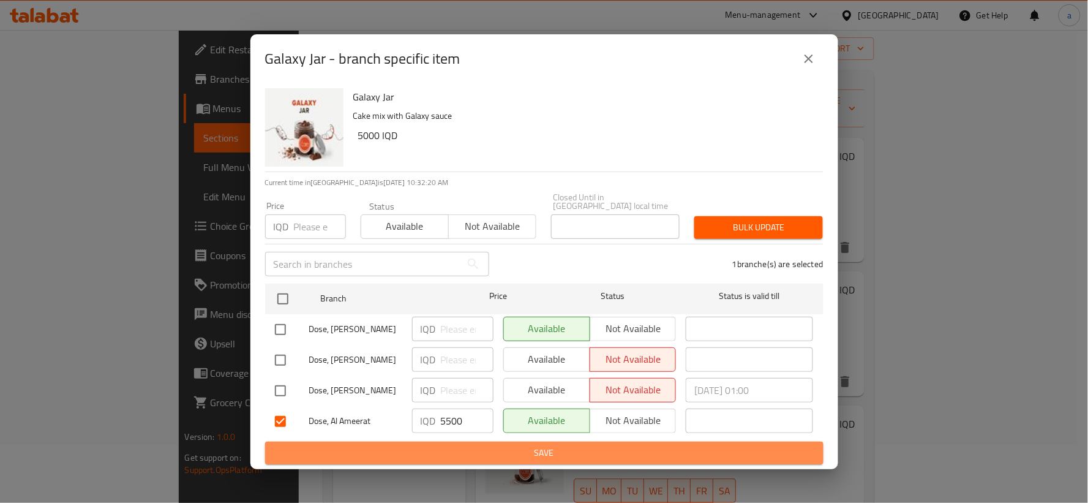
click at [583, 445] on span "Save" at bounding box center [544, 452] width 539 height 15
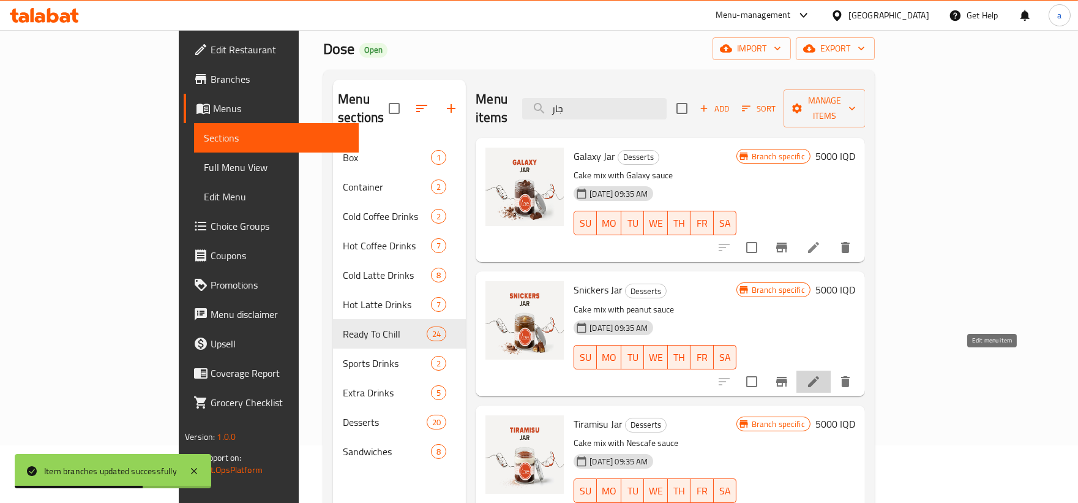
click at [821, 374] on icon at bounding box center [813, 381] width 15 height 15
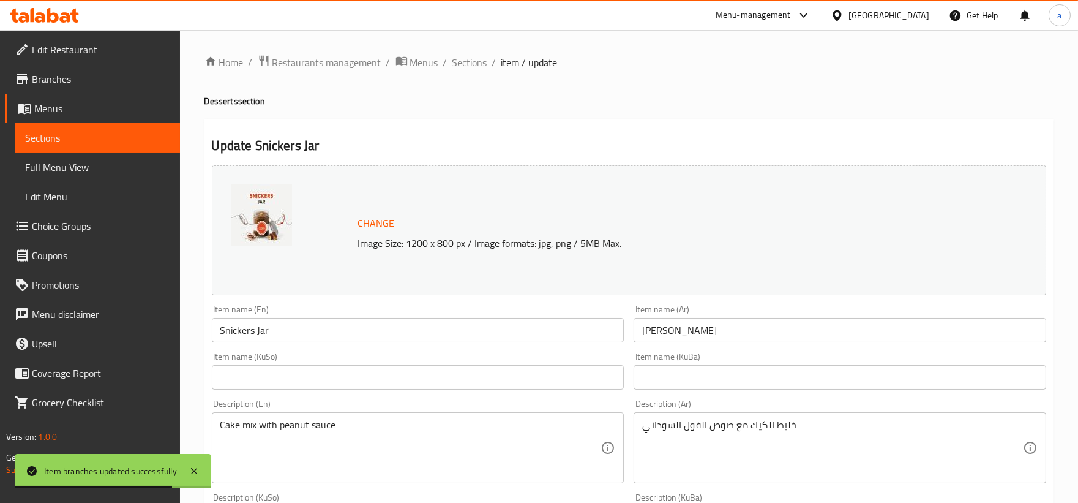
click at [466, 60] on span "Sections" at bounding box center [469, 62] width 35 height 15
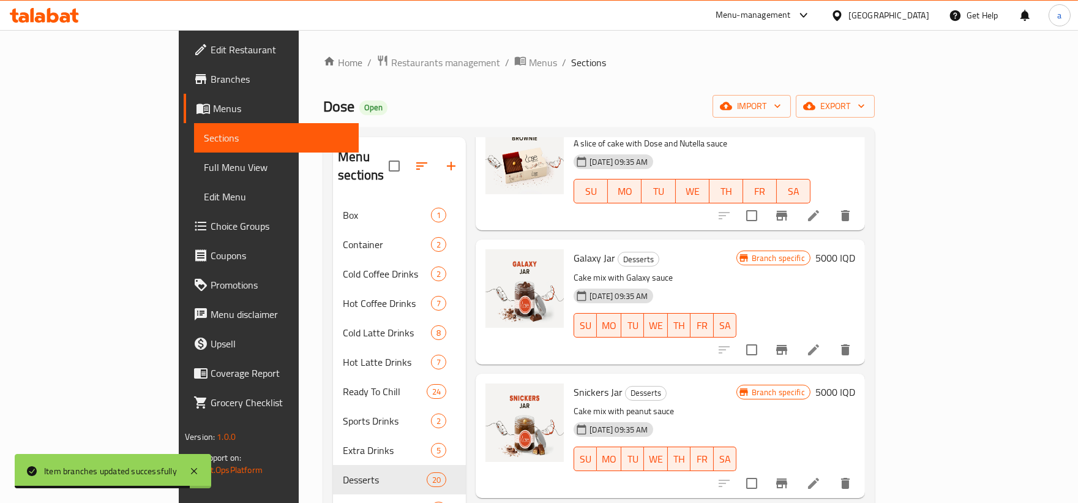
scroll to position [113, 0]
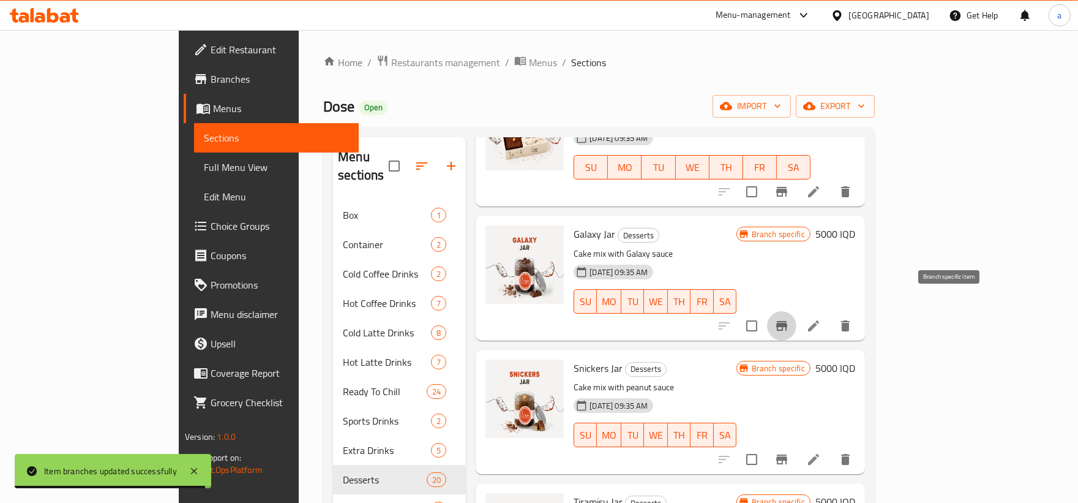
click at [789, 318] on icon "Branch-specific-item" at bounding box center [781, 325] width 15 height 15
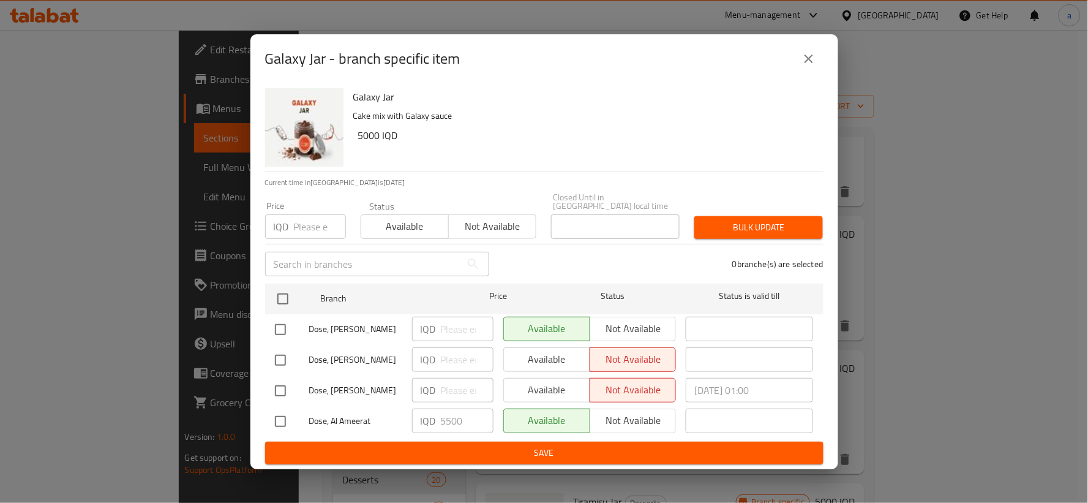
click at [803, 70] on button "close" at bounding box center [808, 58] width 29 height 29
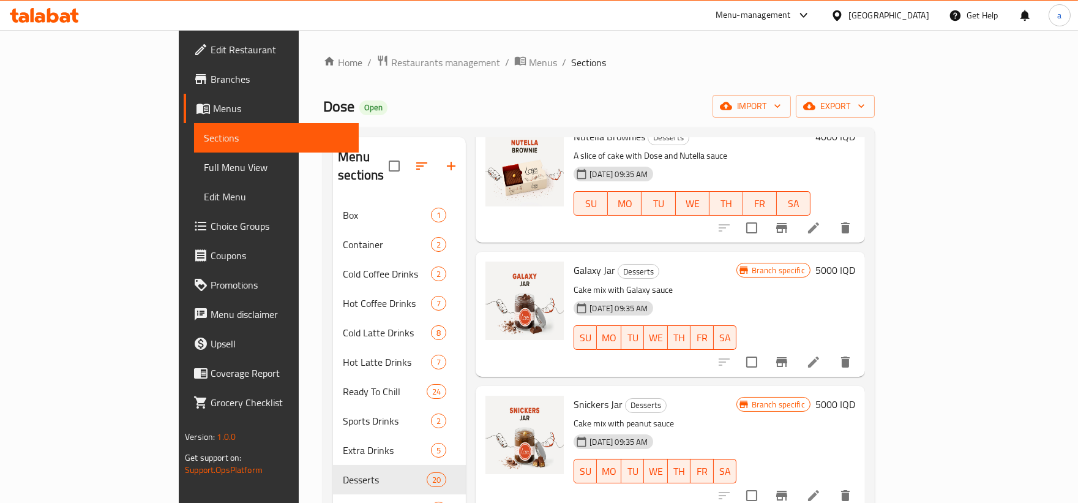
scroll to position [226, 0]
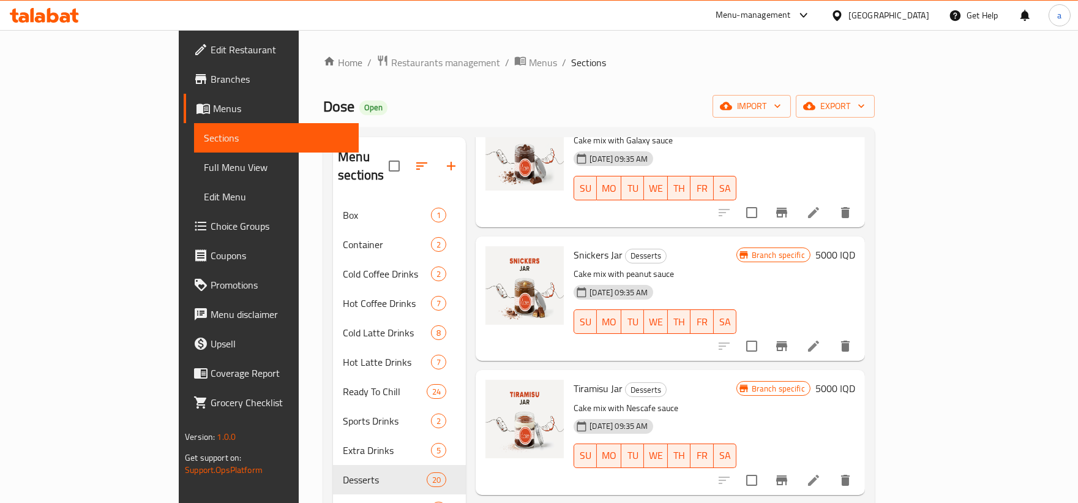
click at [789, 338] on icon "Branch-specific-item" at bounding box center [781, 345] width 15 height 15
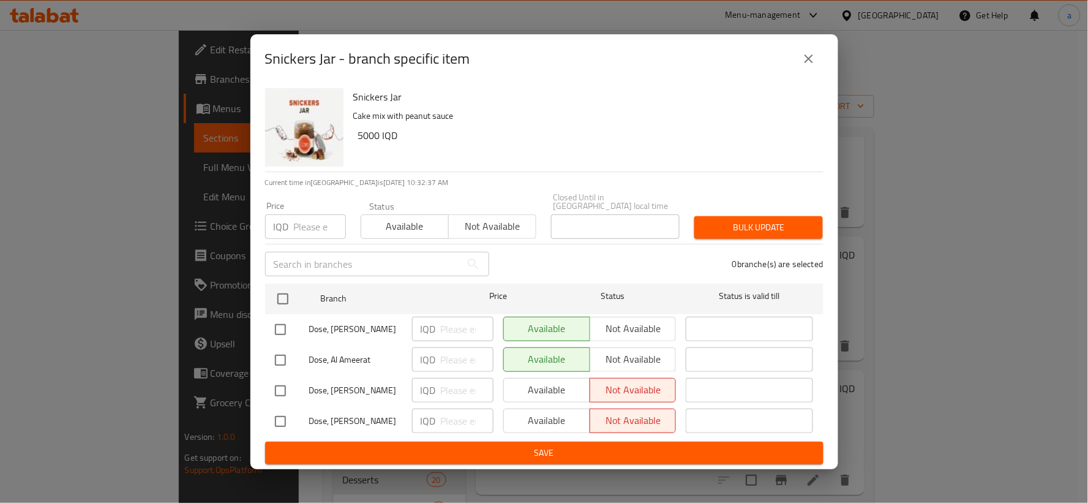
click at [282, 357] on input "checkbox" at bounding box center [280, 360] width 26 height 26
checkbox input "true"
click at [438, 357] on div "IQD ​" at bounding box center [452, 359] width 81 height 24
paste input "5500"
type input "5500"
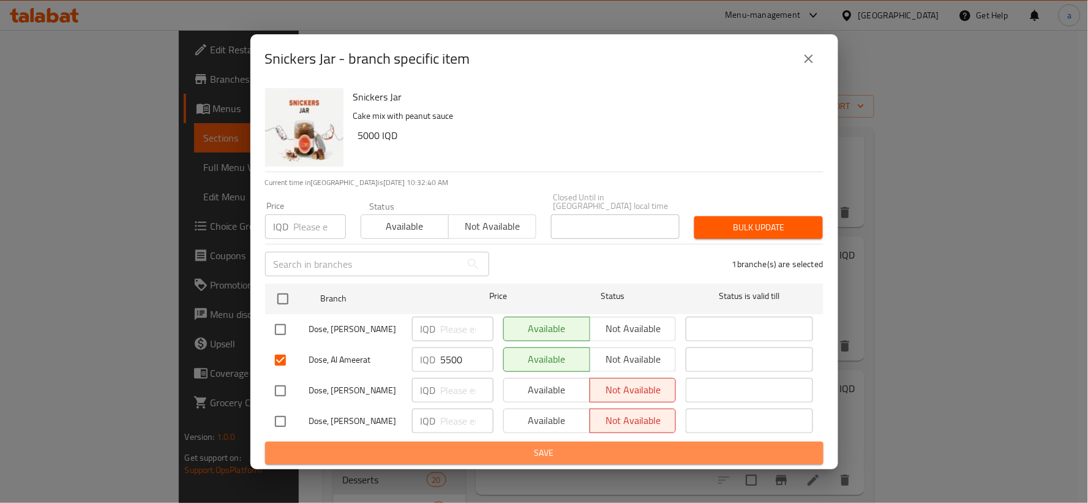
click at [500, 445] on span "Save" at bounding box center [544, 452] width 539 height 15
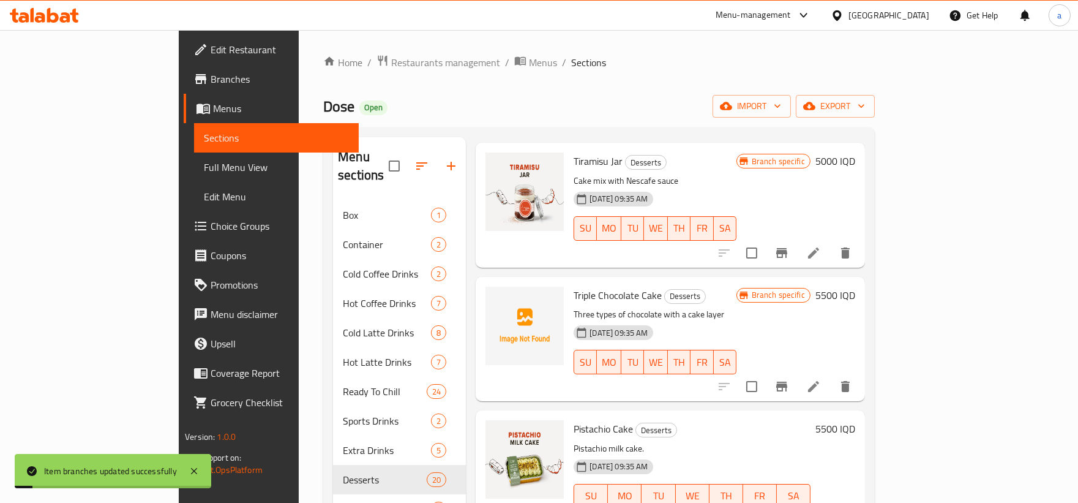
scroll to position [340, 0]
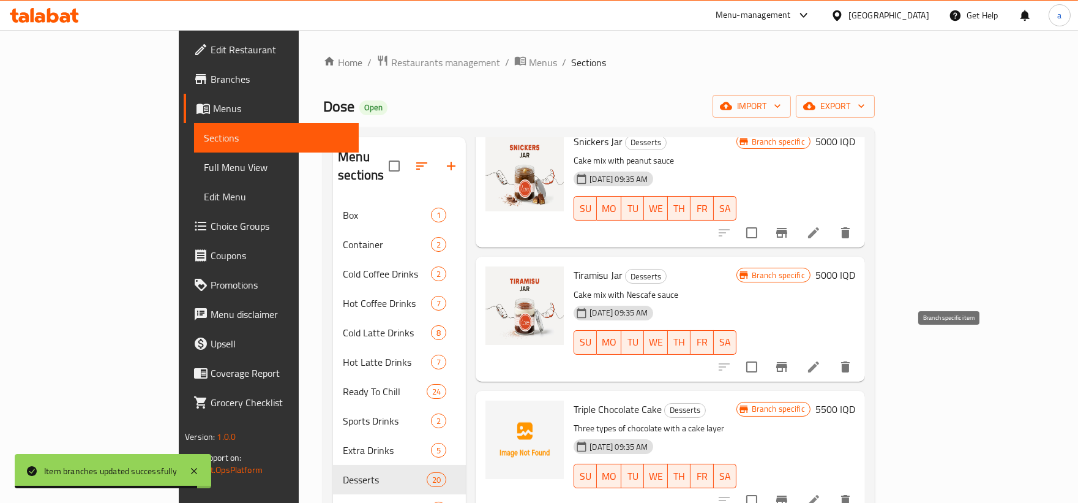
click at [787, 362] on icon "Branch-specific-item" at bounding box center [781, 367] width 11 height 10
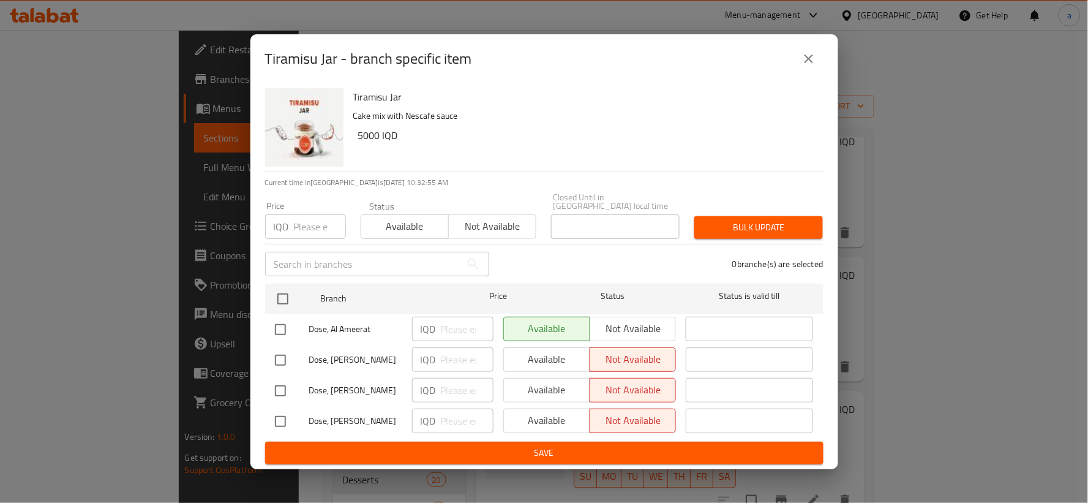
click at [276, 329] on input "checkbox" at bounding box center [280, 329] width 26 height 26
checkbox input "true"
click at [449, 326] on input "number" at bounding box center [467, 328] width 53 height 24
paste input "5500"
type input "5500"
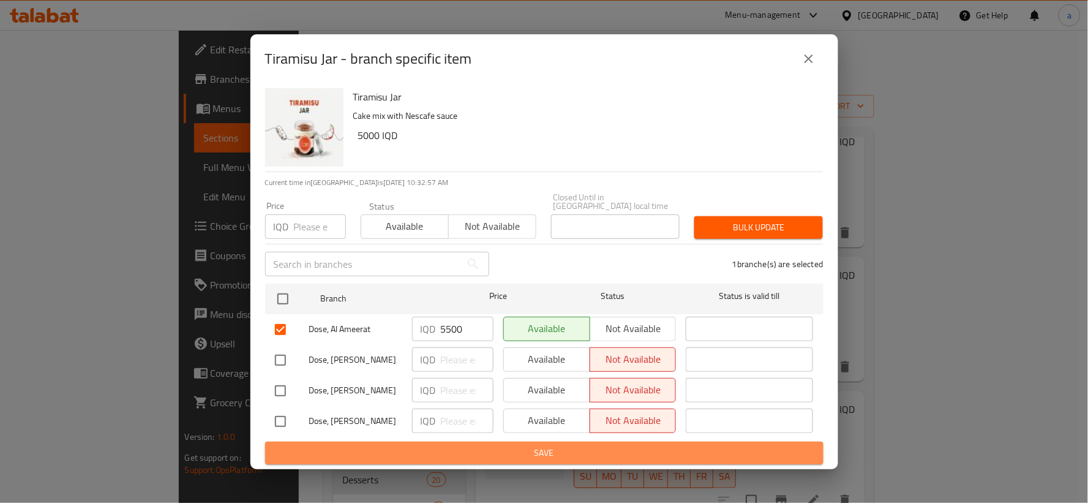
click at [498, 447] on span "Save" at bounding box center [544, 452] width 539 height 15
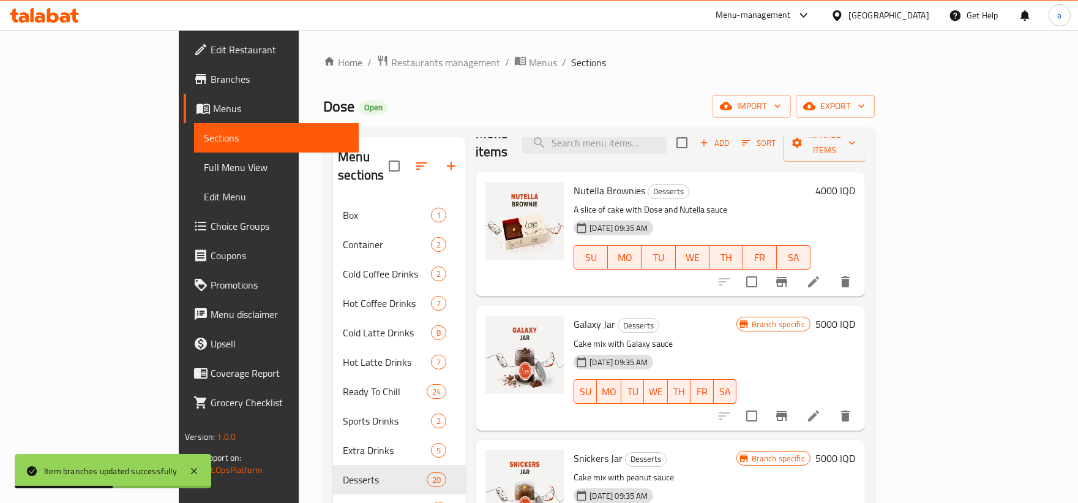
scroll to position [0, 0]
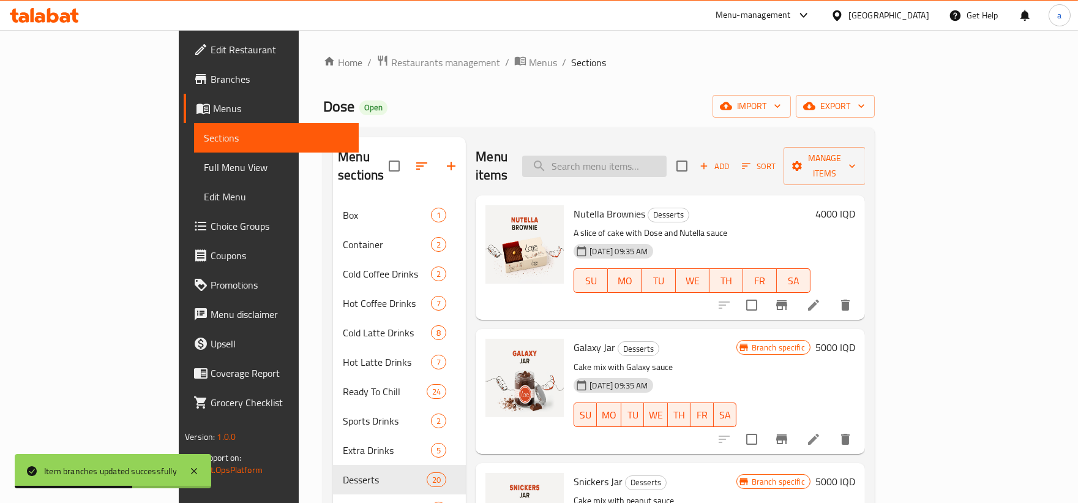
click at [655, 157] on input "search" at bounding box center [594, 165] width 144 height 21
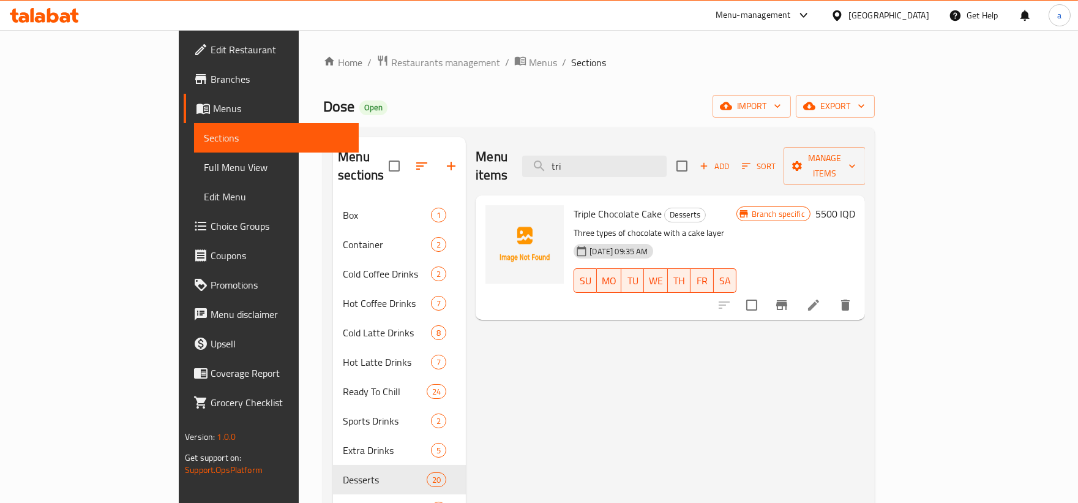
type input "tri"
click at [821, 297] on icon at bounding box center [813, 304] width 15 height 15
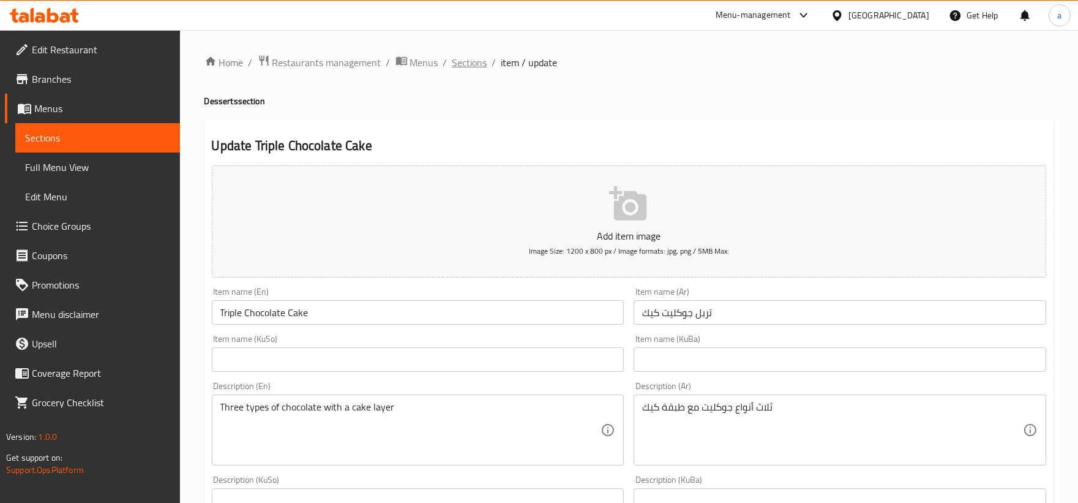
click at [473, 56] on span "Sections" at bounding box center [469, 62] width 35 height 15
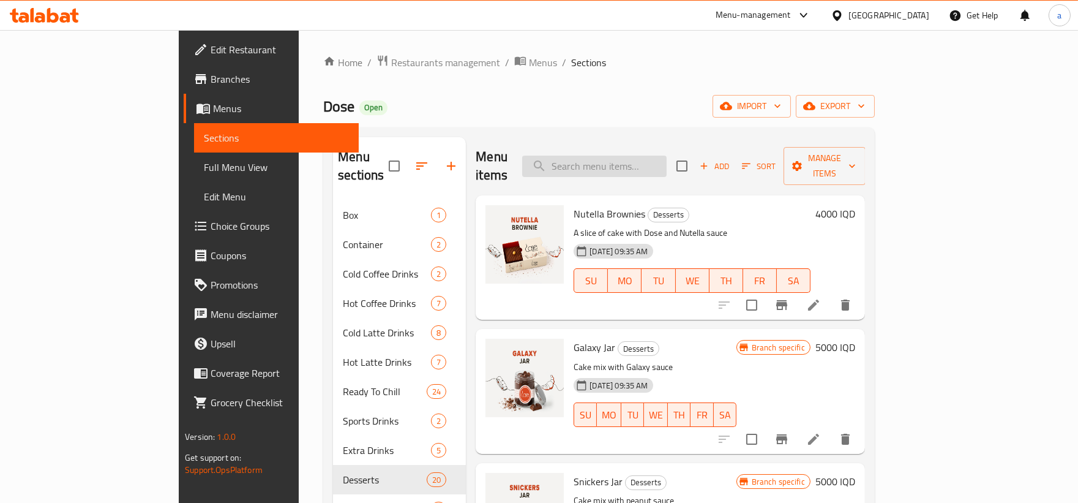
click at [616, 163] on input "search" at bounding box center [594, 165] width 144 height 21
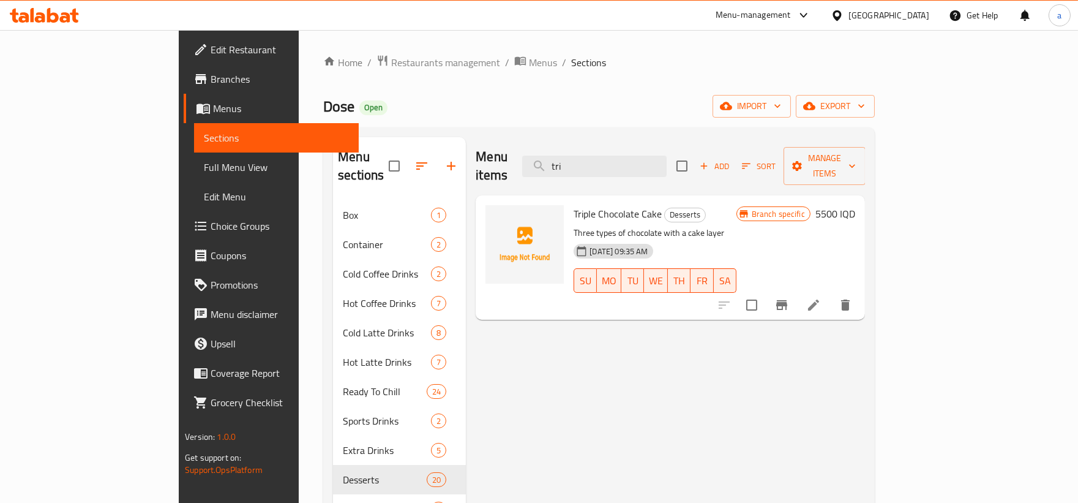
click at [577, 204] on span "Triple Chocolate Cake" at bounding box center [618, 213] width 88 height 18
copy span "Chocolate"
click at [406, 191] on div "Menu sections Box 1 Container 2 Cold Coffee Drinks 2 Hot Coffee Drinks 7 Cold L…" at bounding box center [599, 388] width 532 height 503
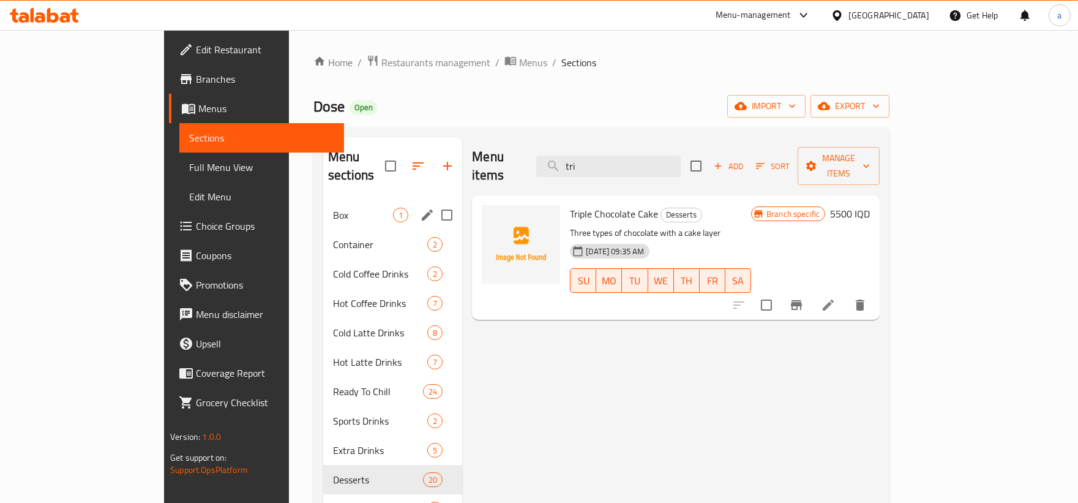
paste input "Chocolate"
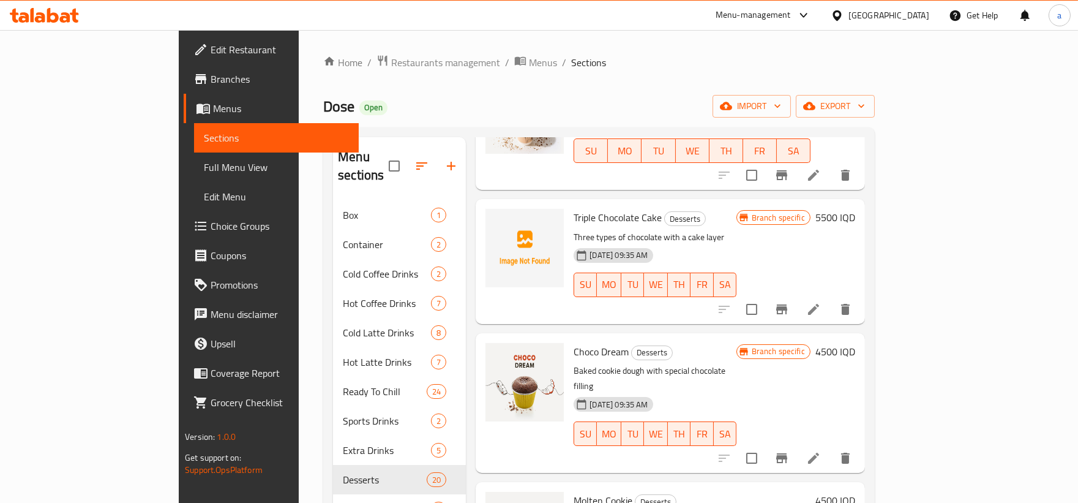
scroll to position [680, 0]
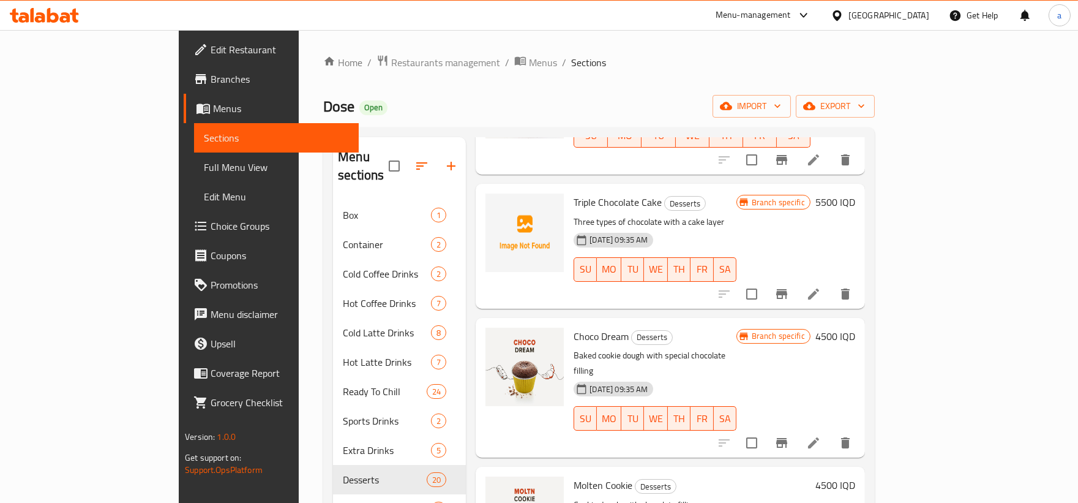
type input "Chocolate"
drag, startPoint x: 529, startPoint y: 184, endPoint x: 615, endPoint y: 184, distance: 85.7
click at [615, 193] on span "Triple Chocolate Cake" at bounding box center [618, 202] width 88 height 18
copy span "Triple Chocolate Cake"
click at [787, 289] on icon "Branch-specific-item" at bounding box center [781, 294] width 11 height 10
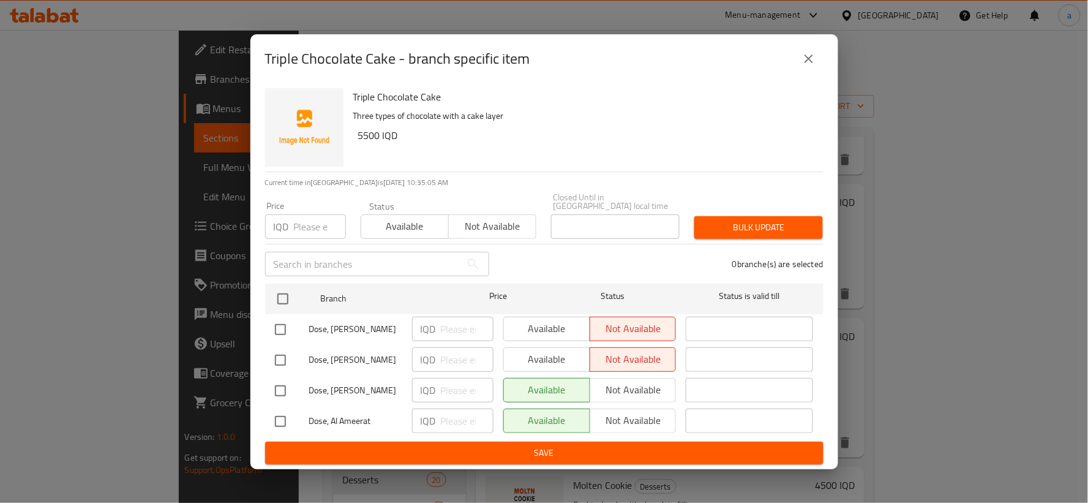
click at [280, 417] on input "checkbox" at bounding box center [280, 421] width 26 height 26
checkbox input "true"
click at [458, 420] on input "number" at bounding box center [467, 420] width 53 height 24
paste input "6500"
type input "6500"
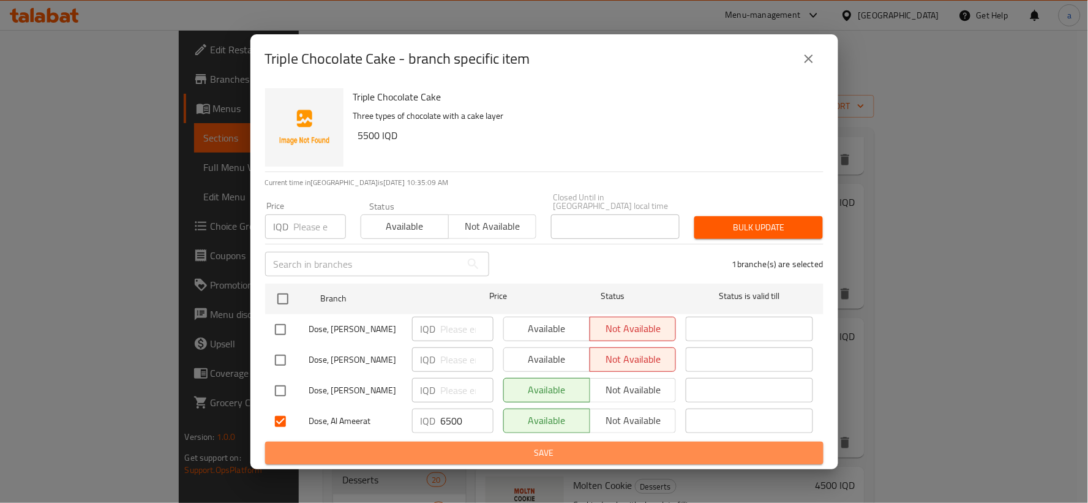
click at [491, 445] on span "Save" at bounding box center [544, 452] width 539 height 15
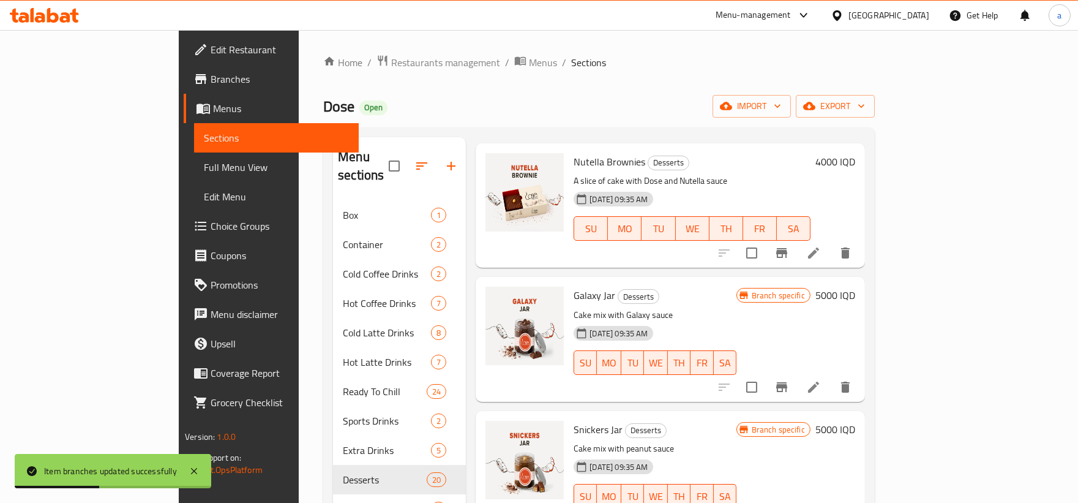
scroll to position [0, 0]
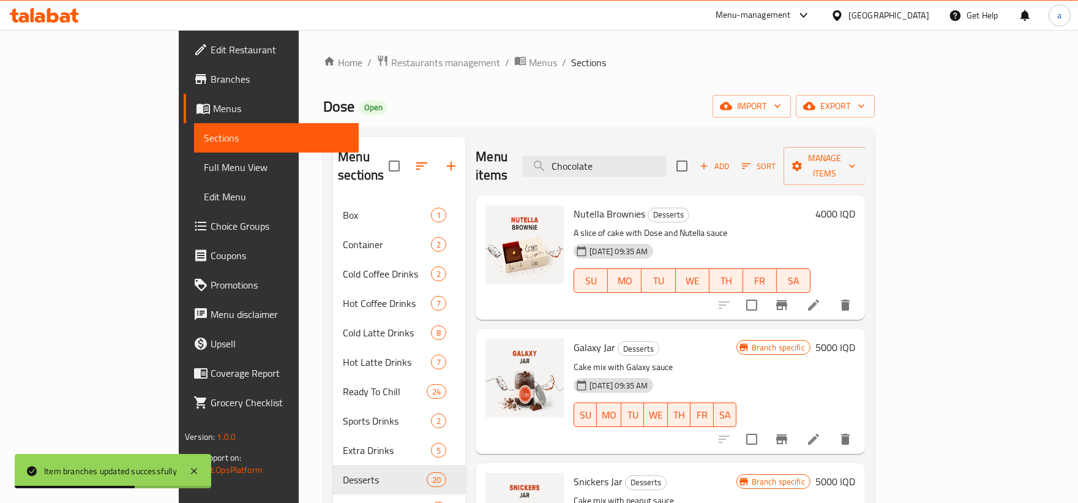
click at [204, 170] on span "Full Menu View" at bounding box center [276, 167] width 145 height 15
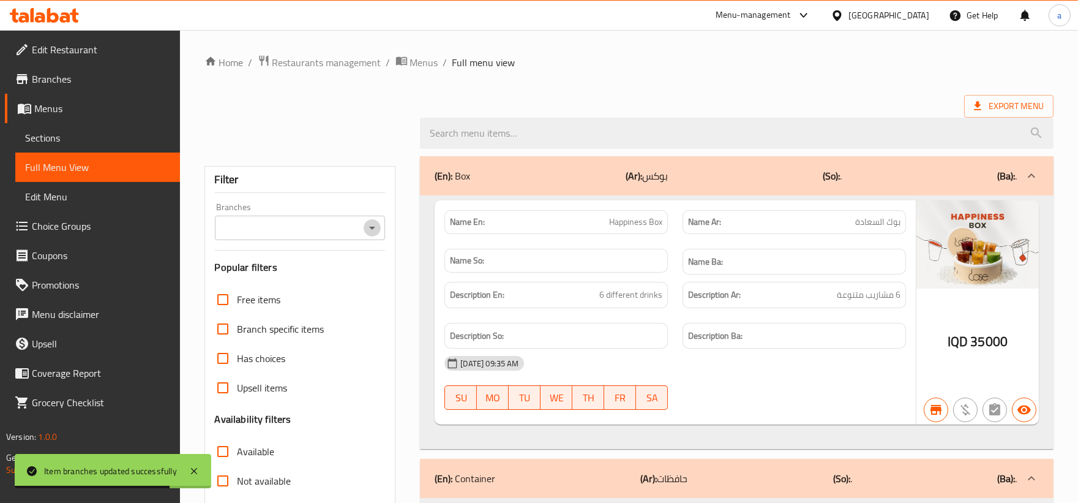
click at [370, 228] on icon "Open" at bounding box center [372, 227] width 15 height 15
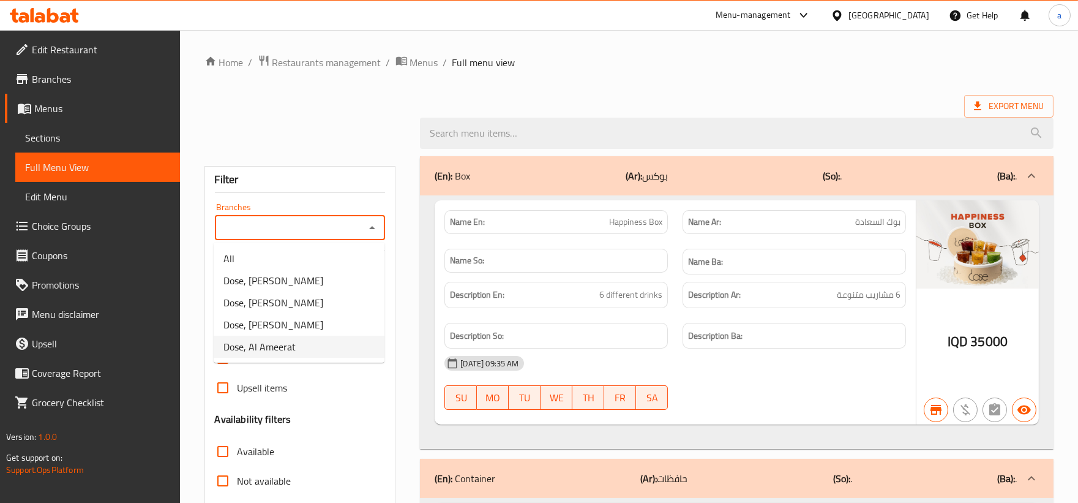
click at [297, 340] on li "Dose, Al Ameerat" at bounding box center [299, 346] width 171 height 22
type input "Dose, Al Ameerat"
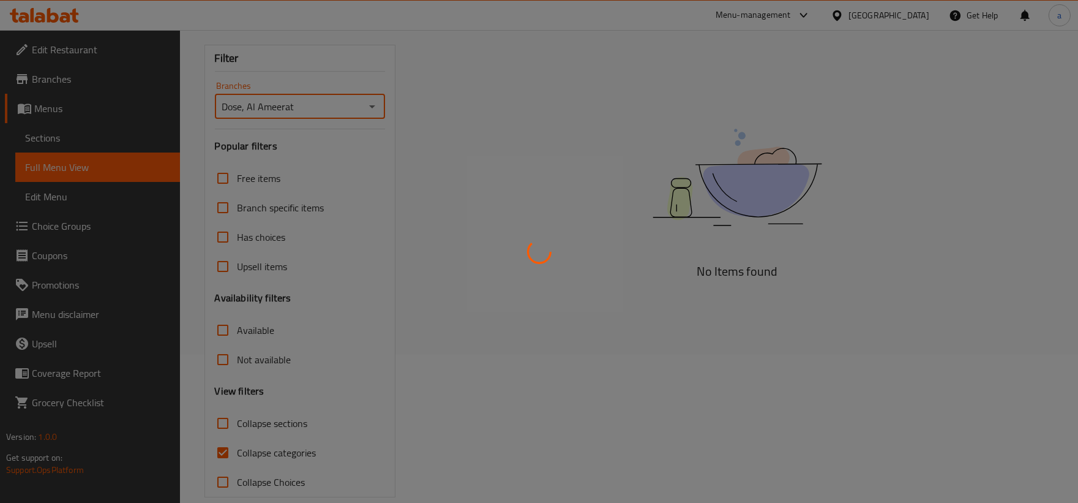
scroll to position [167, 0]
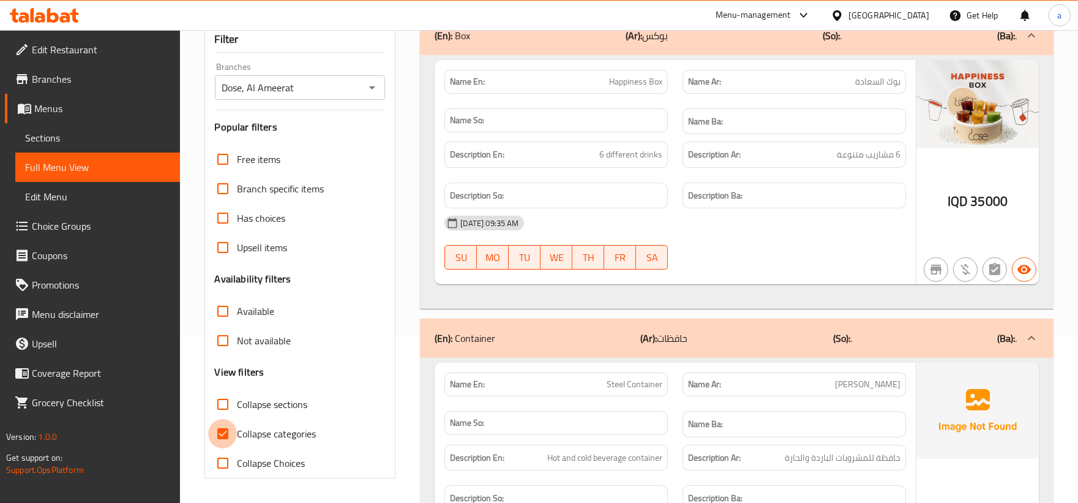
click at [231, 428] on input "Collapse categories" at bounding box center [222, 433] width 29 height 29
checkbox input "false"
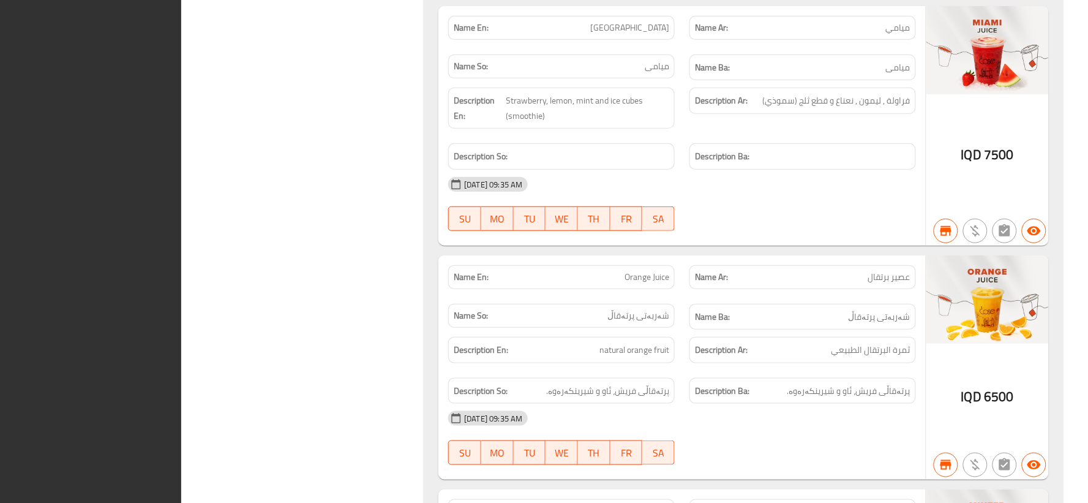
scroll to position [11745, 0]
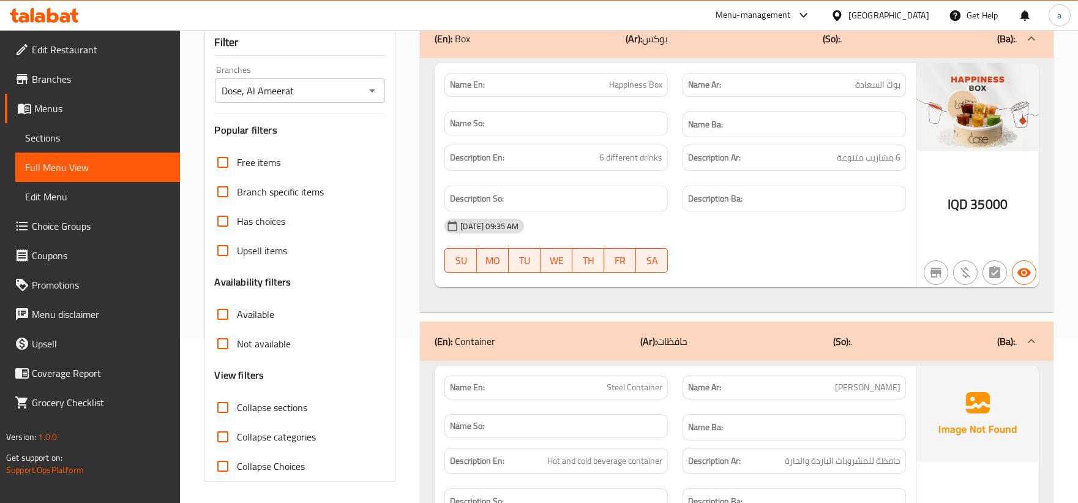
click at [101, 131] on span "Sections" at bounding box center [97, 137] width 145 height 15
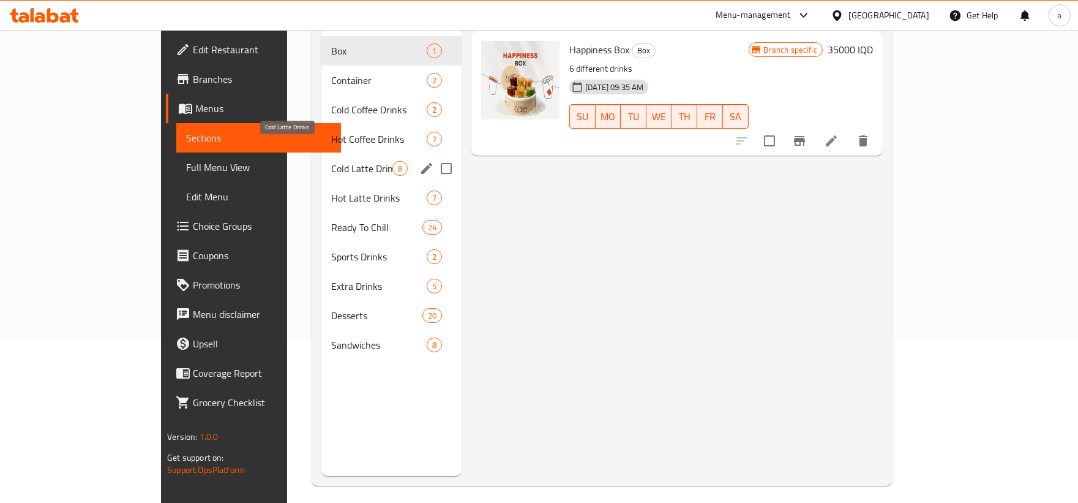
click at [331, 161] on span "Cold Latte Drinks" at bounding box center [361, 168] width 61 height 15
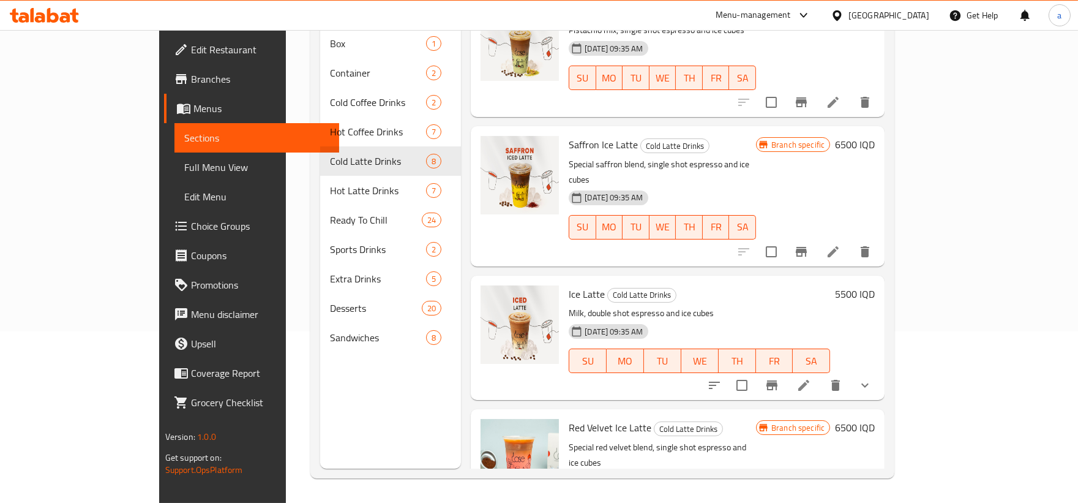
click at [872, 378] on icon "show more" at bounding box center [865, 385] width 15 height 15
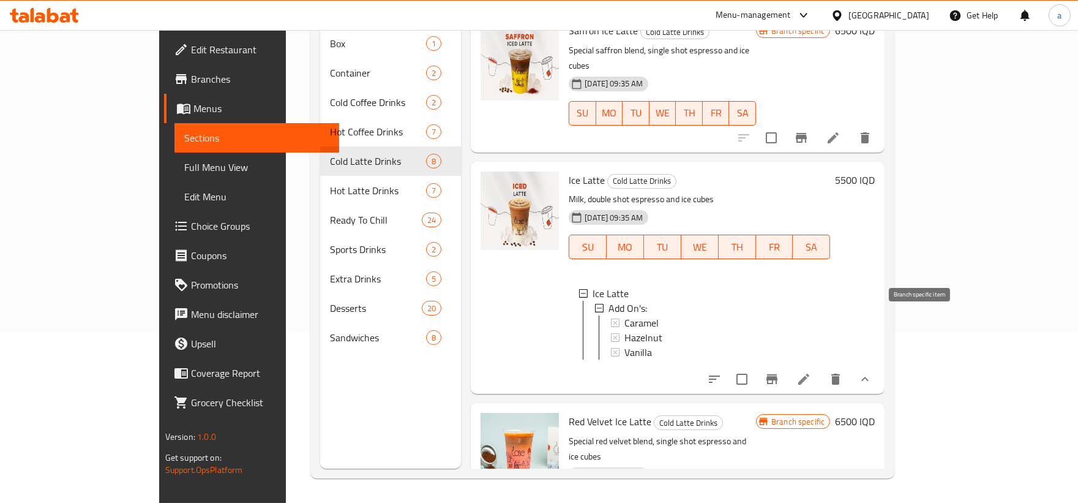
click at [777, 374] on icon "Branch-specific-item" at bounding box center [771, 379] width 11 height 10
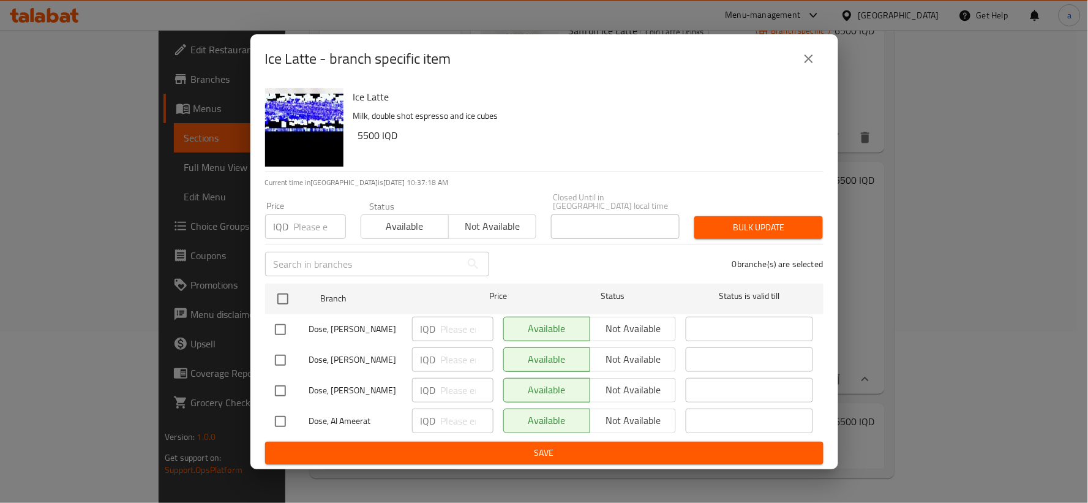
click at [813, 60] on icon "close" at bounding box center [808, 58] width 15 height 15
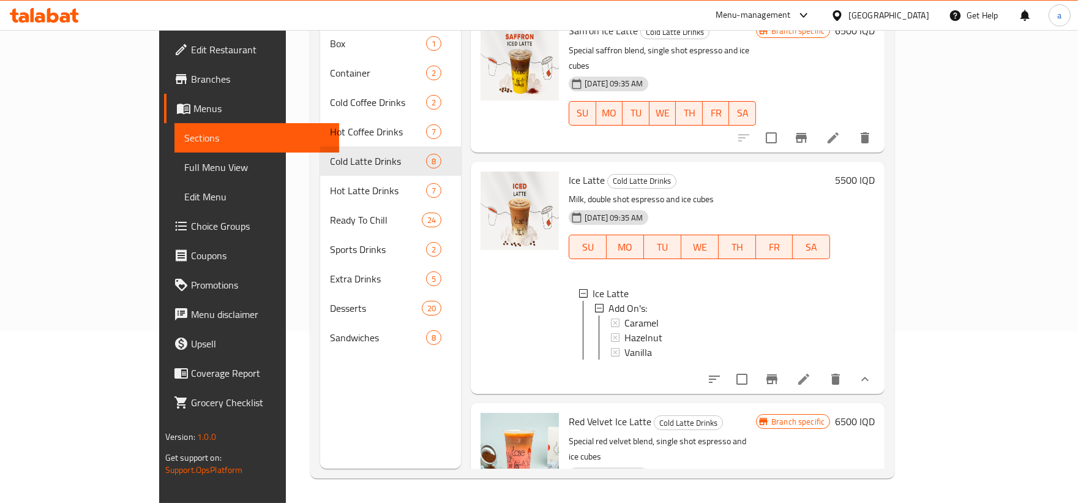
click at [869, 376] on icon "show more" at bounding box center [864, 378] width 7 height 4
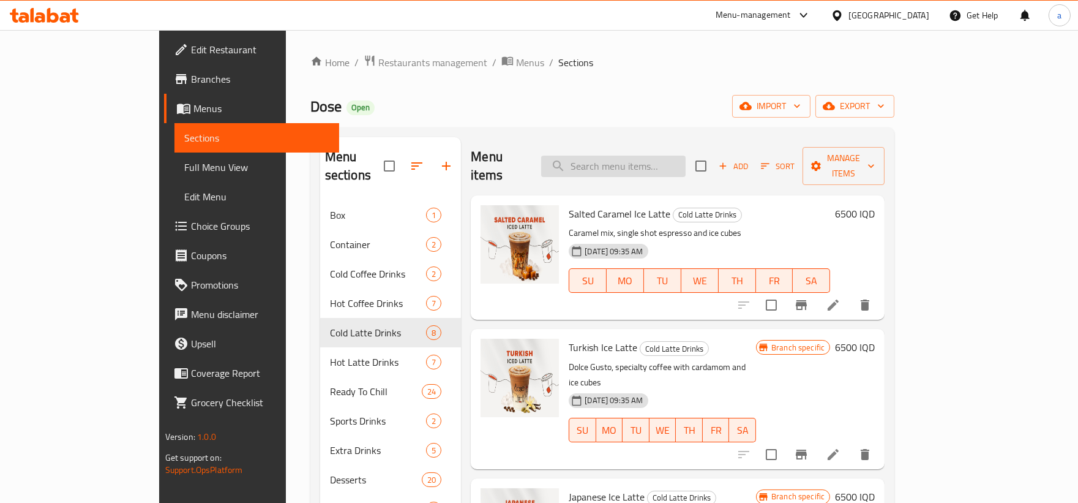
click at [660, 157] on input "search" at bounding box center [613, 165] width 144 height 21
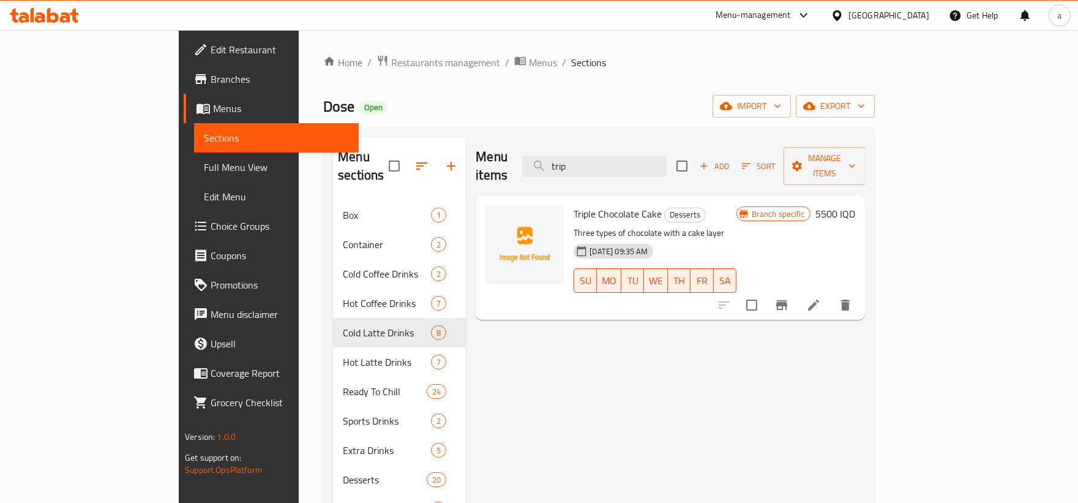
type input "trip"
drag, startPoint x: 529, startPoint y: 192, endPoint x: 615, endPoint y: 195, distance: 85.1
click at [615, 204] on span "Triple Chocolate Cake" at bounding box center [618, 213] width 88 height 18
copy span "Triple Chocolate Cake"
